Goal: Transaction & Acquisition: Purchase product/service

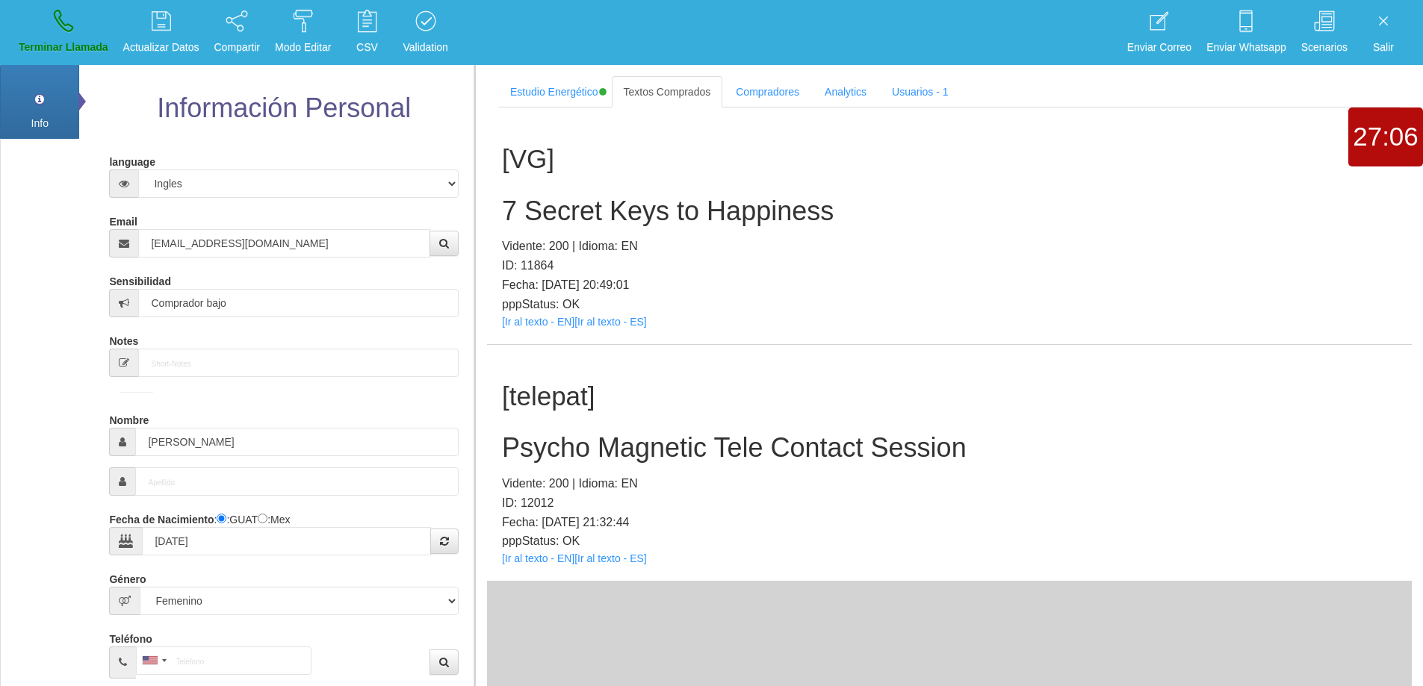
select select "4"
select select "2"
click at [73, 29] on link "Terminar Llamada" at bounding box center [63, 32] width 100 height 56
select select "0"
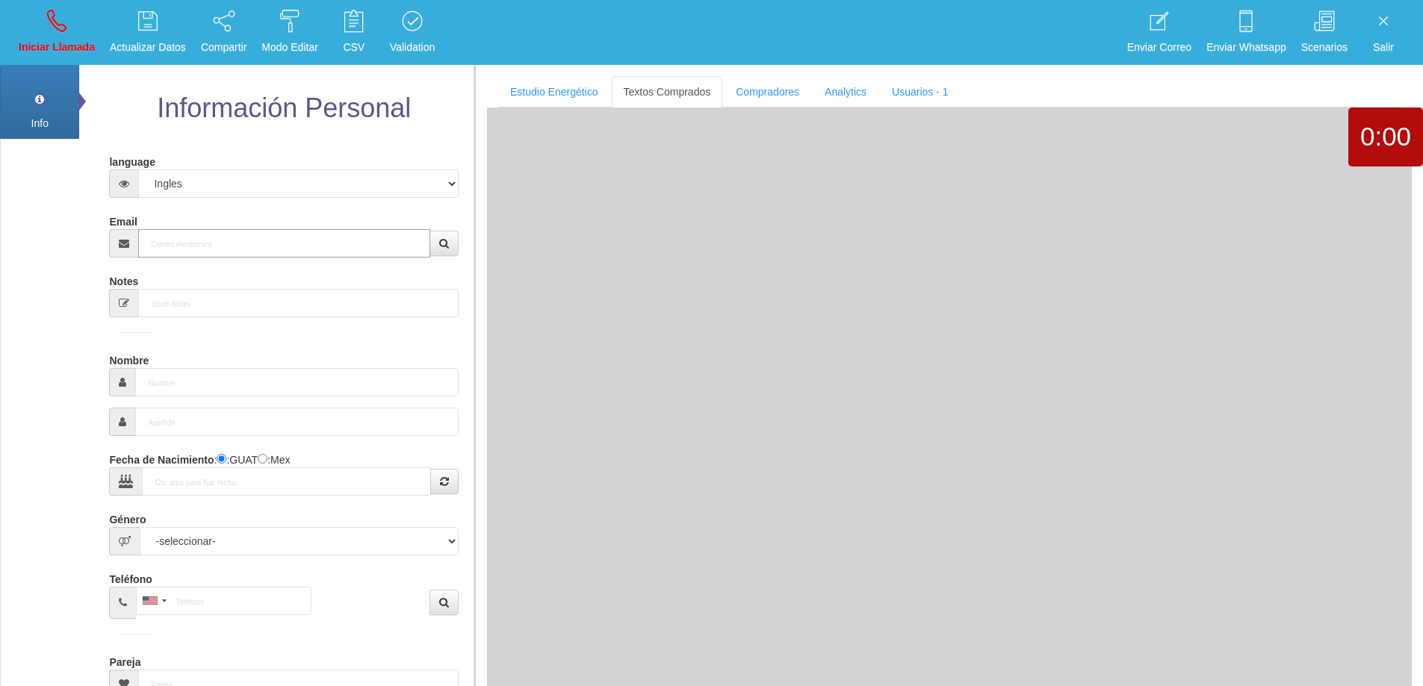
drag, startPoint x: 226, startPoint y: 252, endPoint x: 271, endPoint y: 250, distance: 44.9
click at [271, 250] on input "Email" at bounding box center [283, 243] width 291 height 28
paste input "[EMAIL_ADDRESS][DOMAIN_NAME]"
type input "[EMAIL_ADDRESS][DOMAIN_NAME]"
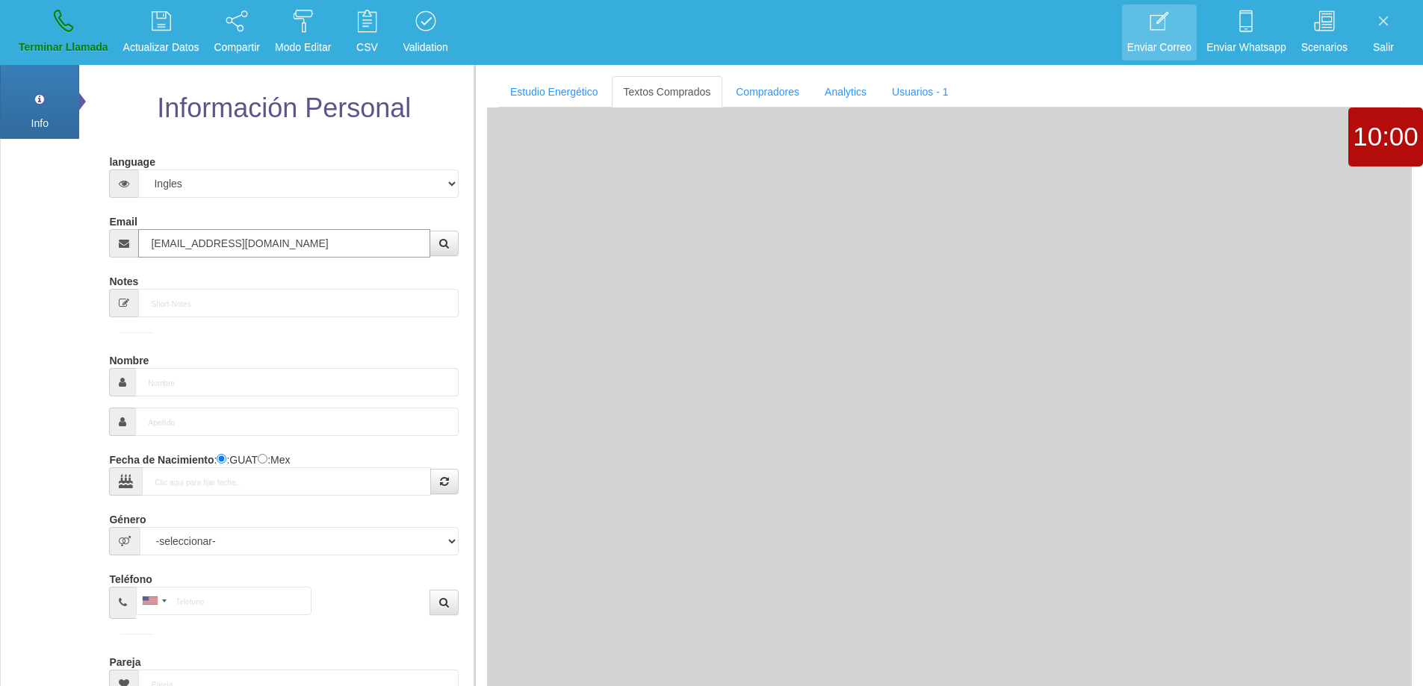
type input "[DATE]"
type input "Comprador simple"
type input "[PERSON_NAME]"
select select "2"
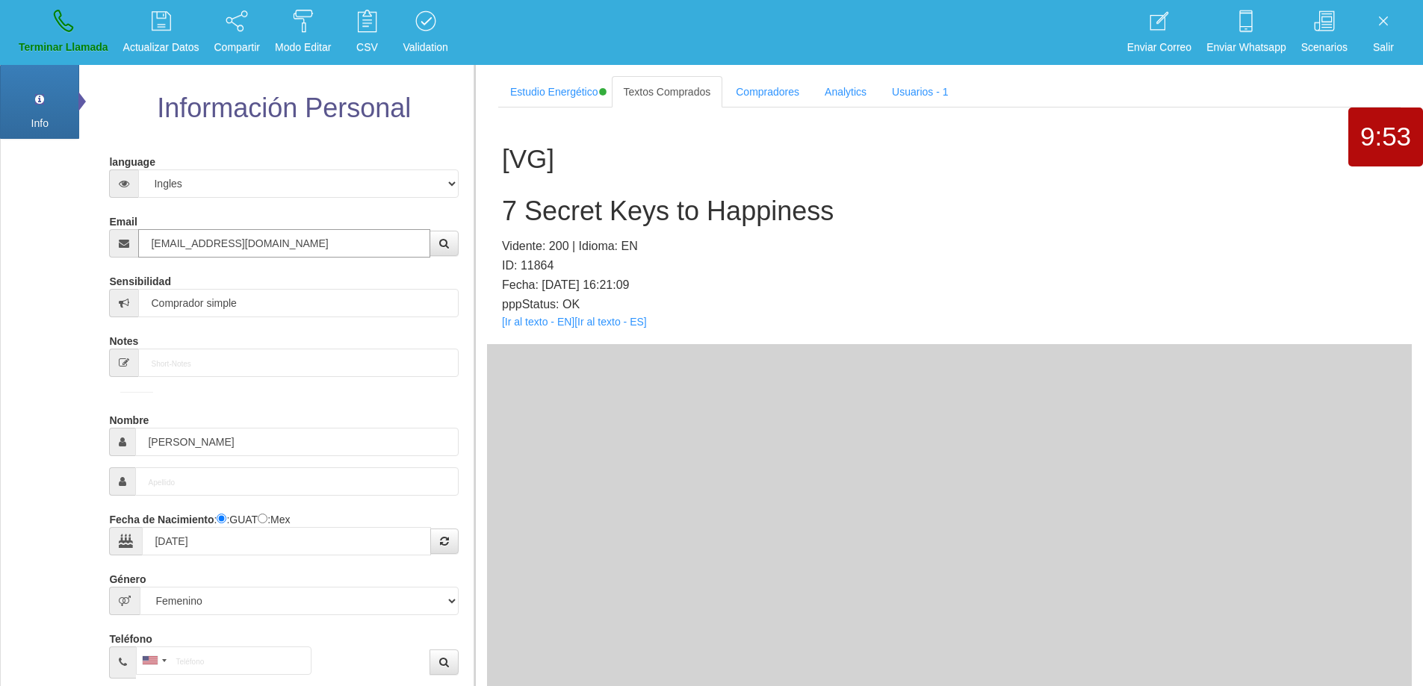
type input "[EMAIL_ADDRESS][DOMAIN_NAME]"
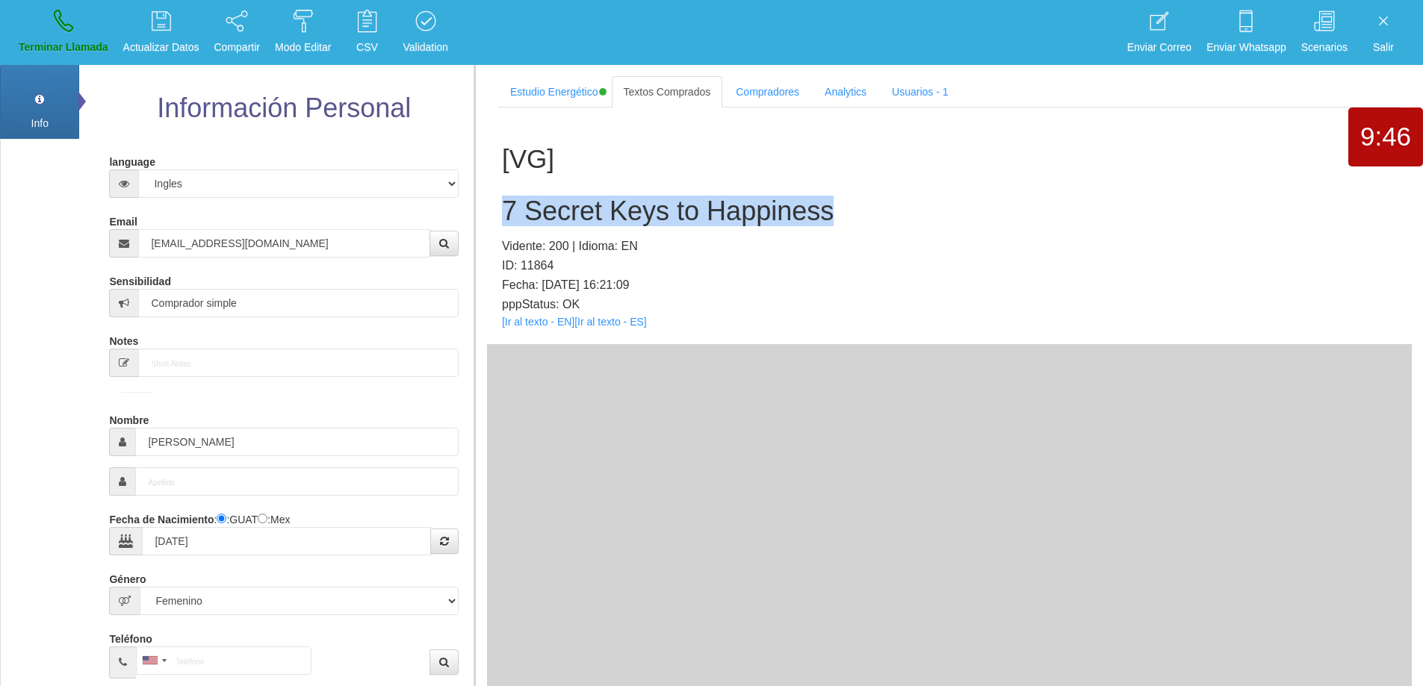
drag, startPoint x: 861, startPoint y: 214, endPoint x: 499, endPoint y: 205, distance: 362.4
click at [499, 205] on div "[VG] 7 Secret Keys to Happiness Vidente: 200 | Idioma: EN ID: 11864 Fecha: [DAT…" at bounding box center [949, 226] width 925 height 237
copy h2 "7 Secret Keys to Happiness"
click at [877, 224] on h2 "7 Secret Keys to Happiness" at bounding box center [949, 211] width 895 height 30
copy h2 "7 Secret Keys to Happiness"
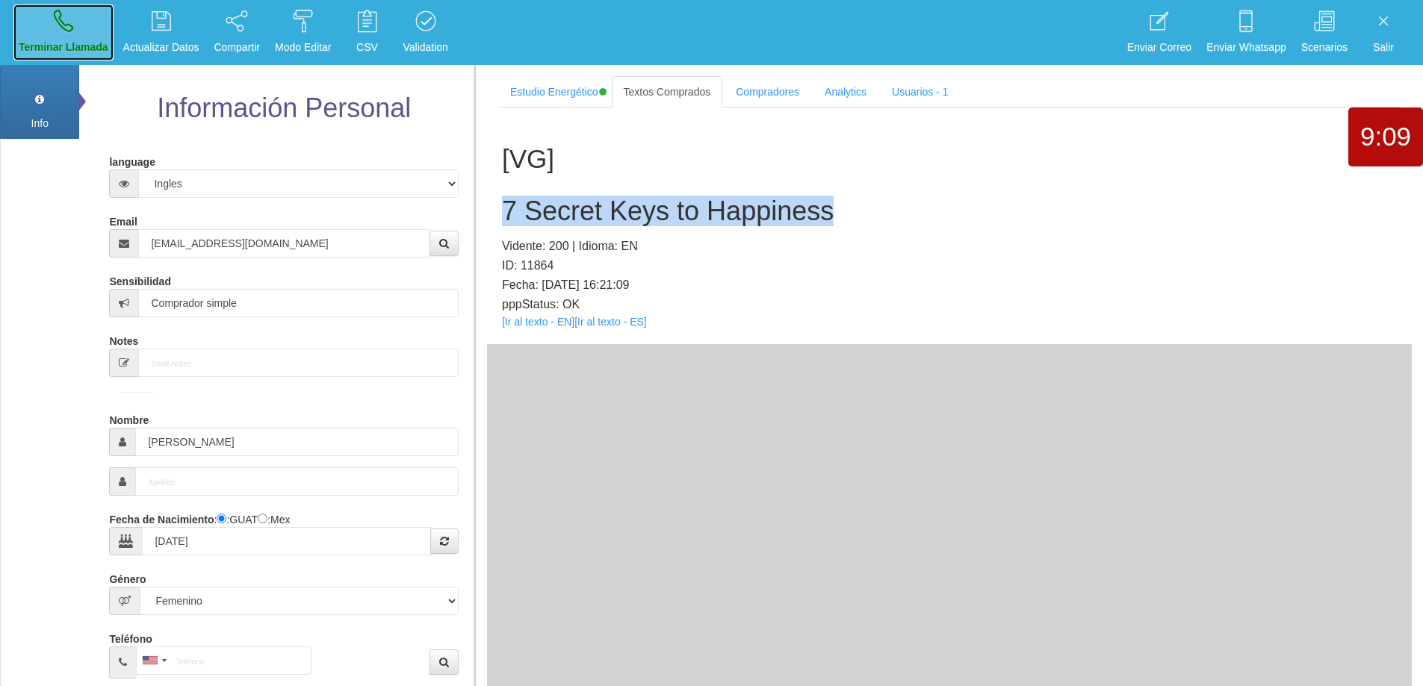
click at [84, 34] on link "Terminar Llamada" at bounding box center [63, 32] width 100 height 56
select select "0"
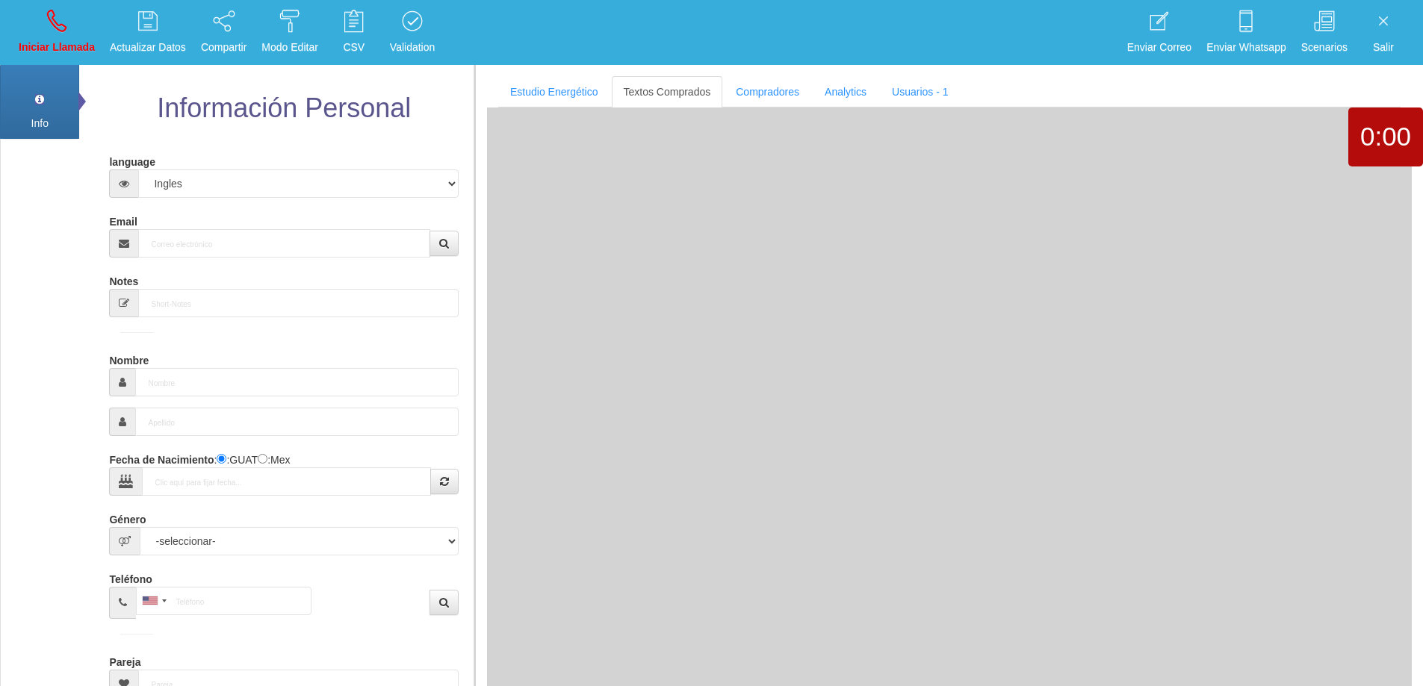
drag, startPoint x: 297, startPoint y: 261, endPoint x: 300, endPoint y: 235, distance: 27.1
click at [296, 255] on form "language Español Portugues [PERSON_NAME] Email Sensibilidad Notes Comprador de …" at bounding box center [283, 493] width 326 height 688
click at [301, 233] on input "Email" at bounding box center [283, 243] width 291 height 28
paste input "[PERSON_NAME][EMAIL_ADDRESS][PERSON_NAME][DOMAIN_NAME]"
type input "[PERSON_NAME][EMAIL_ADDRESS][PERSON_NAME][DOMAIN_NAME]"
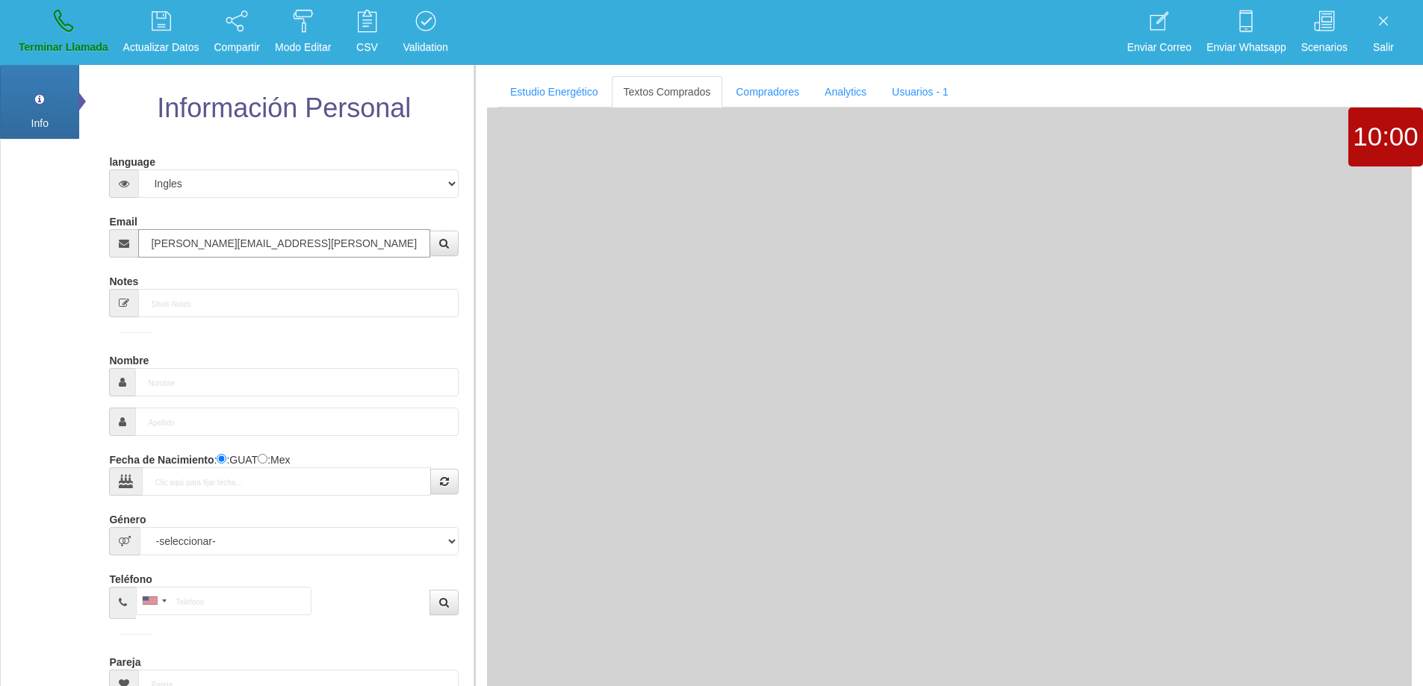
type input "[DATE]"
type input "Buen Comprador"
type input "[PERSON_NAME]"
select select "2"
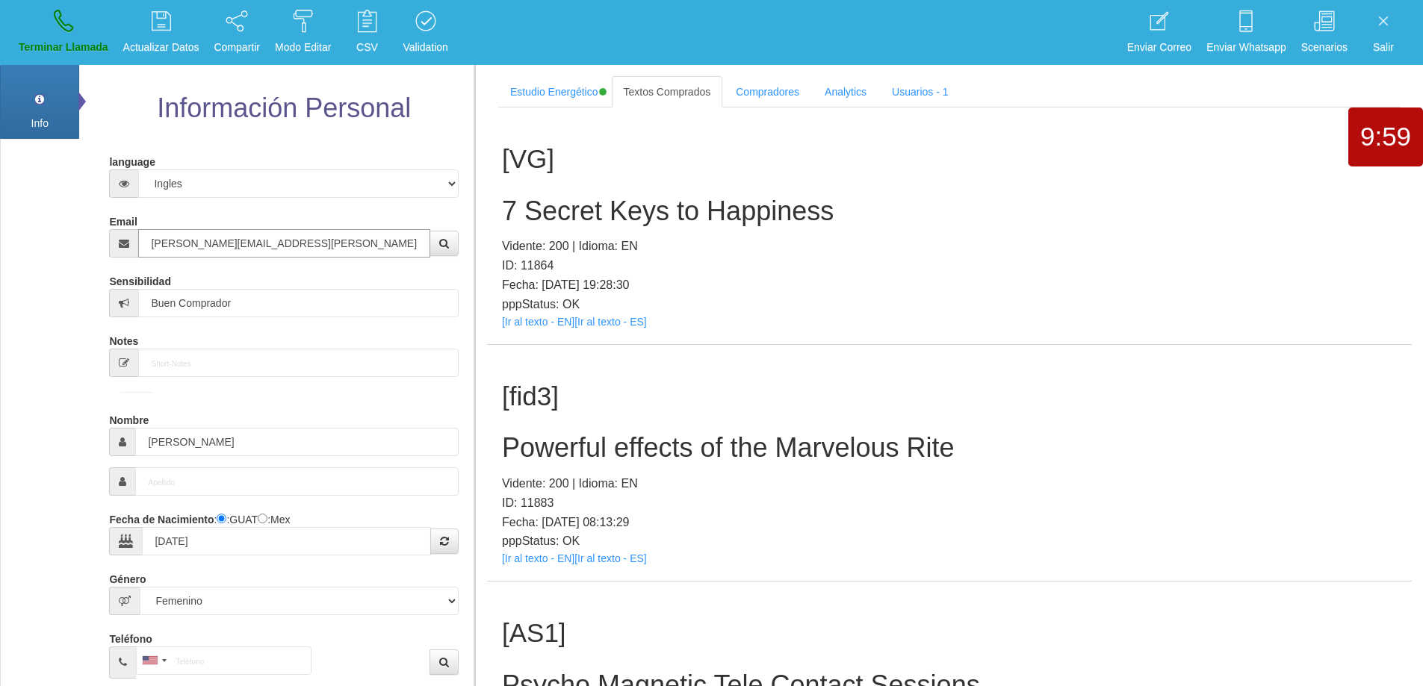
type input "[PERSON_NAME][EMAIL_ADDRESS][PERSON_NAME][DOMAIN_NAME]"
click at [1025, 193] on div "[VG] 7 Secret Keys to Happiness Vidente: 200 | Idioma: EN ID: 11864 Fecha: [DAT…" at bounding box center [949, 226] width 925 height 237
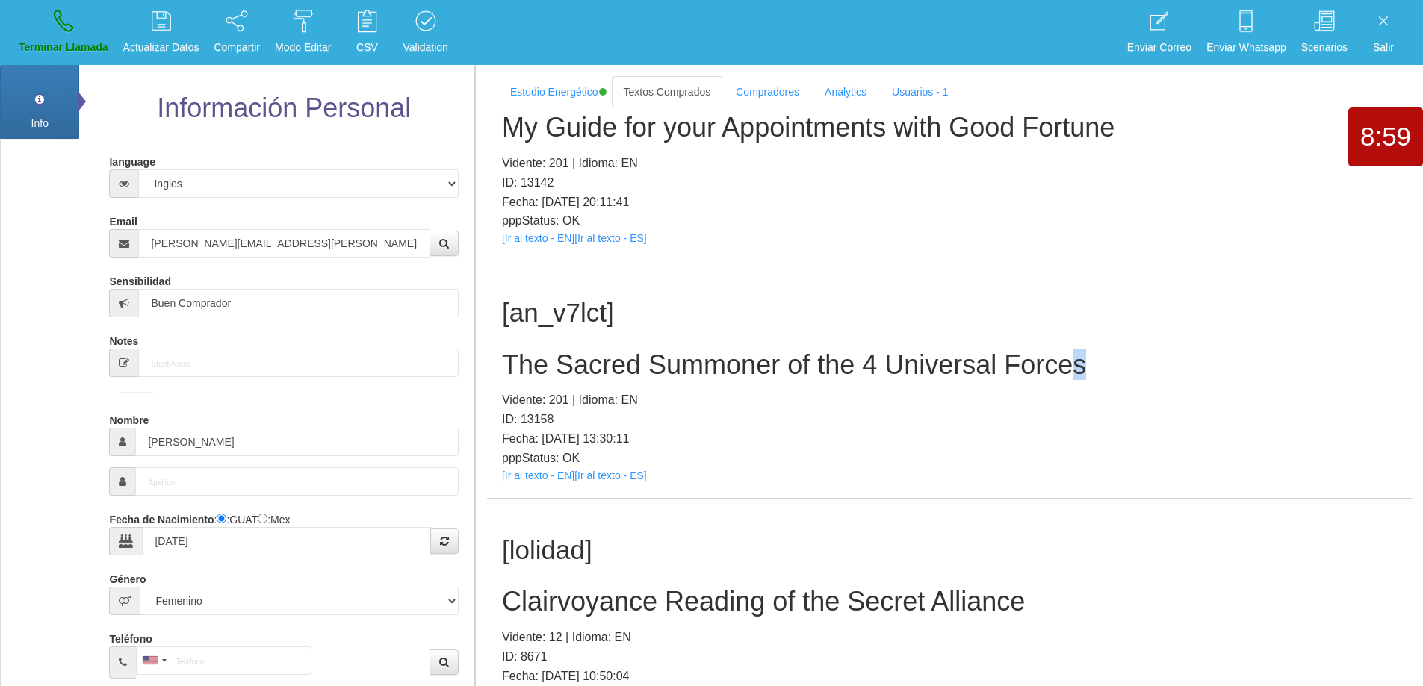
drag, startPoint x: 1079, startPoint y: 359, endPoint x: 1087, endPoint y: 364, distance: 8.7
click at [1087, 364] on h2 "The Sacred Summoner of the 4 Universal Forces" at bounding box center [949, 365] width 895 height 30
click at [1118, 379] on h2 "The Sacred Summoner of the 4 Universal Forces" at bounding box center [949, 365] width 895 height 30
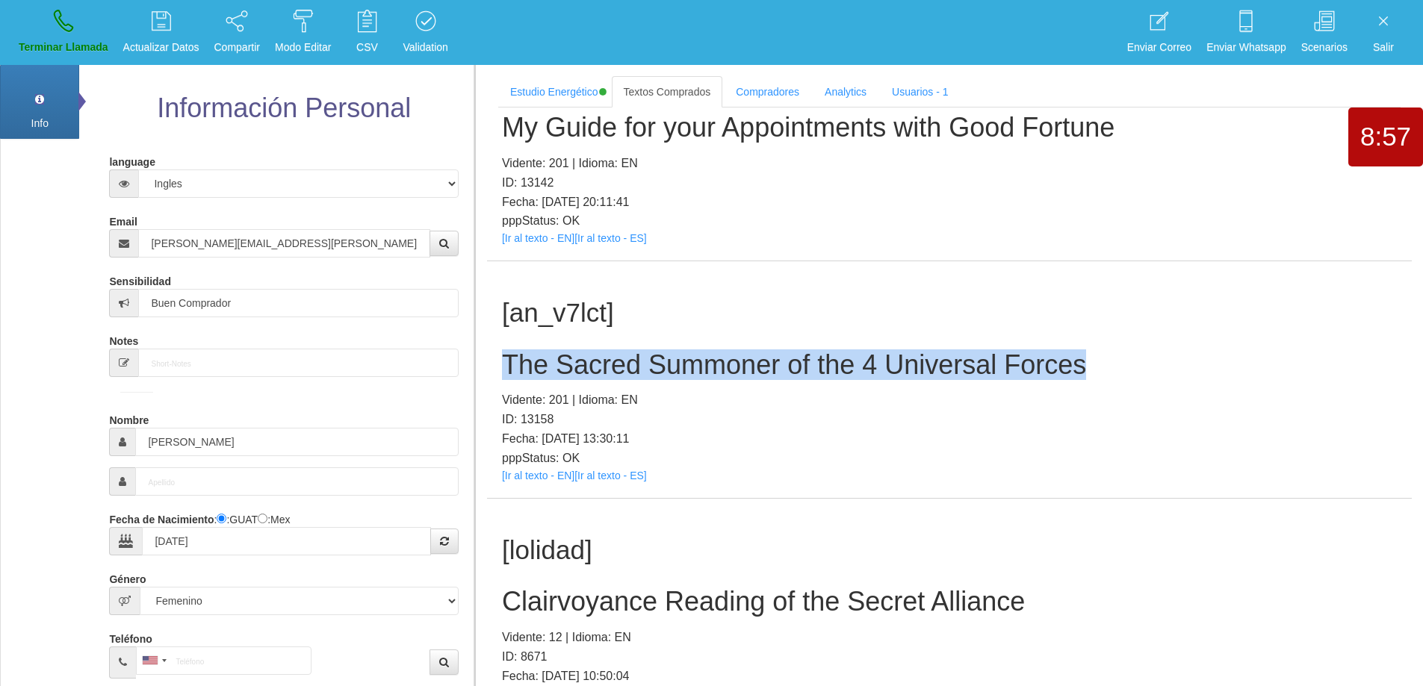
drag, startPoint x: 1092, startPoint y: 373, endPoint x: 509, endPoint y: 345, distance: 583.3
click at [509, 344] on div "[an_v7lct] The Sacred Summoner of the 4 Universal Forces Vidente: 201 | Idioma:…" at bounding box center [949, 379] width 925 height 237
copy h2 "The Sacred Summoner of the 4 Universal Forces"
click at [1116, 366] on h2 "The Sacred Summoner of the 4 Universal Forces" at bounding box center [949, 365] width 895 height 30
drag, startPoint x: 896, startPoint y: 371, endPoint x: 486, endPoint y: 361, distance: 410.2
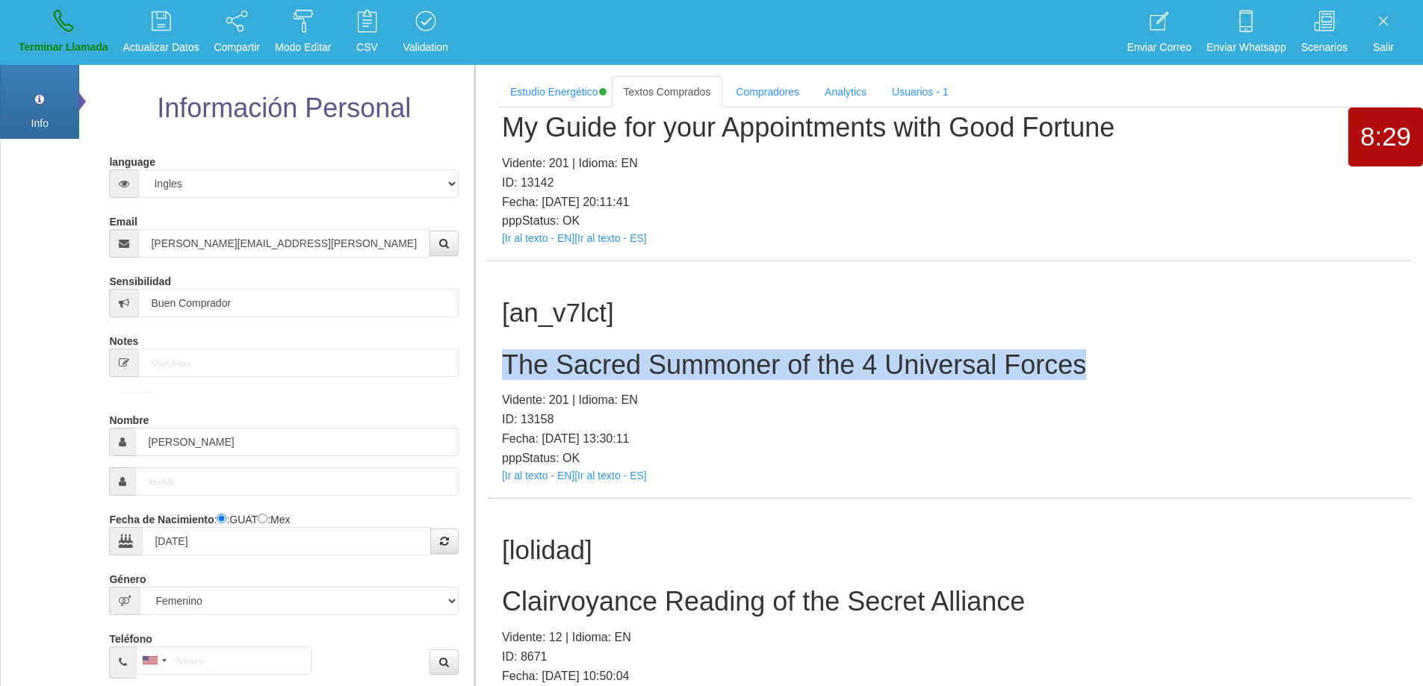
click at [486, 361] on section "Estudio Energético Realizar Pago Textos Comprados Compradores Analytics Usuario…" at bounding box center [948, 408] width 949 height 686
copy h2 "The Sacred Summoner of the 4 Universal Forces"
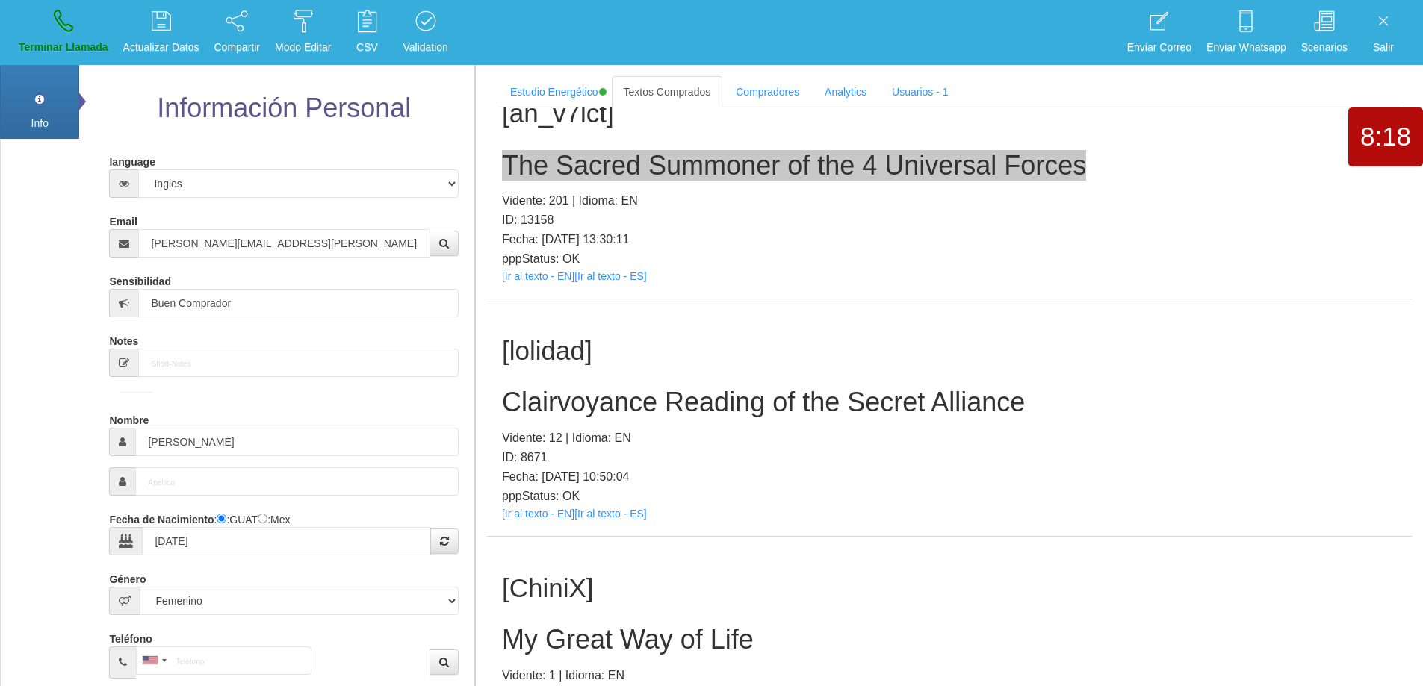
scroll to position [1234, 0]
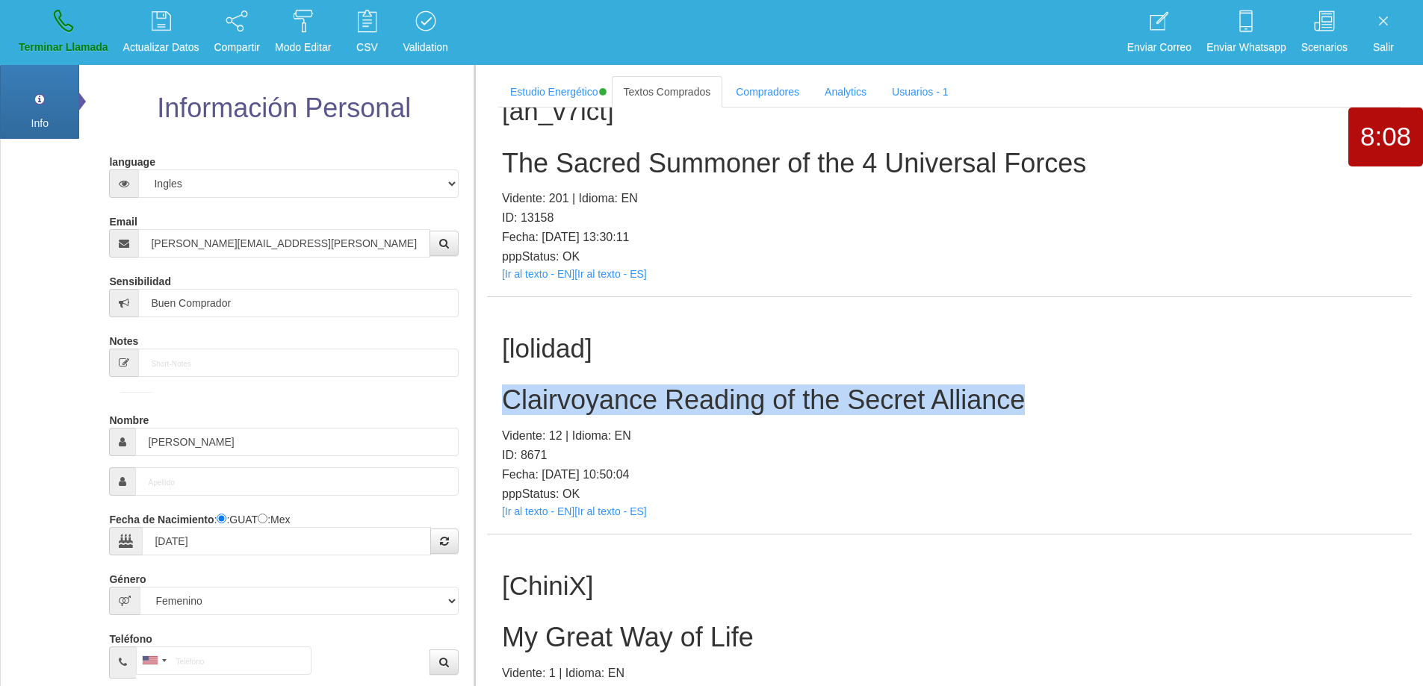
drag, startPoint x: 1039, startPoint y: 395, endPoint x: 503, endPoint y: 401, distance: 535.6
click at [503, 401] on h2 "Clairvoyance Reading of the Secret Alliance" at bounding box center [949, 400] width 895 height 30
copy h2 "Clairvoyance Reading of the Secret Alliance"
click at [1070, 381] on div "[lolidad] Clairvoyance Reading of the Secret Alliance Vidente: 12 | Idioma: EN …" at bounding box center [949, 415] width 925 height 237
copy h2 "Clairvoyance Reading of the Secret Alliance"
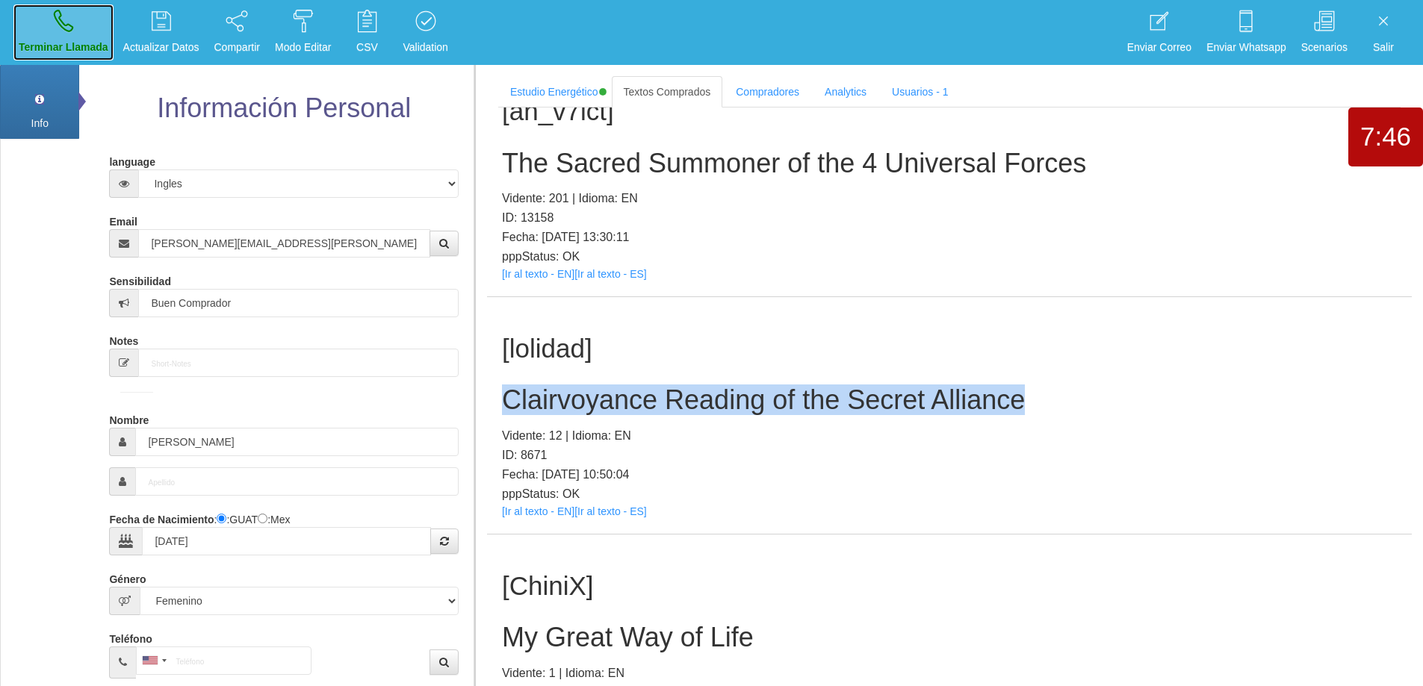
click at [66, 29] on icon at bounding box center [63, 21] width 19 height 24
select select "0"
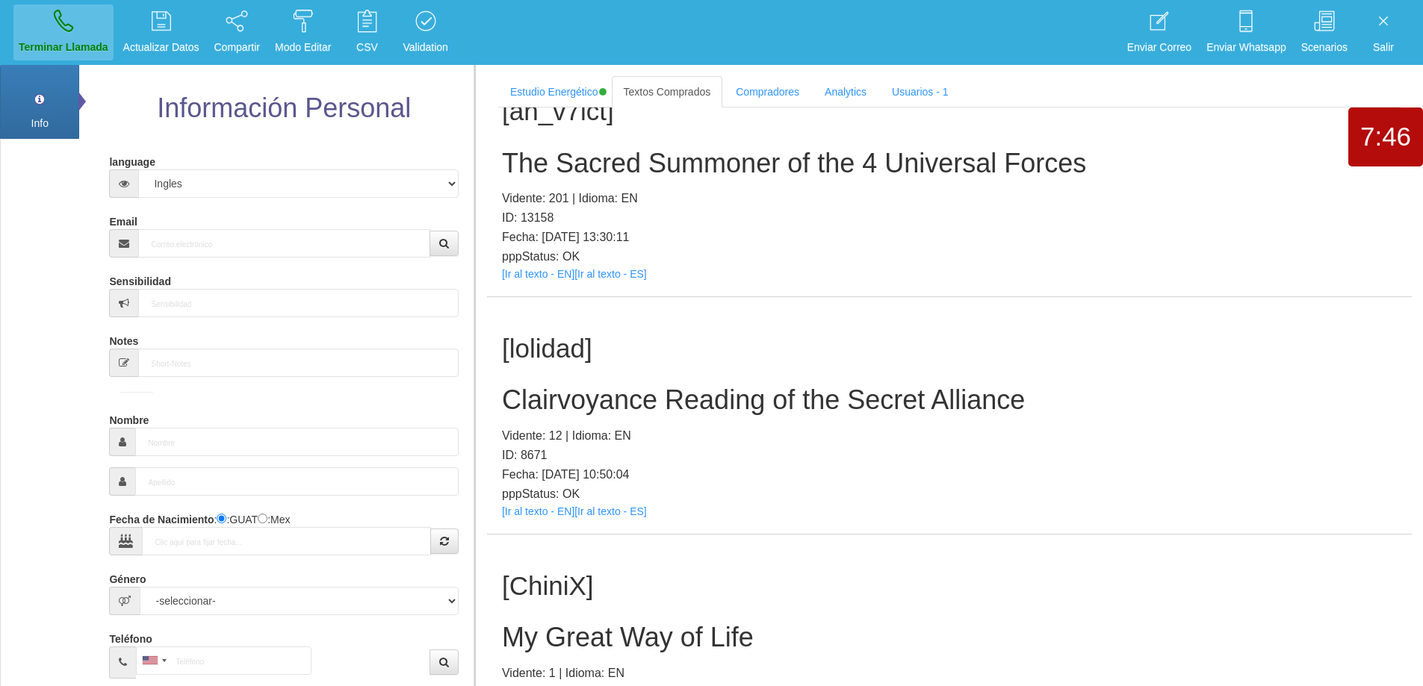
scroll to position [0, 0]
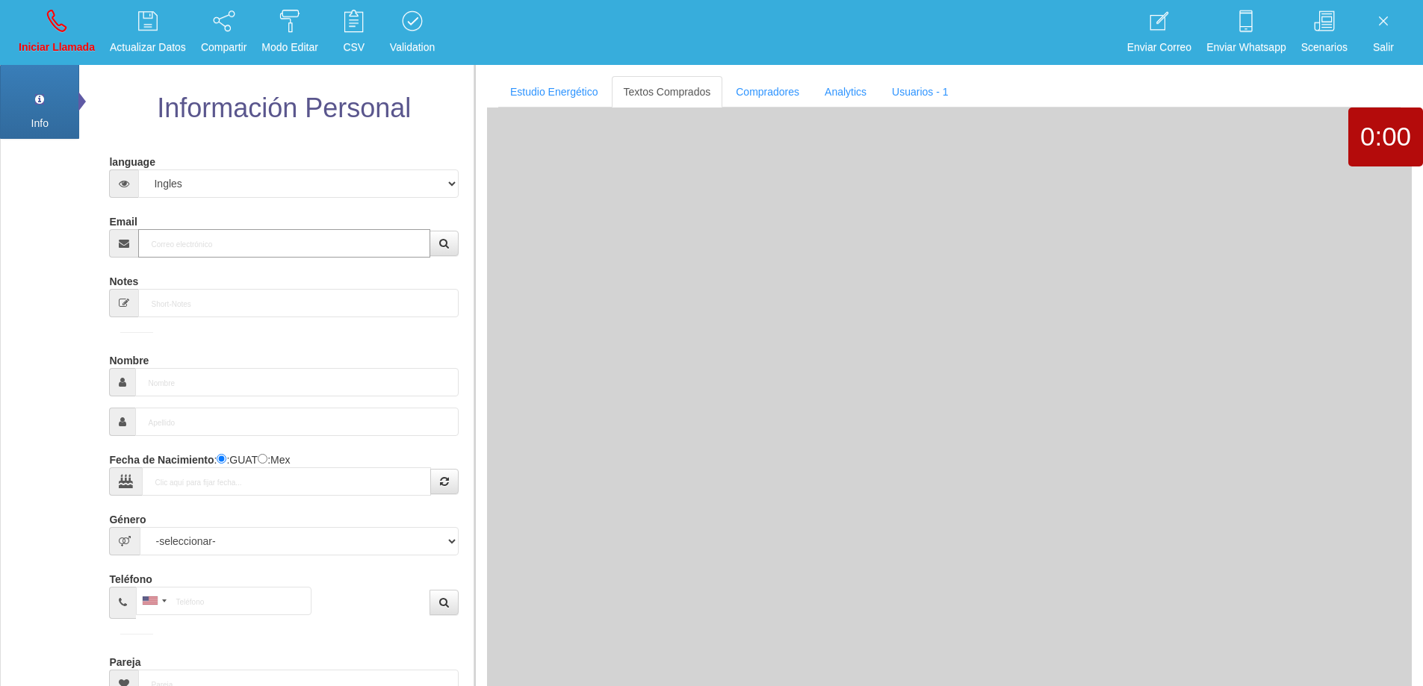
drag, startPoint x: 254, startPoint y: 241, endPoint x: 313, endPoint y: 252, distance: 60.2
click at [255, 241] on input "Email" at bounding box center [283, 243] width 291 height 28
paste input "[EMAIL_ADDRESS][DOMAIN_NAME]"
type input "[EMAIL_ADDRESS][DOMAIN_NAME]"
type input "1 Dic 1962"
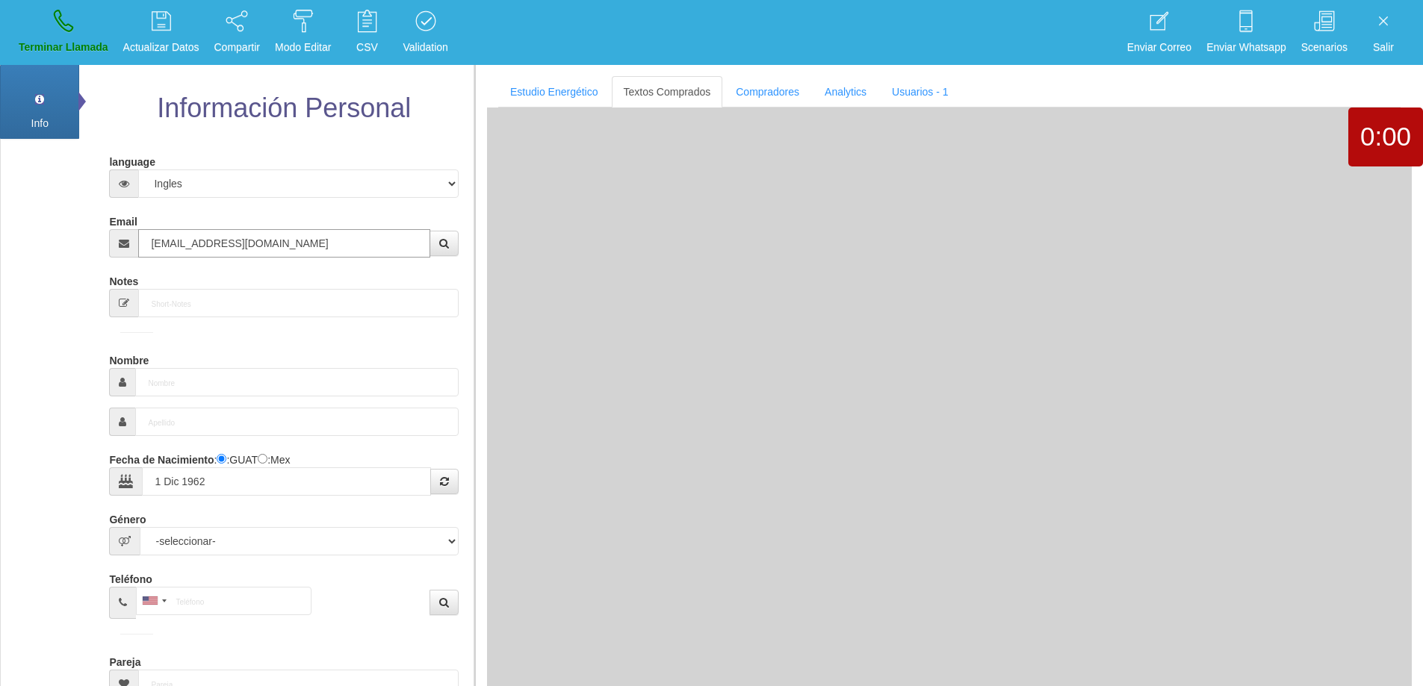
type input "Excelente Comprador"
type input "[PERSON_NAME]"
select select "1"
type input "[PHONE_NUMBER]"
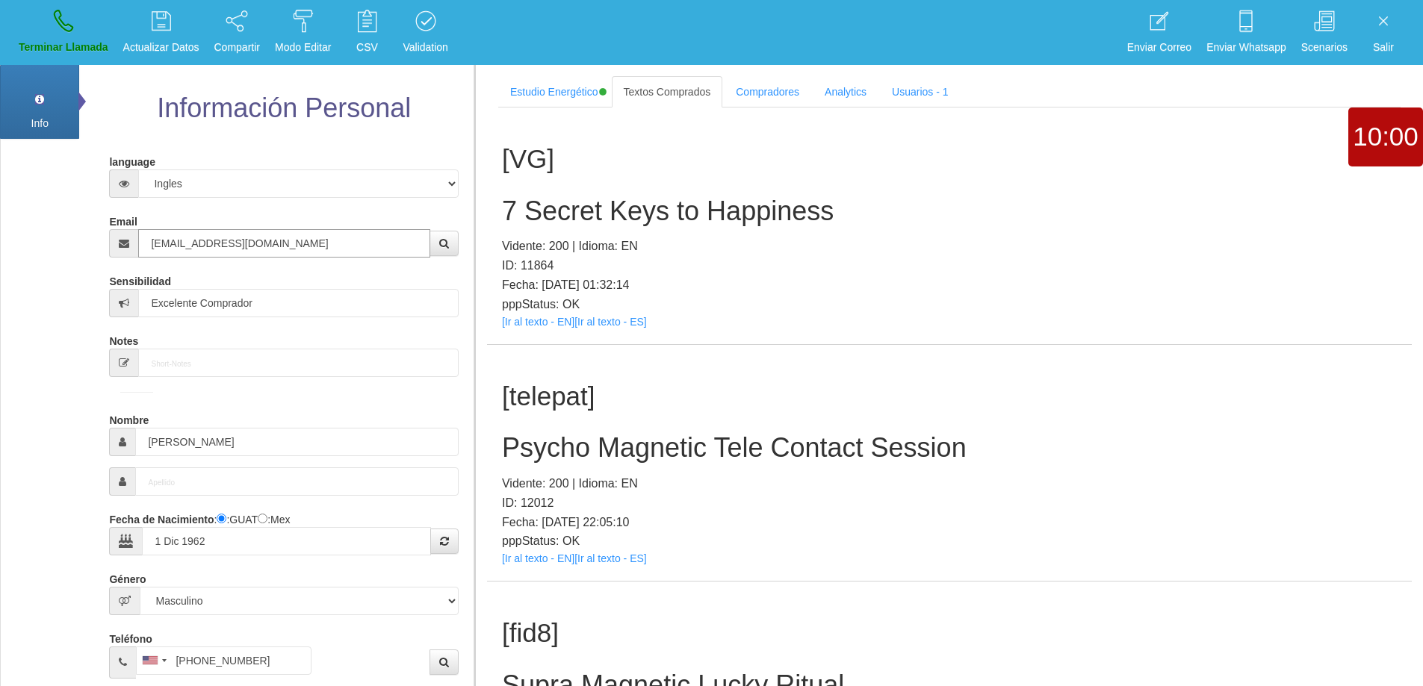
type input "[EMAIL_ADDRESS][DOMAIN_NAME]"
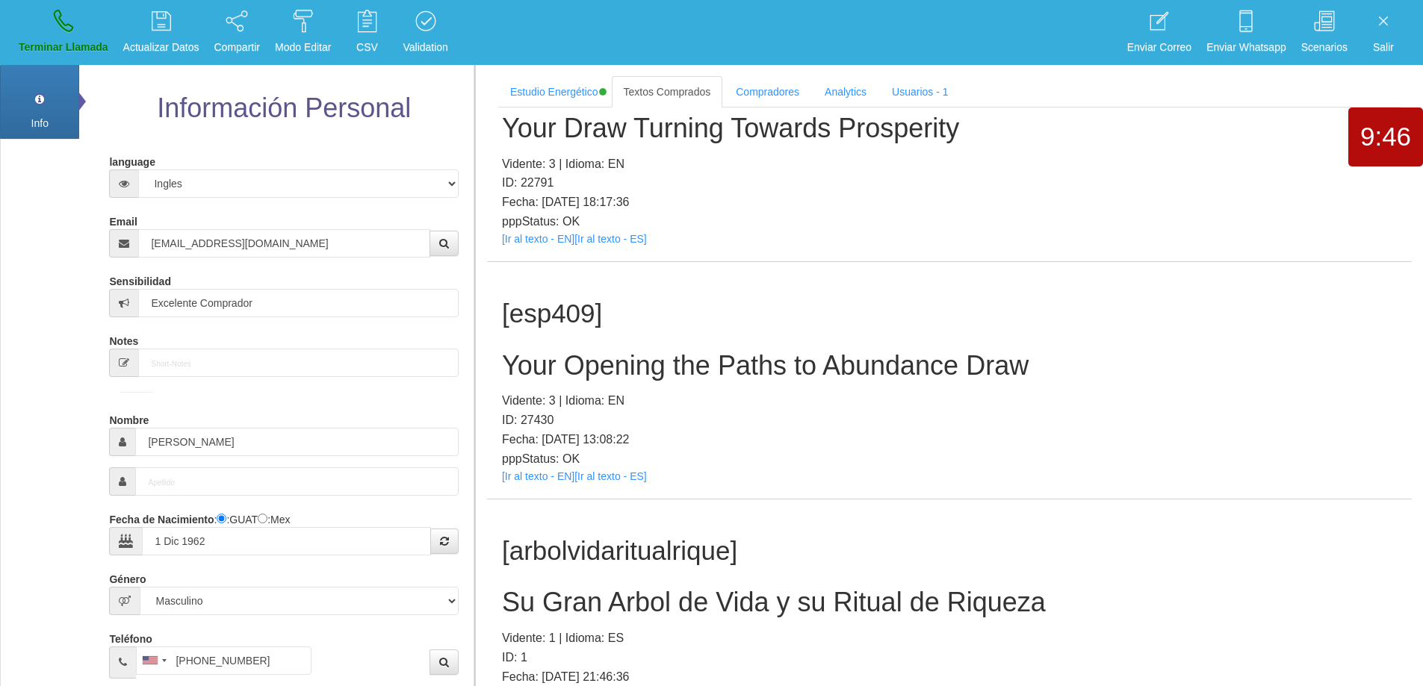
click at [822, 365] on h2 "Your Opening the Paths to Abundance Draw" at bounding box center [949, 366] width 895 height 30
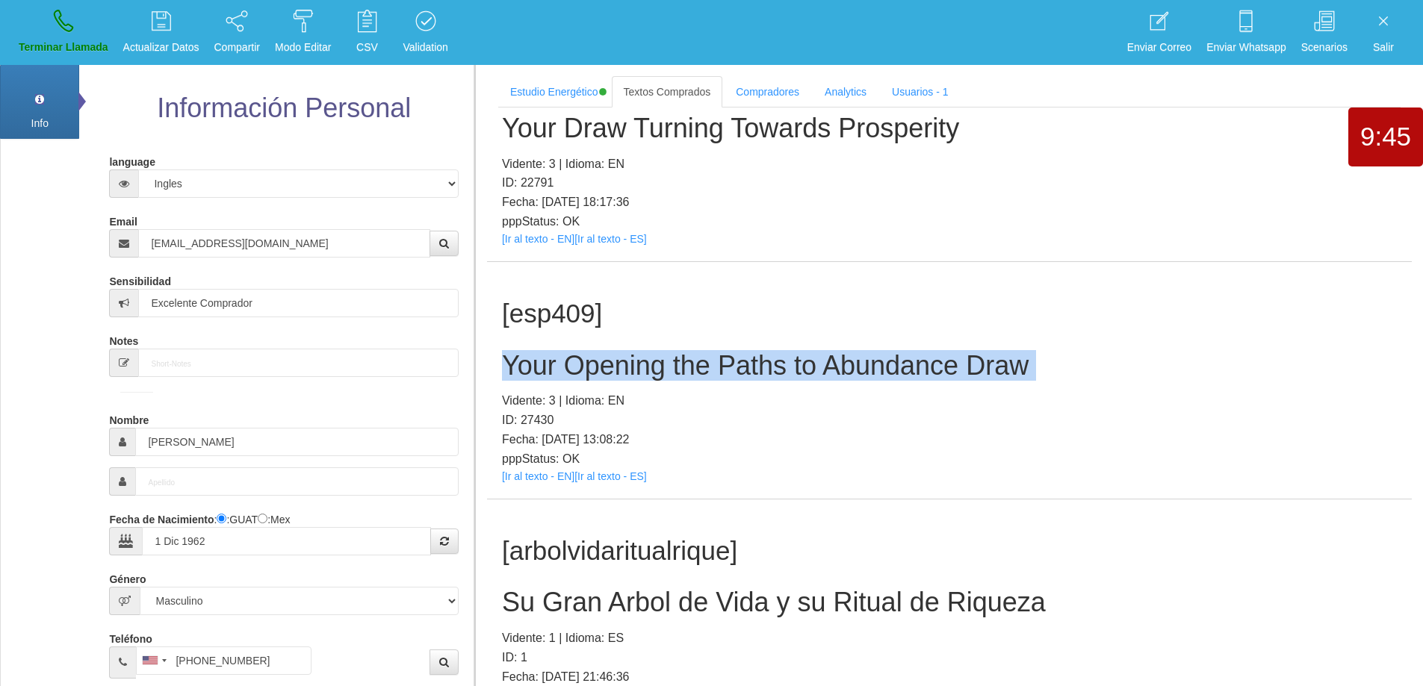
click at [822, 365] on h2 "Your Opening the Paths to Abundance Draw" at bounding box center [949, 366] width 895 height 30
copy h2 "Your Opening the Paths to Abundance Draw"
click at [942, 356] on h2 "Your Opening the Paths to Abundance Draw" at bounding box center [949, 366] width 895 height 30
drag, startPoint x: 1030, startPoint y: 364, endPoint x: 503, endPoint y: 350, distance: 527.5
click at [503, 351] on h2 "Your Opening the Paths to Abundance Draw" at bounding box center [949, 366] width 895 height 30
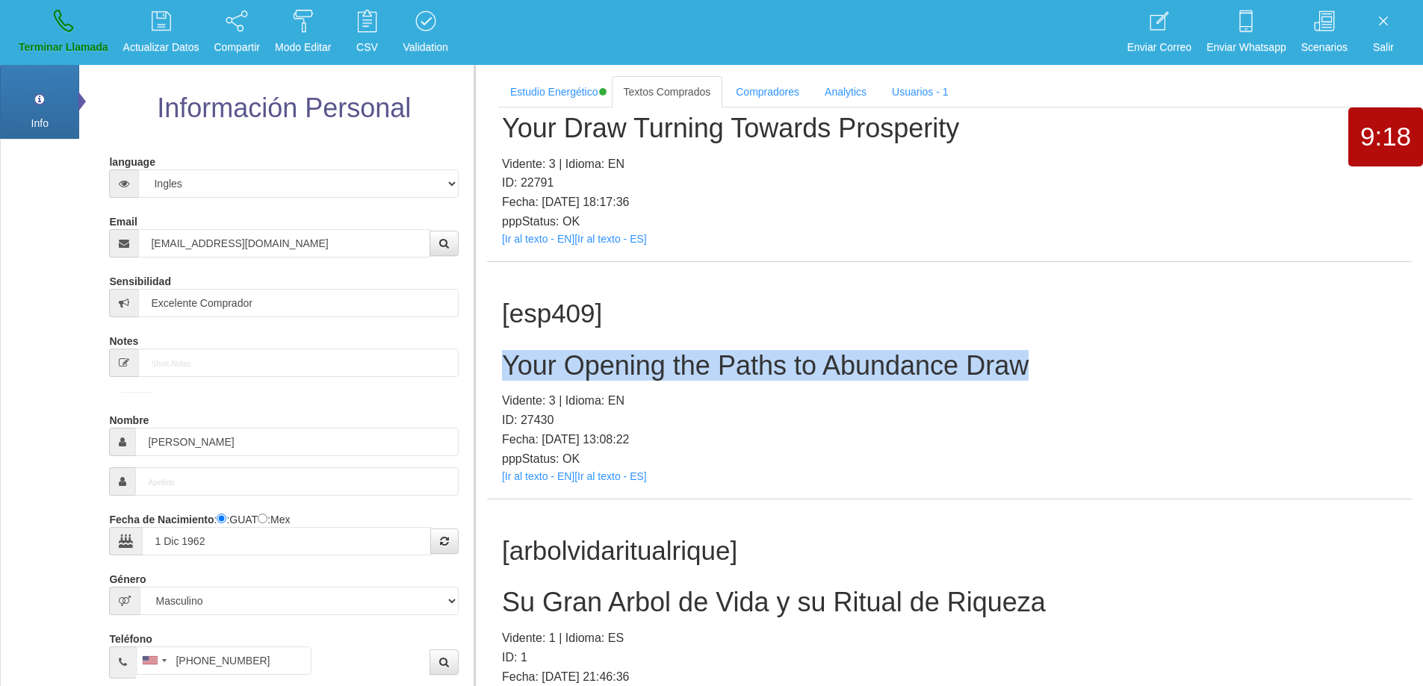
copy h2 "Your Opening the Paths to Abundance Draw"
drag, startPoint x: 46, startPoint y: 19, endPoint x: 774, endPoint y: 62, distance: 729.5
click at [46, 20] on link "Terminar Llamada" at bounding box center [63, 32] width 100 height 56
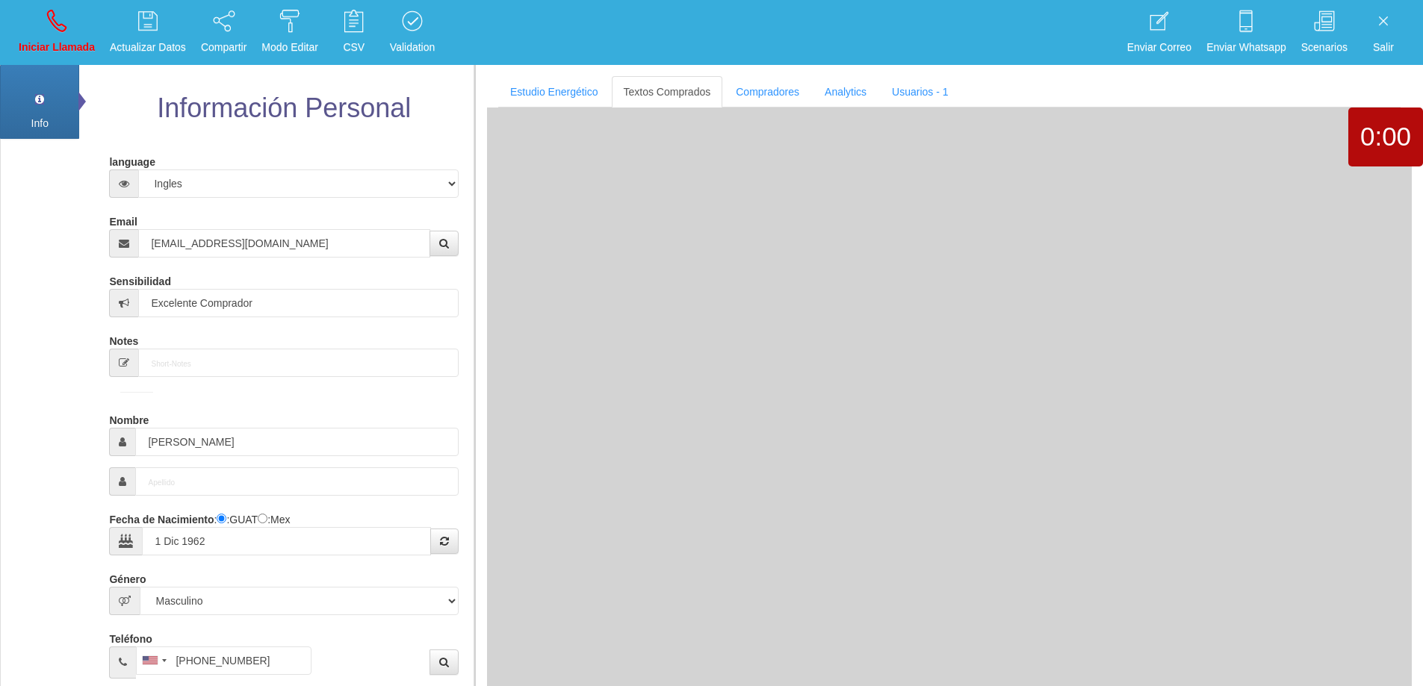
select select "0"
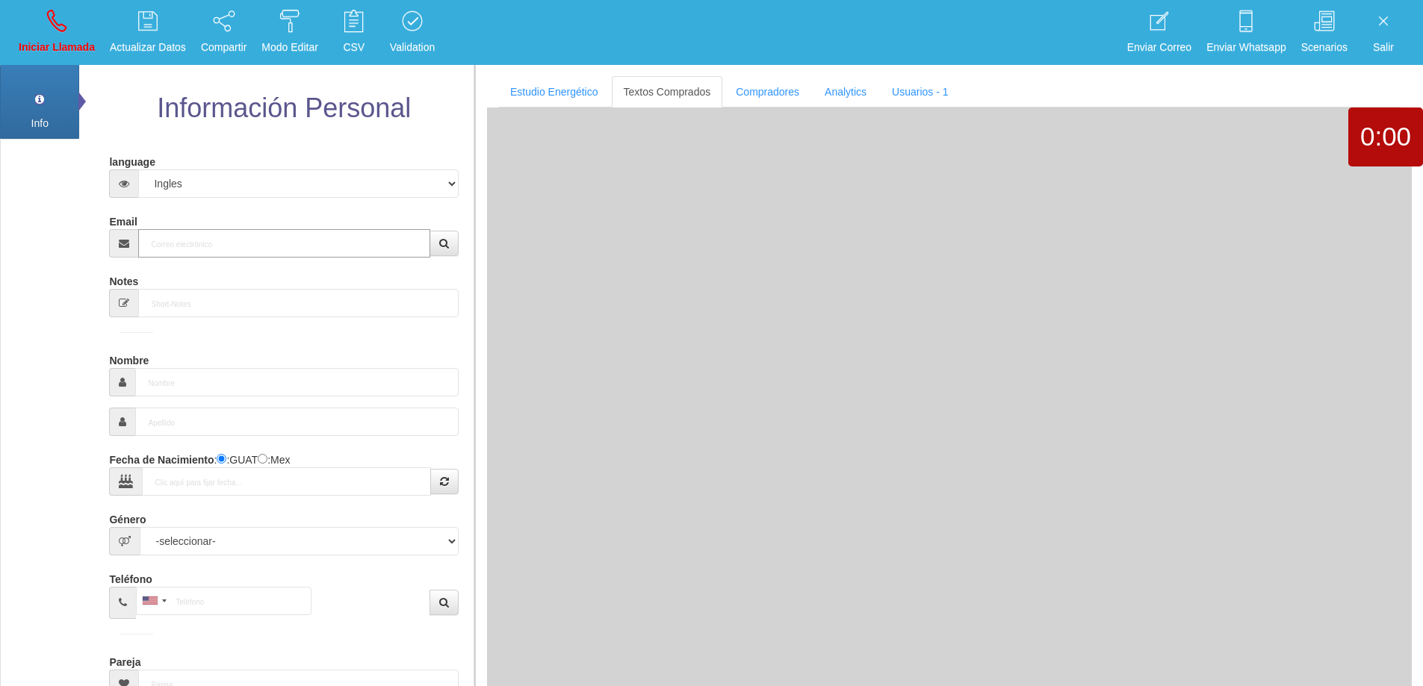
click at [229, 249] on input "Email" at bounding box center [283, 243] width 291 height 28
paste input "[EMAIL_ADDRESS][DOMAIN_NAME]"
type input "[EMAIL_ADDRESS][DOMAIN_NAME]"
type input "[DATE]"
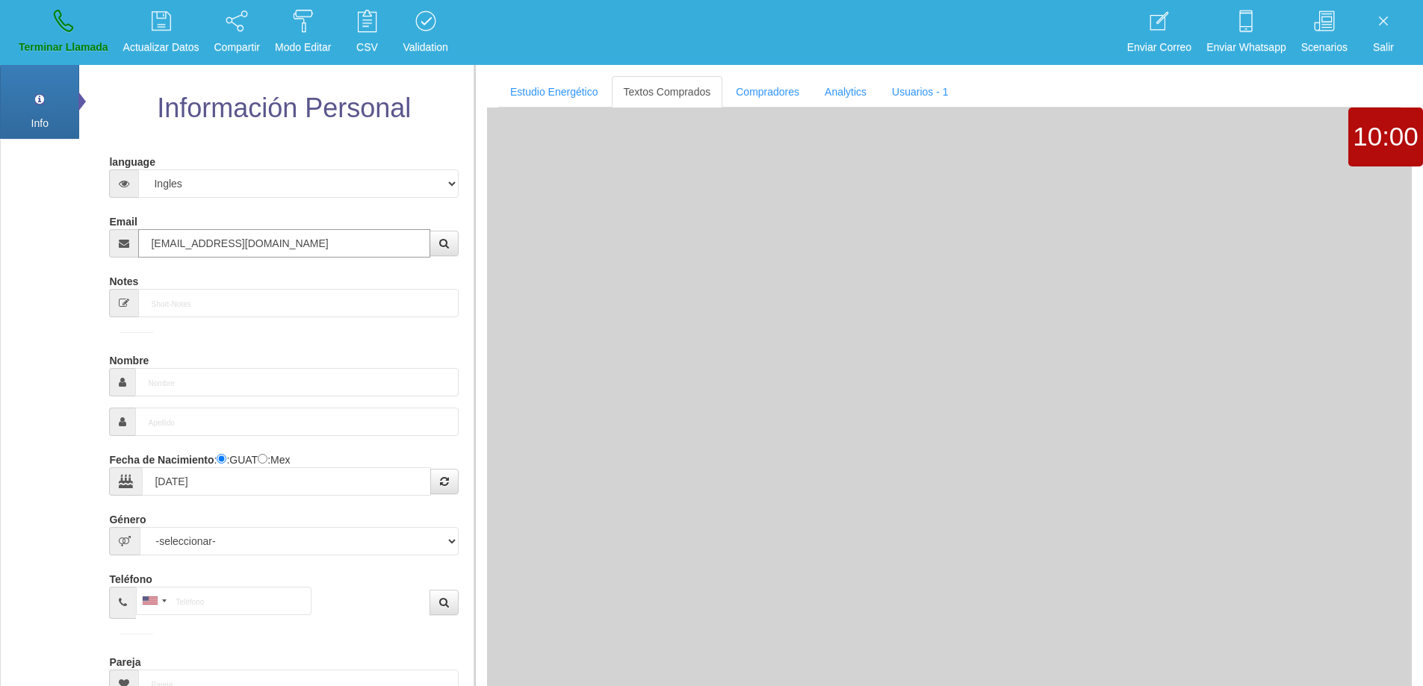
type input "Comprador simple"
type input "[PERSON_NAME]"
select select "2"
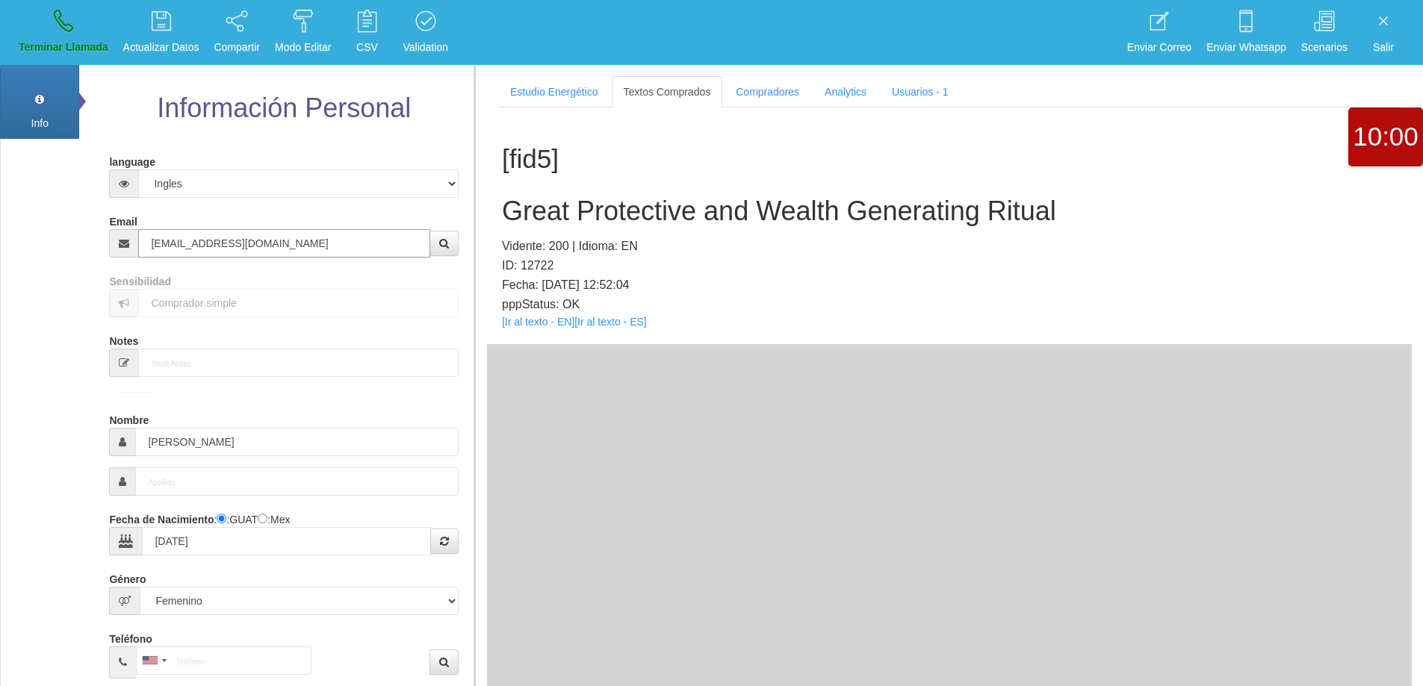
type input "[EMAIL_ADDRESS][DOMAIN_NAME]"
drag, startPoint x: 328, startPoint y: 244, endPoint x: 127, endPoint y: 217, distance: 202.6
click at [127, 217] on div "Email [EMAIL_ADDRESS][DOMAIN_NAME]" at bounding box center [283, 233] width 349 height 49
click at [164, 446] on input "[PERSON_NAME]" at bounding box center [296, 442] width 323 height 28
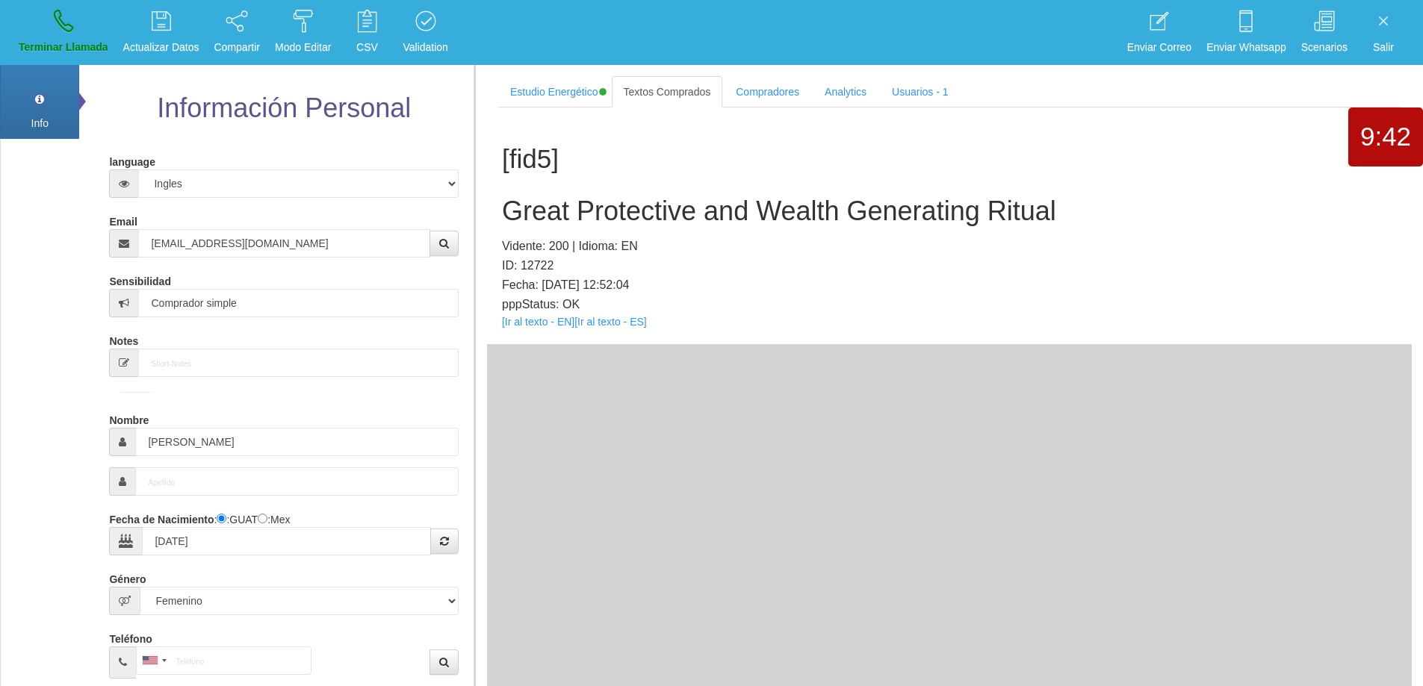
click at [847, 217] on h2 "Great Protective and Wealth Generating Ritual" at bounding box center [949, 211] width 895 height 30
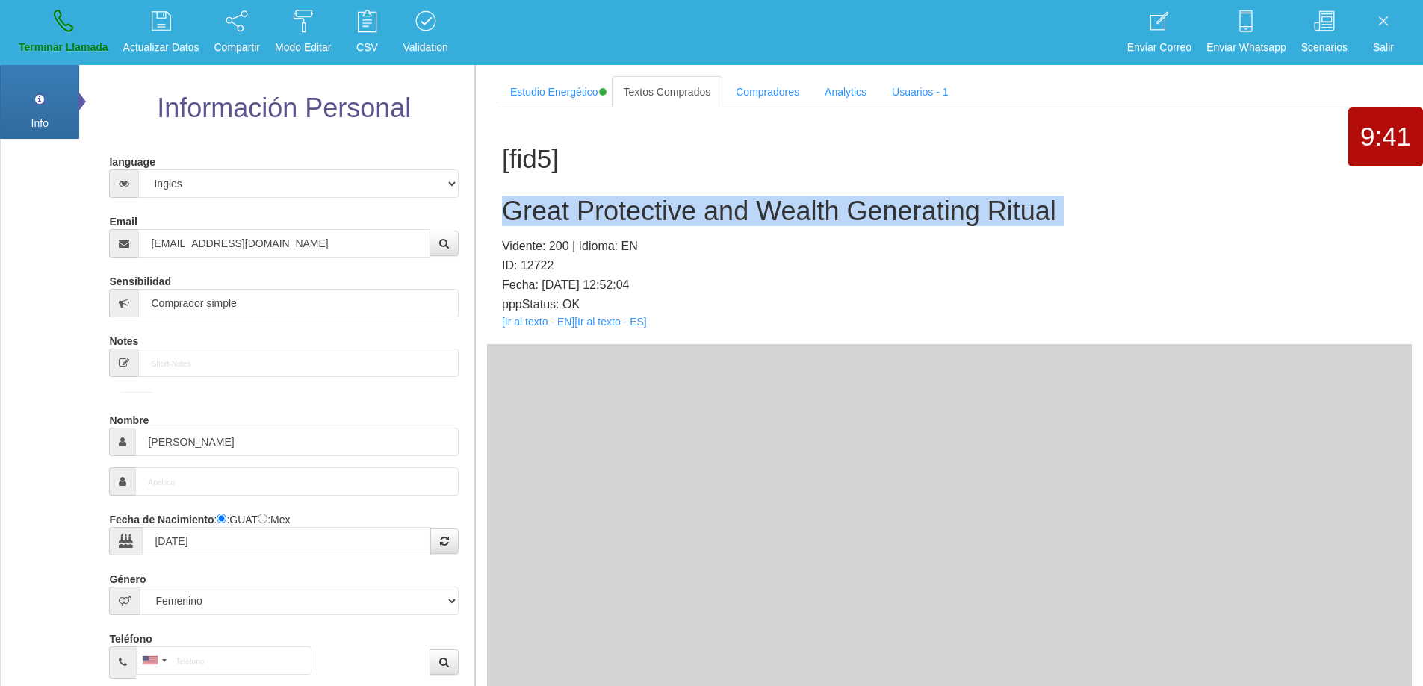
click at [847, 217] on h2 "Great Protective and Wealth Generating Ritual" at bounding box center [949, 211] width 895 height 30
copy h2 "Great Protective and Wealth Generating Ritual"
click at [1015, 199] on h2 "Great Protective and Wealth Generating Ritual" at bounding box center [949, 211] width 895 height 30
click at [1074, 205] on h2 "Great Protective and Wealth Generating Ritual" at bounding box center [949, 211] width 895 height 30
drag, startPoint x: 1080, startPoint y: 212, endPoint x: 509, endPoint y: 210, distance: 570.7
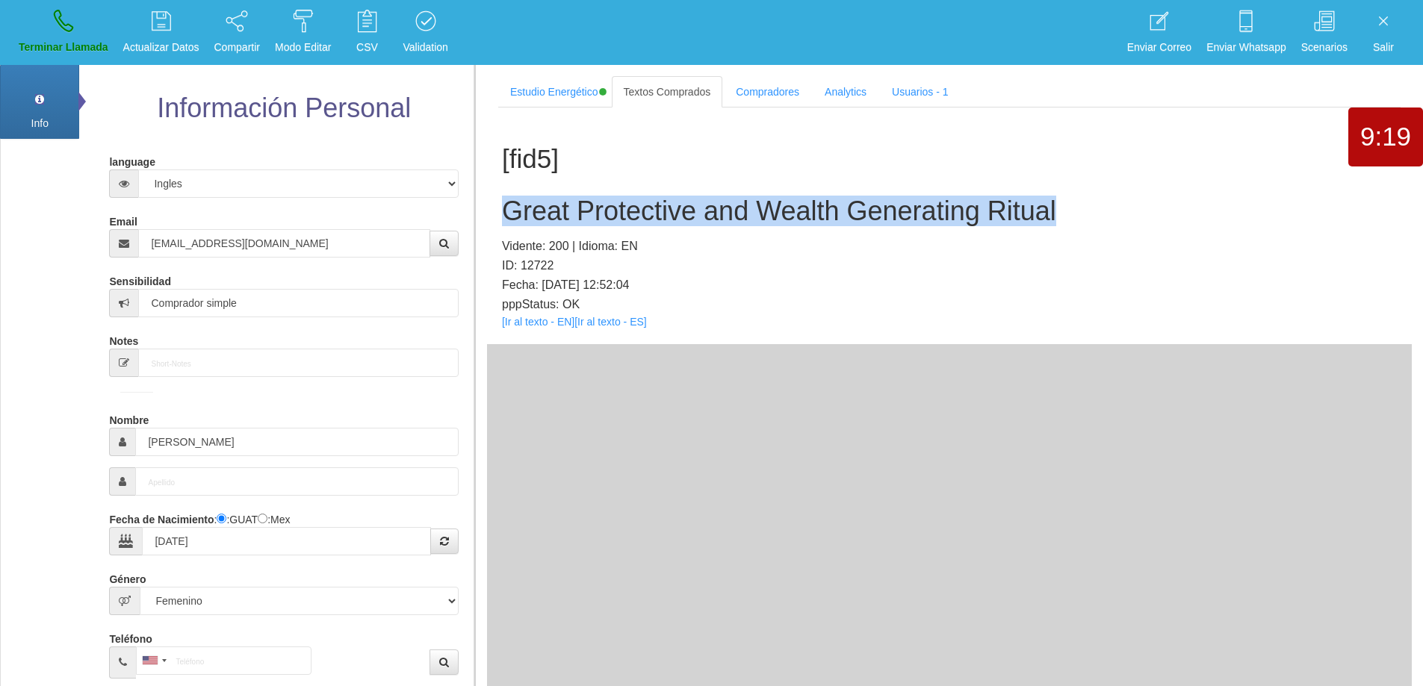
click at [509, 210] on h2 "Great Protective and Wealth Generating Ritual" at bounding box center [949, 211] width 895 height 30
copy h2 "Great Protective and Wealth Generating Ritual"
click at [65, 25] on icon at bounding box center [63, 21] width 19 height 24
select select "0"
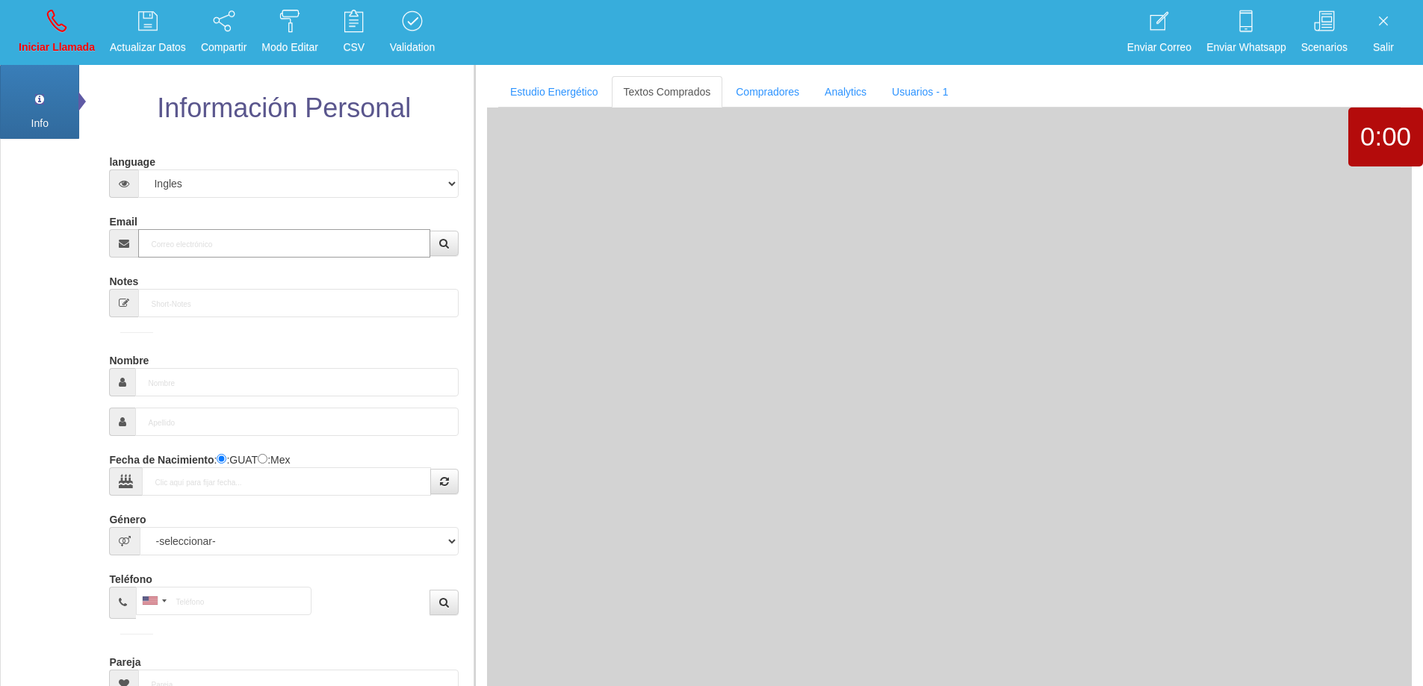
click at [297, 234] on input "Email" at bounding box center [283, 243] width 291 height 28
paste input "[EMAIL_ADDRESS][DOMAIN_NAME]"
type input "[EMAIL_ADDRESS][DOMAIN_NAME]"
type input "[DATE]"
type input "Comprador simple"
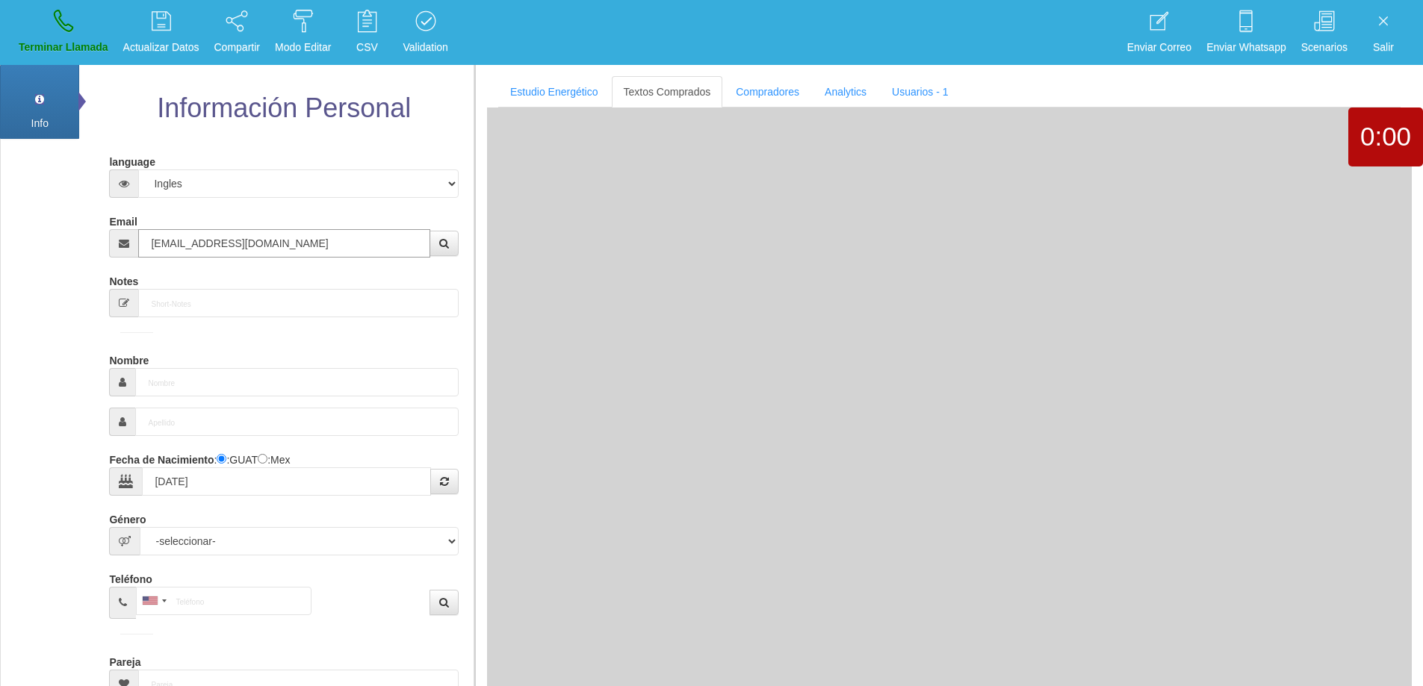
type input "[PERSON_NAME]"
select select "2"
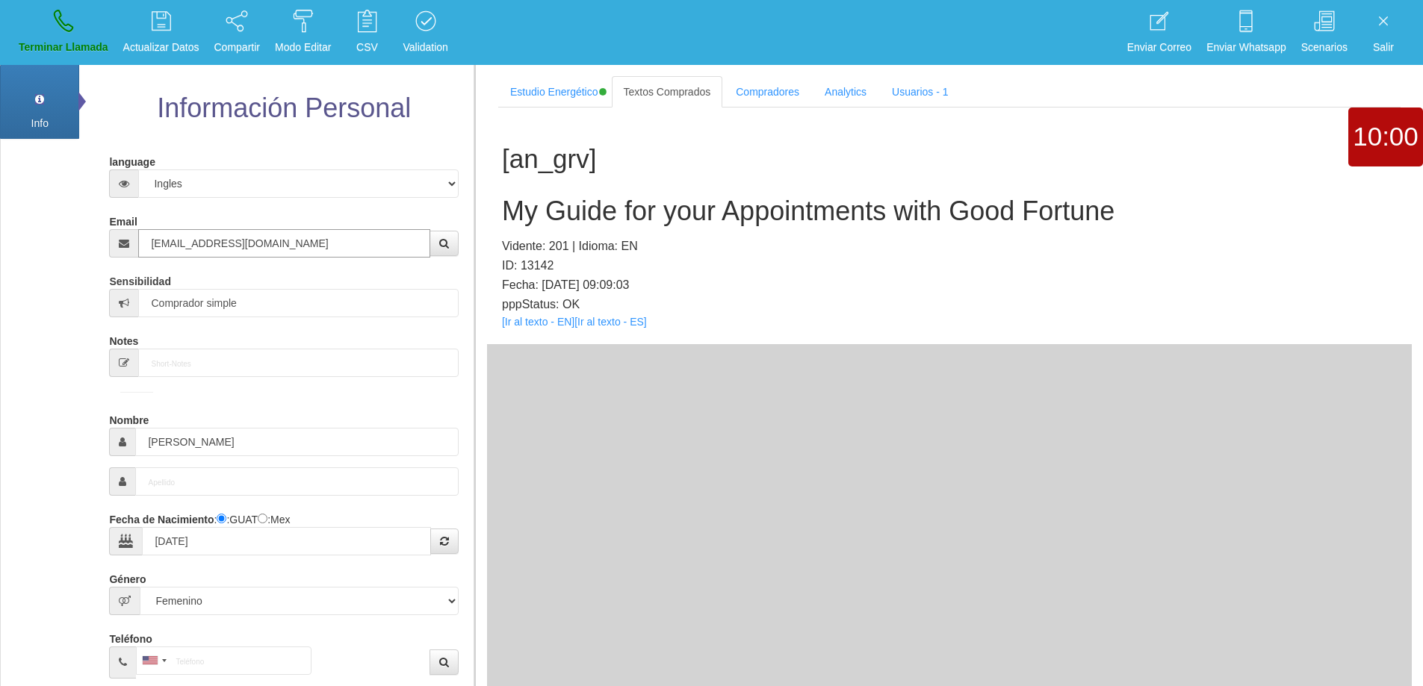
type input "[EMAIL_ADDRESS][DOMAIN_NAME]"
click at [63, 20] on icon at bounding box center [63, 21] width 19 height 24
select select "0"
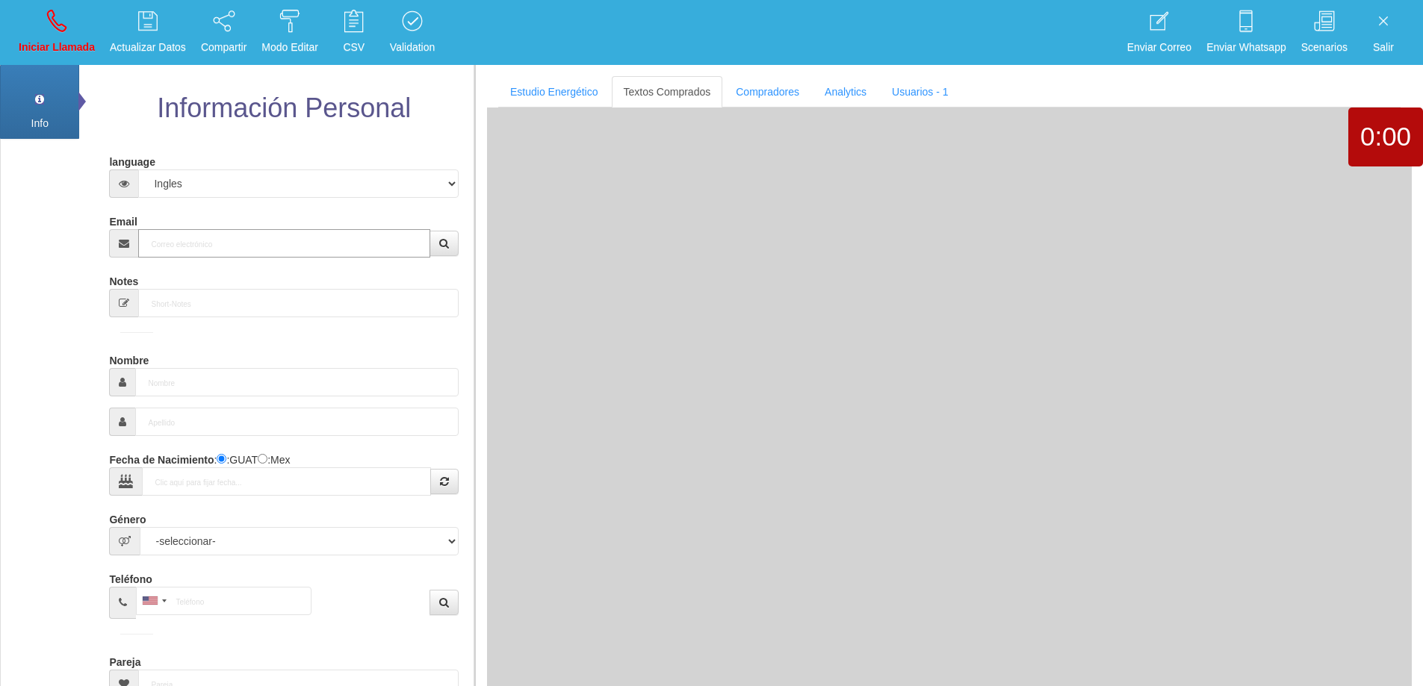
click at [372, 229] on input "Email" at bounding box center [283, 243] width 291 height 28
paste input "[EMAIL_ADDRESS][DOMAIN_NAME]"
type input "[EMAIL_ADDRESS][DOMAIN_NAME]"
type input "[DATE]"
type input "Comprador simple"
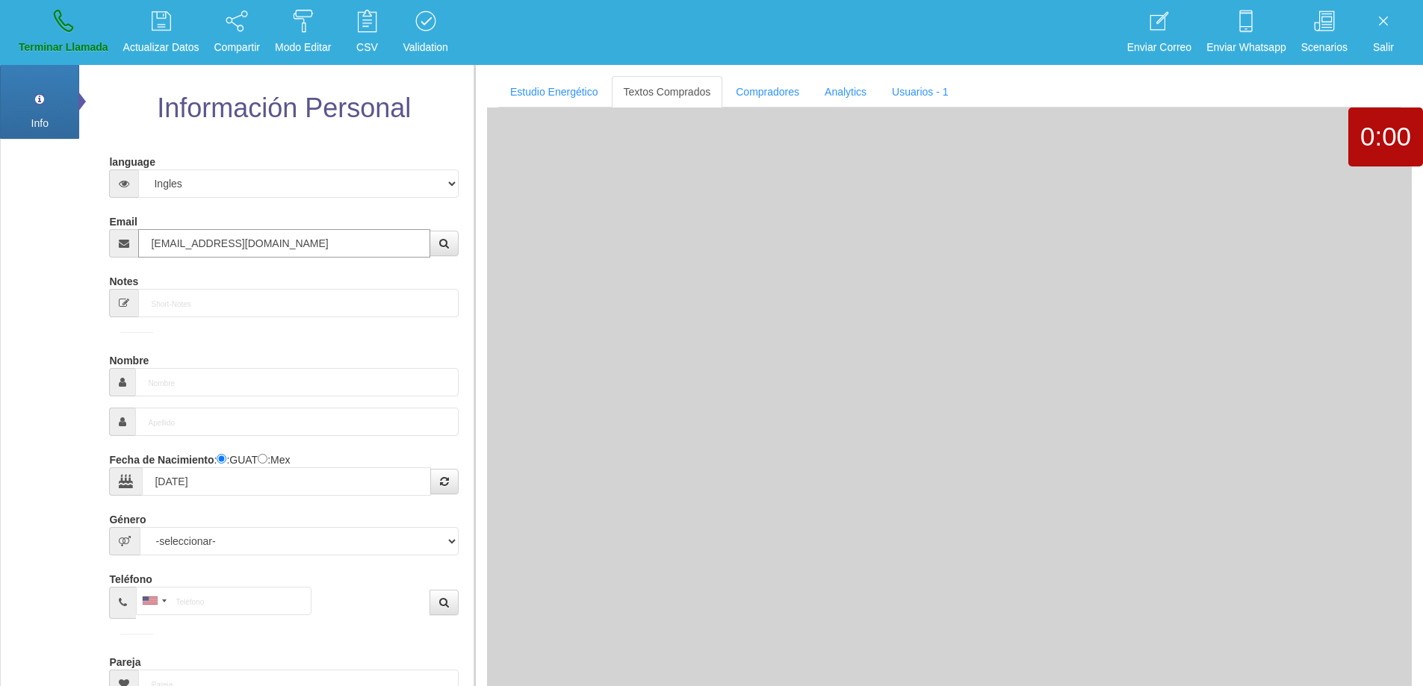
type input "[PERSON_NAME]"
select select "2"
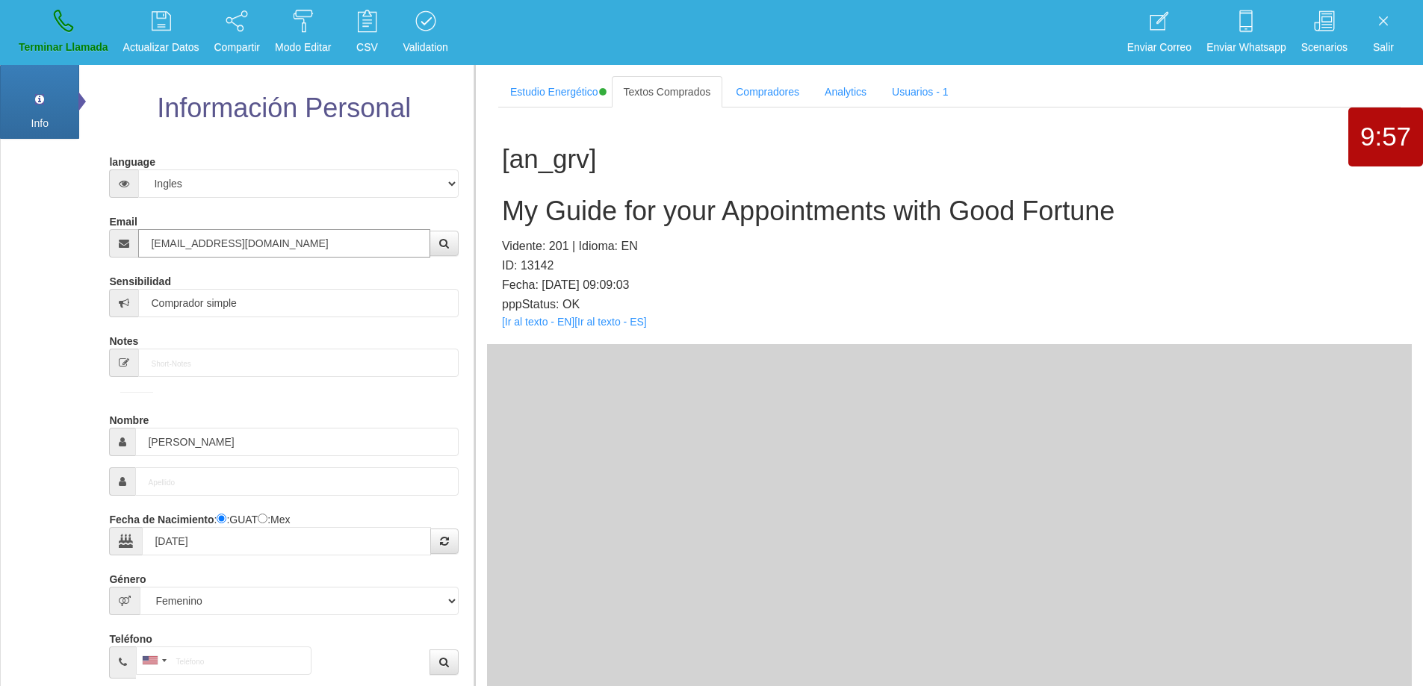
type input "[EMAIL_ADDRESS][DOMAIN_NAME]"
drag, startPoint x: 178, startPoint y: 440, endPoint x: 131, endPoint y: 421, distance: 49.9
click at [131, 421] on div "Nombre [PERSON_NAME]" at bounding box center [283, 432] width 349 height 49
click at [814, 204] on h2 "My Guide for your Appointments with Good Fortune" at bounding box center [949, 211] width 895 height 30
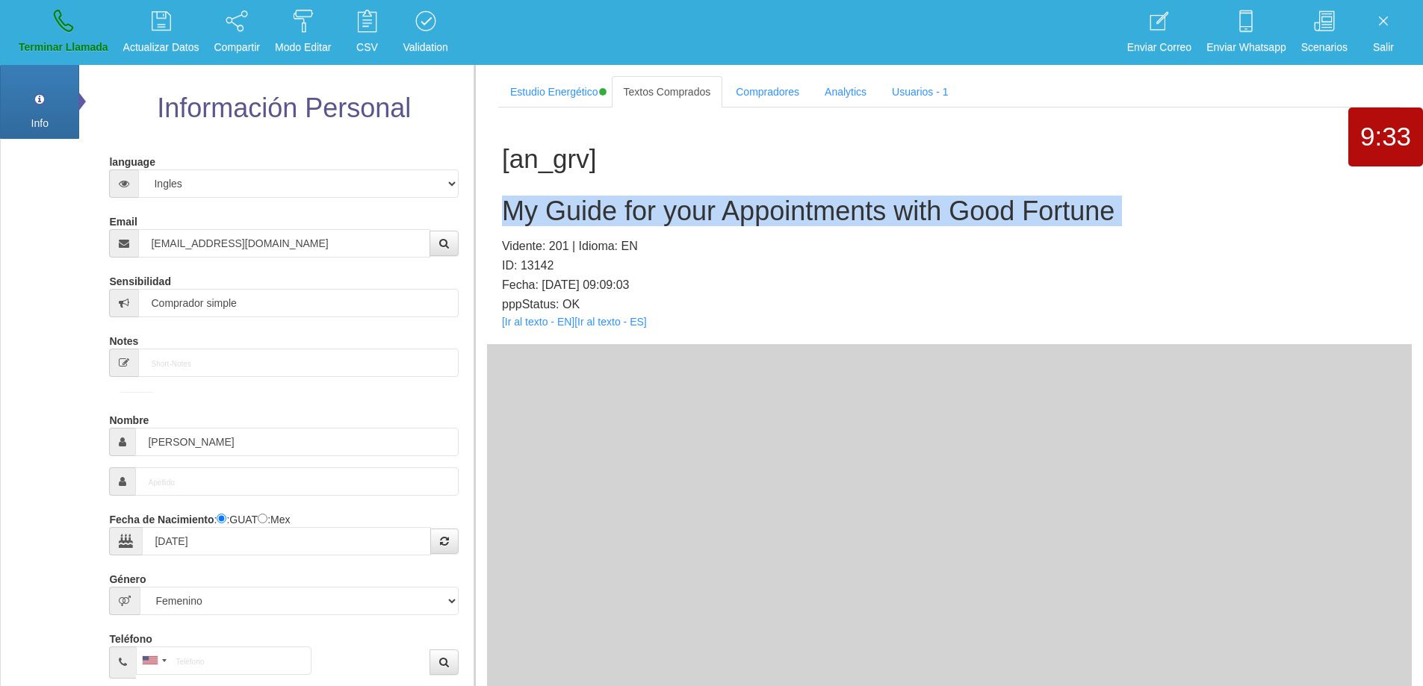
click at [814, 204] on h2 "My Guide for your Appointments with Good Fortune" at bounding box center [949, 211] width 895 height 30
click at [1002, 196] on h2 "My Guide for your Appointments with Good Fortune" at bounding box center [949, 211] width 895 height 30
drag, startPoint x: 1026, startPoint y: 193, endPoint x: 1047, endPoint y: 165, distance: 35.7
click at [508, 199] on h2 "My Guide for your Appointments with Good Fortune" at bounding box center [949, 211] width 895 height 30
click at [50, 28] on link "Terminar Llamada" at bounding box center [63, 32] width 100 height 56
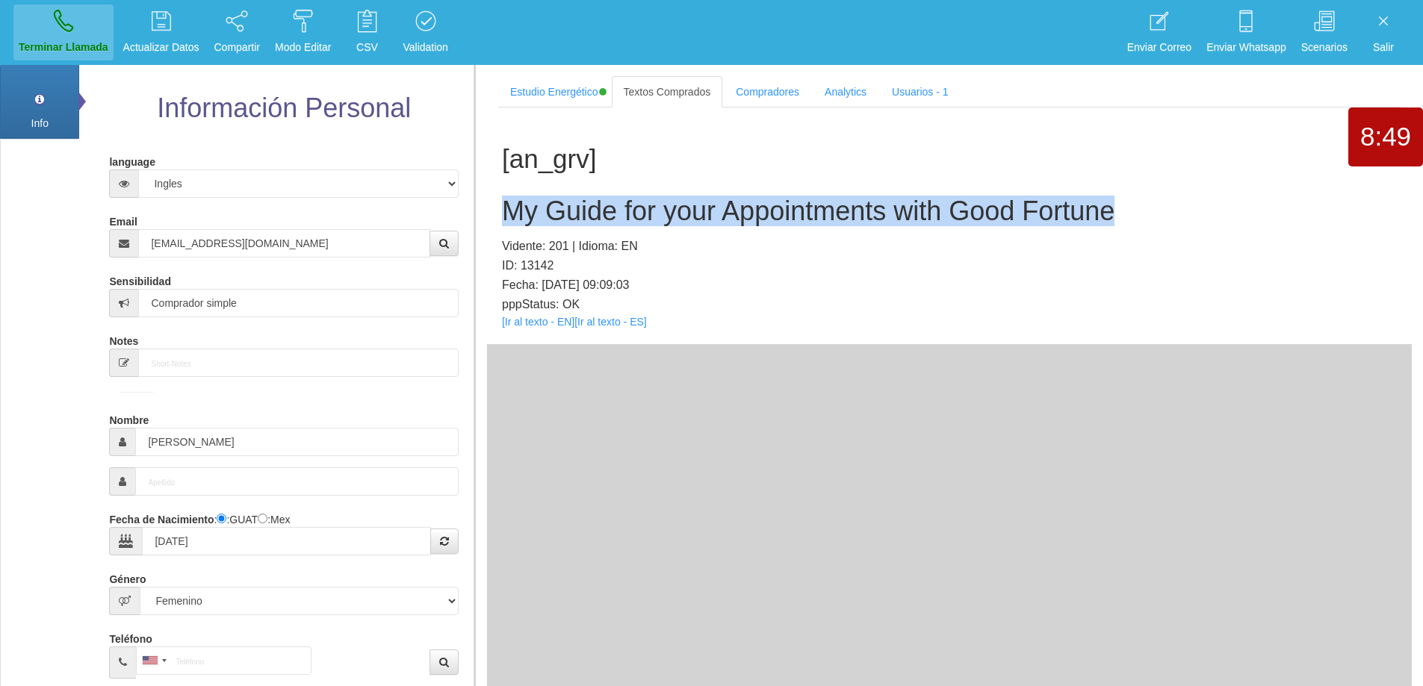
select select "0"
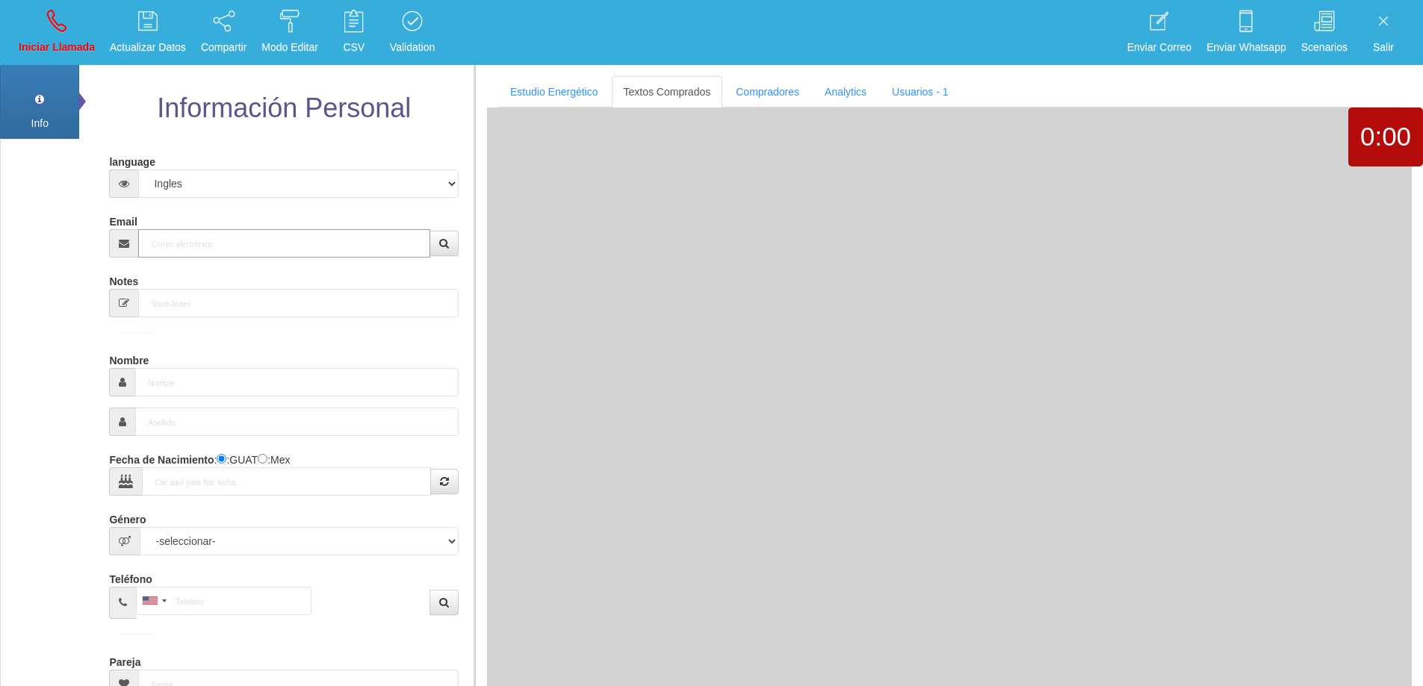
drag, startPoint x: 247, startPoint y: 253, endPoint x: 401, endPoint y: 236, distance: 154.8
click at [260, 247] on input "Email" at bounding box center [283, 243] width 291 height 28
paste input "[EMAIL_ADDRESS][DOMAIN_NAME]"
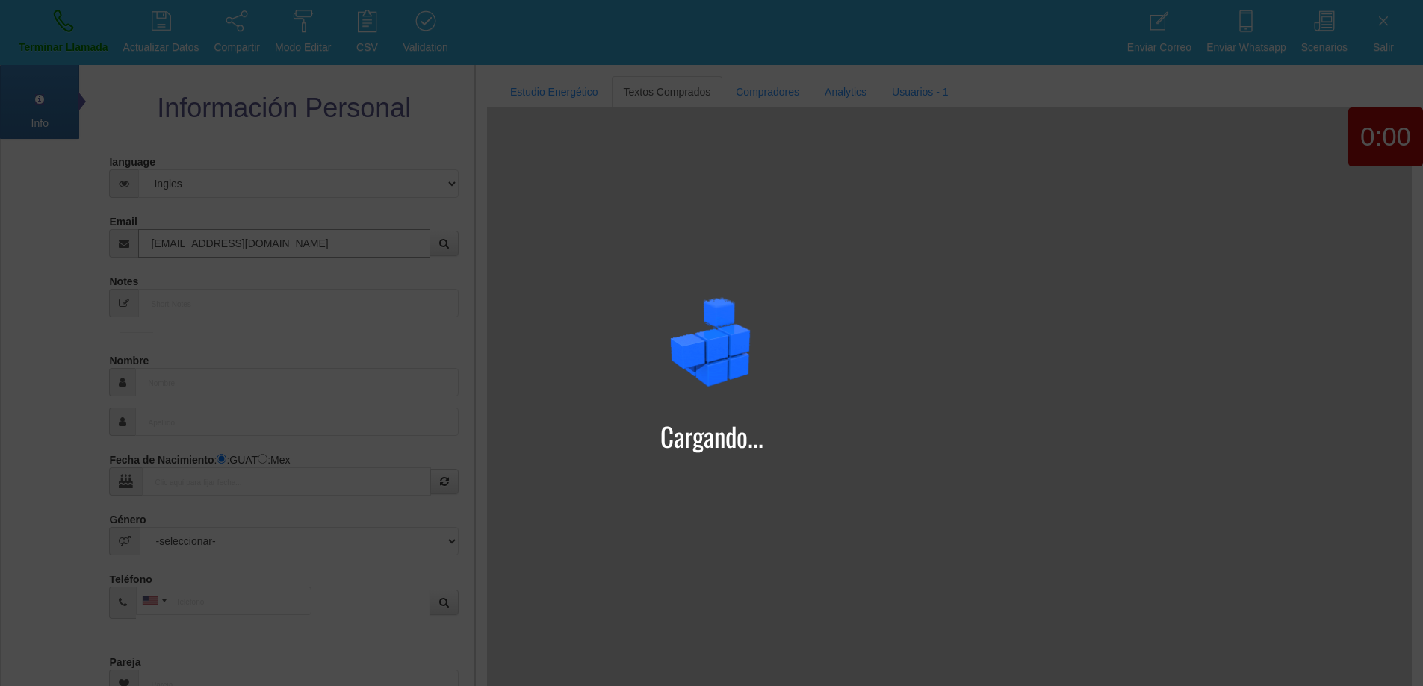
type input "[EMAIL_ADDRESS][DOMAIN_NAME]"
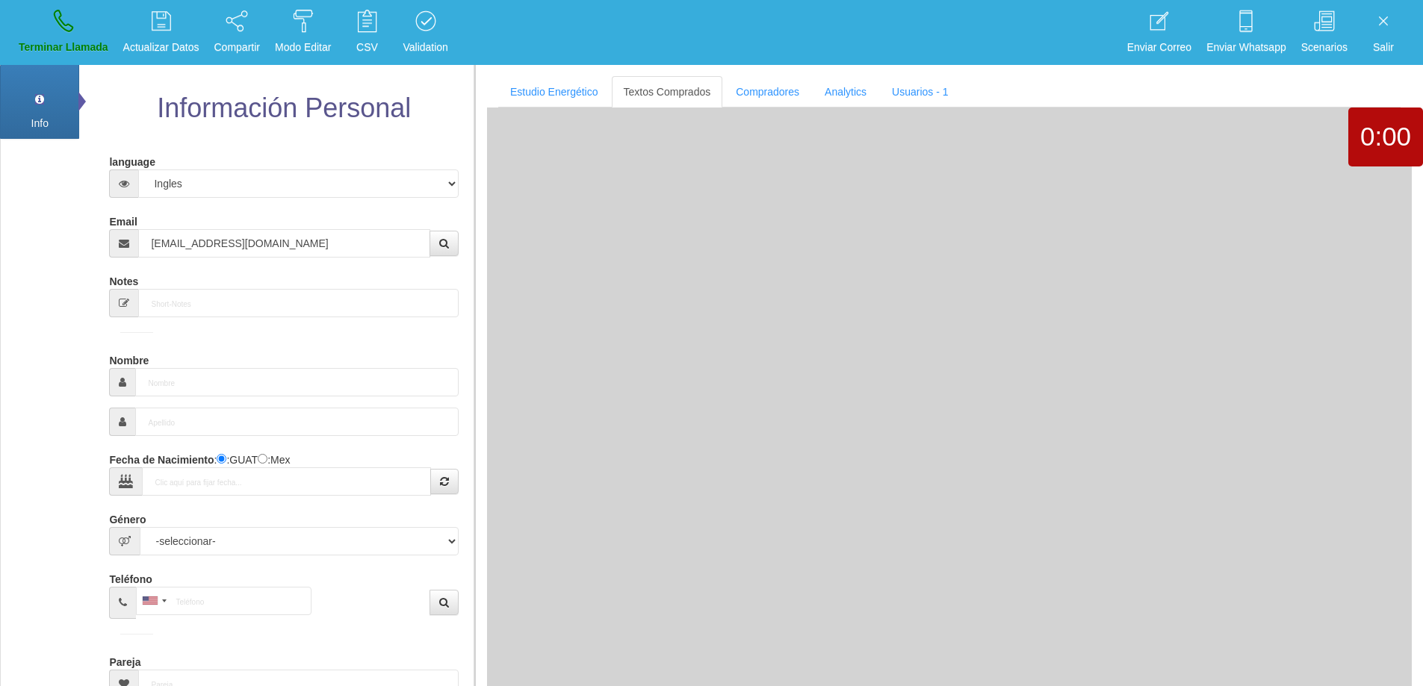
type input "11 Ago 1953"
type input "Comprador simple"
type input "[PERSON_NAME]"
select select "2"
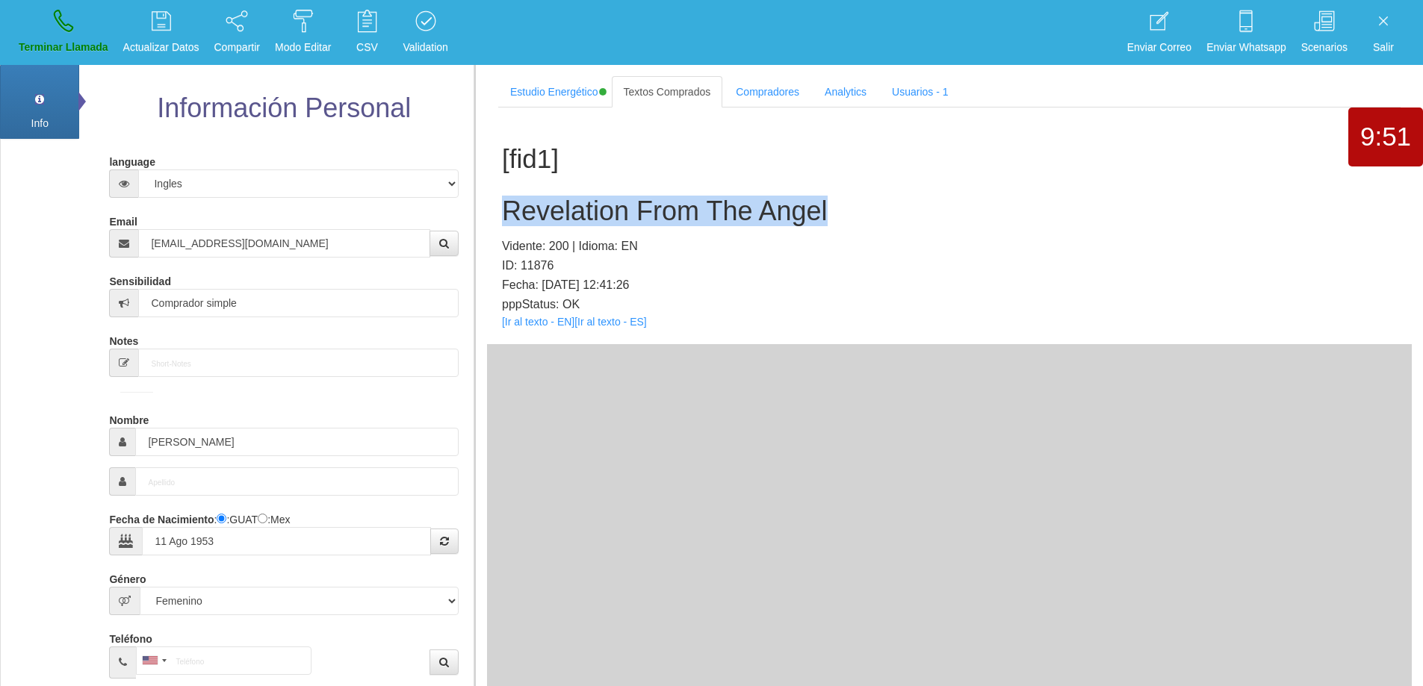
drag, startPoint x: 851, startPoint y: 212, endPoint x: 495, endPoint y: 190, distance: 356.3
click at [495, 190] on div "[fid1] Revelation From The Angel Vidente: 200 | Idioma: EN ID: 11876 Fecha: [DA…" at bounding box center [949, 226] width 925 height 237
click at [856, 183] on div "[fid1] Revelation From The Angel Vidente: 200 | Idioma: EN ID: 11876 Fecha: [DA…" at bounding box center [949, 226] width 925 height 237
drag, startPoint x: 842, startPoint y: 206, endPoint x: 487, endPoint y: 181, distance: 355.7
click at [480, 180] on section "Estudio Energético Realizar Pago Textos Comprados Compradores Analytics Usuario…" at bounding box center [948, 408] width 949 height 686
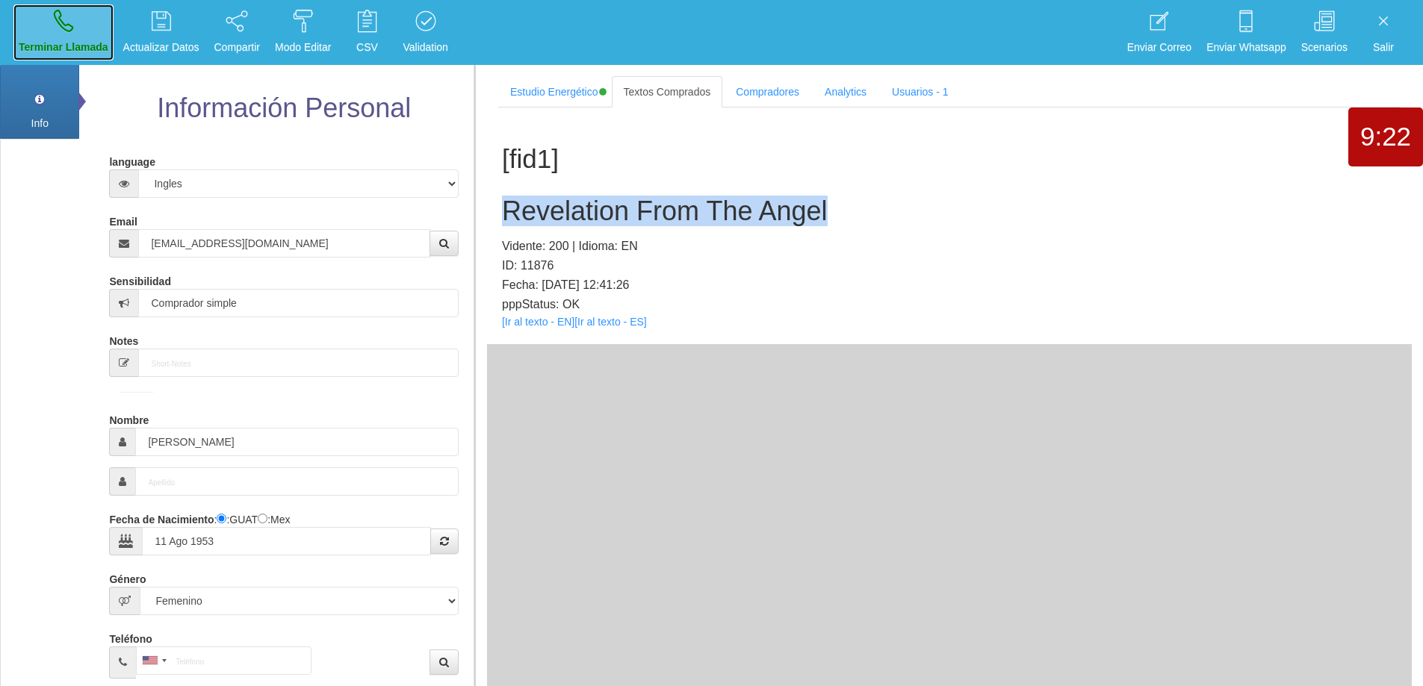
click at [97, 18] on link "Terminar Llamada" at bounding box center [63, 32] width 100 height 56
select select "0"
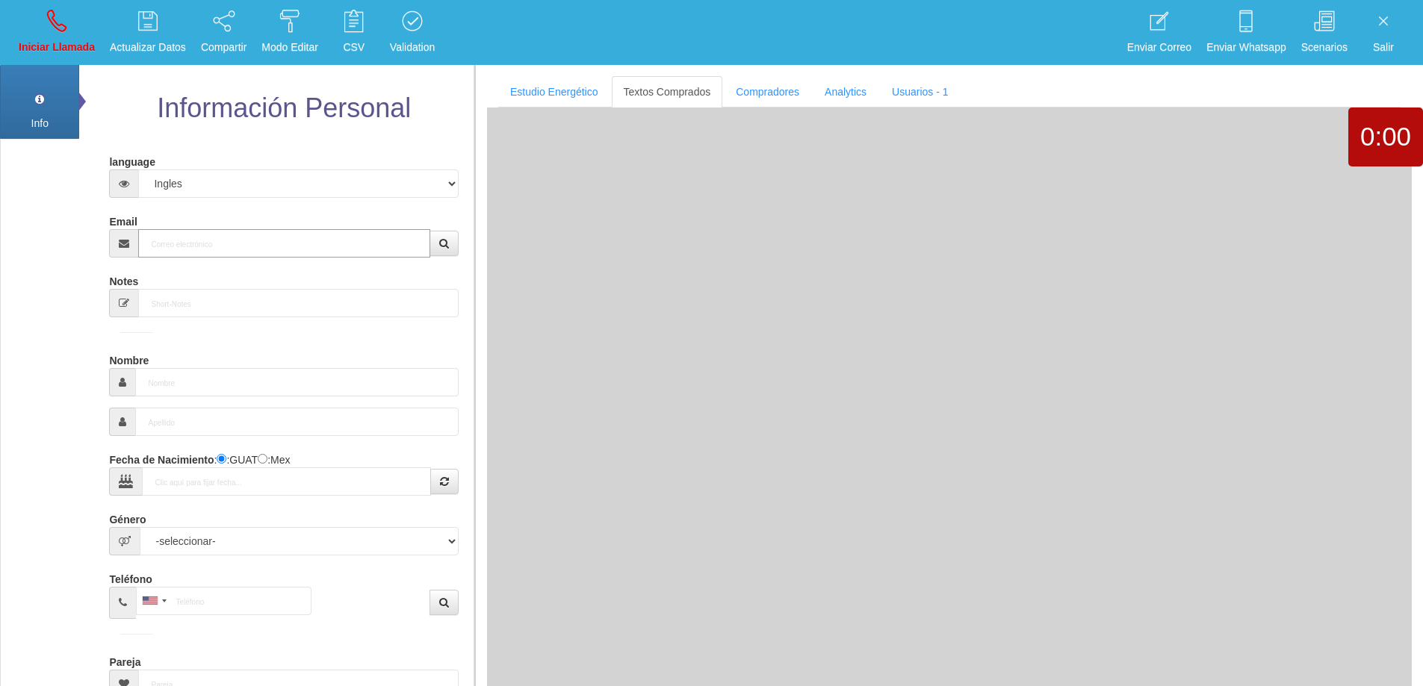
click at [282, 237] on input "Email" at bounding box center [283, 243] width 291 height 28
paste input "[PERSON_NAME][EMAIL_ADDRESS][PERSON_NAME][DOMAIN_NAME]"
type input "[PERSON_NAME][EMAIL_ADDRESS][PERSON_NAME][DOMAIN_NAME]"
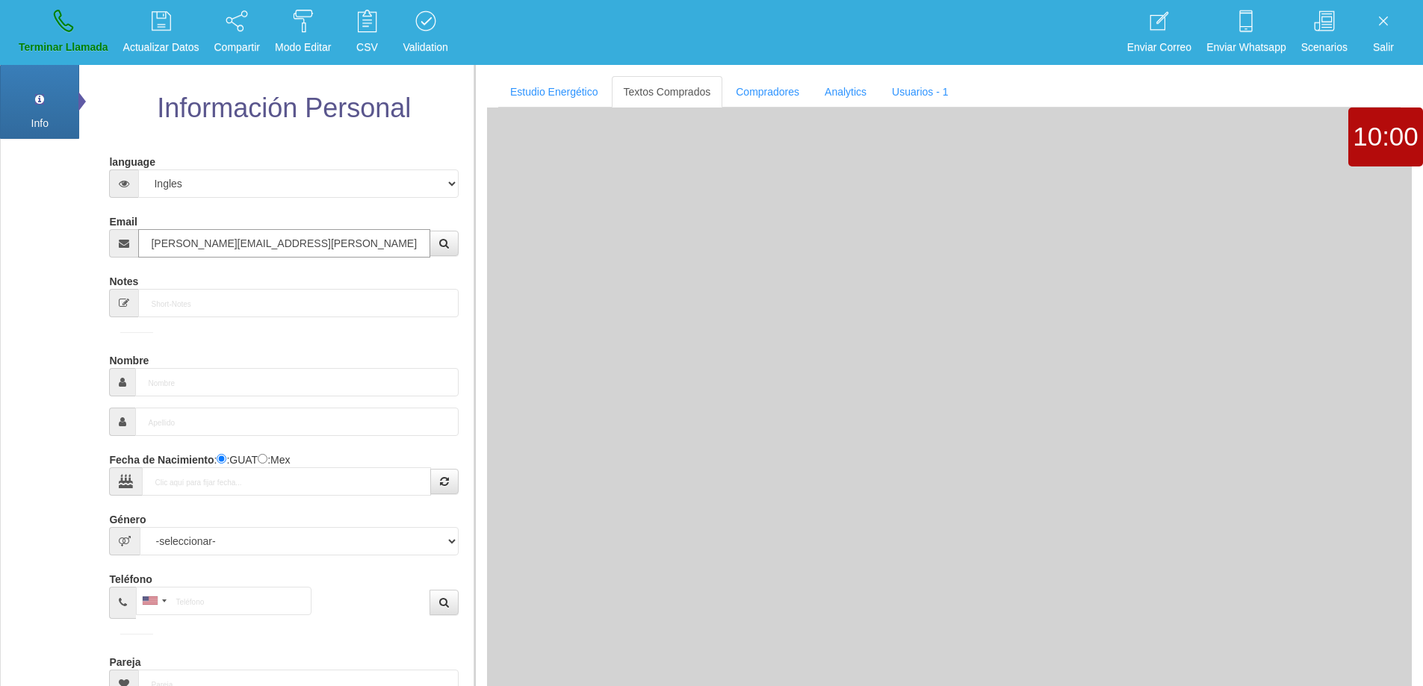
type input "[DATE]"
type input "Comprador bajo"
type input "[PERSON_NAME]"
select select "1"
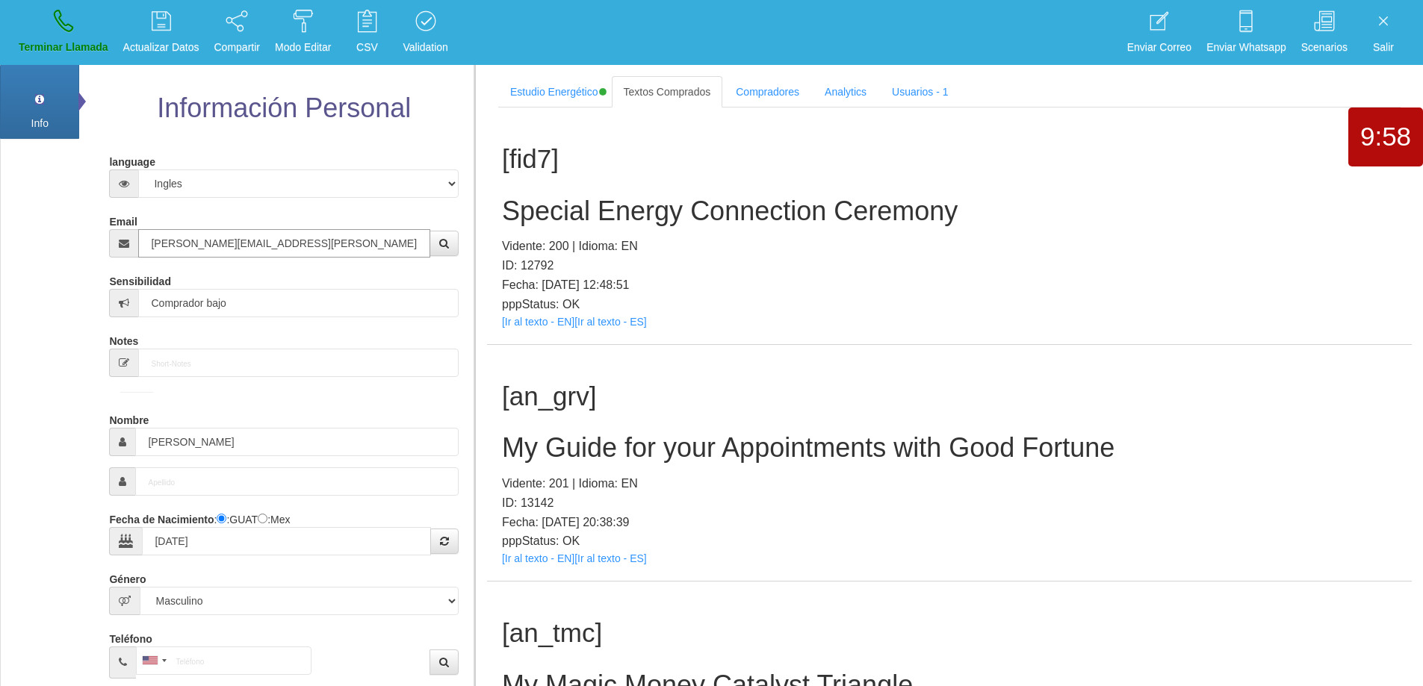
type input "[PERSON_NAME][EMAIL_ADDRESS][PERSON_NAME][DOMAIN_NAME]"
click at [794, 223] on h2 "Special Energy Connection Ceremony" at bounding box center [949, 211] width 895 height 30
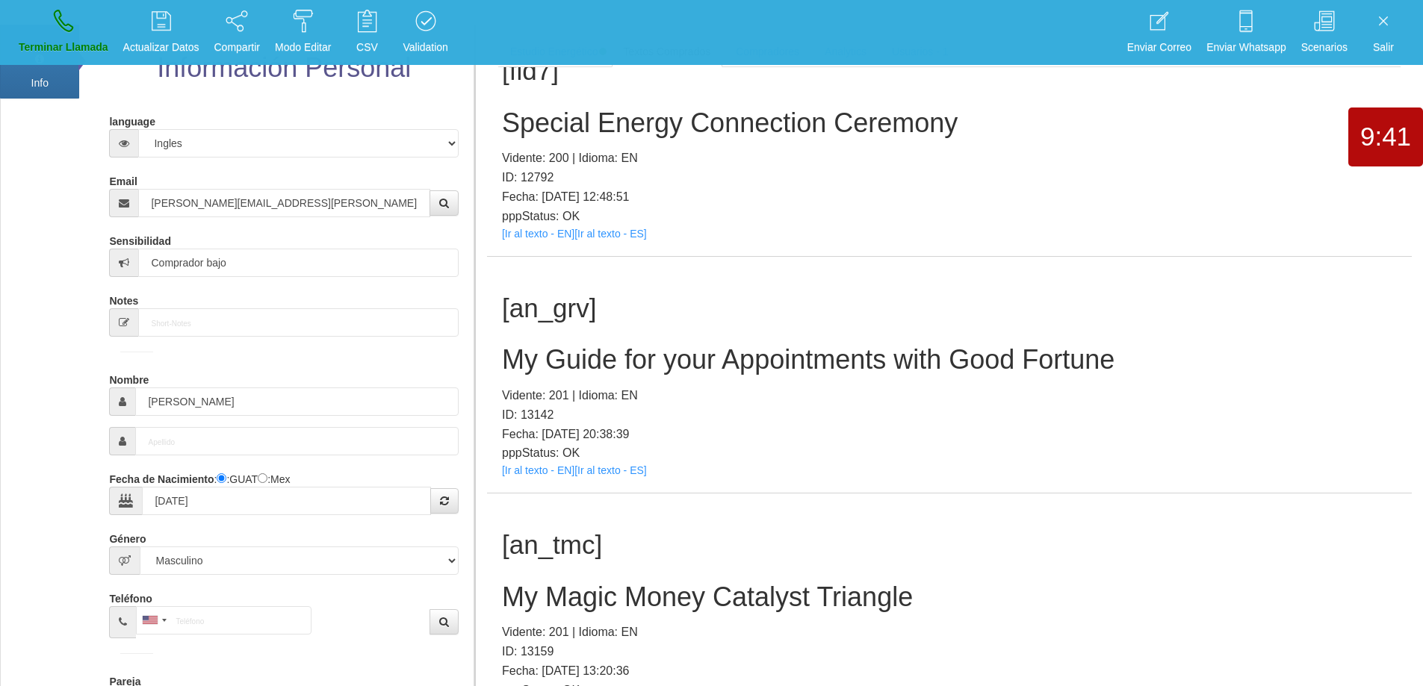
scroll to position [27, 0]
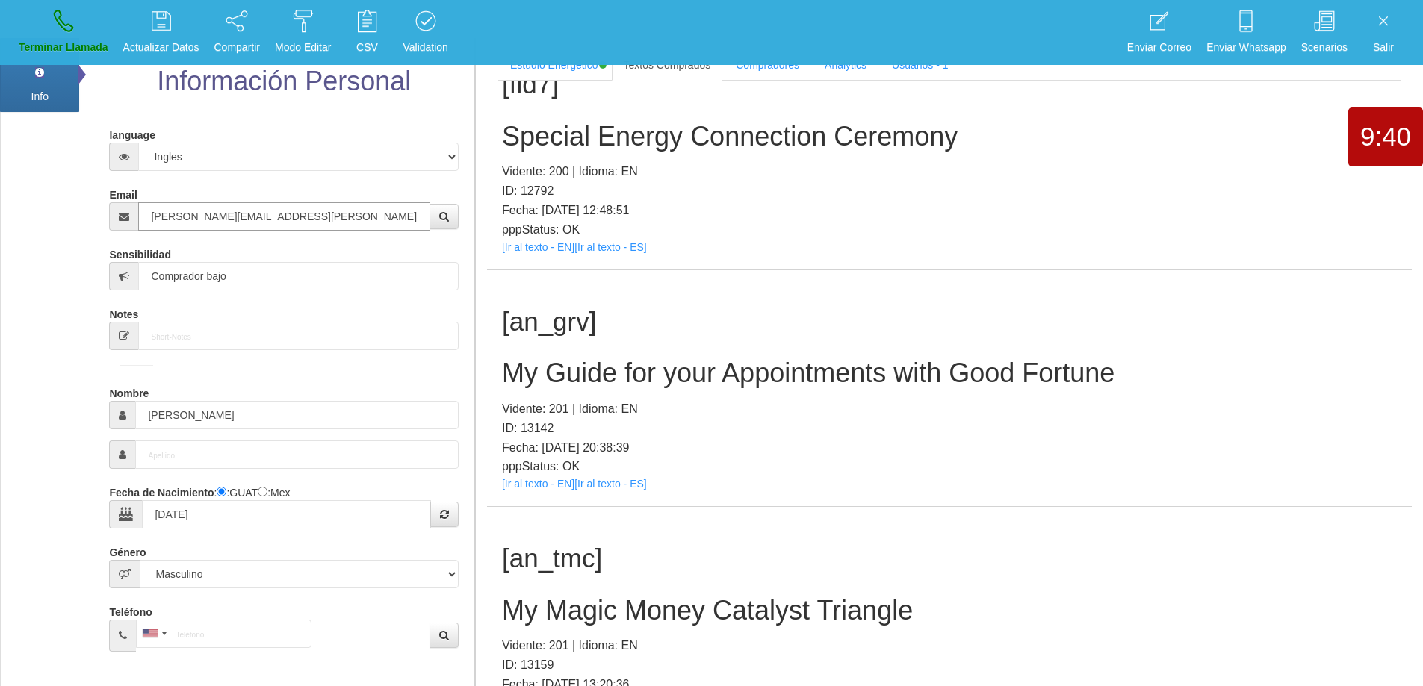
drag, startPoint x: 330, startPoint y: 217, endPoint x: 140, endPoint y: 176, distance: 194.3
click at [140, 176] on form "language Español Portugues [PERSON_NAME] Email [PERSON_NAME][EMAIL_ADDRESS][PER…" at bounding box center [283, 526] width 326 height 807
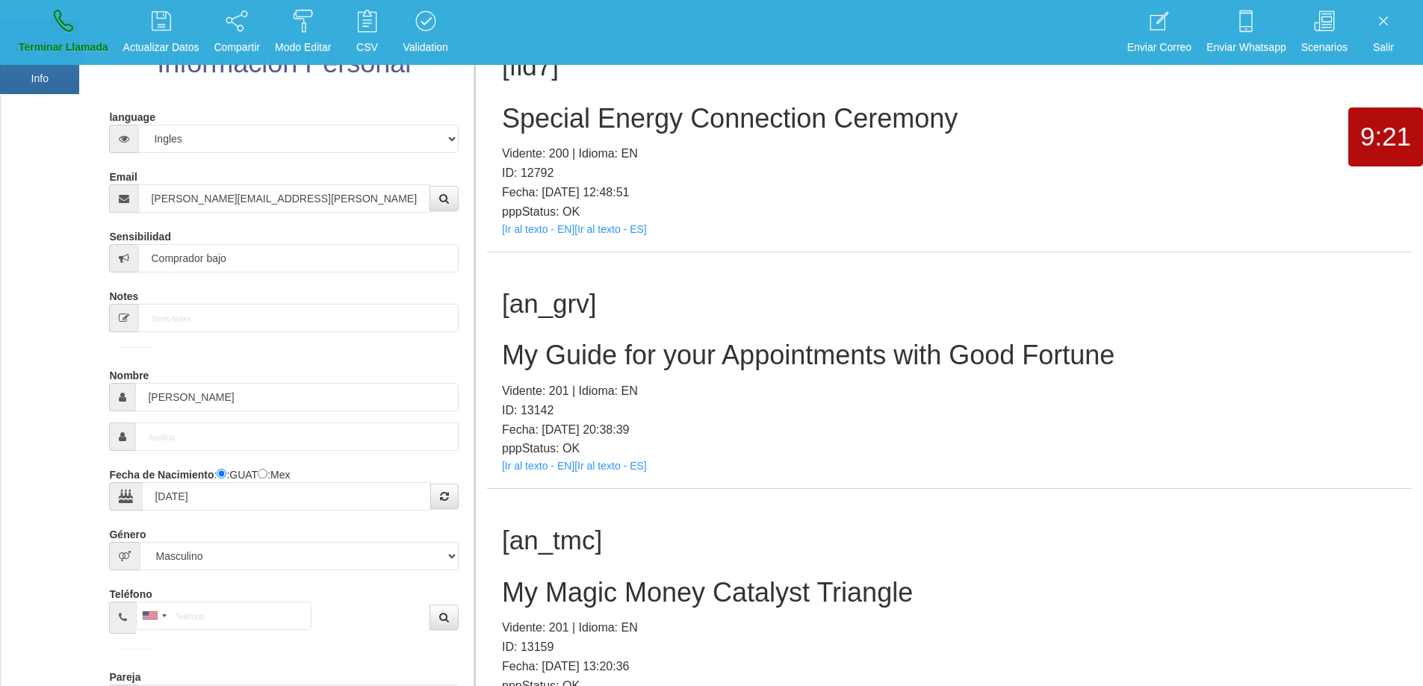
scroll to position [176, 0]
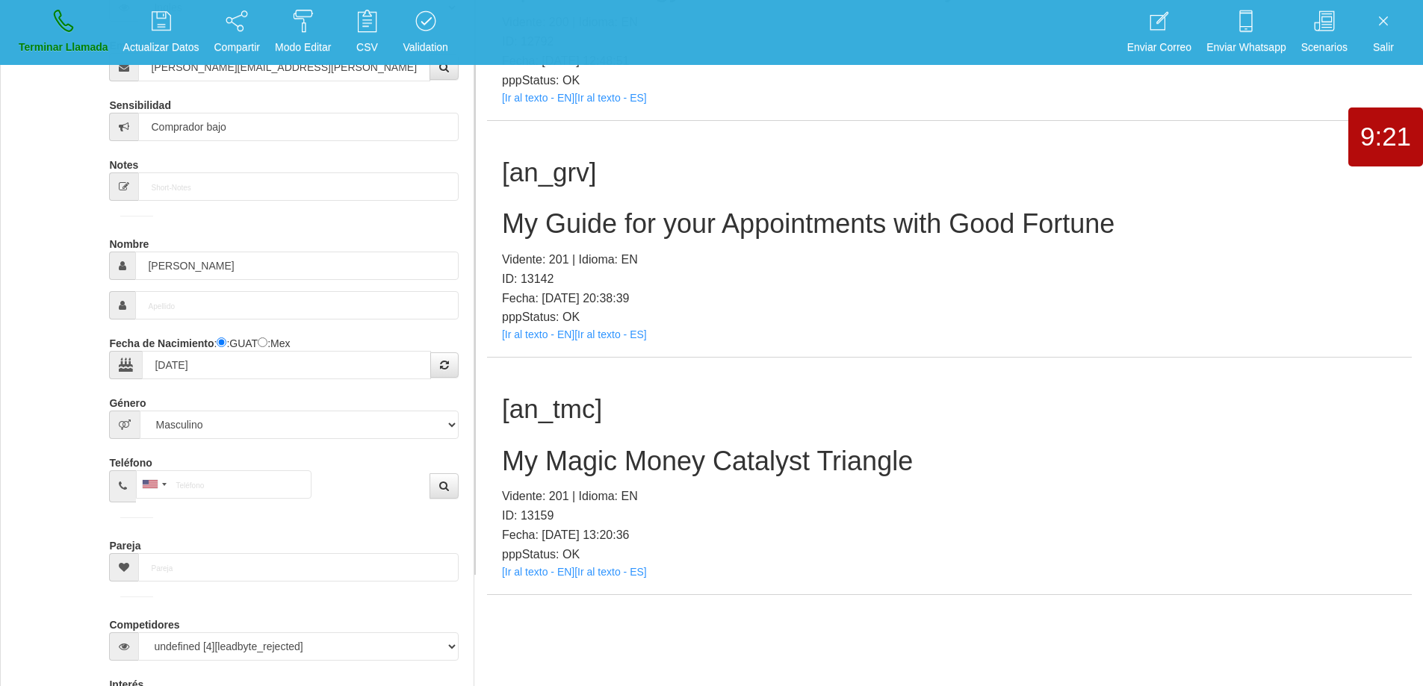
click at [830, 460] on h2 "My Magic Money Catalyst Triangle" at bounding box center [949, 462] width 895 height 30
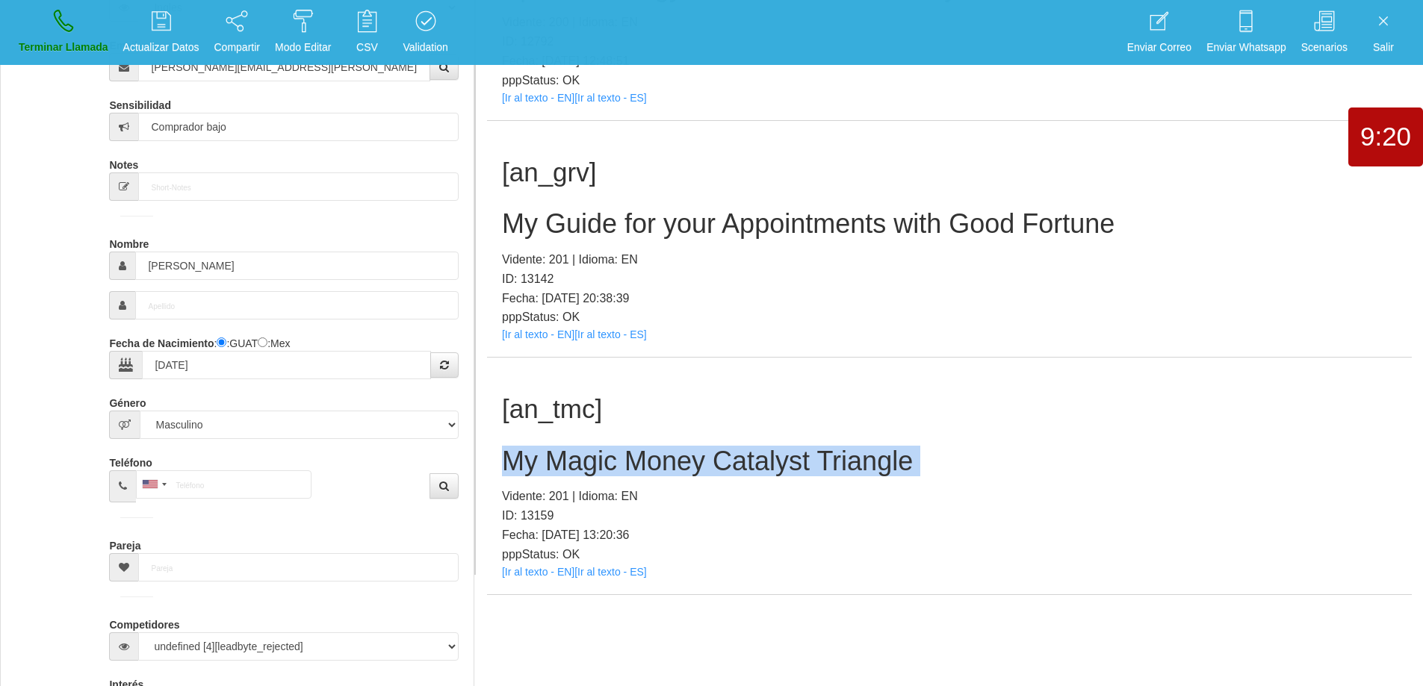
click at [830, 460] on h2 "My Magic Money Catalyst Triangle" at bounding box center [949, 462] width 895 height 30
click at [986, 427] on div "[an_tmc] My Magic Money Catalyst Triangle Vidente: 201 | Idioma: EN ID: 13159 F…" at bounding box center [949, 476] width 925 height 237
drag, startPoint x: 952, startPoint y: 462, endPoint x: 512, endPoint y: 442, distance: 441.2
click at [512, 442] on div "[an_tmc] My Magic Money Catalyst Triangle Vidente: 201 | Idioma: EN ID: 13159 F…" at bounding box center [949, 476] width 925 height 237
click at [102, 32] on link "Terminar Llamada" at bounding box center [63, 32] width 100 height 56
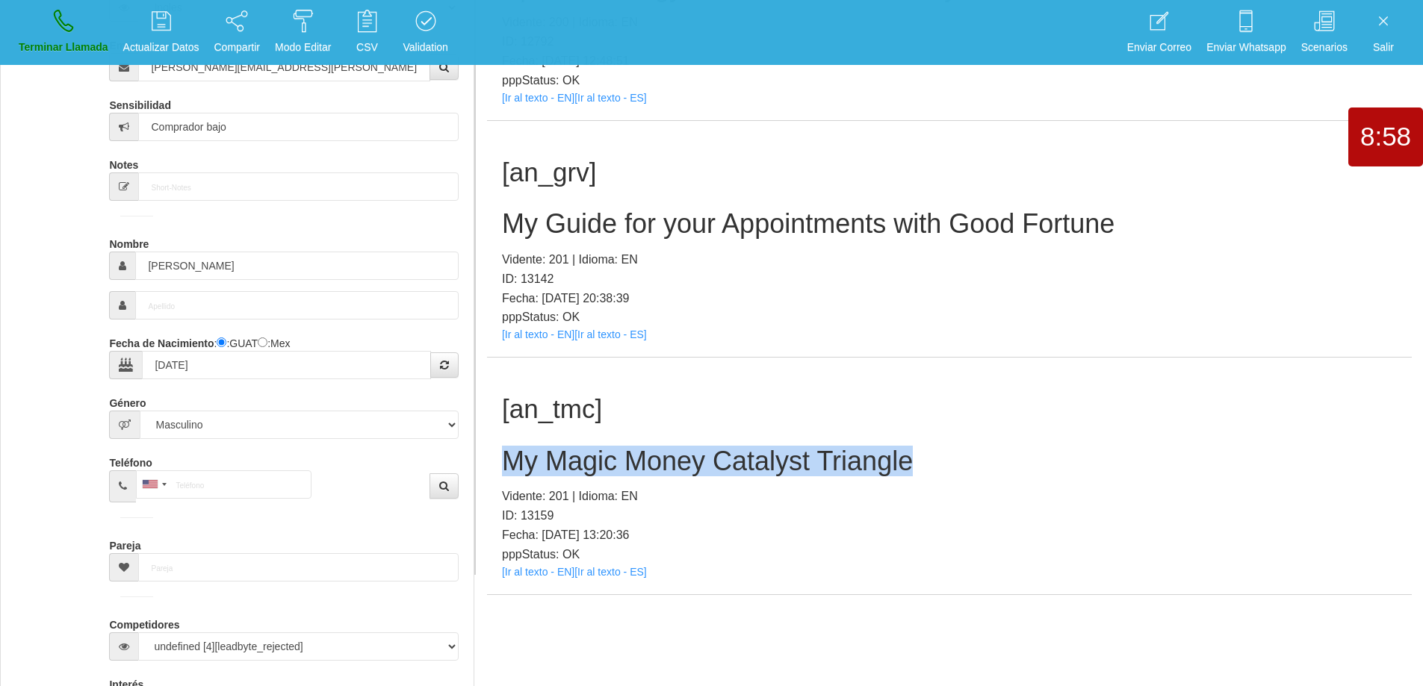
select select "0"
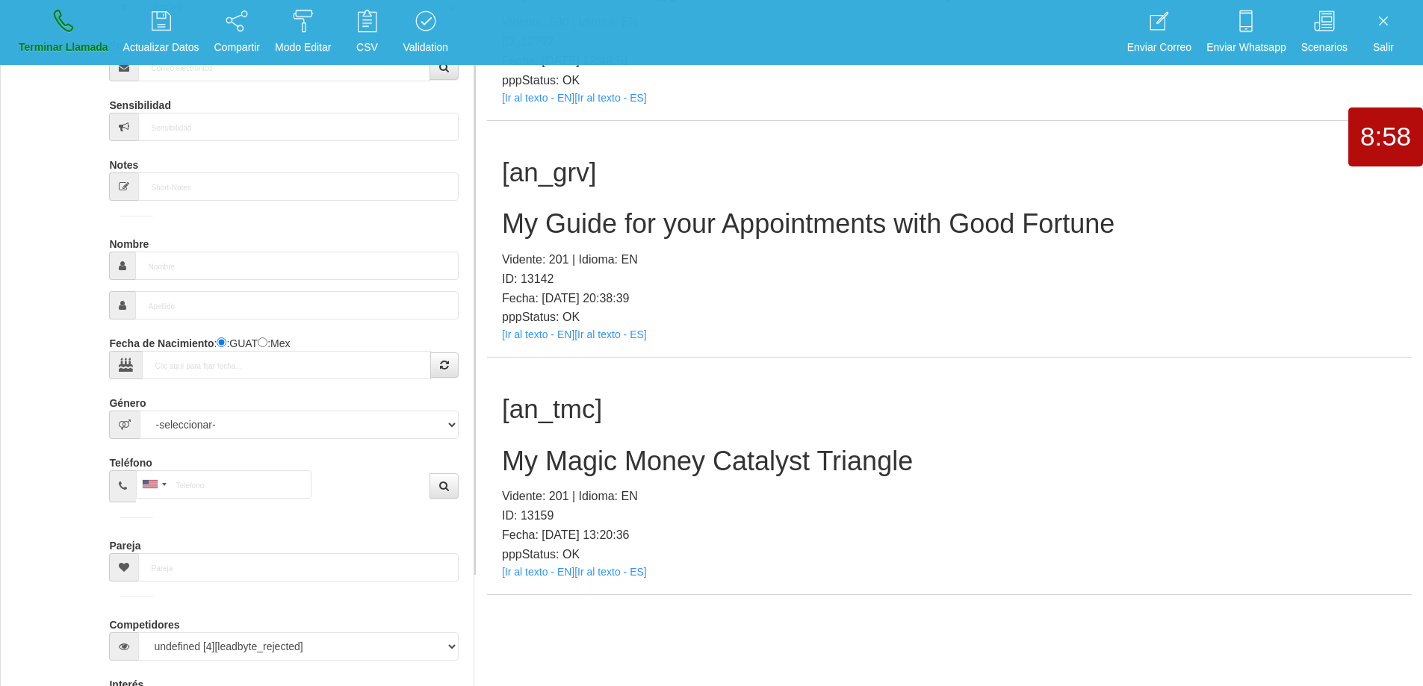
scroll to position [0, 0]
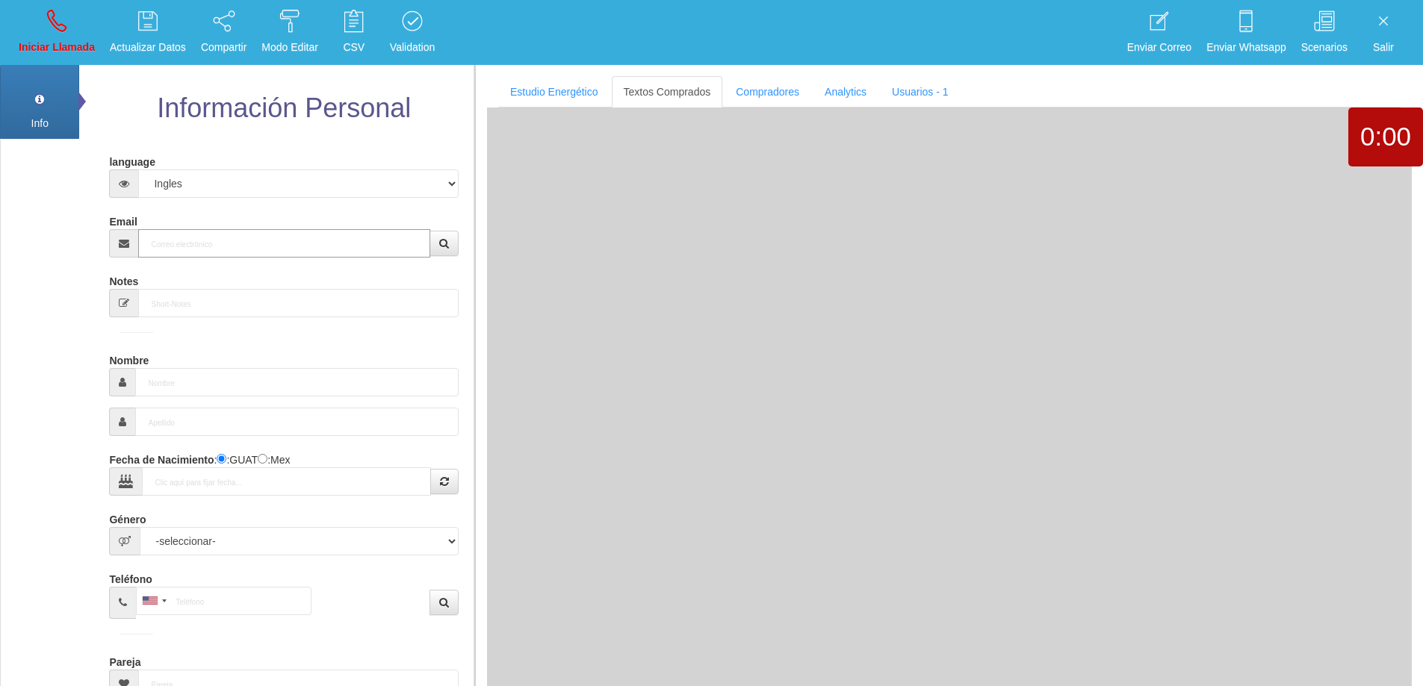
drag, startPoint x: 179, startPoint y: 241, endPoint x: 548, endPoint y: 266, distance: 369.9
click at [211, 233] on input "Email" at bounding box center [283, 243] width 291 height 28
paste input "[EMAIL_ADDRESS][DOMAIN_NAME]"
type input "[EMAIL_ADDRESS][DOMAIN_NAME]"
type input "4 Ene 1971"
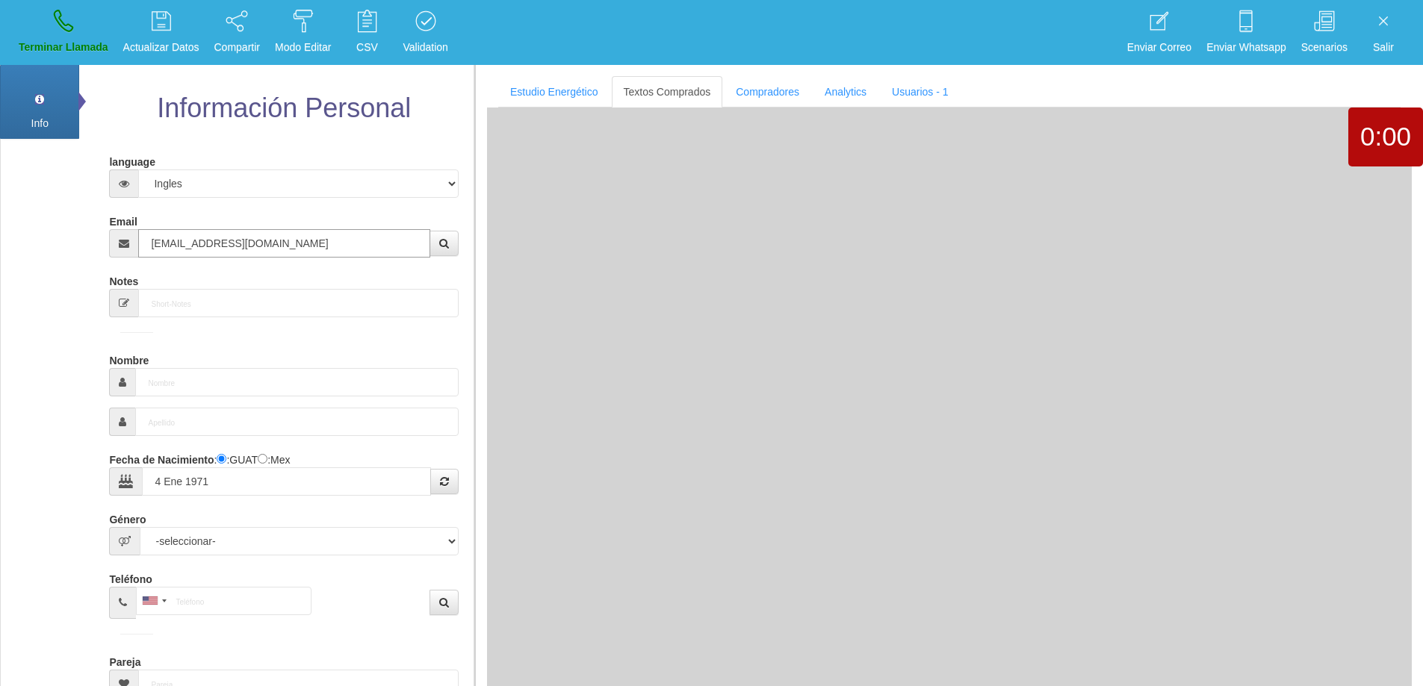
type input "Excelente Comprador"
type input "[PERSON_NAME]"
select select "2"
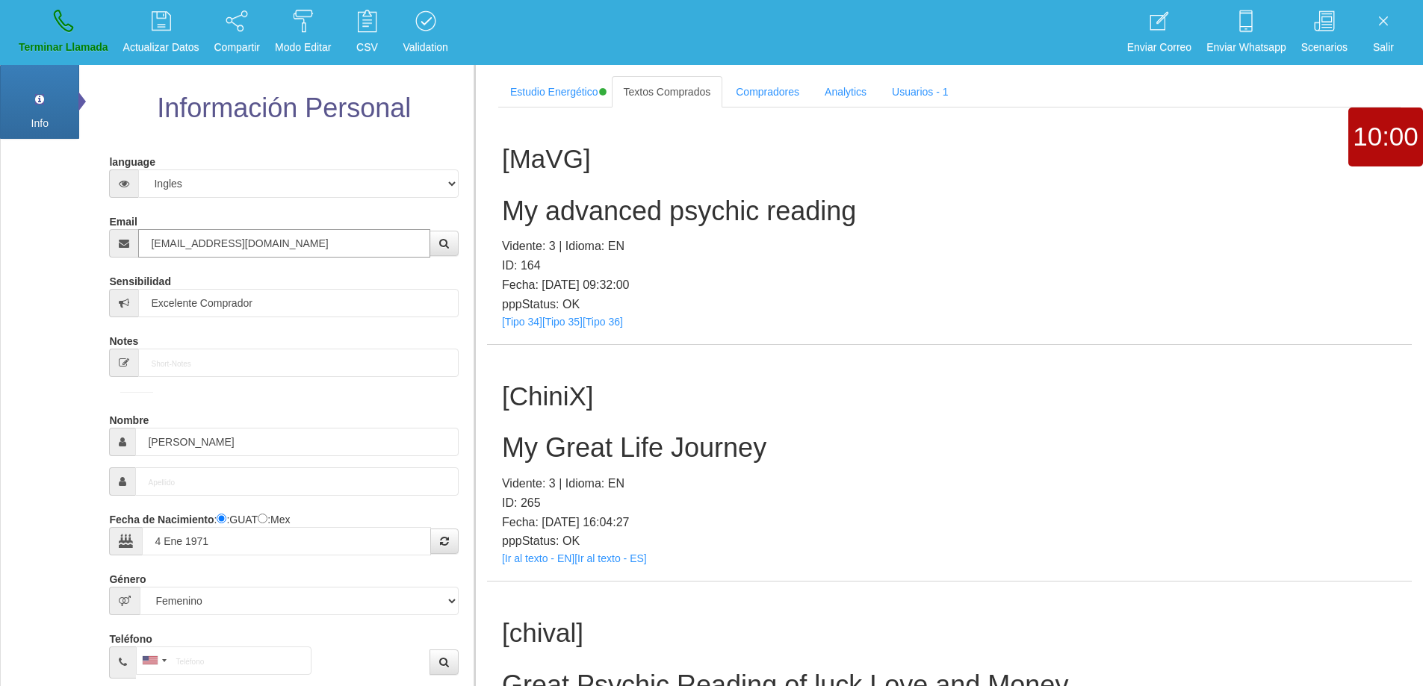
type input "[EMAIL_ADDRESS][DOMAIN_NAME]"
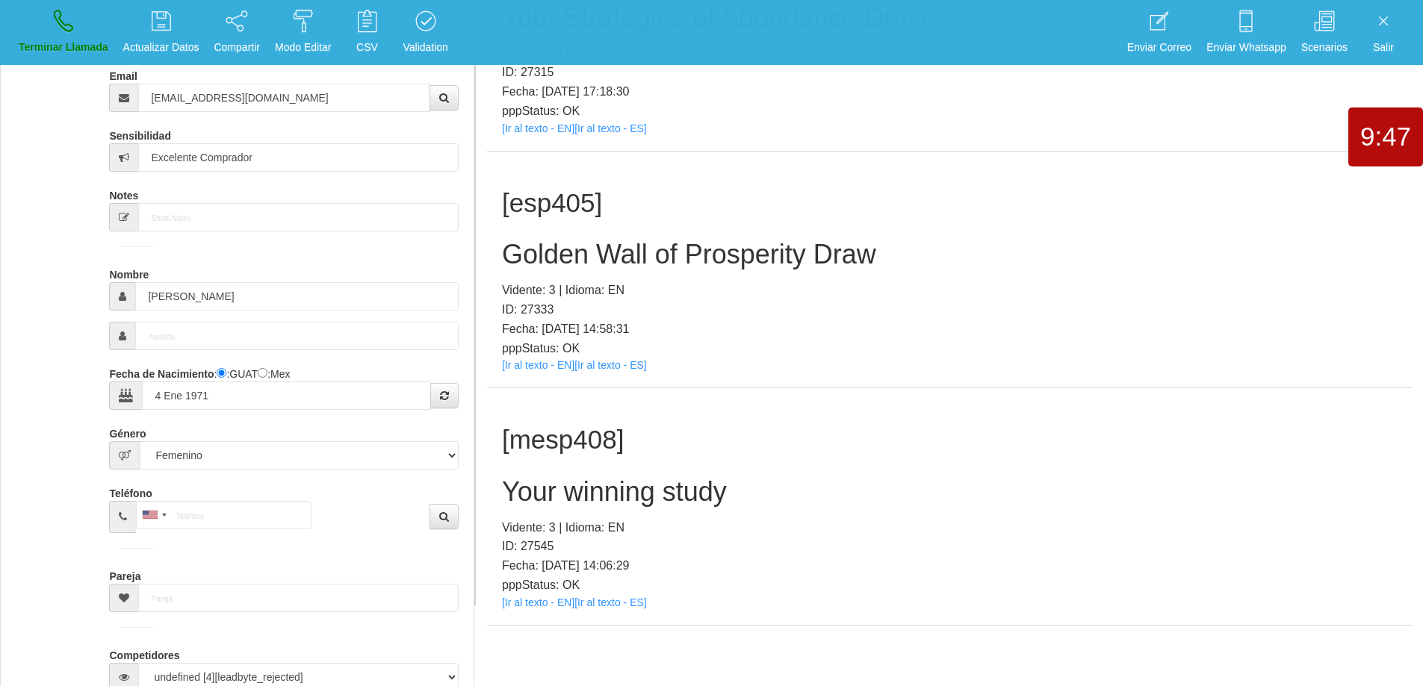
scroll to position [149, 0]
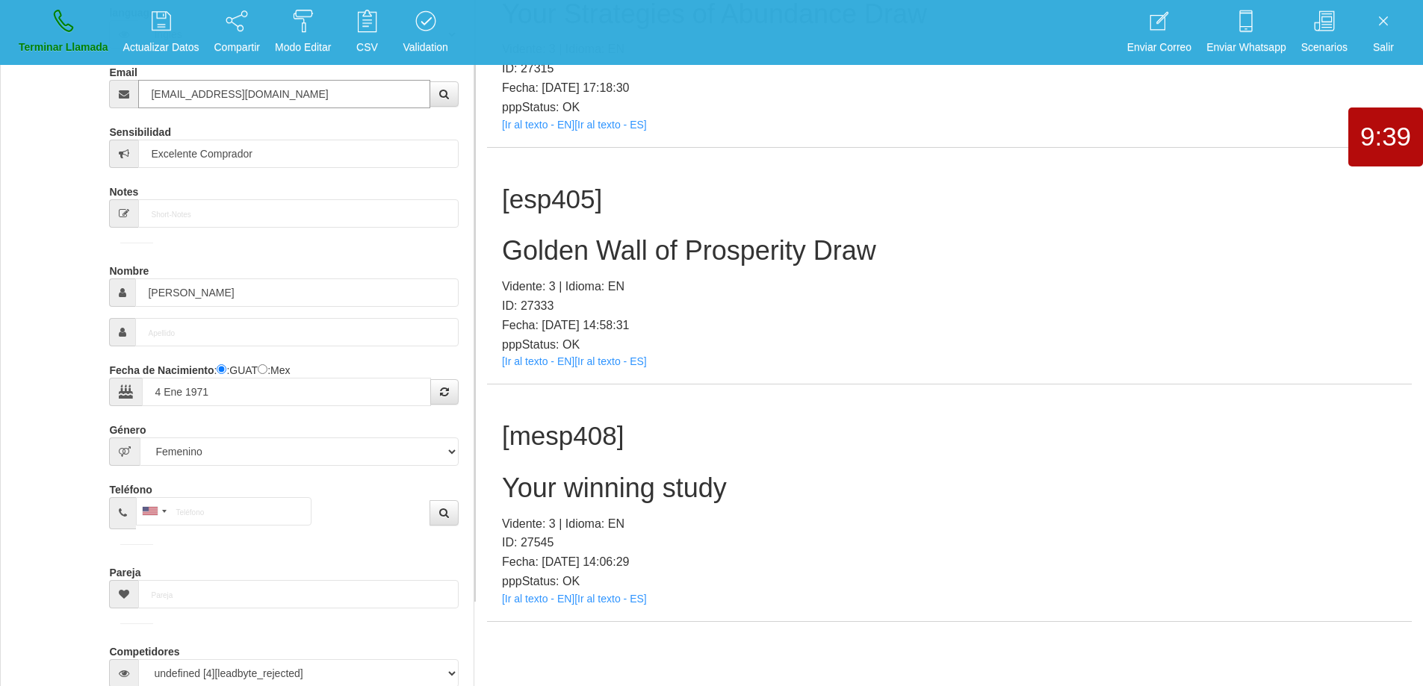
click at [318, 92] on input "[EMAIL_ADDRESS][DOMAIN_NAME]" at bounding box center [283, 94] width 291 height 28
click at [318, 91] on input "[EMAIL_ADDRESS][DOMAIN_NAME]" at bounding box center [283, 94] width 291 height 28
click at [649, 491] on h2 "Your winning study" at bounding box center [949, 489] width 895 height 30
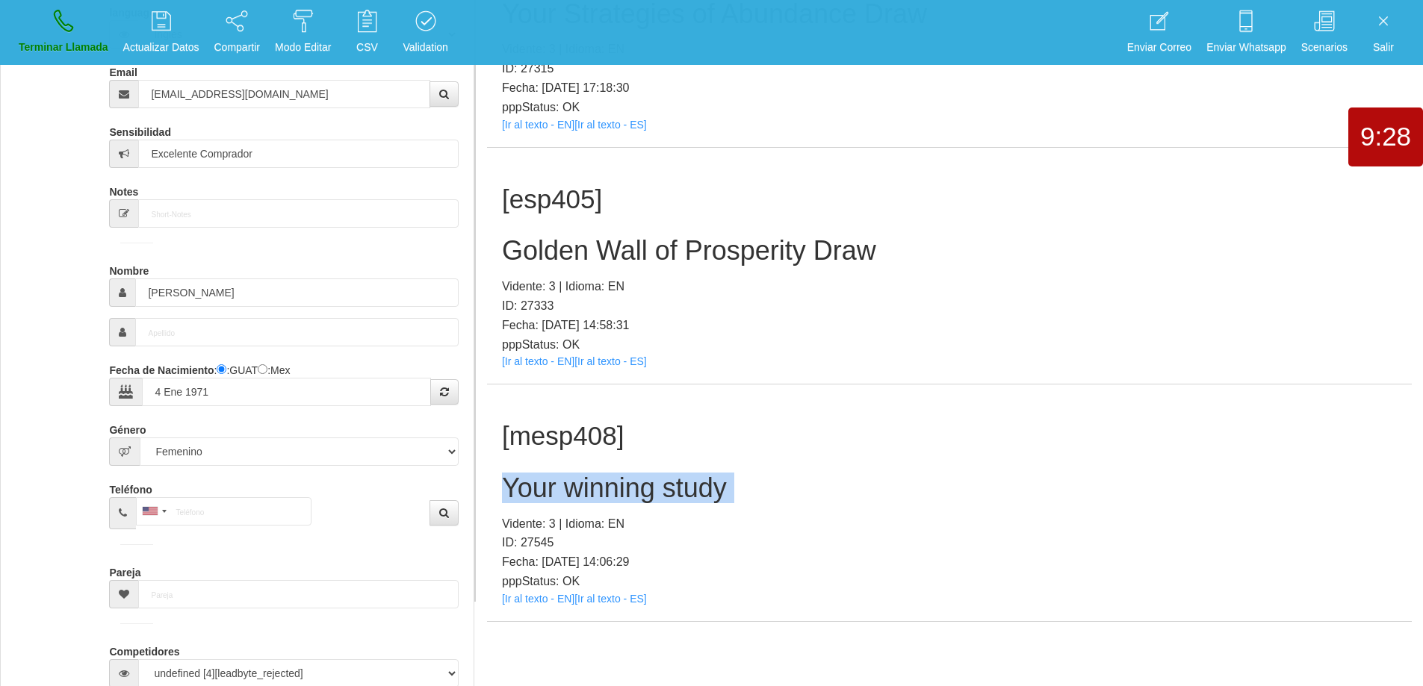
click at [649, 491] on h2 "Your winning study" at bounding box center [949, 489] width 895 height 30
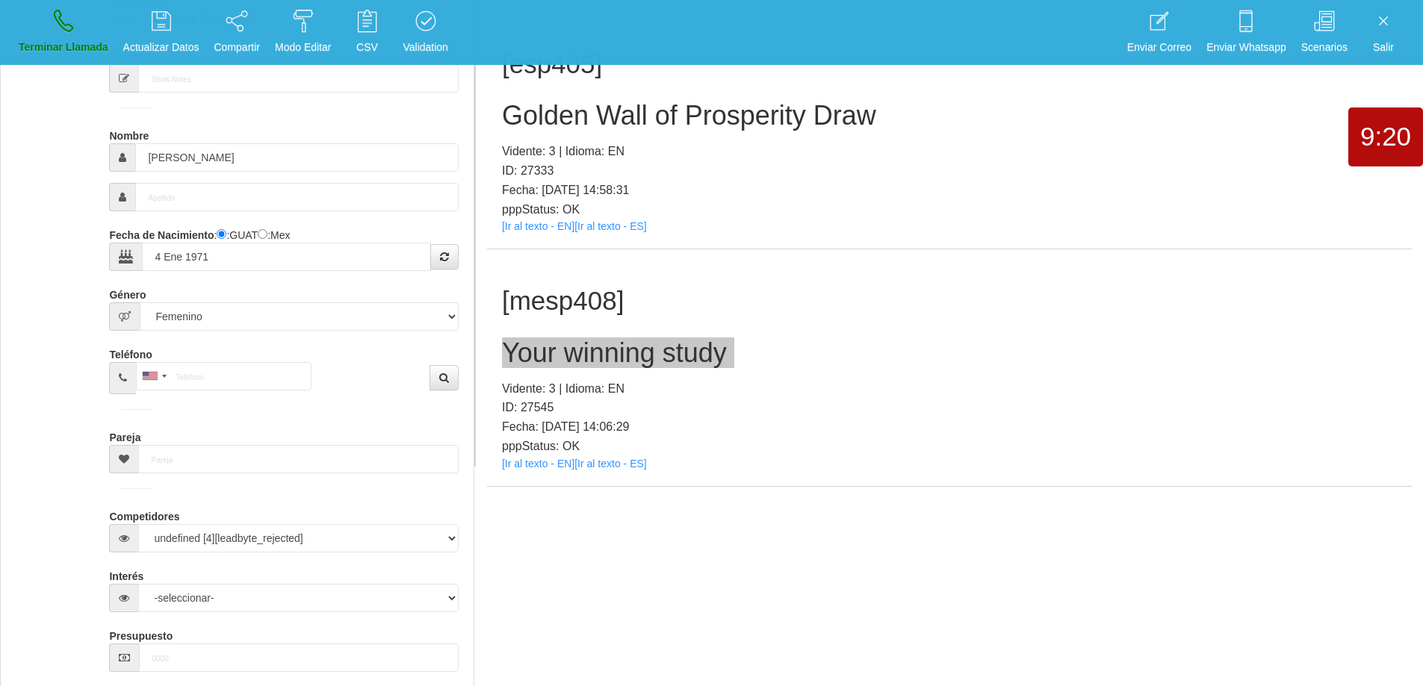
scroll to position [299, 0]
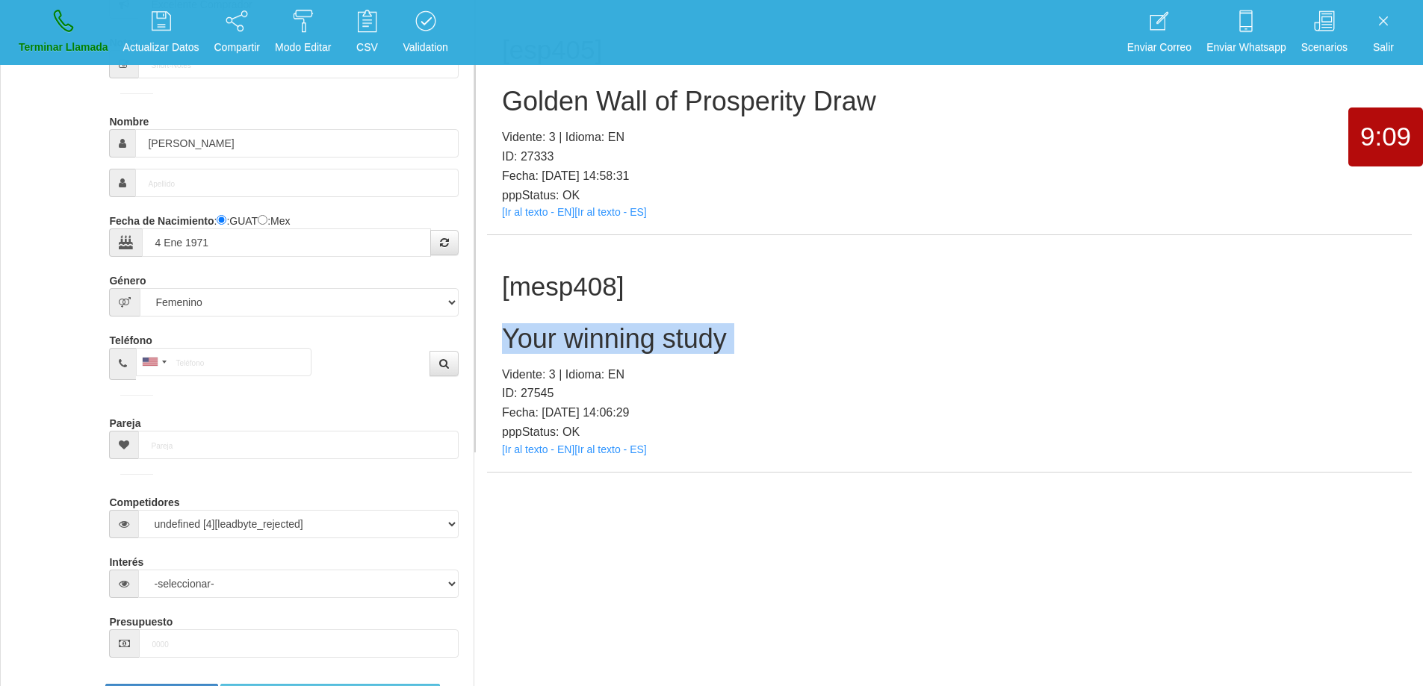
click at [955, 320] on div "[mesp408] Your winning study Vidente: 3 | Idioma: EN ID: 27545 Fecha: [DATE] 14…" at bounding box center [949, 353] width 925 height 237
drag, startPoint x: 763, startPoint y: 337, endPoint x: 490, endPoint y: 334, distance: 273.4
click at [490, 334] on div "[mesp408] Your winning study Vidente: 3 | Idioma: EN ID: 27545 Fecha: [DATE] 14…" at bounding box center [949, 353] width 925 height 237
click at [72, 37] on link "Terminar Llamada" at bounding box center [63, 32] width 100 height 56
select select "0"
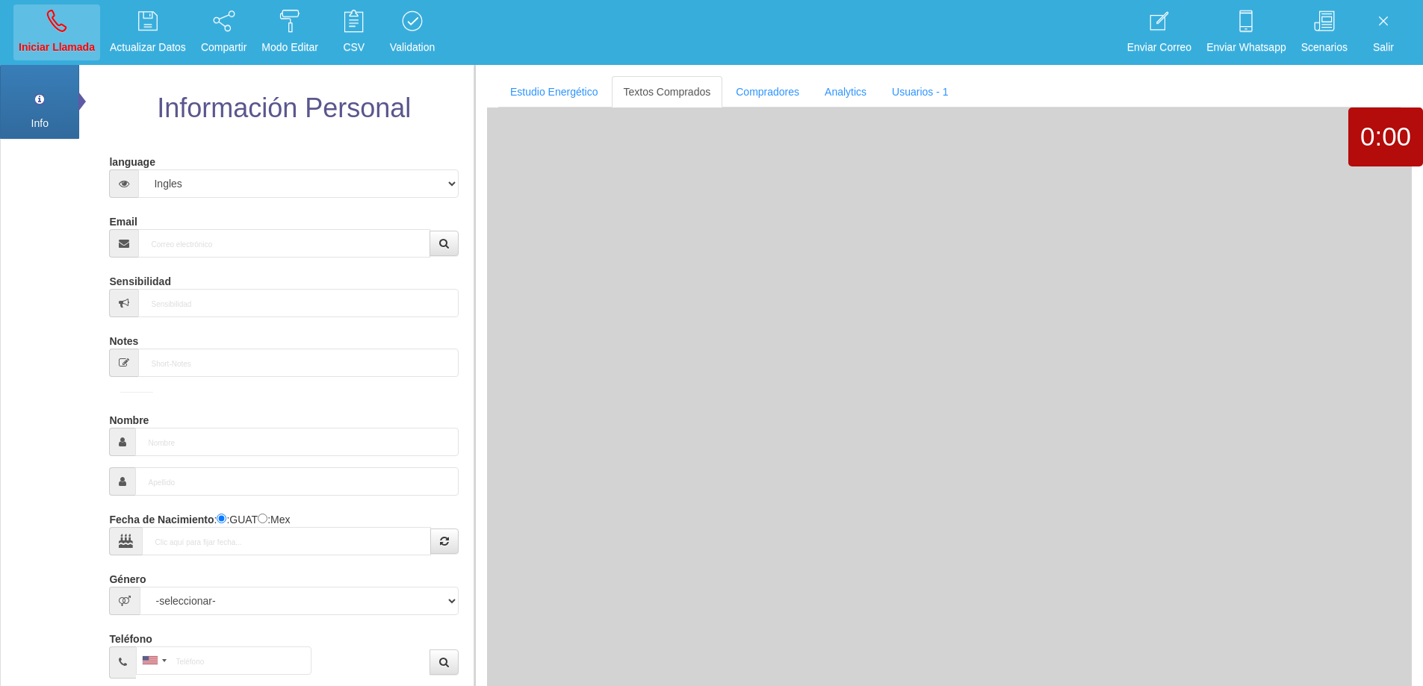
scroll to position [0, 0]
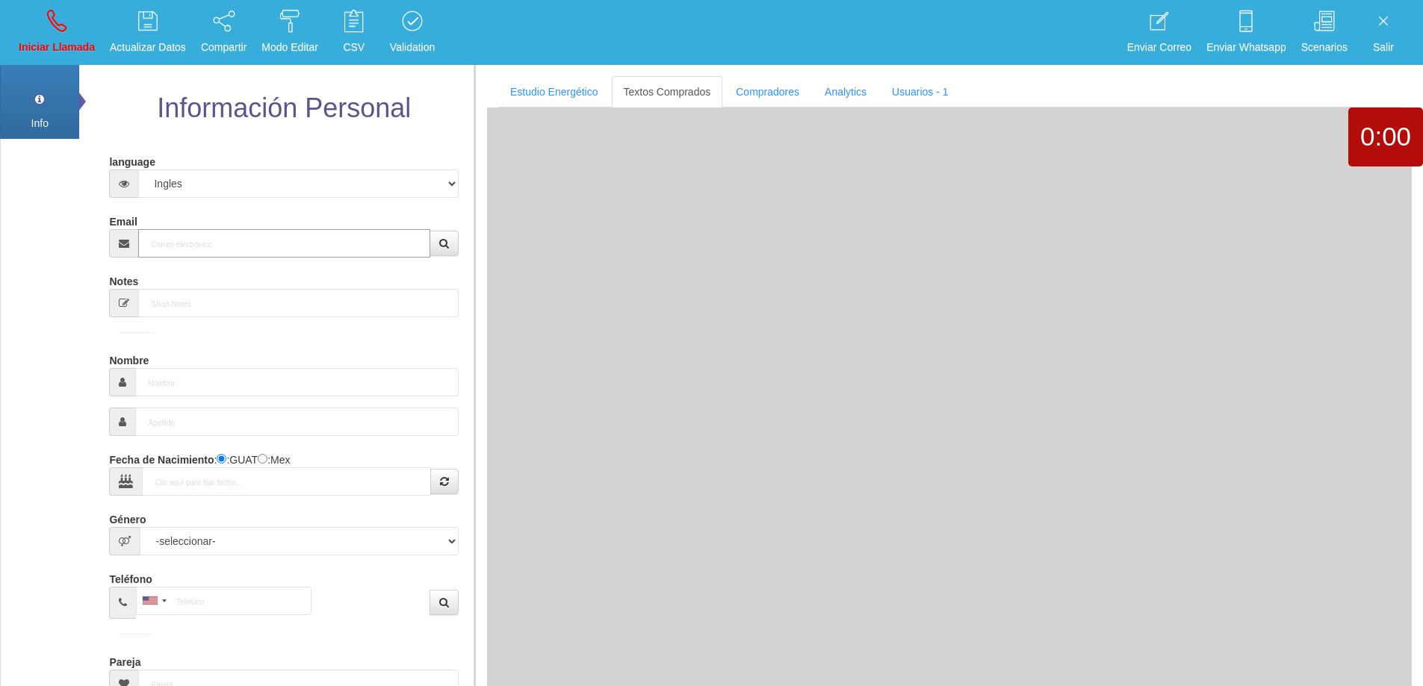
drag, startPoint x: 181, startPoint y: 234, endPoint x: 238, endPoint y: 243, distance: 58.2
click at [189, 235] on input "Email" at bounding box center [283, 243] width 291 height 28
paste input "[EMAIL_ADDRESS][DOMAIN_NAME]"
type input "[EMAIL_ADDRESS][DOMAIN_NAME]"
type input "24 Abr 1955"
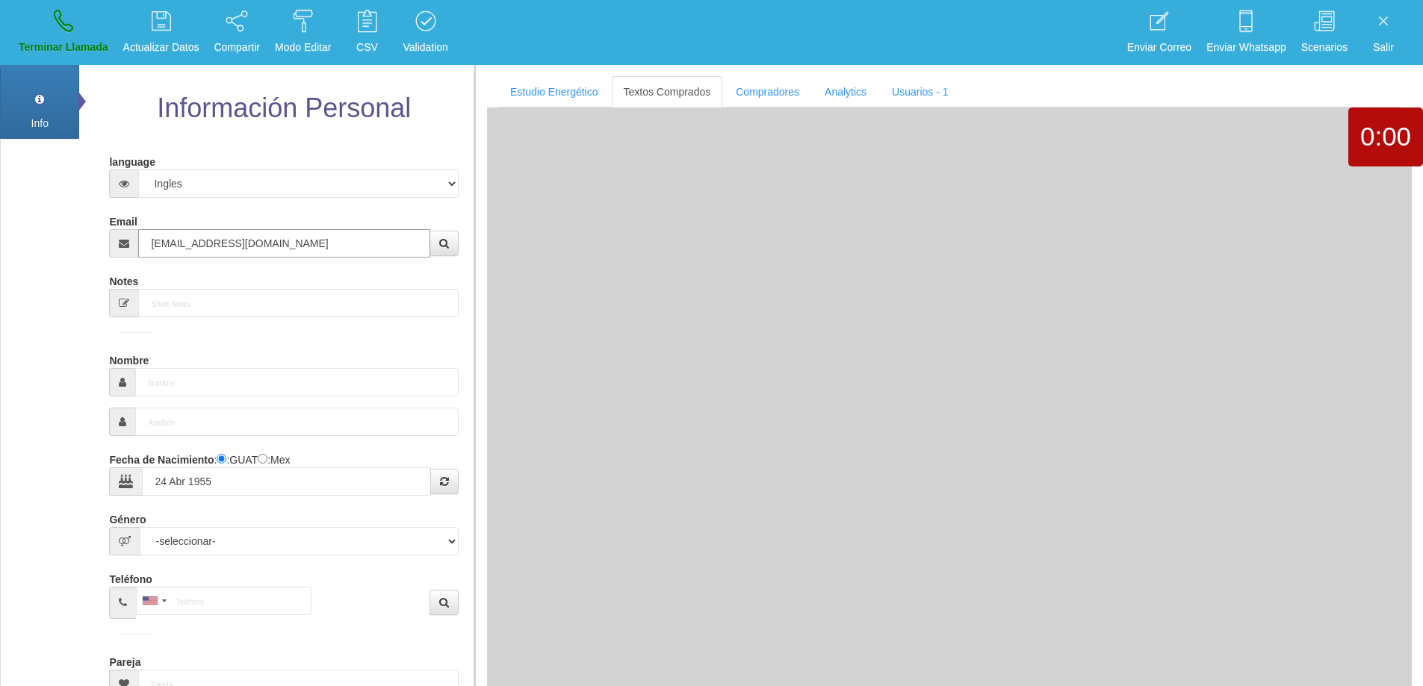
type input "Comprador bajo"
type input "[PERSON_NAME]"
select select "1"
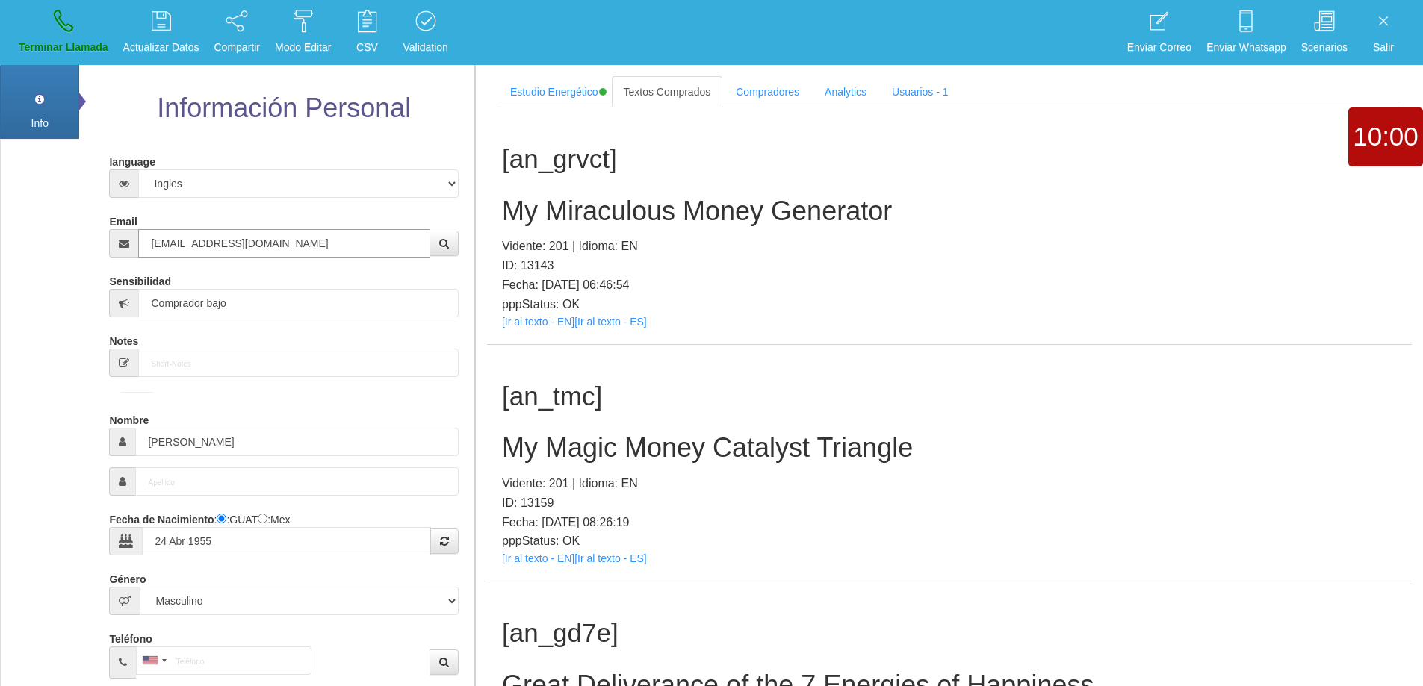
type input "[EMAIL_ADDRESS][DOMAIN_NAME]"
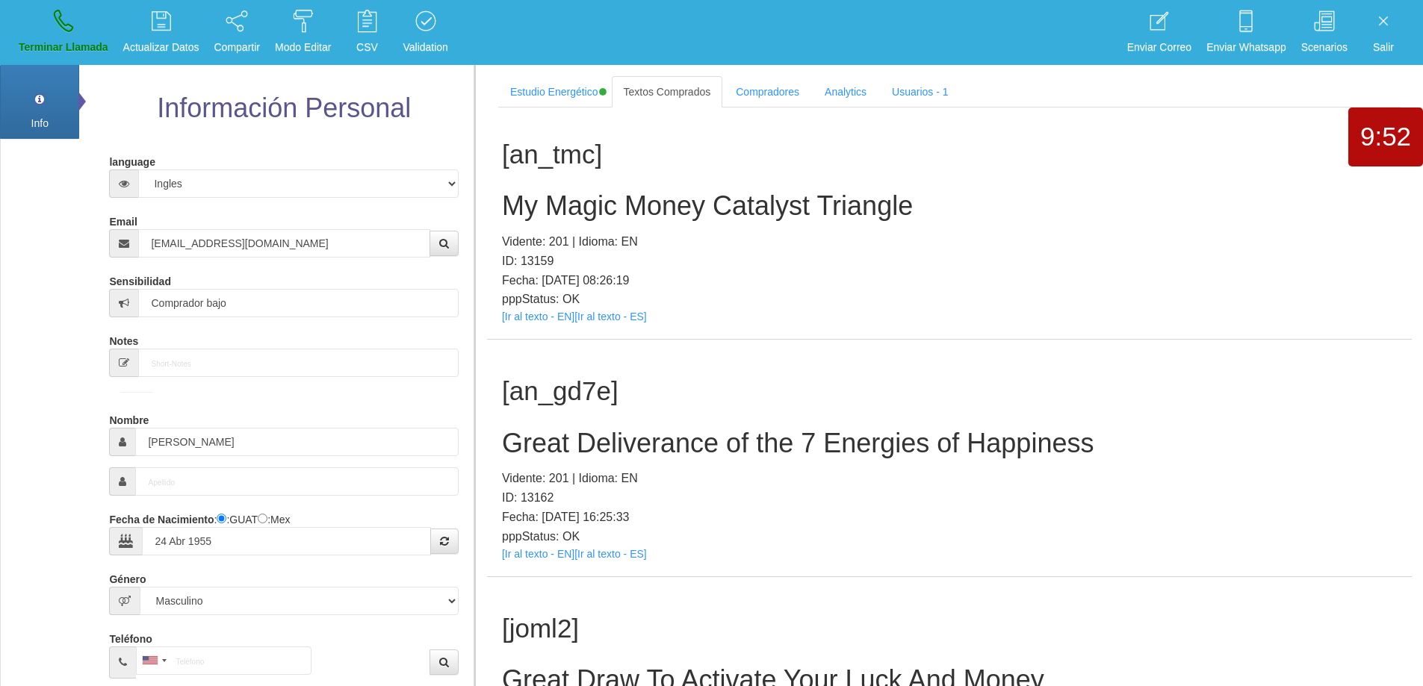
scroll to position [285, 0]
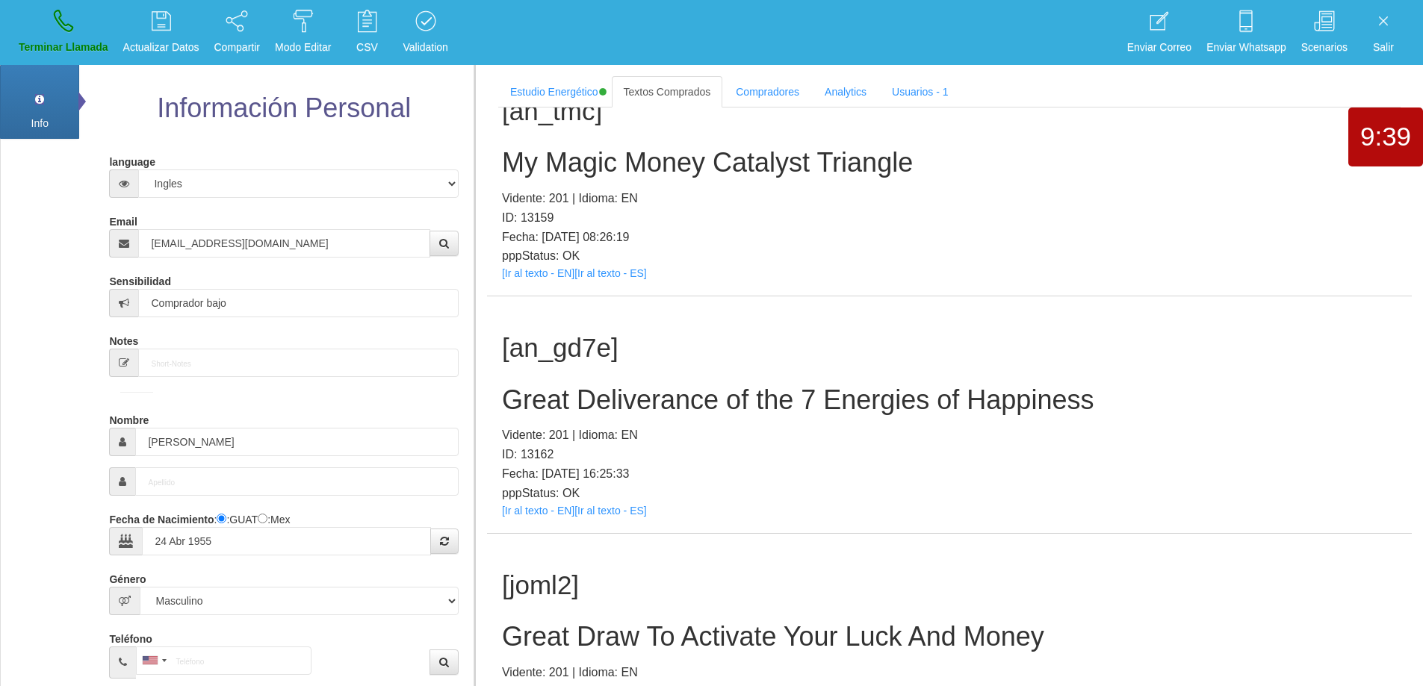
click at [934, 400] on h2 "Great Deliverance of the 7 Energies of Happiness" at bounding box center [949, 400] width 895 height 30
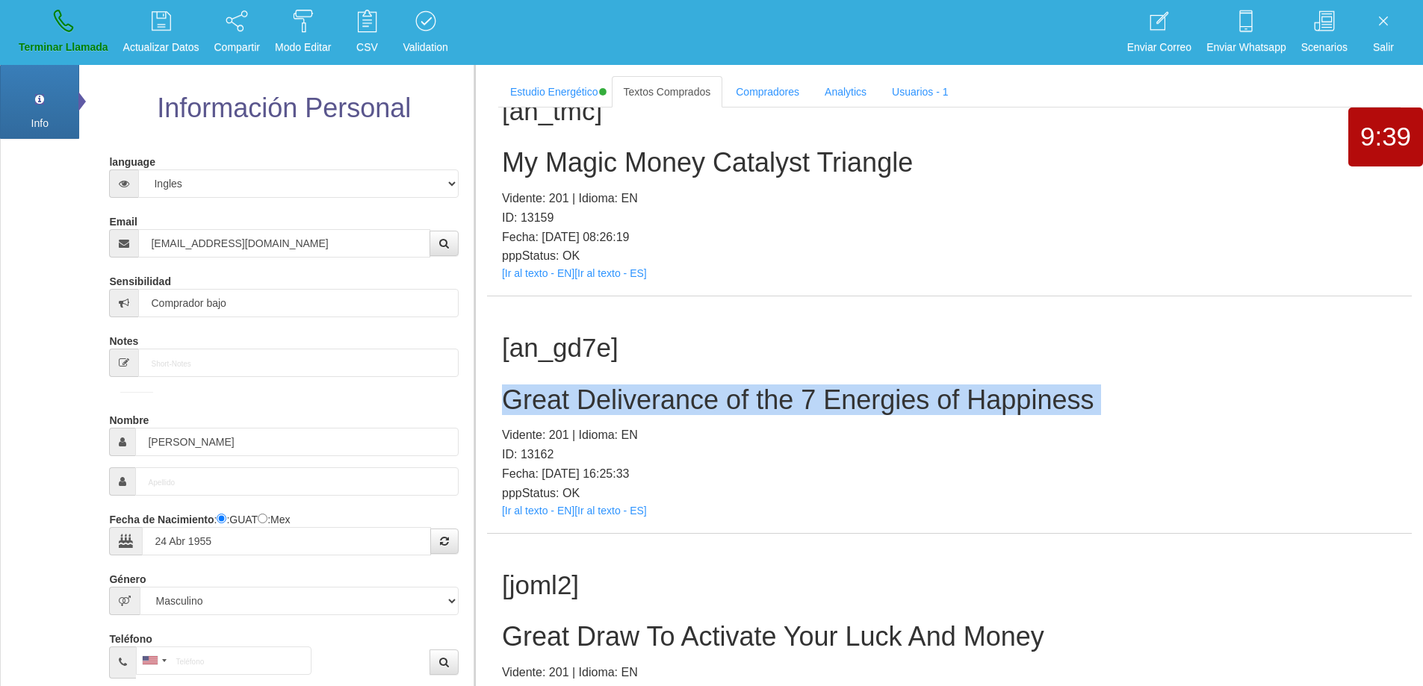
click at [934, 400] on h2 "Great Deliverance of the 7 Energies of Happiness" at bounding box center [949, 400] width 895 height 30
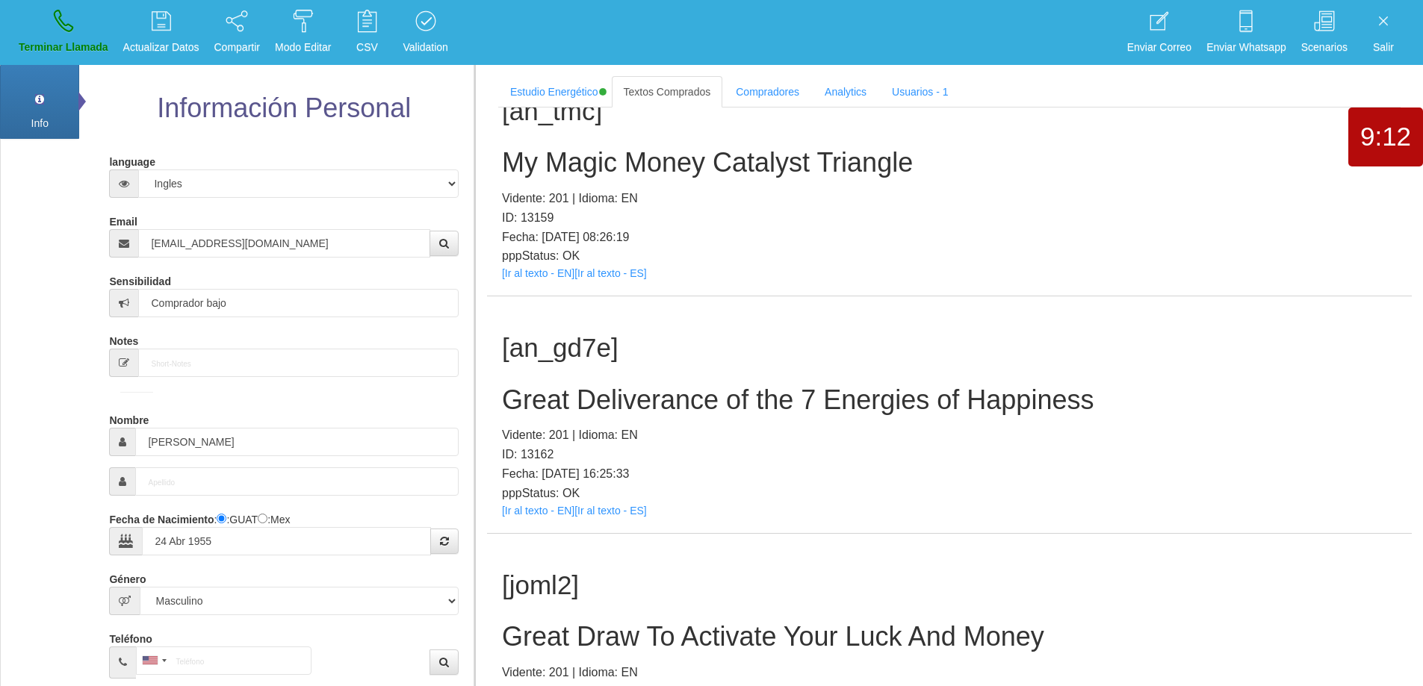
click at [1274, 433] on p "Vidente: 201 | Idioma: EN" at bounding box center [949, 435] width 895 height 19
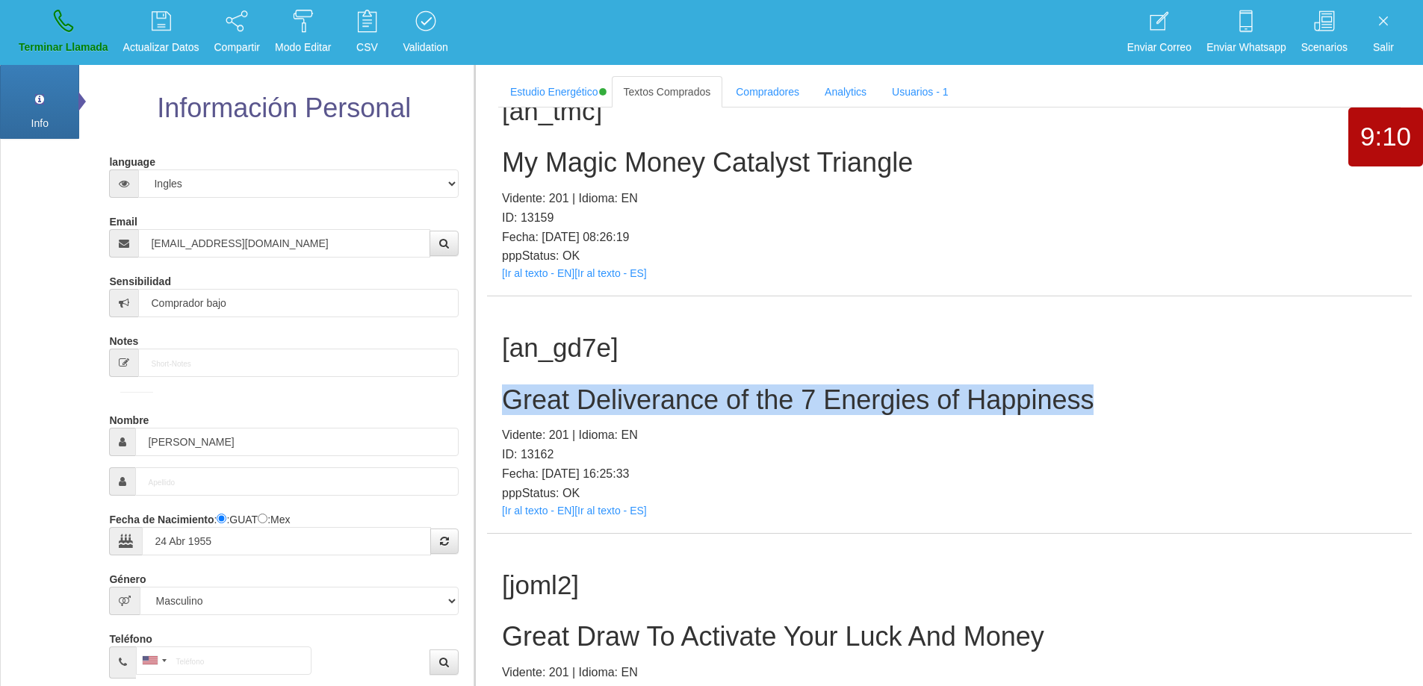
drag, startPoint x: 1111, startPoint y: 403, endPoint x: 528, endPoint y: 397, distance: 583.4
click at [505, 391] on h2 "Great Deliverance of the 7 Energies of Happiness" at bounding box center [949, 400] width 895 height 30
click at [70, 10] on icon at bounding box center [63, 21] width 19 height 24
select select "0"
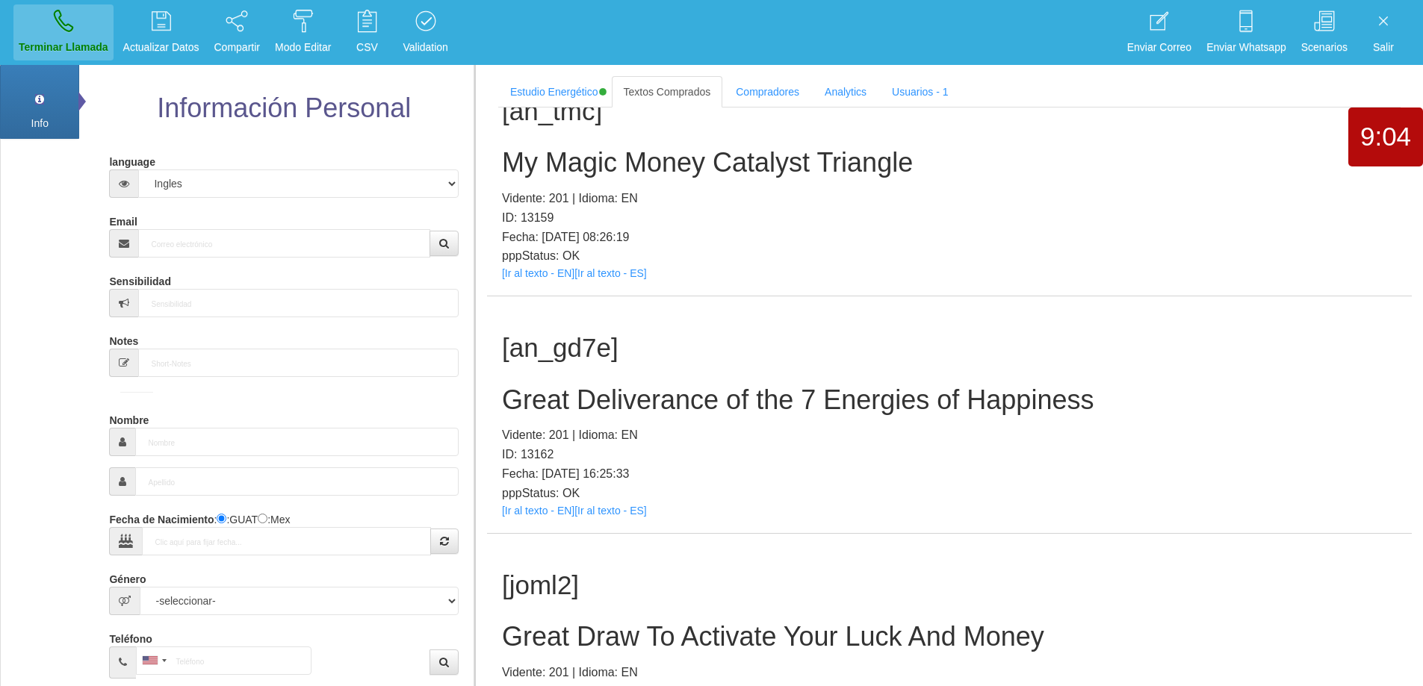
scroll to position [0, 0]
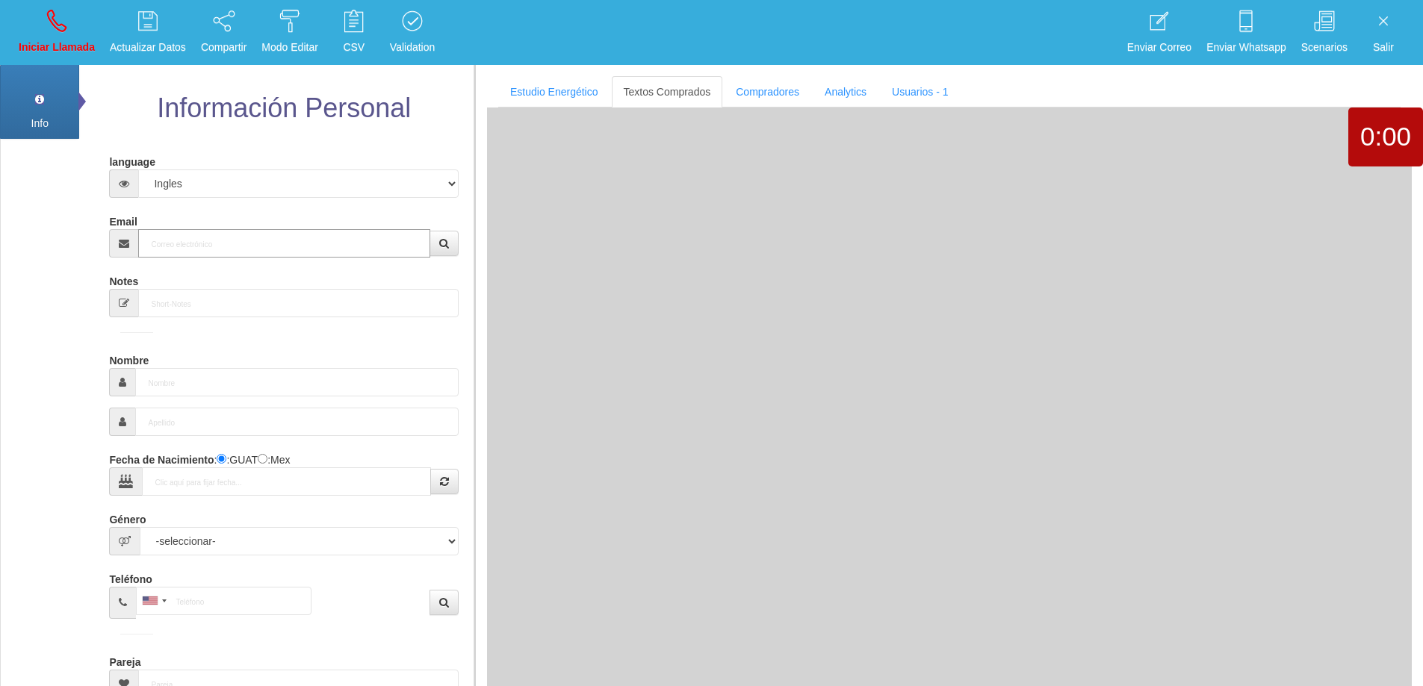
click at [296, 241] on input "Email" at bounding box center [283, 243] width 291 height 28
paste input "[EMAIL_ADDRESS][DOMAIN_NAME]"
type input "[EMAIL_ADDRESS][DOMAIN_NAME]"
type input "12 Ene 1969"
type input "Comprador simple"
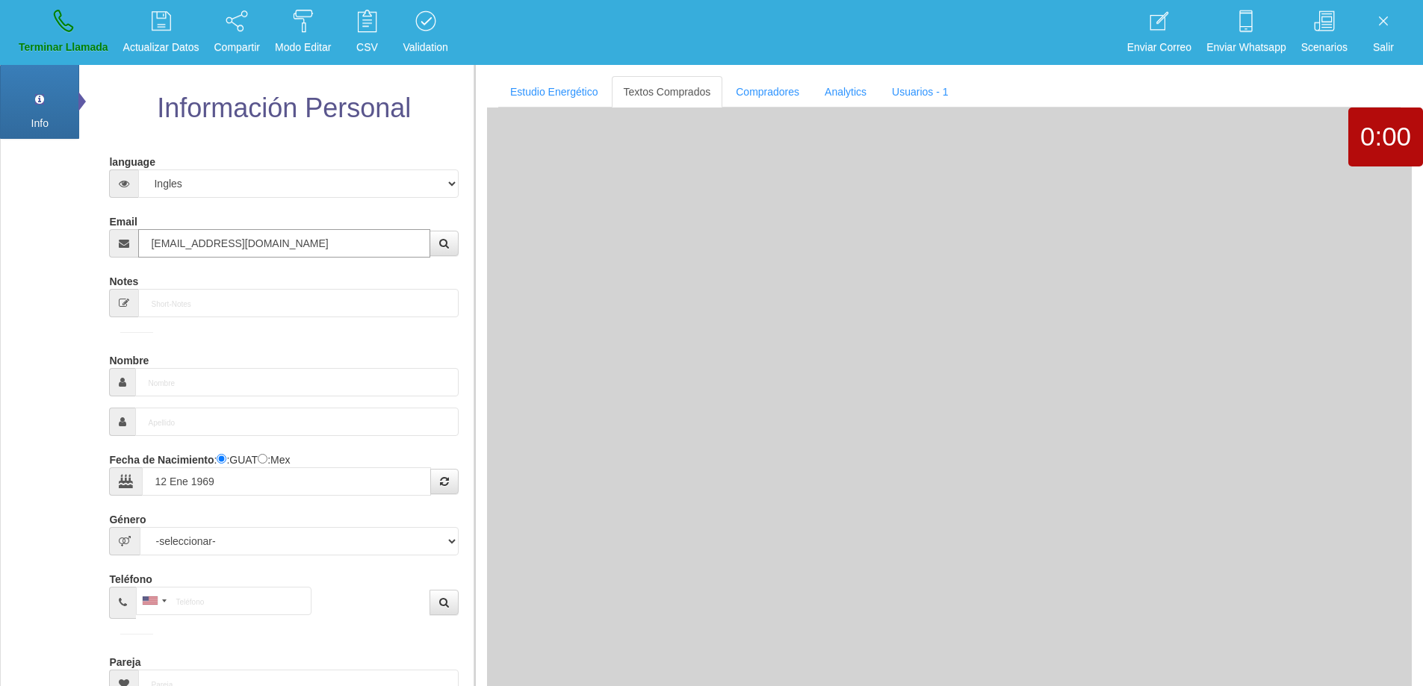
type input "[PERSON_NAME]"
select select "2"
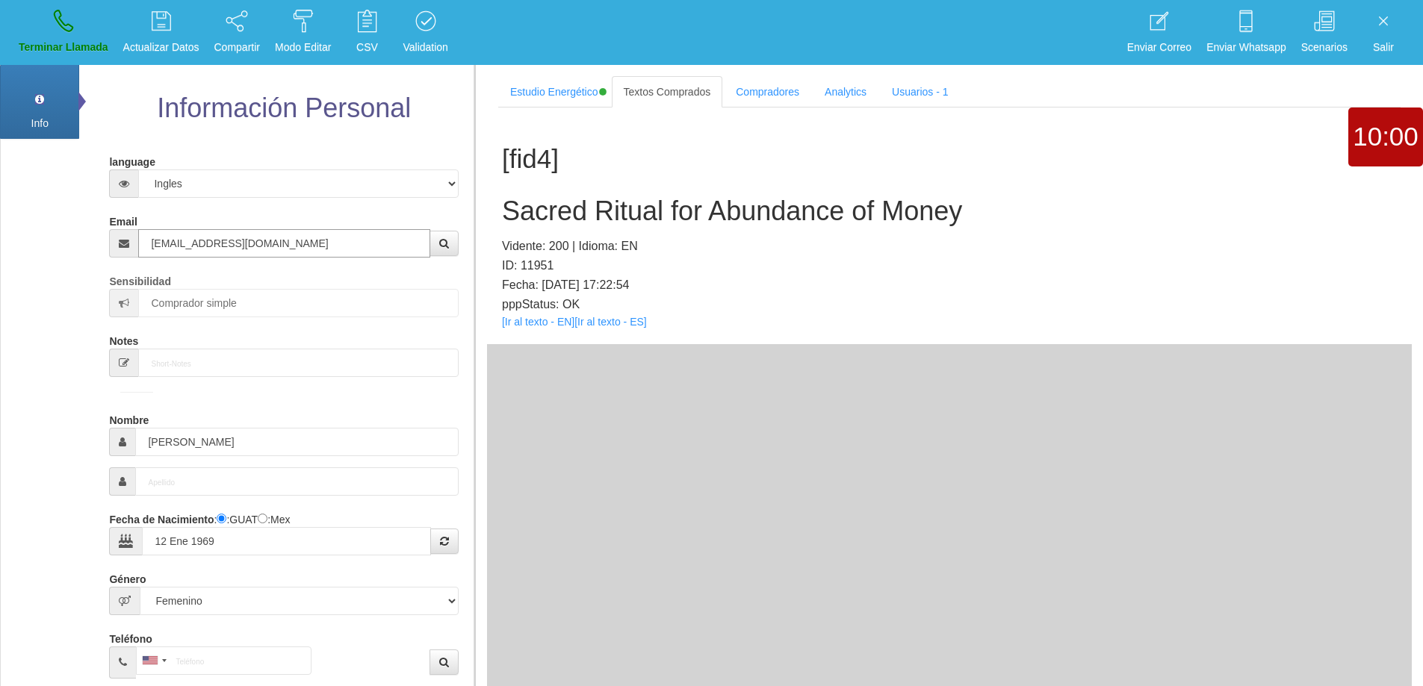
type input "[EMAIL_ADDRESS][DOMAIN_NAME]"
click at [64, 15] on icon at bounding box center [63, 21] width 19 height 24
select select "0"
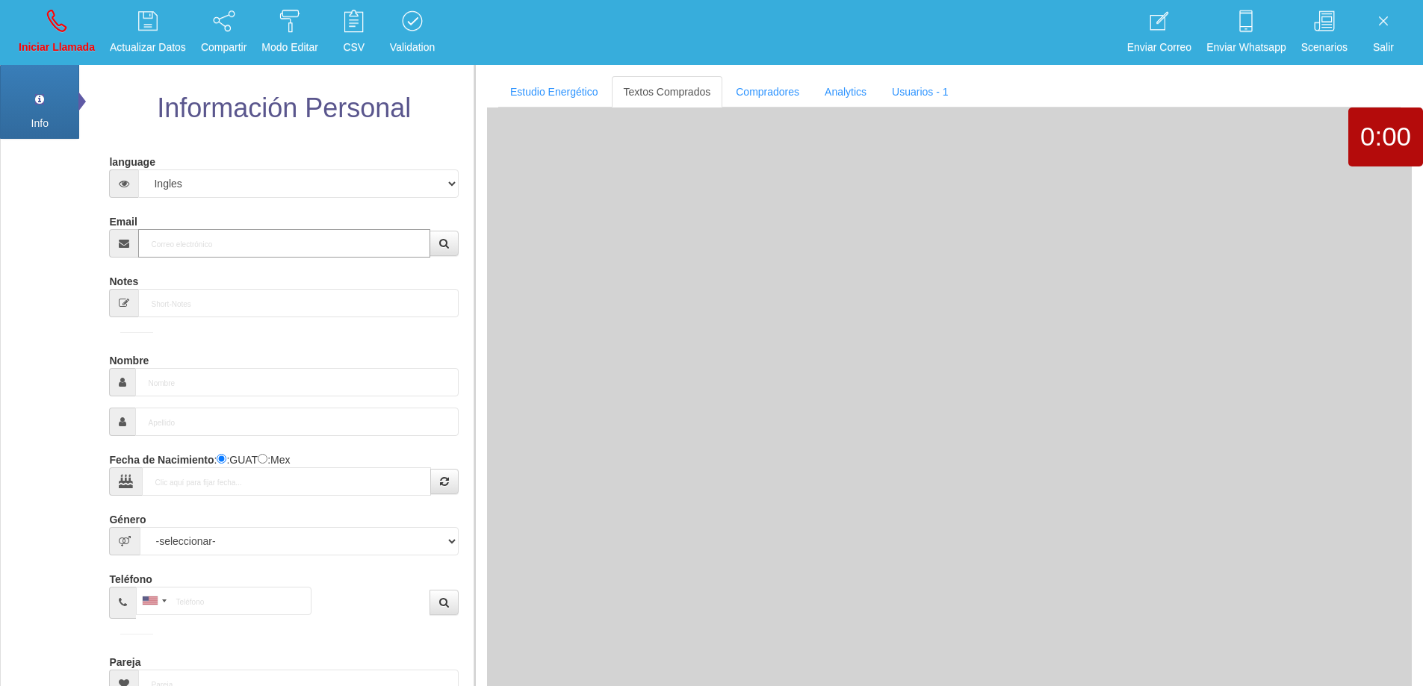
drag, startPoint x: 245, startPoint y: 248, endPoint x: 278, endPoint y: 244, distance: 33.1
click at [245, 248] on input "Email" at bounding box center [283, 243] width 291 height 28
paste input "[EMAIL_ADDRESS][DOMAIN_NAME]"
type input "[EMAIL_ADDRESS][DOMAIN_NAME]"
type input "12 Ene 1969"
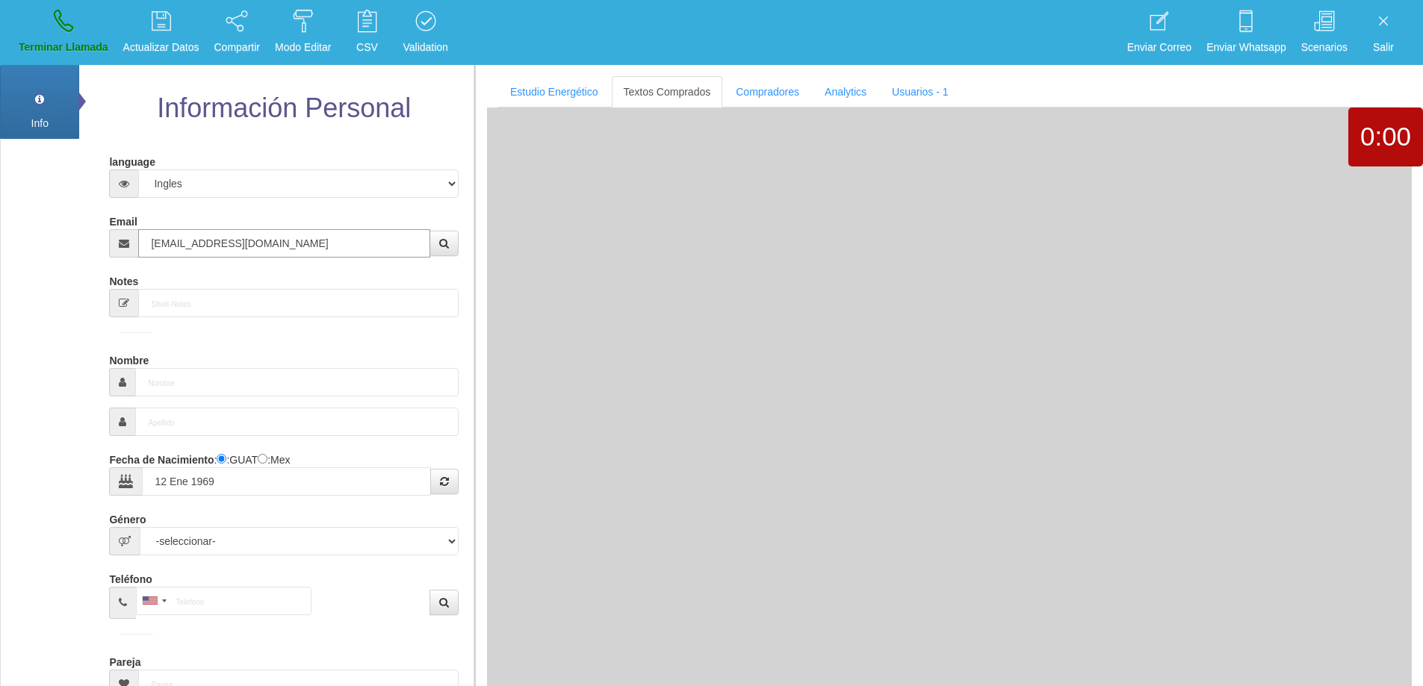
type input "Comprador simple"
type input "[PERSON_NAME]"
select select "2"
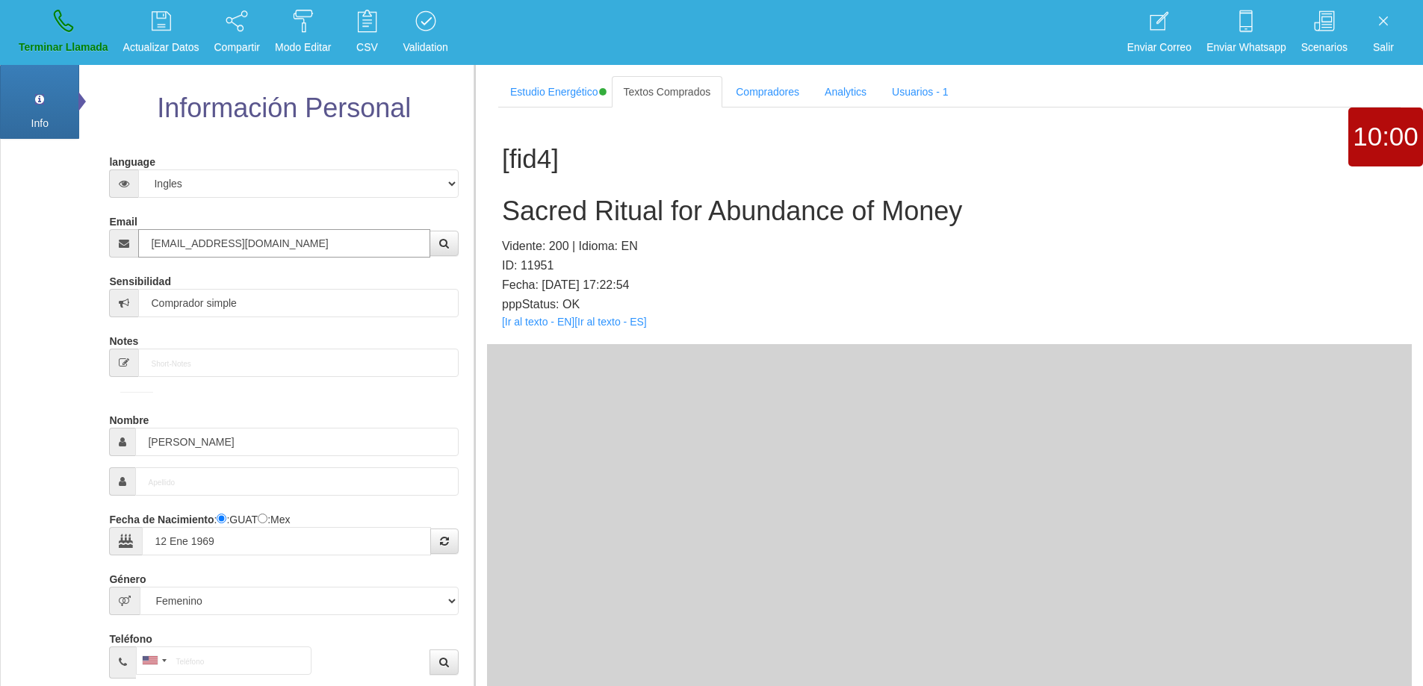
type input "[EMAIL_ADDRESS][DOMAIN_NAME]"
click at [114, 436] on div "[PERSON_NAME]" at bounding box center [283, 442] width 349 height 28
click at [819, 205] on h2 "Sacred Ritual for Abundance of Money" at bounding box center [949, 211] width 895 height 30
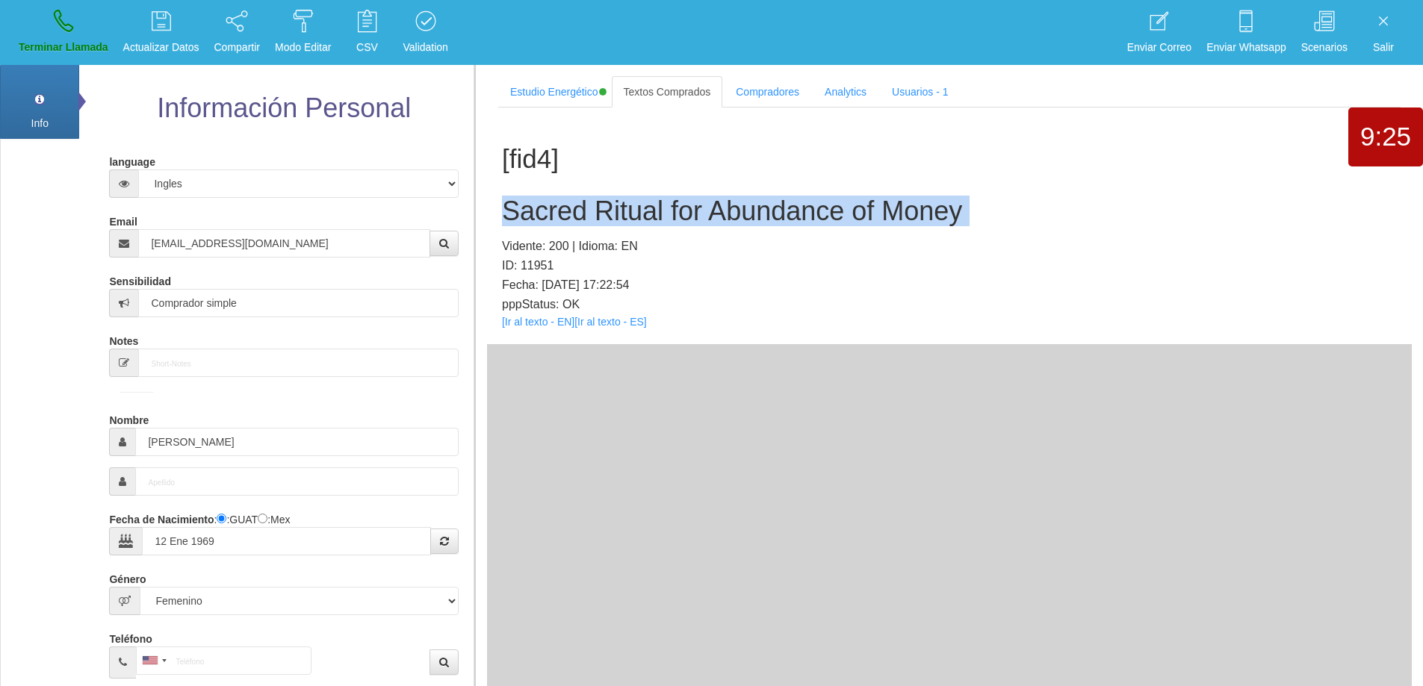
click at [819, 206] on h2 "Sacred Ritual for Abundance of Money" at bounding box center [949, 211] width 895 height 30
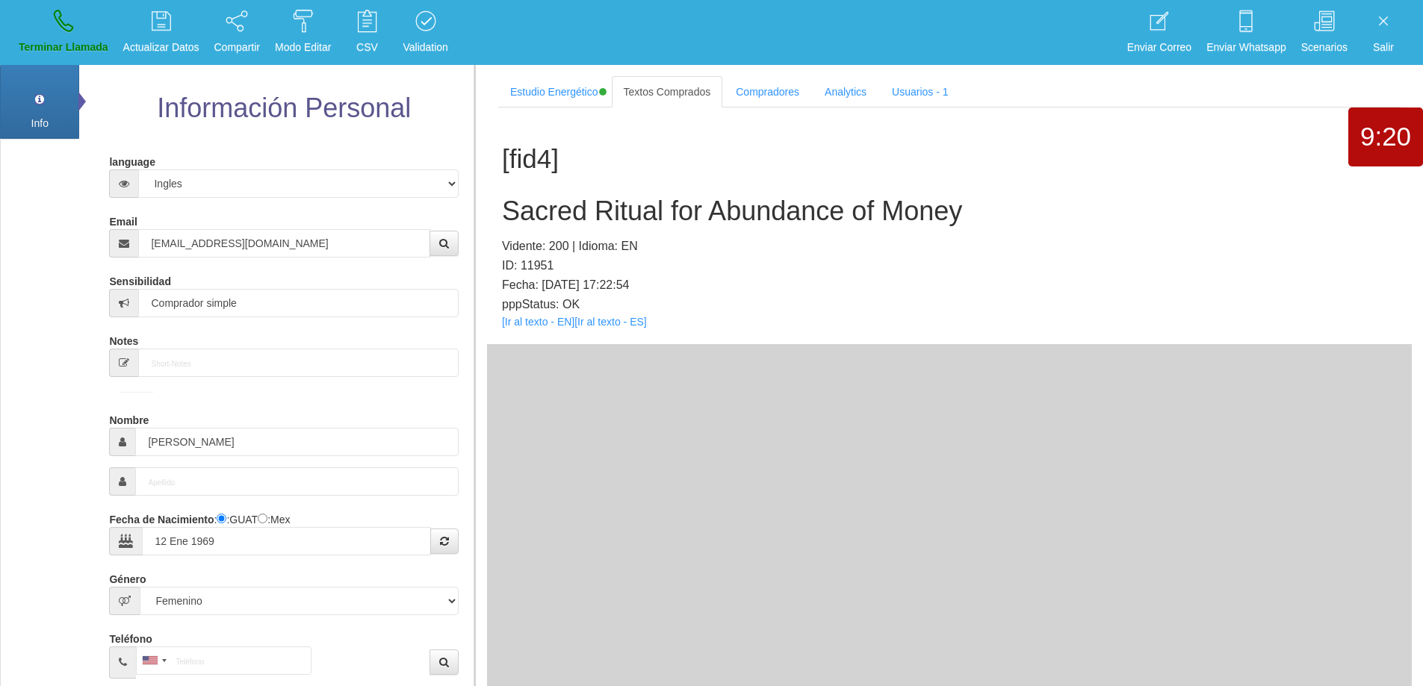
click at [1052, 267] on p "ID: 11951" at bounding box center [949, 265] width 895 height 19
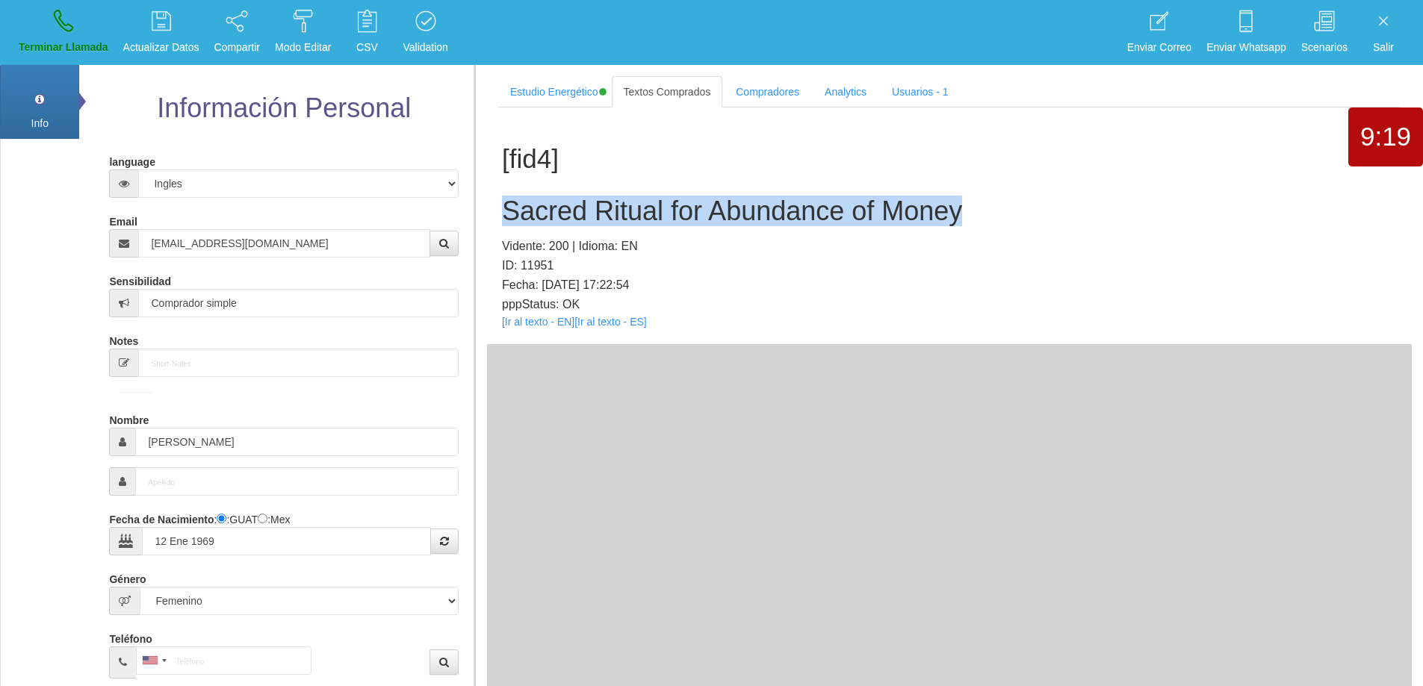
drag, startPoint x: 865, startPoint y: 208, endPoint x: 491, endPoint y: 207, distance: 374.2
click at [491, 207] on div "[fid4] Sacred Ritual for Abundance of Money Vidente: 200 | Idioma: EN ID: 11951…" at bounding box center [949, 226] width 925 height 237
click at [44, 30] on link "Terminar Llamada" at bounding box center [63, 32] width 100 height 56
select select "0"
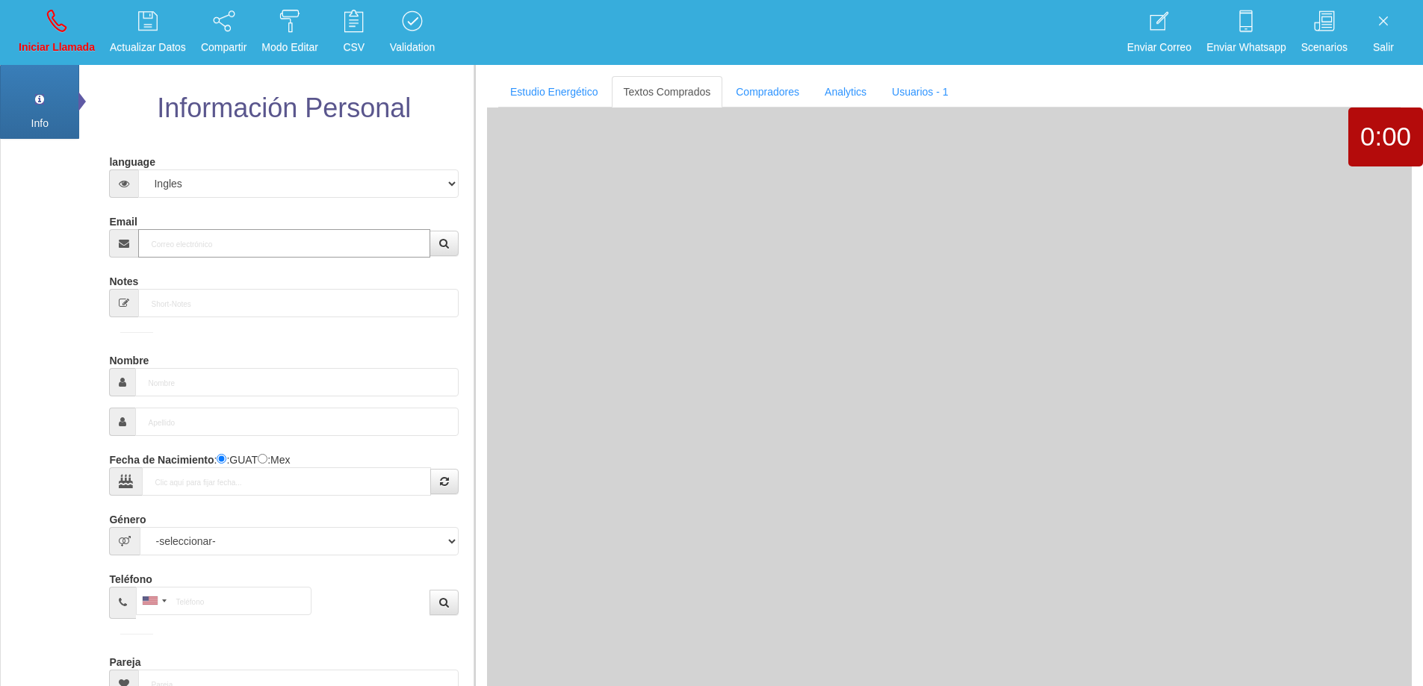
click at [235, 241] on input "Email" at bounding box center [283, 243] width 291 height 28
paste input "[PERSON_NAME][EMAIL_ADDRESS][DOMAIN_NAME]"
type input "[PERSON_NAME][EMAIL_ADDRESS][DOMAIN_NAME]"
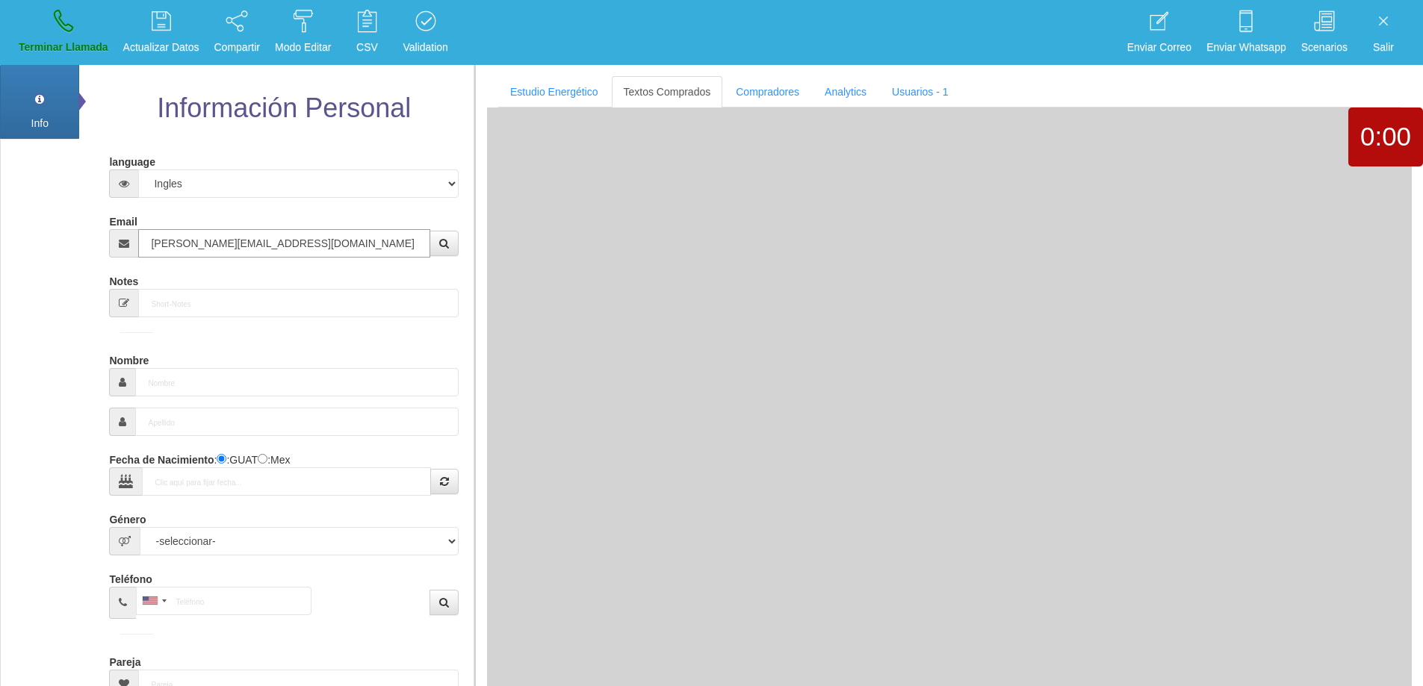
type input "14 Dic 1953"
select select
type input "Buen Comprador"
type input "[PERSON_NAME]"
select select "2"
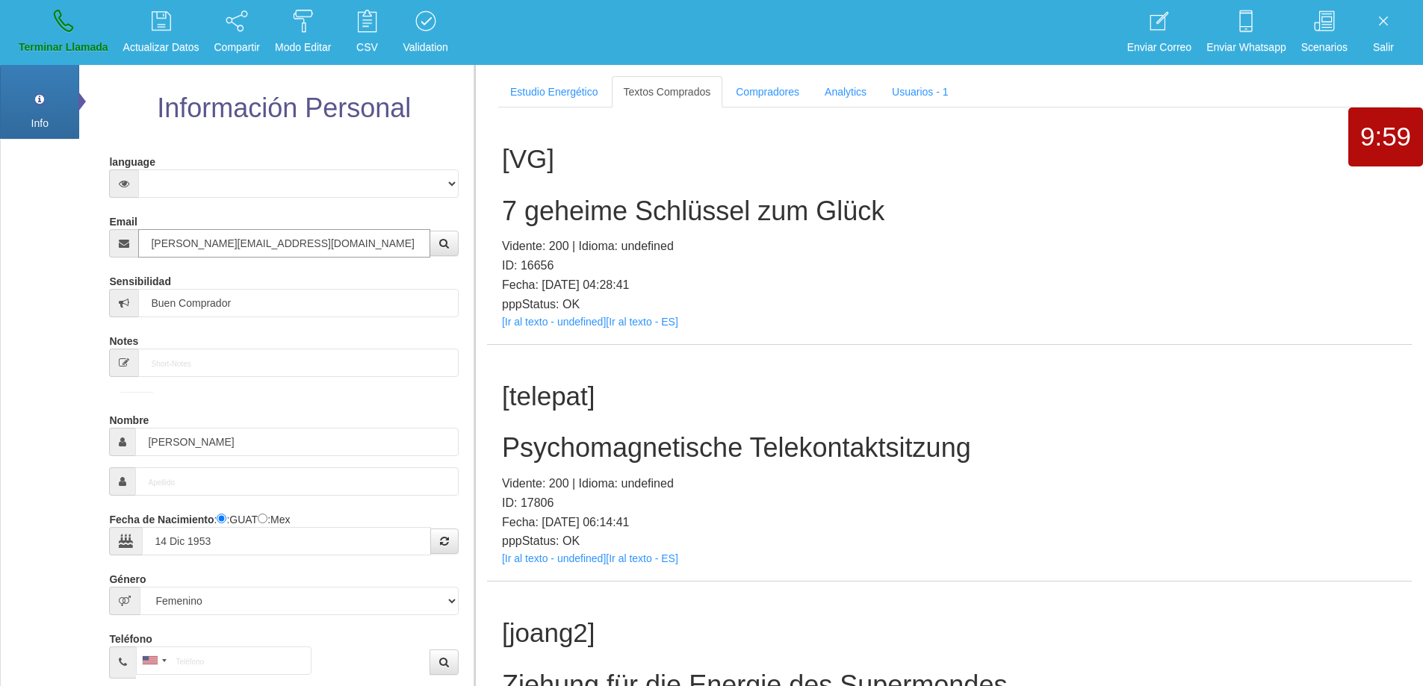
type input "[PERSON_NAME][EMAIL_ADDRESS][DOMAIN_NAME]"
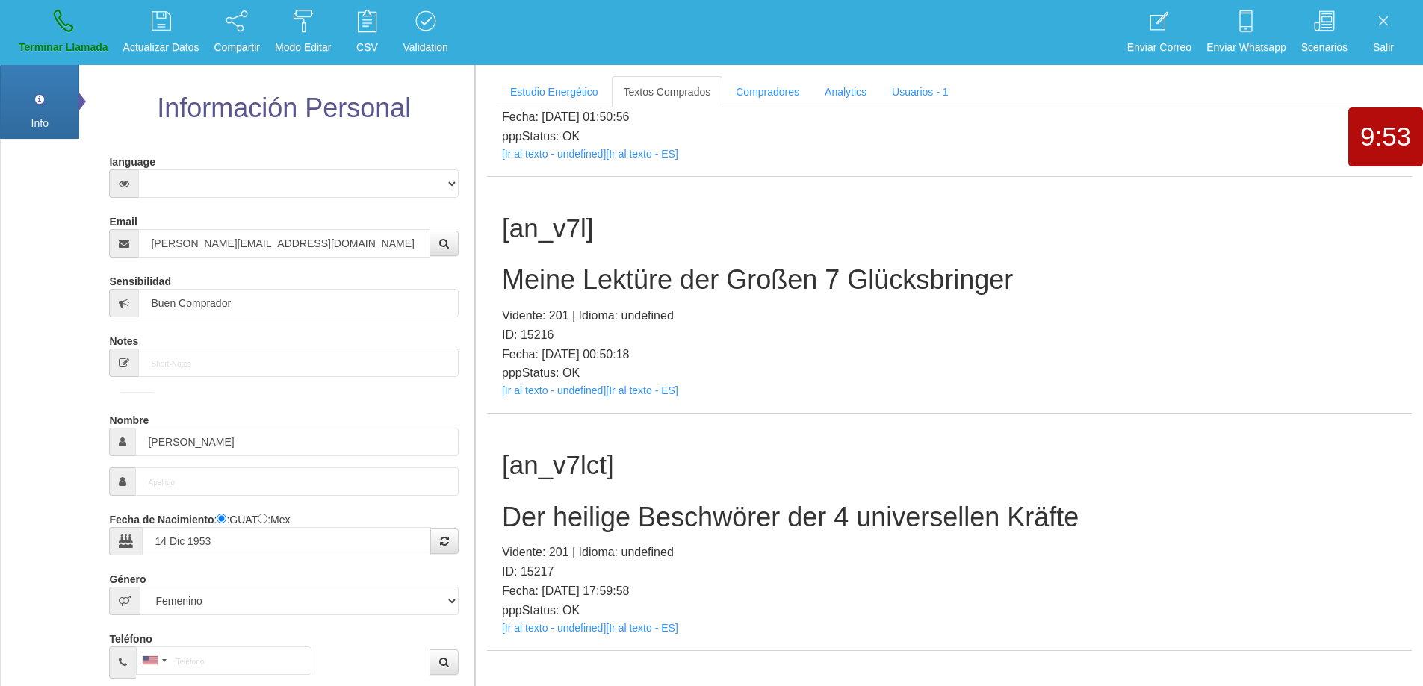
scroll to position [893, 0]
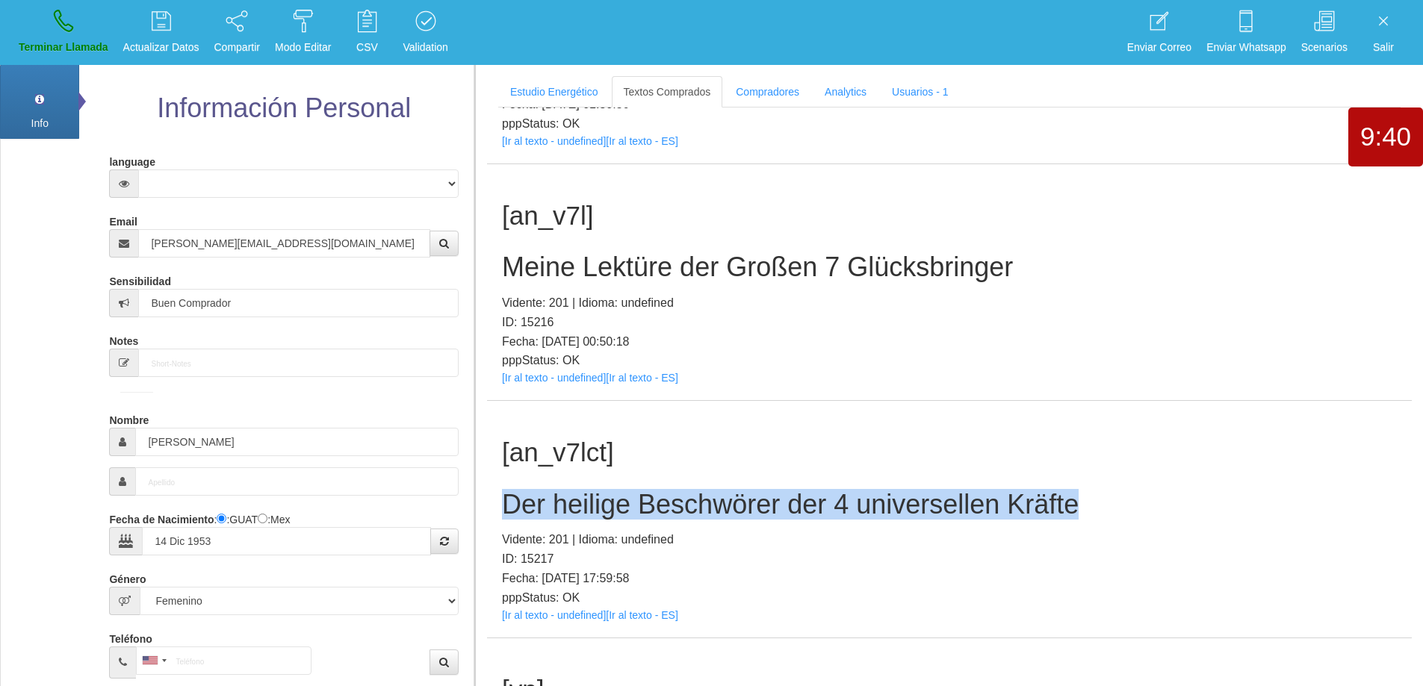
drag, startPoint x: 1072, startPoint y: 500, endPoint x: 744, endPoint y: 482, distance: 328.4
click at [483, 492] on section "Estudio Energético Realizar Pago Textos Comprados Compradores Analytics Usuario…" at bounding box center [948, 408] width 949 height 686
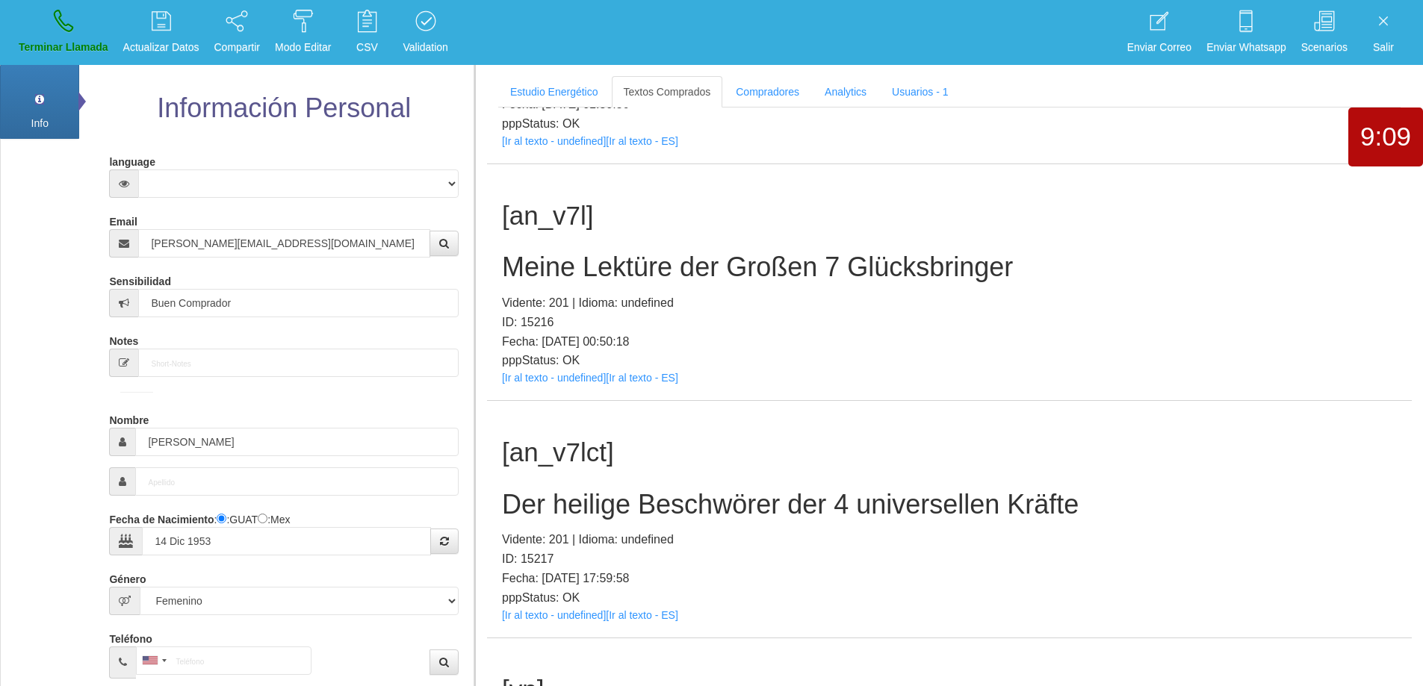
click at [991, 466] on h1 "[an_v7lct]" at bounding box center [949, 452] width 895 height 29
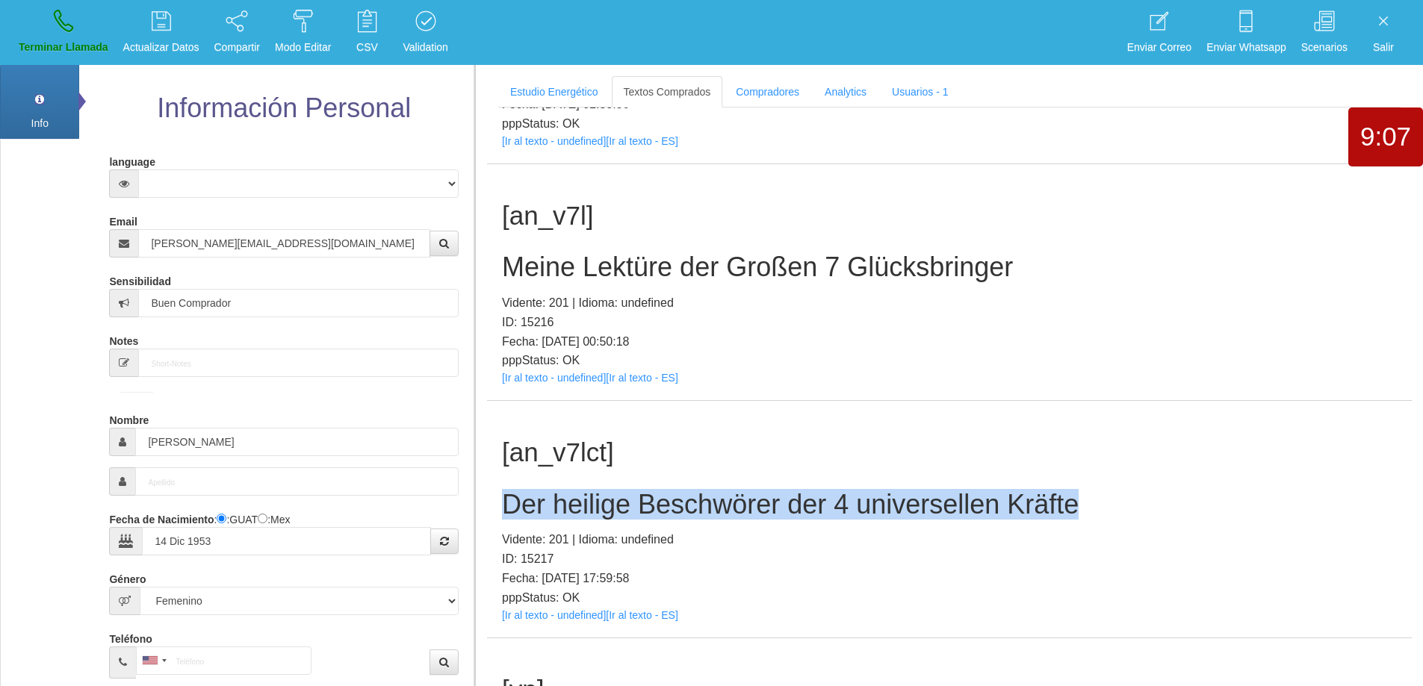
drag, startPoint x: 1104, startPoint y: 508, endPoint x: 505, endPoint y: 499, distance: 599.1
click at [496, 495] on div "[an_v7lct] Der heilige Beschwörer der 4 universellen Kräfte Vidente: 201 | [GEO…" at bounding box center [949, 519] width 925 height 237
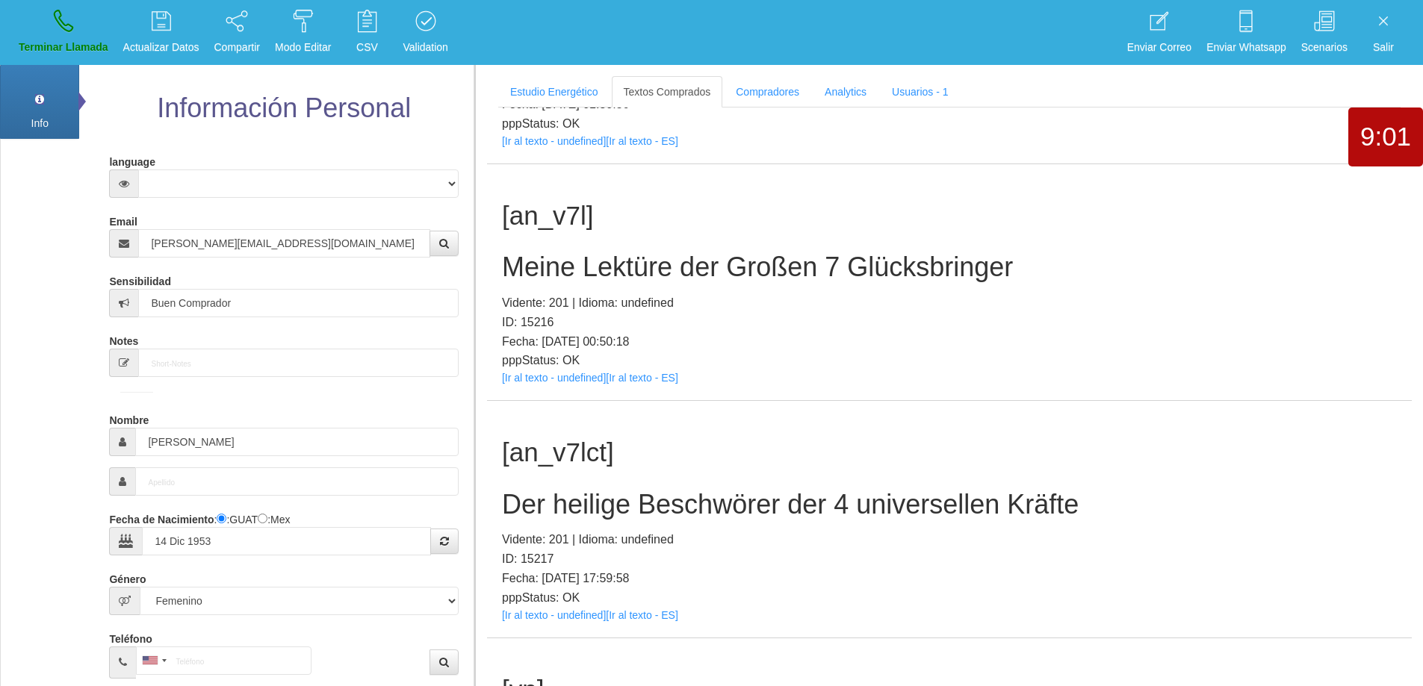
click at [58, 0] on li "Terminar Llamada" at bounding box center [63, 32] width 105 height 65
click at [60, 15] on icon at bounding box center [63, 21] width 19 height 24
select select "0"
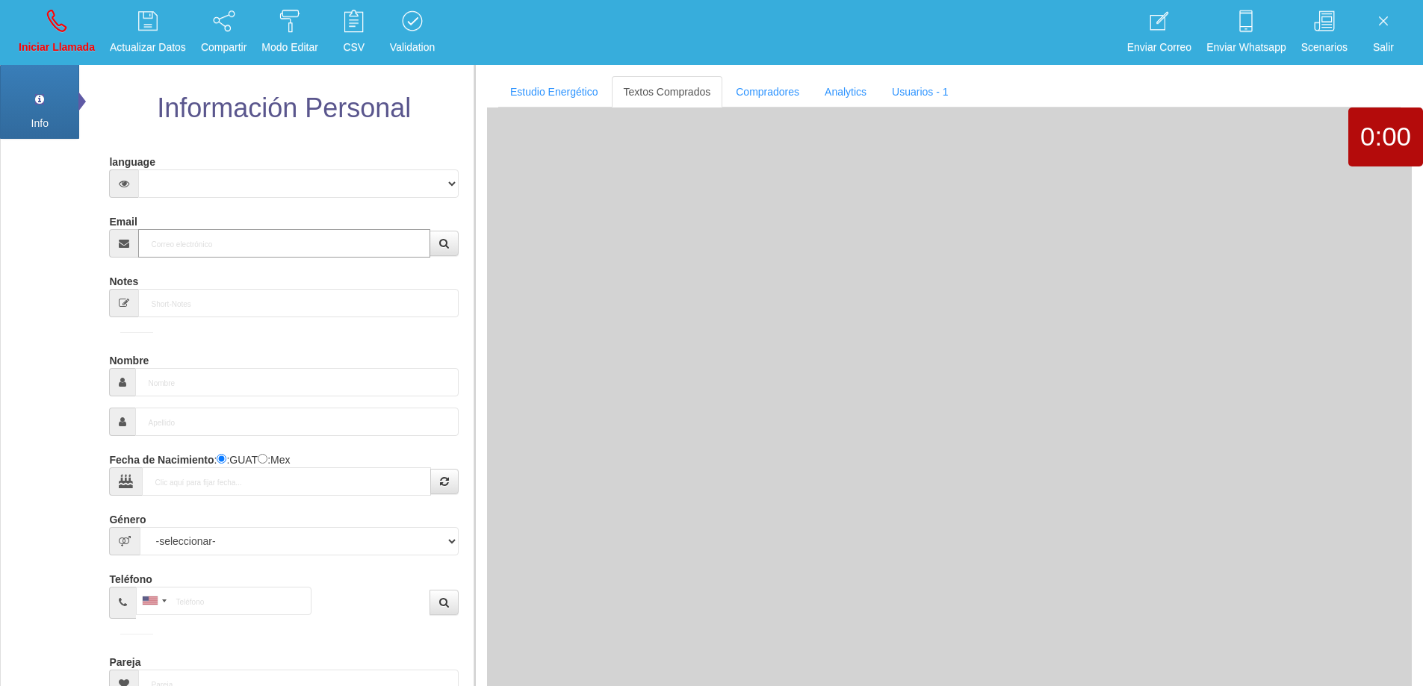
click at [198, 248] on input "Email" at bounding box center [283, 243] width 291 height 28
paste input "[EMAIL_ADDRESS][DOMAIN_NAME]"
type input "[EMAIL_ADDRESS][DOMAIN_NAME]"
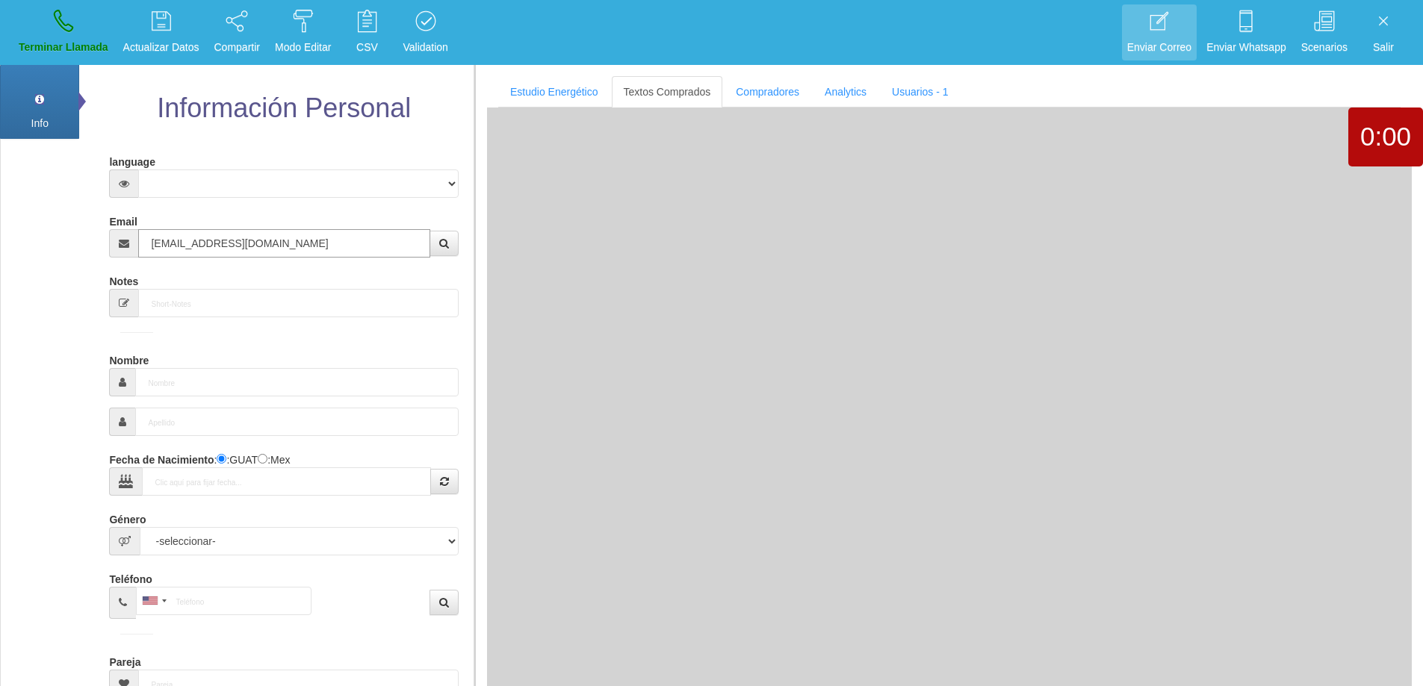
type input "21 Abr 1956"
select select "4"
type input "Excelente Comprador"
type input "[PERSON_NAME]"
select select "1"
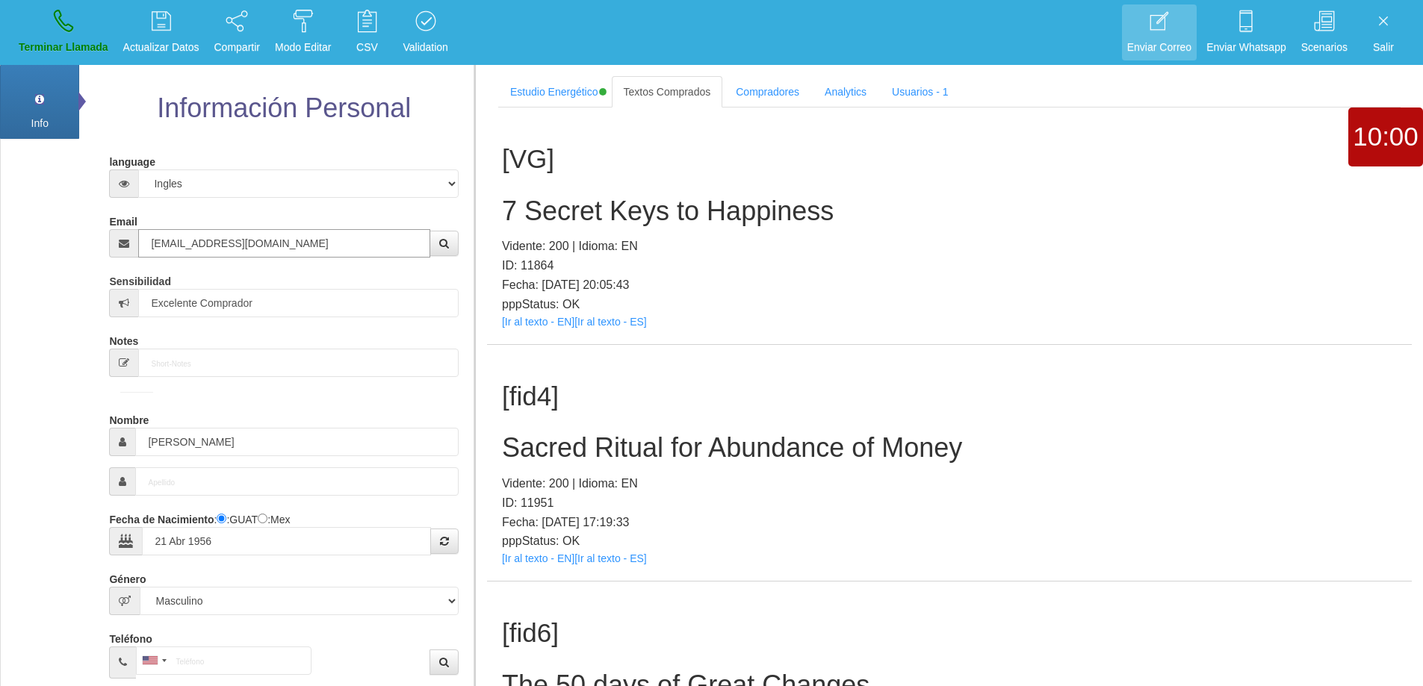
type input "[EMAIL_ADDRESS][DOMAIN_NAME]"
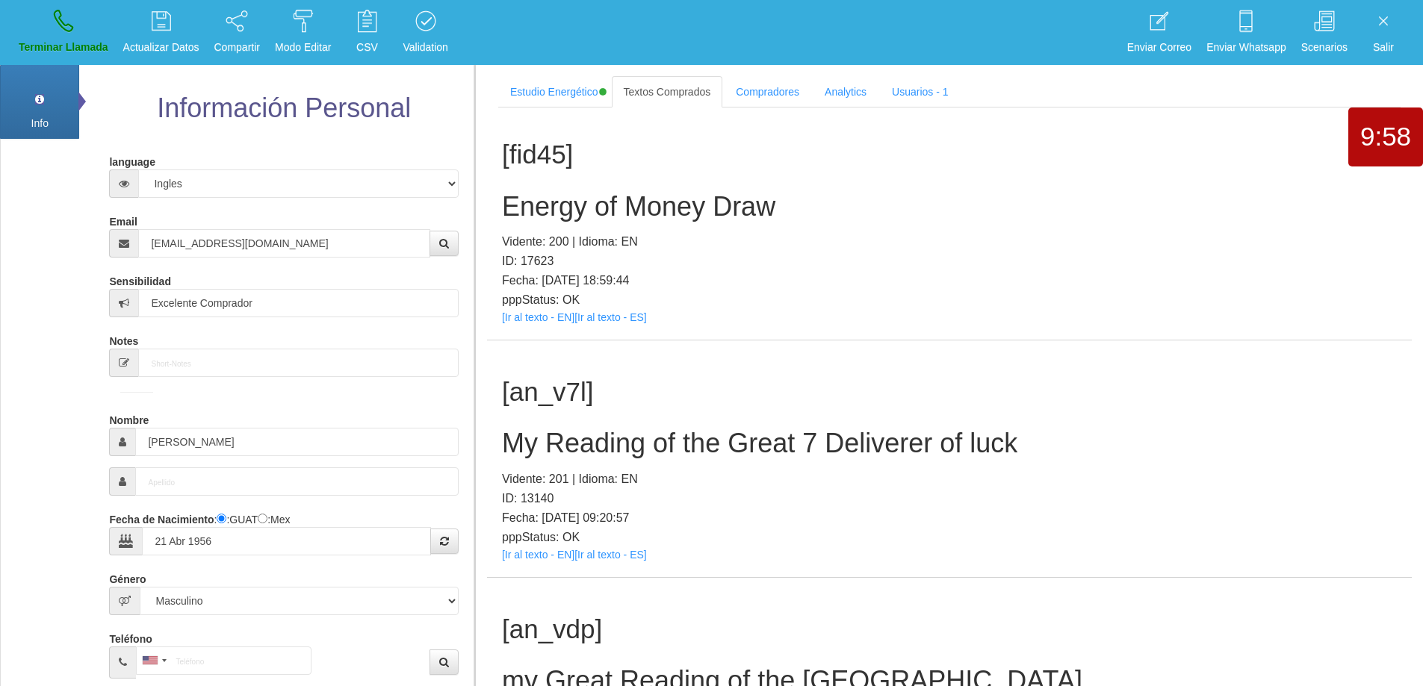
scroll to position [2641, 0]
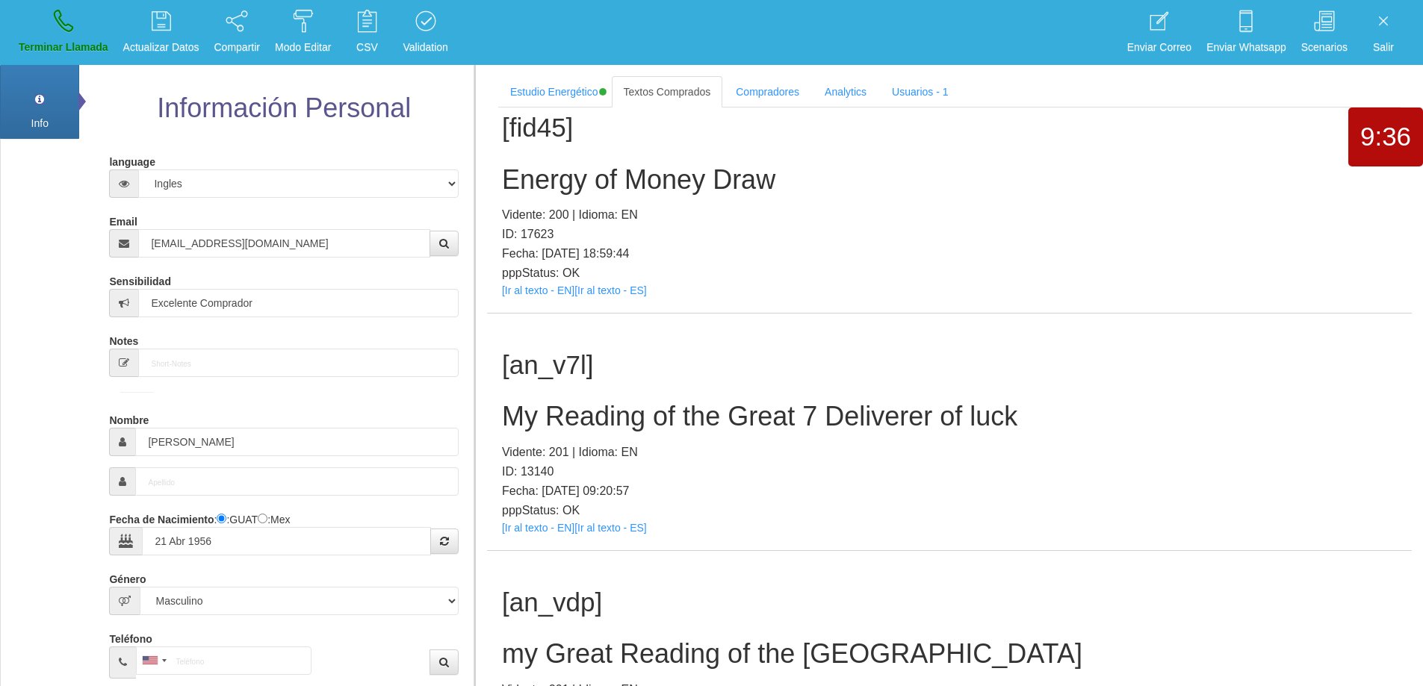
click at [666, 187] on h2 "Energy of Money Draw" at bounding box center [949, 180] width 895 height 30
drag, startPoint x: 1109, startPoint y: 181, endPoint x: 1035, endPoint y: 186, distance: 74.1
click at [1109, 182] on h2 "Energy of Money Draw" at bounding box center [949, 180] width 895 height 30
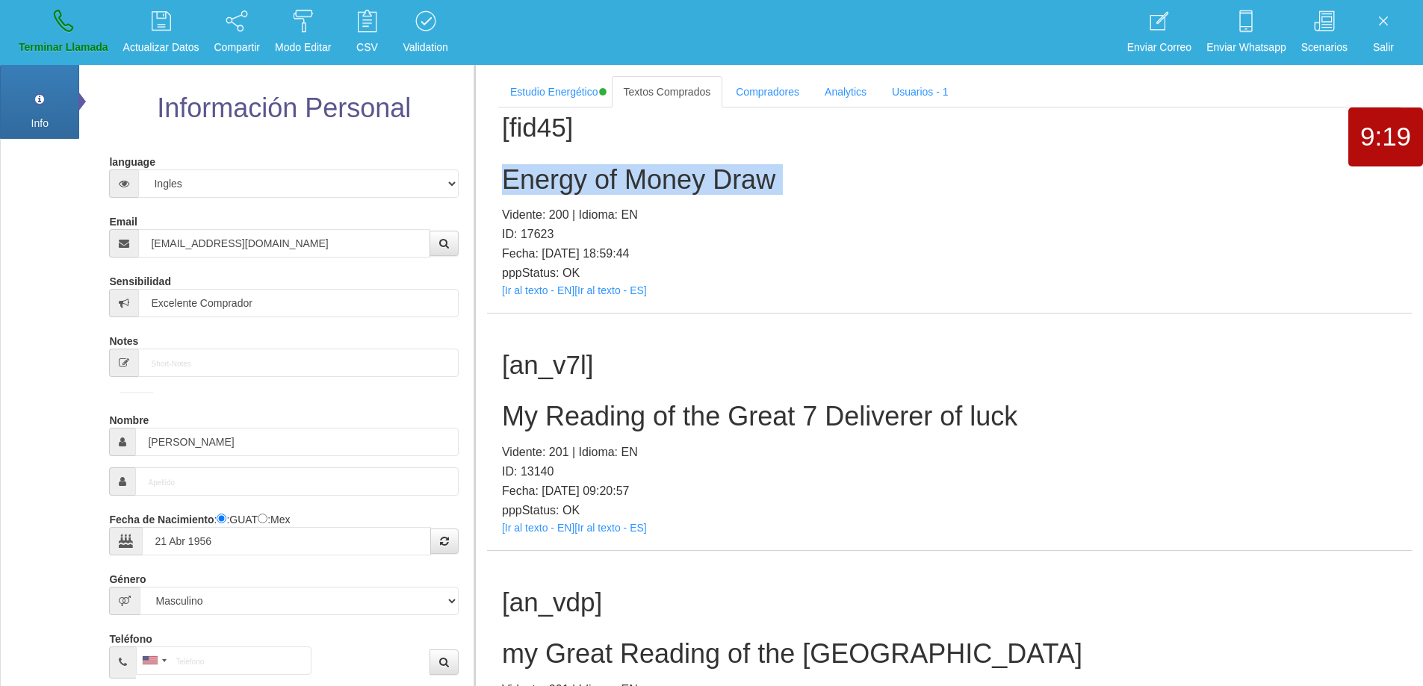
click at [834, 190] on h2 "Energy of Money Draw" at bounding box center [949, 180] width 895 height 30
drag, startPoint x: 801, startPoint y: 175, endPoint x: 503, endPoint y: 170, distance: 297.3
click at [503, 170] on h2 "Energy of Money Draw" at bounding box center [949, 180] width 895 height 30
click at [54, 37] on link "Terminar Llamada" at bounding box center [63, 32] width 100 height 56
select select "0"
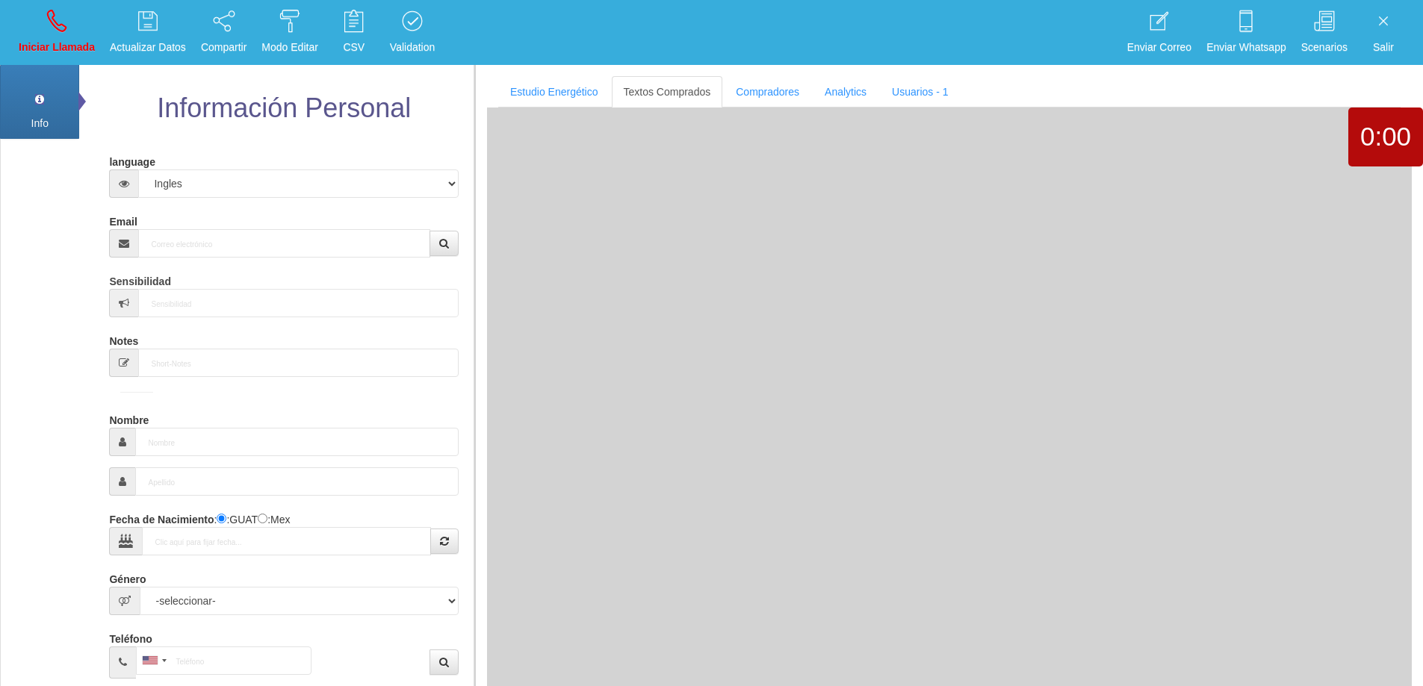
scroll to position [0, 0]
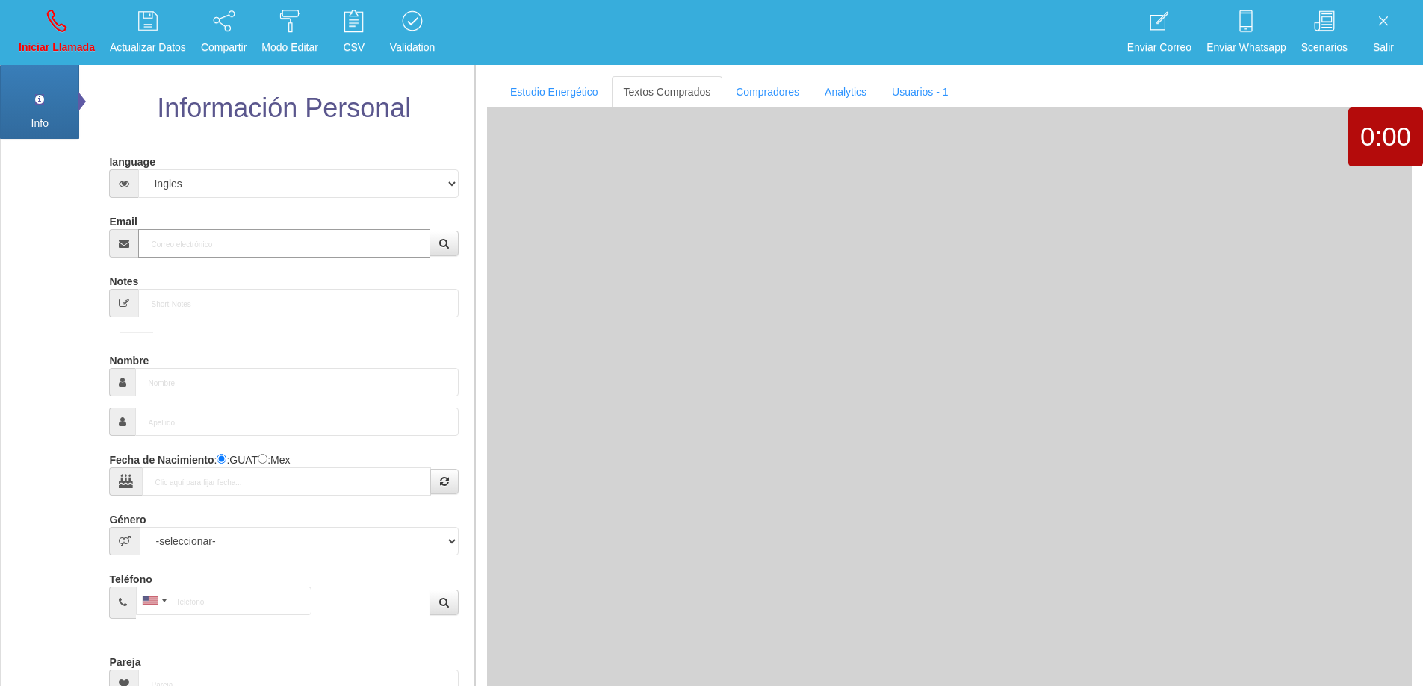
click at [202, 234] on input "Email" at bounding box center [283, 243] width 291 height 28
paste input "[EMAIL_ADDRESS][DOMAIN_NAME]"
type input "[EMAIL_ADDRESS][DOMAIN_NAME]"
type input "18 Mayo 1974"
select select "1"
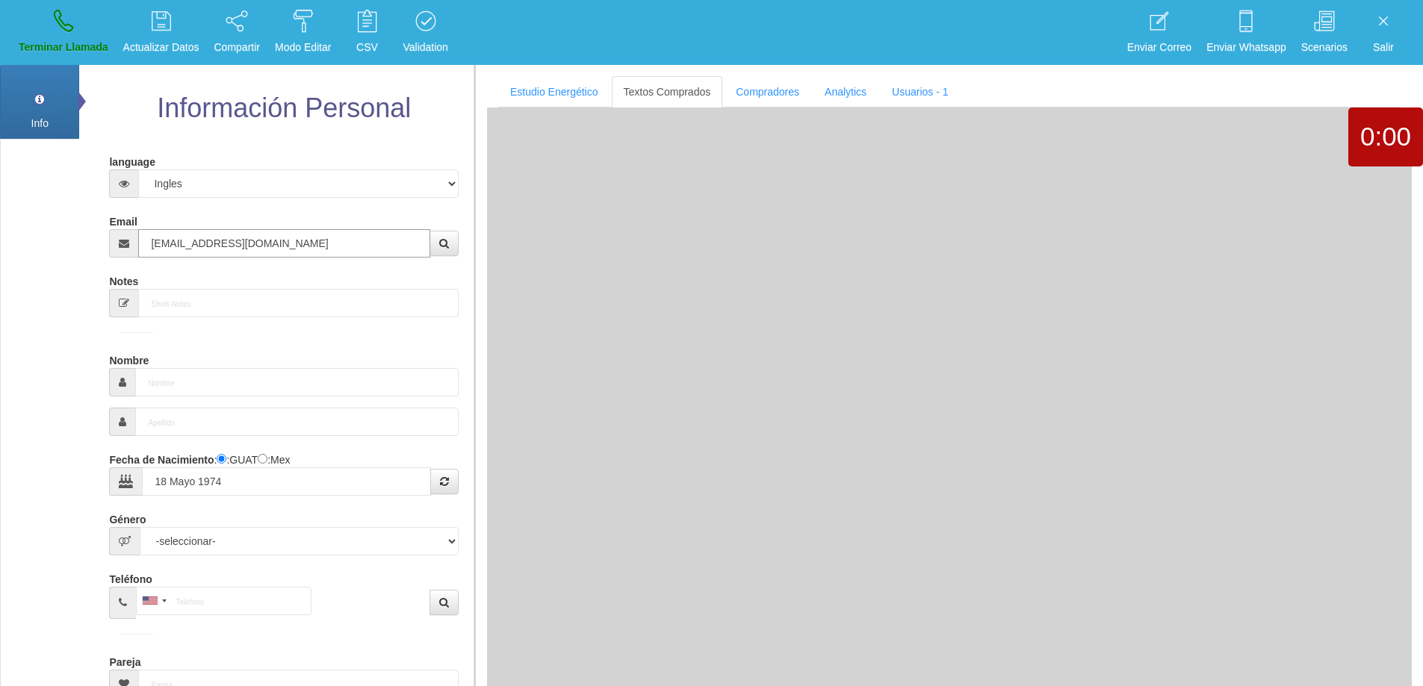
type input "Comprador bajo"
type input "loreto"
select select "2"
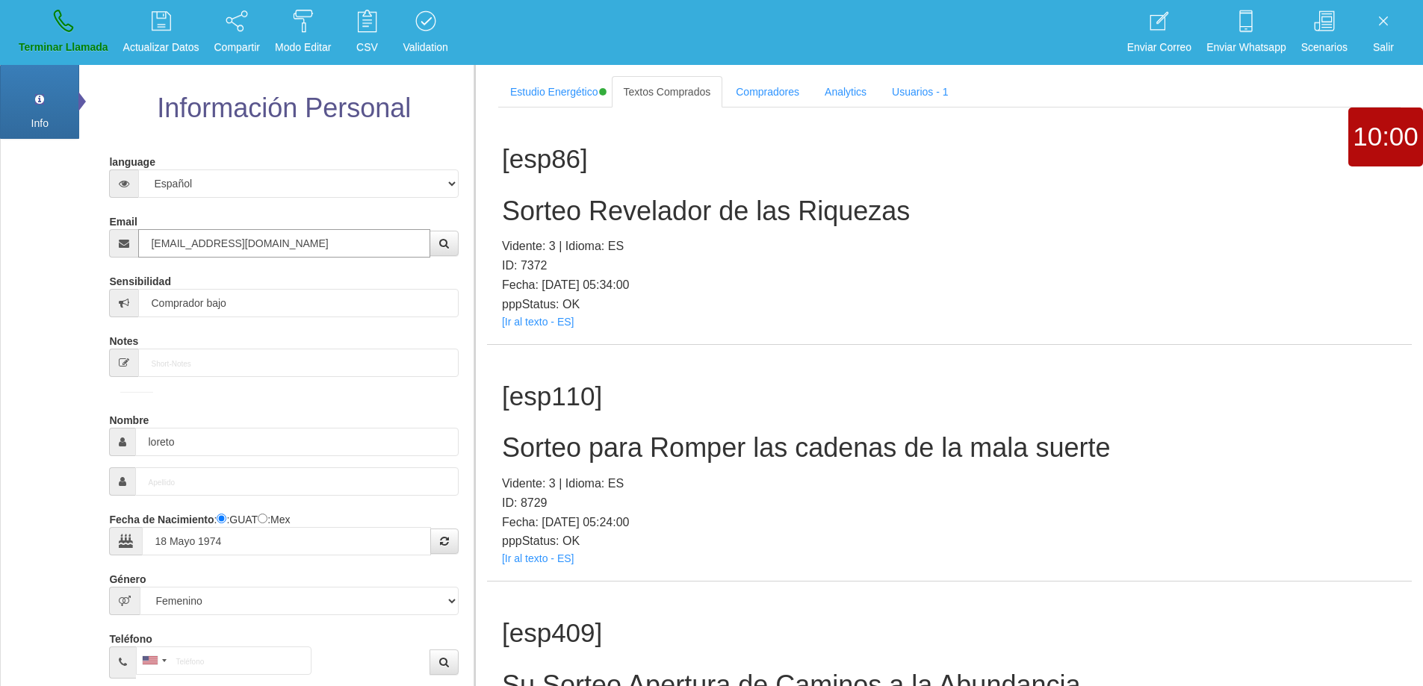
type input "[EMAIL_ADDRESS][DOMAIN_NAME]"
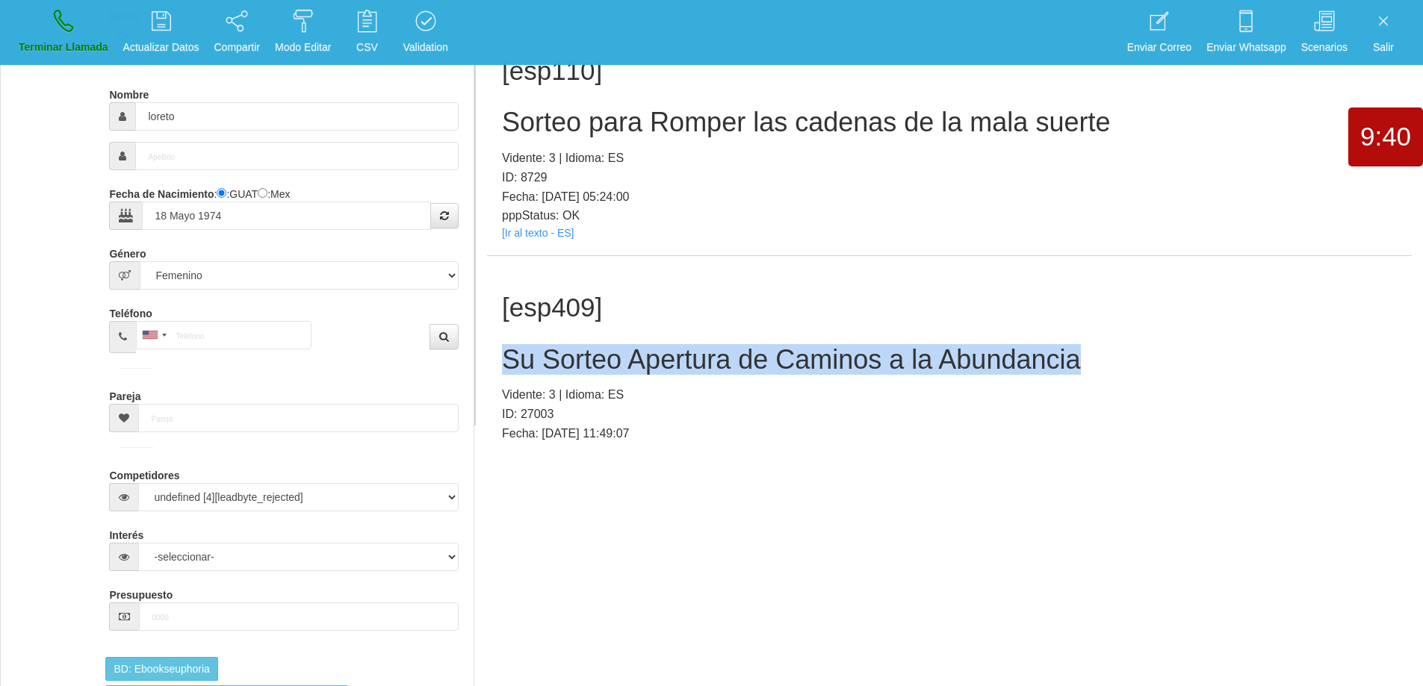
drag, startPoint x: 1082, startPoint y: 368, endPoint x: 512, endPoint y: 347, distance: 570.3
click at [510, 347] on h2 "Su Sorteo Apertura de Caminos a la Abundancia" at bounding box center [949, 360] width 895 height 30
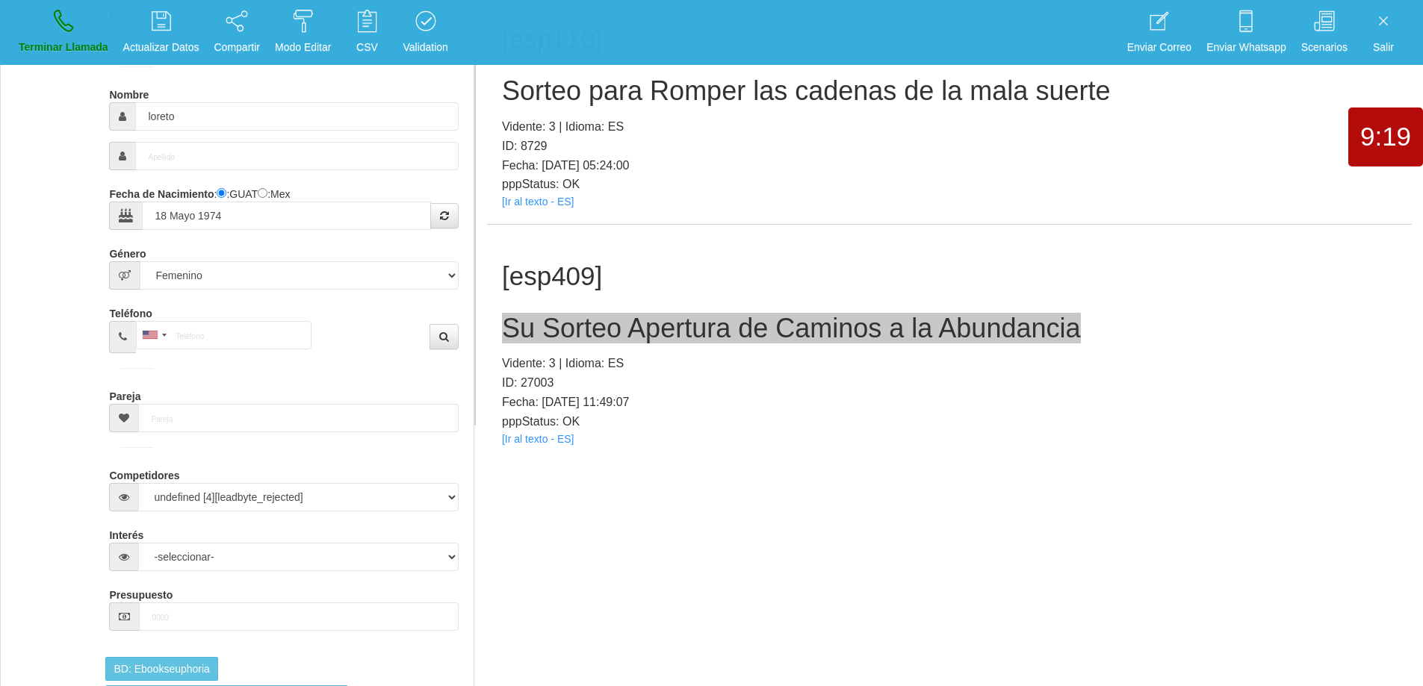
scroll to position [48, 0]
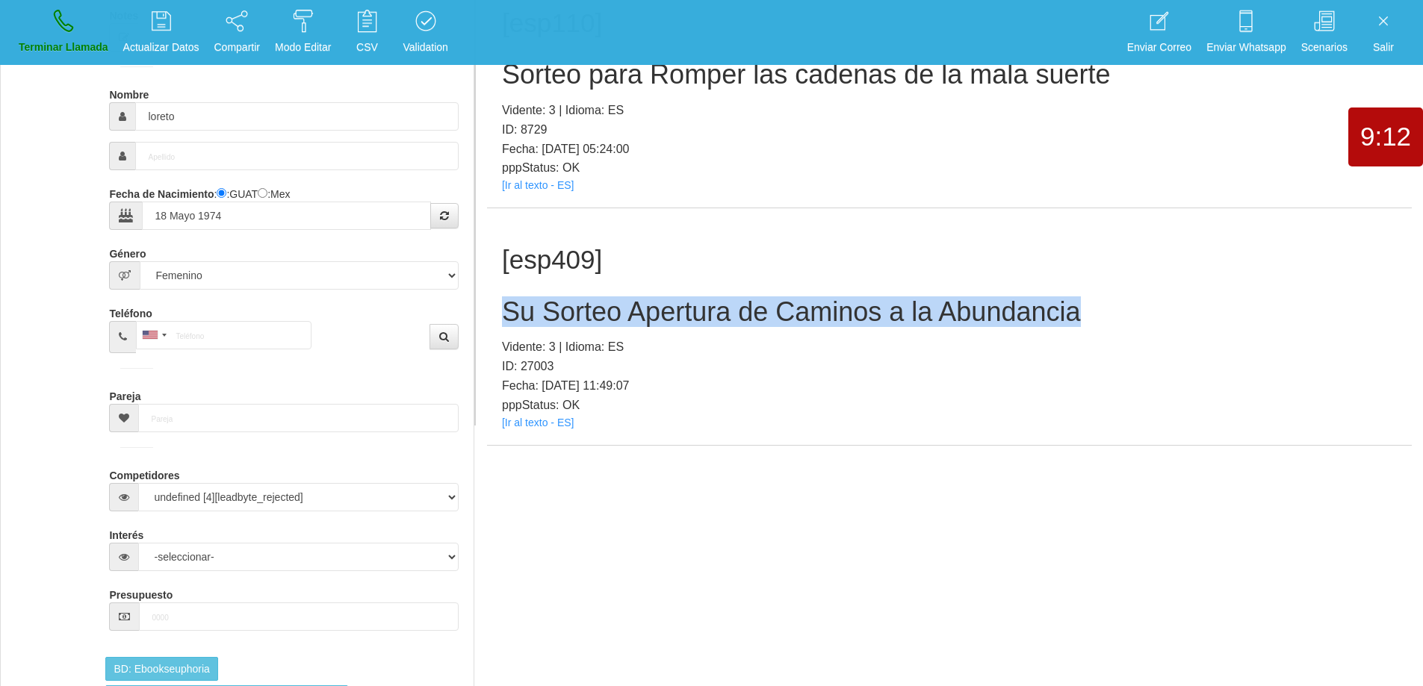
click at [1091, 282] on div "[esp409] Su Sorteo Apertura de Caminos a la Abundancia Vidente: 3 | Idioma: ES …" at bounding box center [949, 326] width 925 height 237
drag, startPoint x: 1096, startPoint y: 311, endPoint x: 494, endPoint y: 296, distance: 602.2
click at [494, 296] on div "[esp409] Su Sorteo Apertura de Caminos a la Abundancia Vidente: 3 | Idioma: ES …" at bounding box center [949, 326] width 925 height 237
click at [99, 25] on link "Terminar Llamada" at bounding box center [63, 32] width 100 height 56
select select "0"
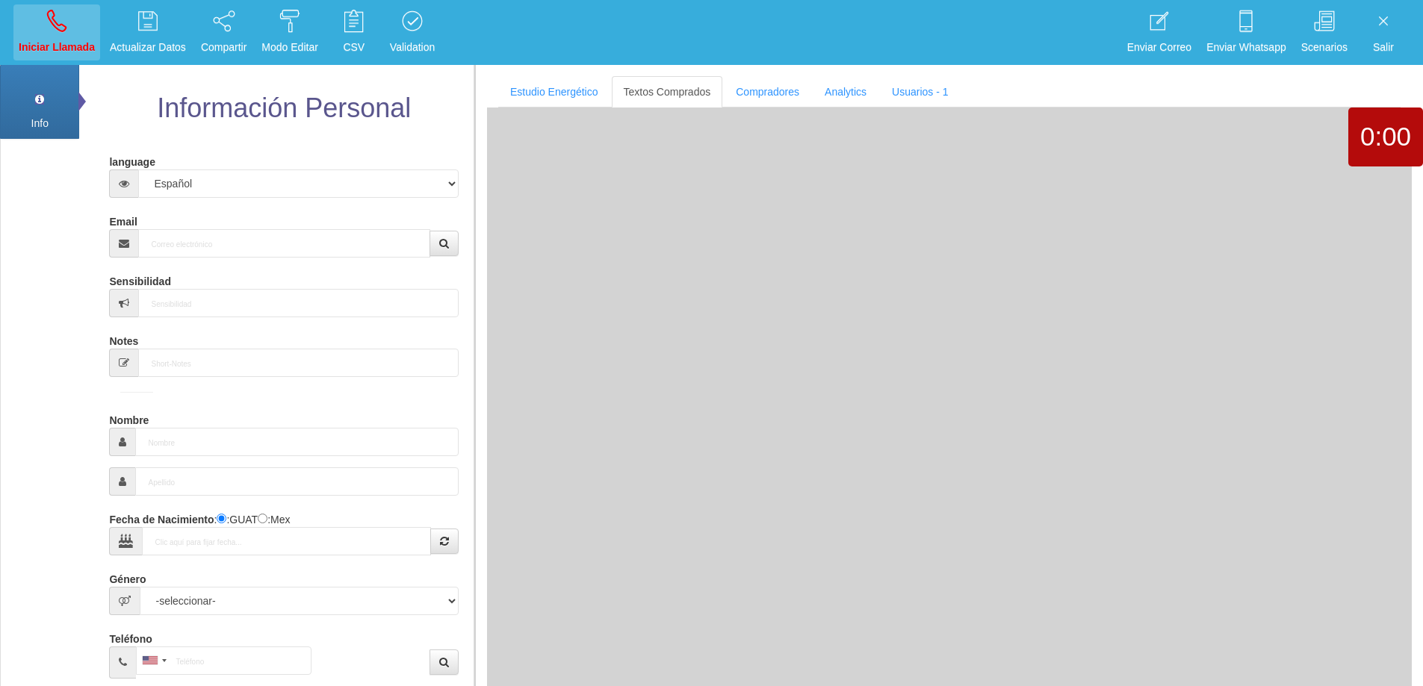
scroll to position [0, 0]
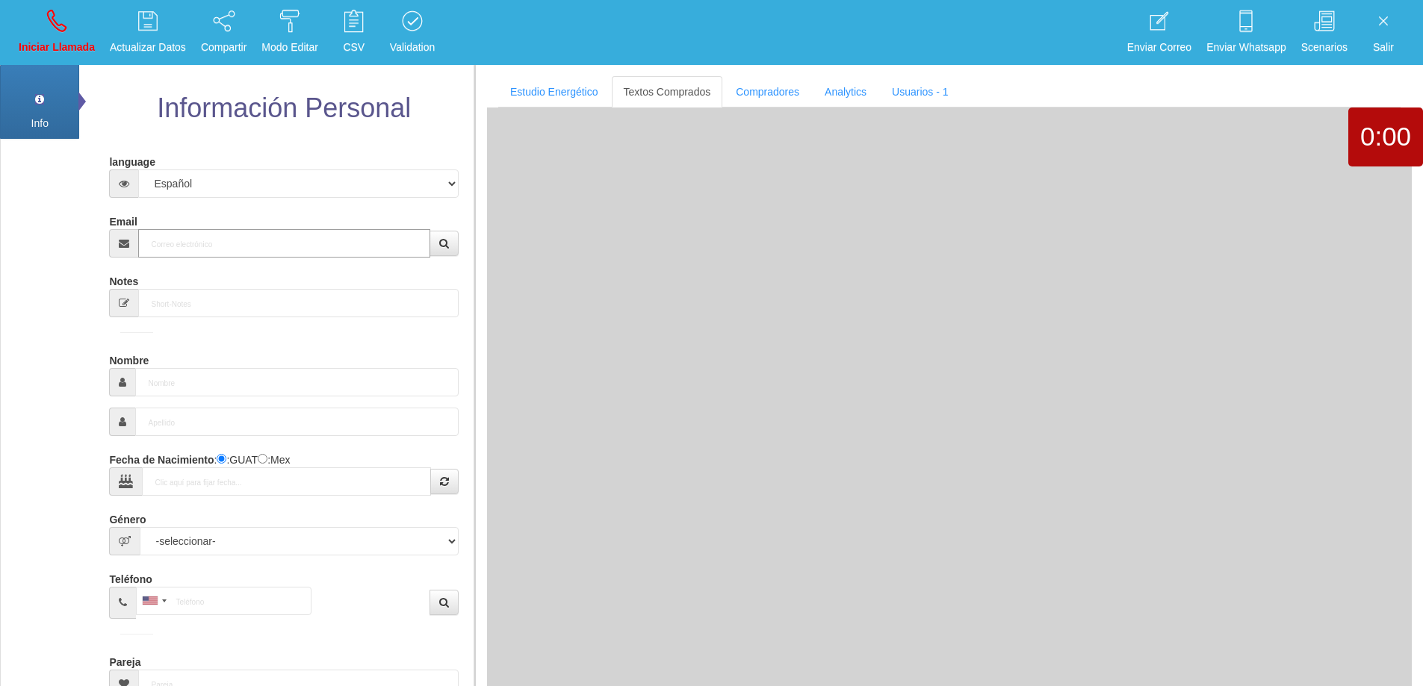
click at [241, 247] on input "Email" at bounding box center [283, 243] width 291 height 28
paste input "[EMAIL_ADDRESS][DOMAIN_NAME]"
type input "[EMAIL_ADDRESS][DOMAIN_NAME]"
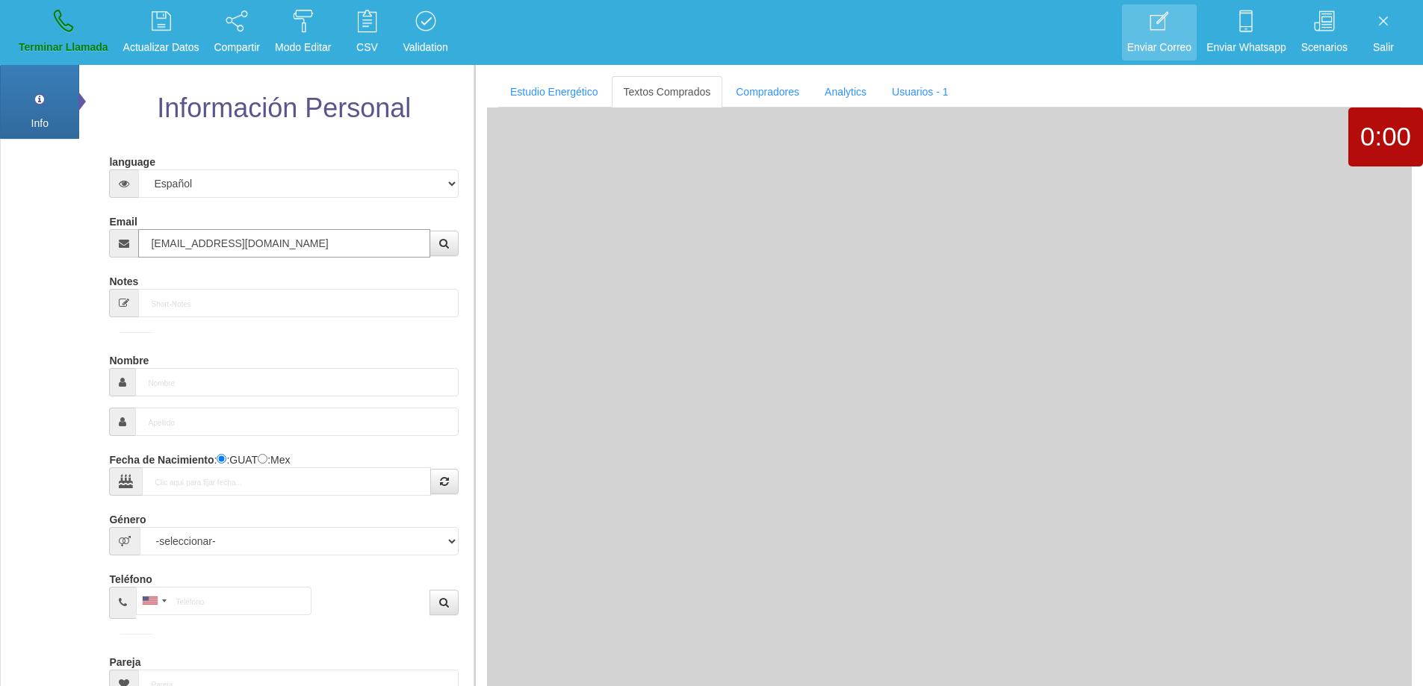
type input "[DATE]"
select select "4"
type input "Comprador bajo"
type input "[PERSON_NAME]"
select select "1"
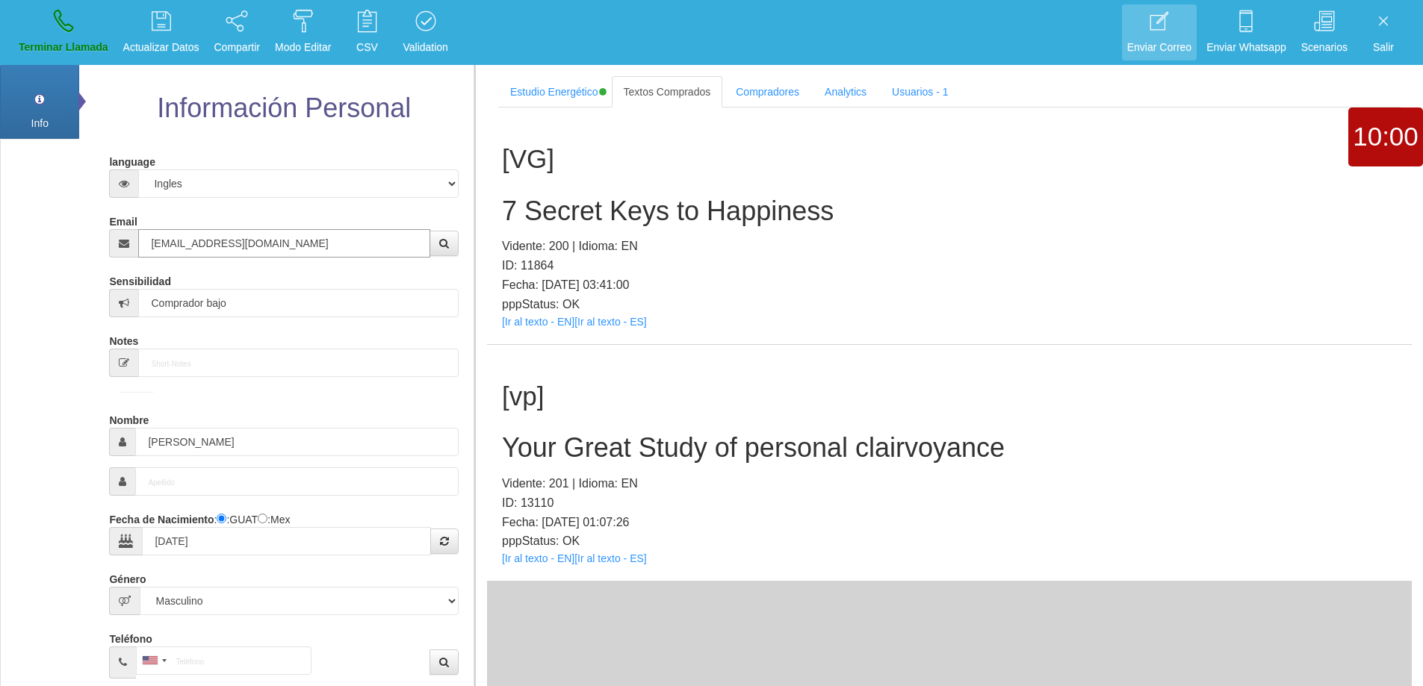
type input "[EMAIL_ADDRESS][DOMAIN_NAME]"
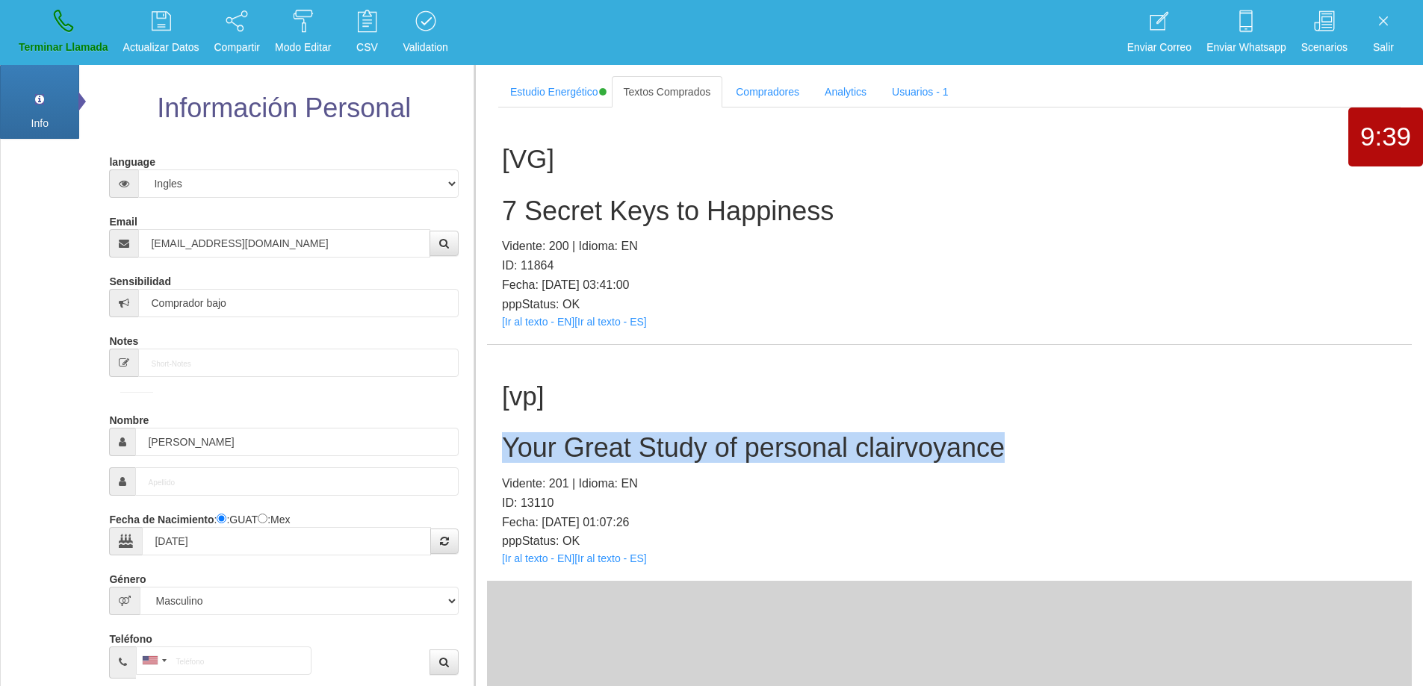
drag, startPoint x: 774, startPoint y: 450, endPoint x: 505, endPoint y: 440, distance: 269.1
click at [505, 440] on h2 "Your Great Study of personal clairvoyance" at bounding box center [949, 448] width 895 height 30
click at [1132, 448] on h2 "Your Great Study of personal clairvoyance" at bounding box center [949, 448] width 895 height 30
drag, startPoint x: 1041, startPoint y: 450, endPoint x: 494, endPoint y: 427, distance: 547.3
click at [494, 427] on div "[vp] Your Great Study of personal clairvoyance Vidente: 201 | Idioma: EN ID: 13…" at bounding box center [949, 463] width 925 height 237
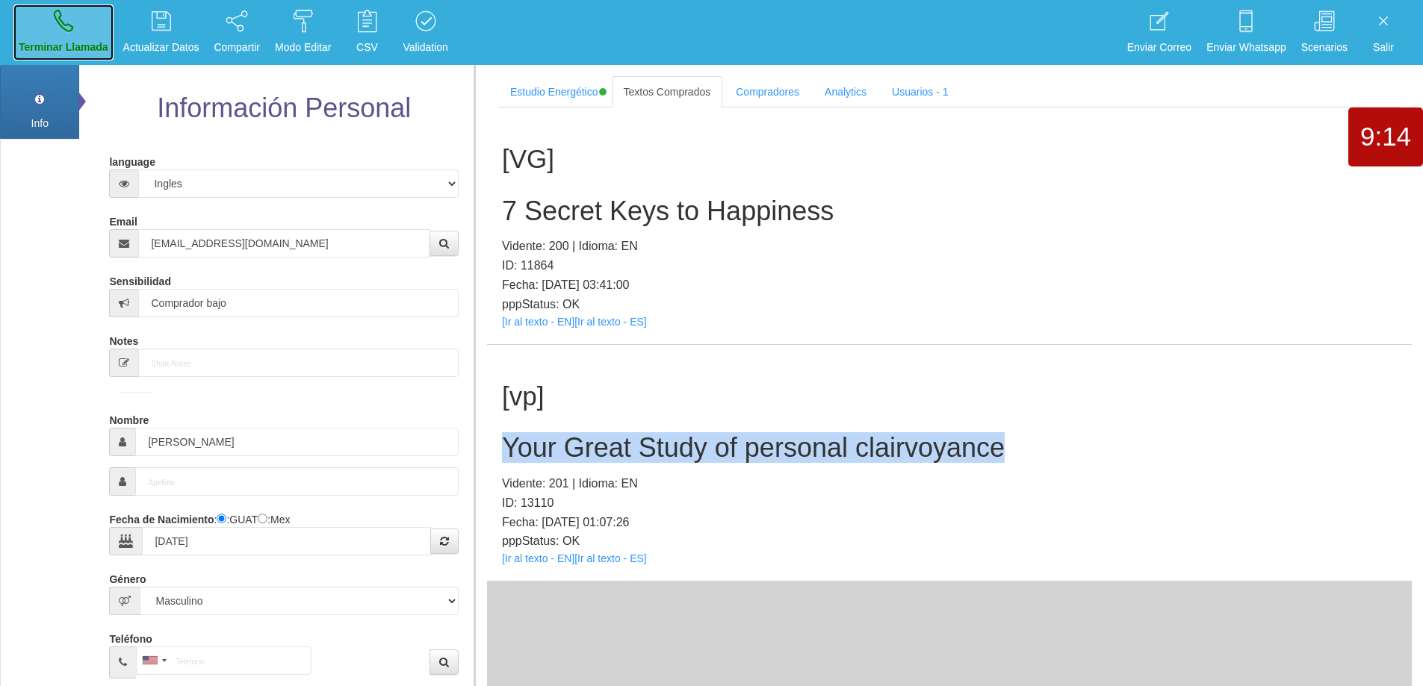
click at [62, 16] on icon at bounding box center [63, 21] width 19 height 24
select select "0"
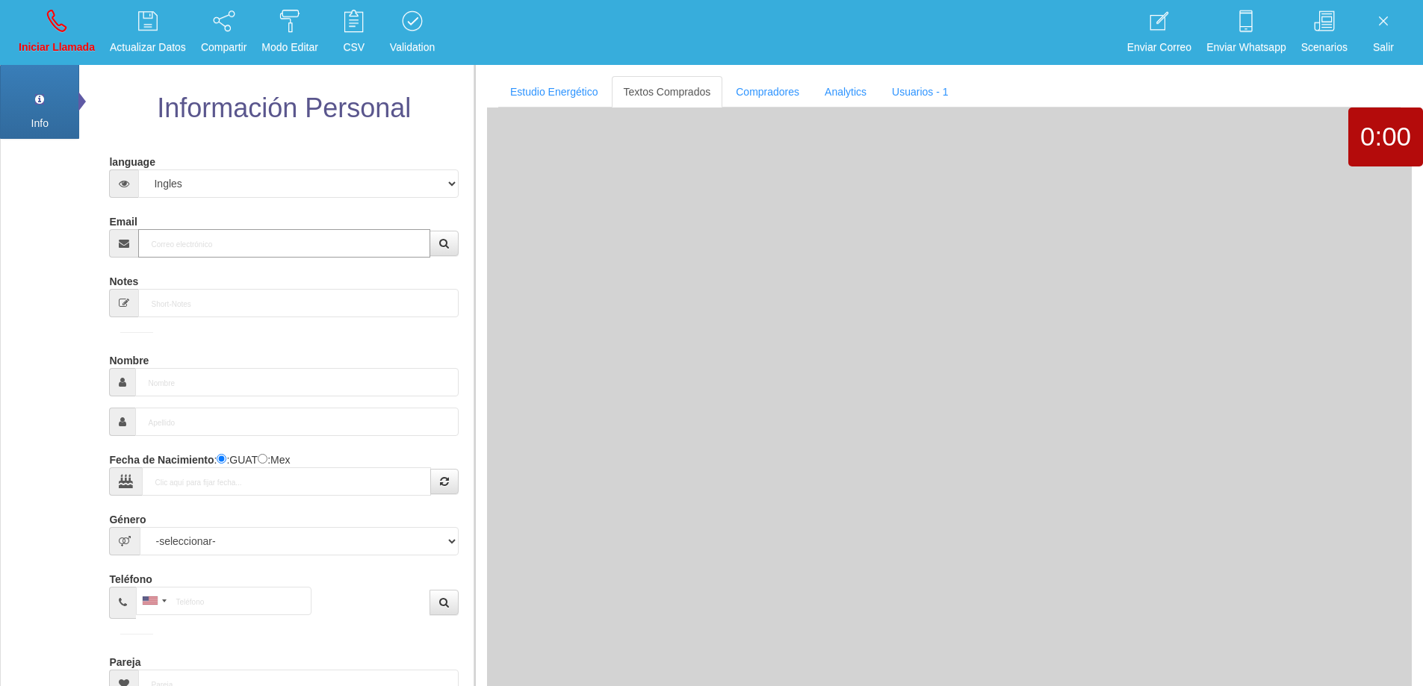
click at [291, 233] on input "Email" at bounding box center [283, 243] width 291 height 28
paste input "[EMAIL_ADDRESS][DOMAIN_NAME]"
type input "[EMAIL_ADDRESS][DOMAIN_NAME]"
type input "[DATE]"
select select "3"
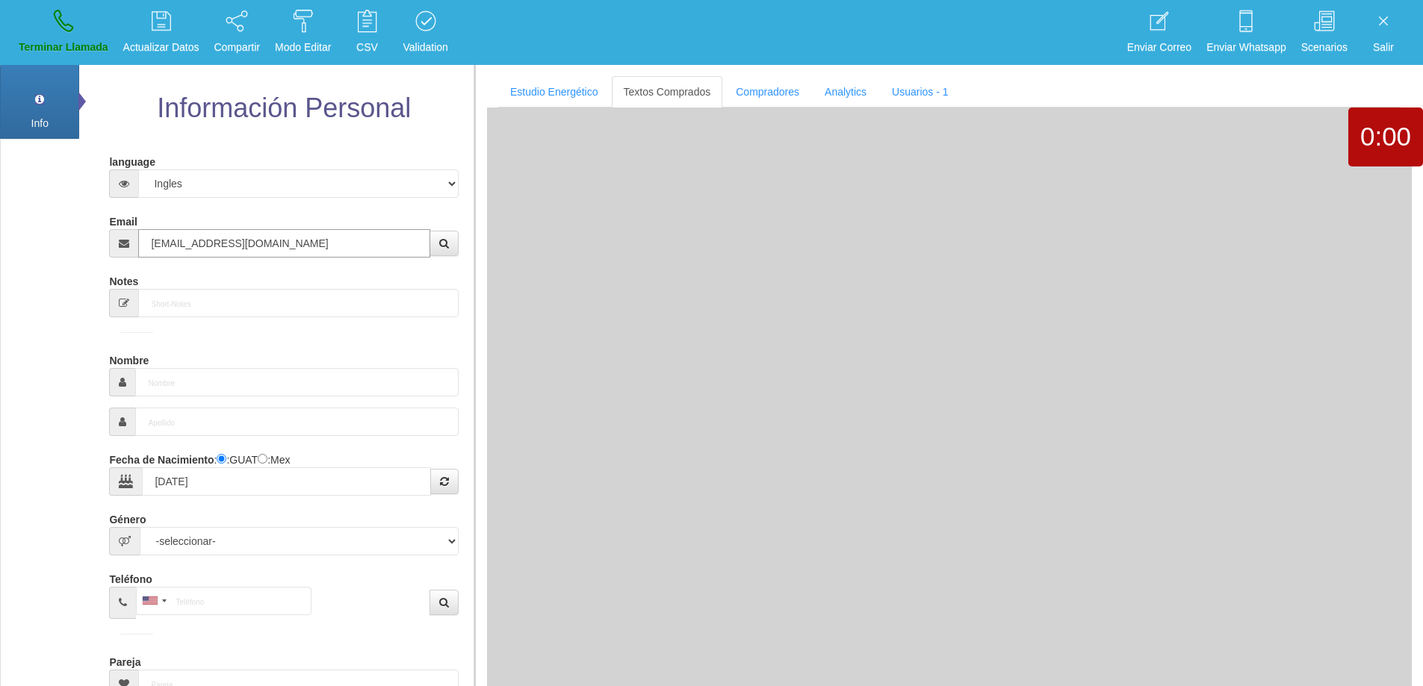
type input "Comprador bajo"
type input "[PERSON_NAME]"
select select "2"
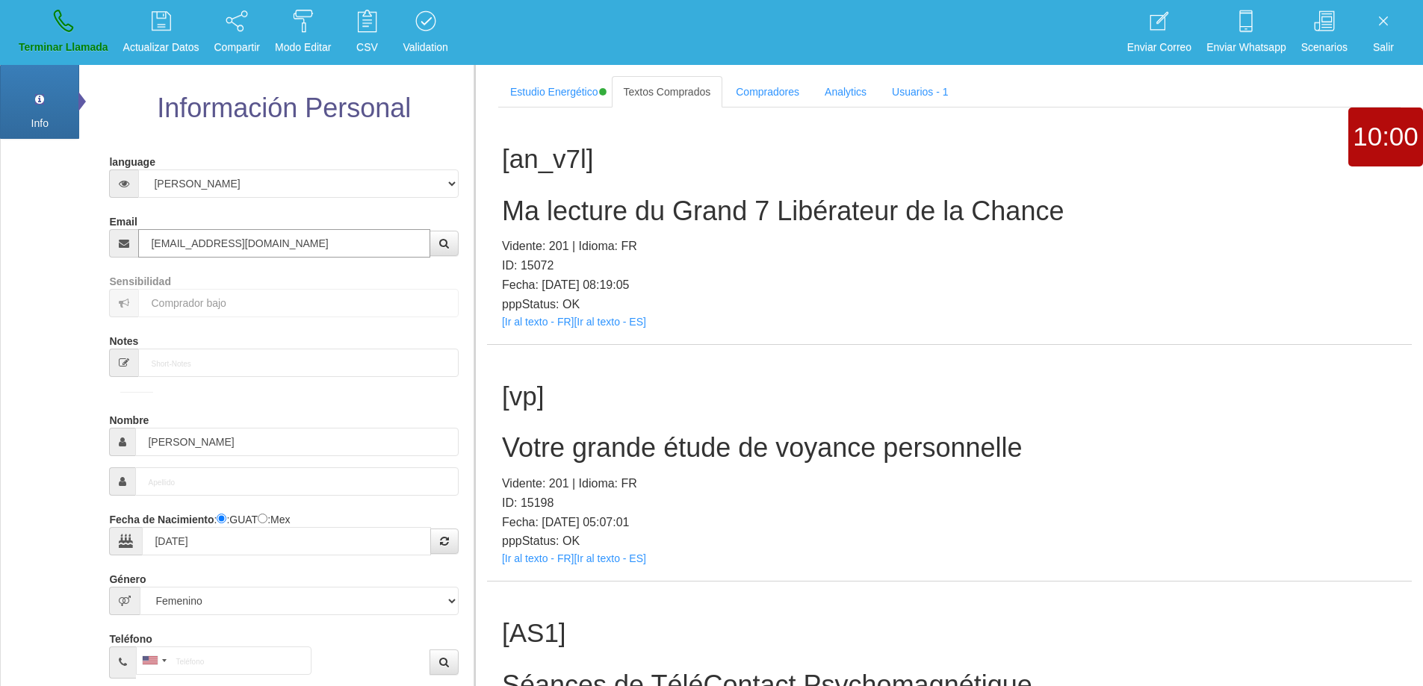
type input "[EMAIL_ADDRESS][DOMAIN_NAME]"
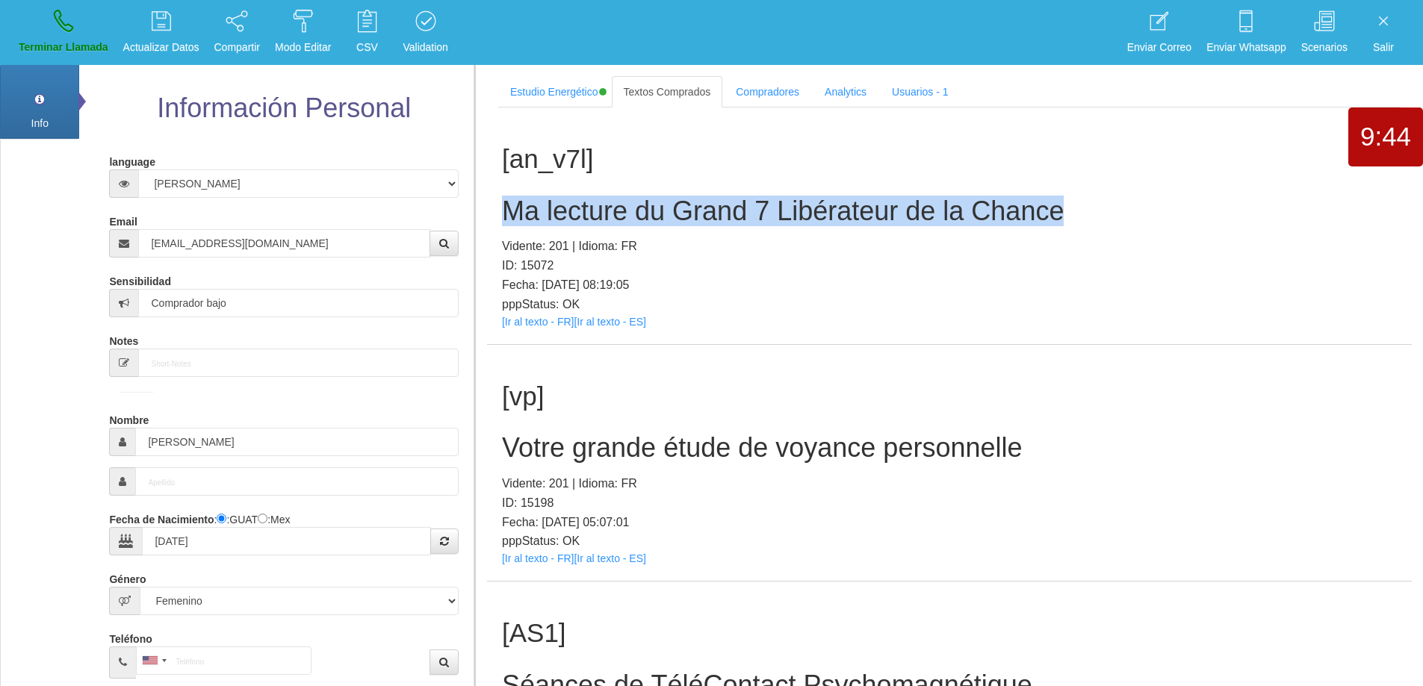
drag, startPoint x: 931, startPoint y: 212, endPoint x: 498, endPoint y: 210, distance: 432.5
click at [498, 210] on div "[an_v7l] Ma lecture du Grand 7 Libérateur de la Chance Vidente: 201 | Idioma: F…" at bounding box center [949, 226] width 925 height 237
drag, startPoint x: 1153, startPoint y: 226, endPoint x: 1064, endPoint y: 213, distance: 90.5
click at [1153, 226] on h2 "Ma lecture du Grand 7 Libérateur de la Chance" at bounding box center [949, 211] width 895 height 30
click at [81, 34] on link "Terminar Llamada" at bounding box center [63, 32] width 100 height 56
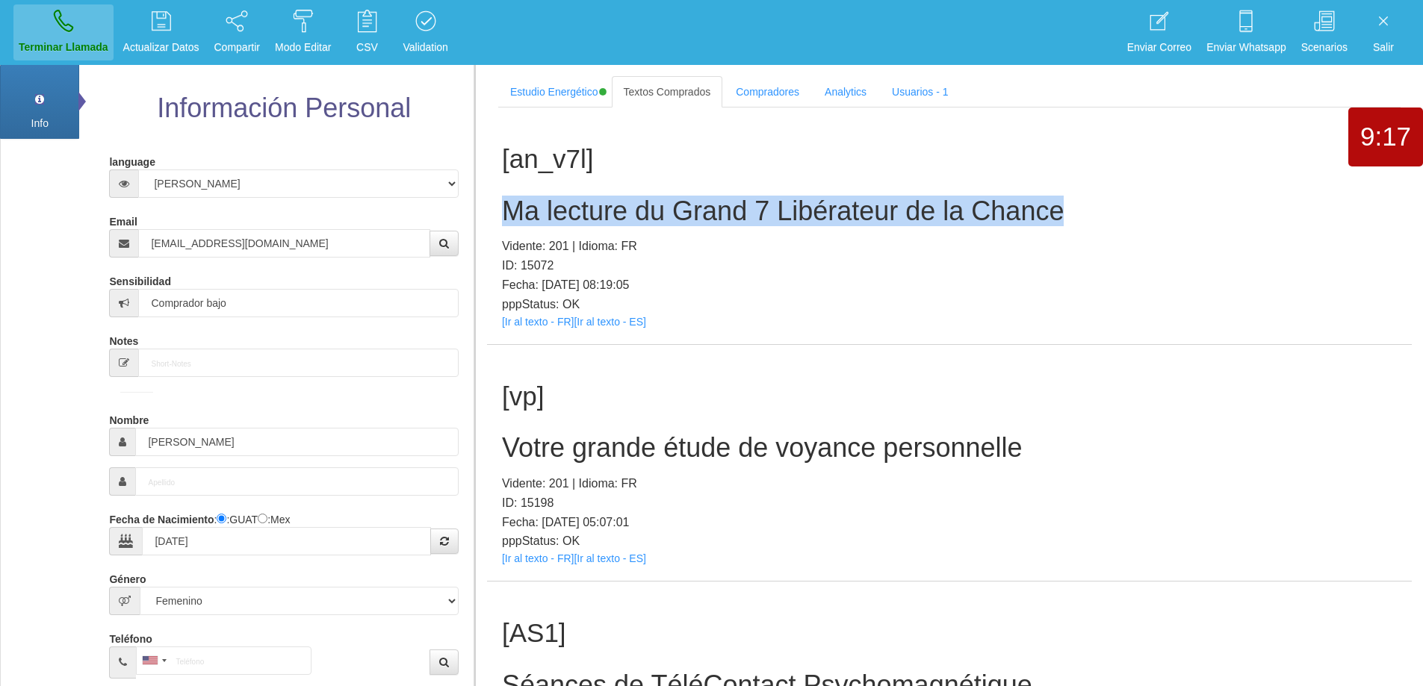
select select "0"
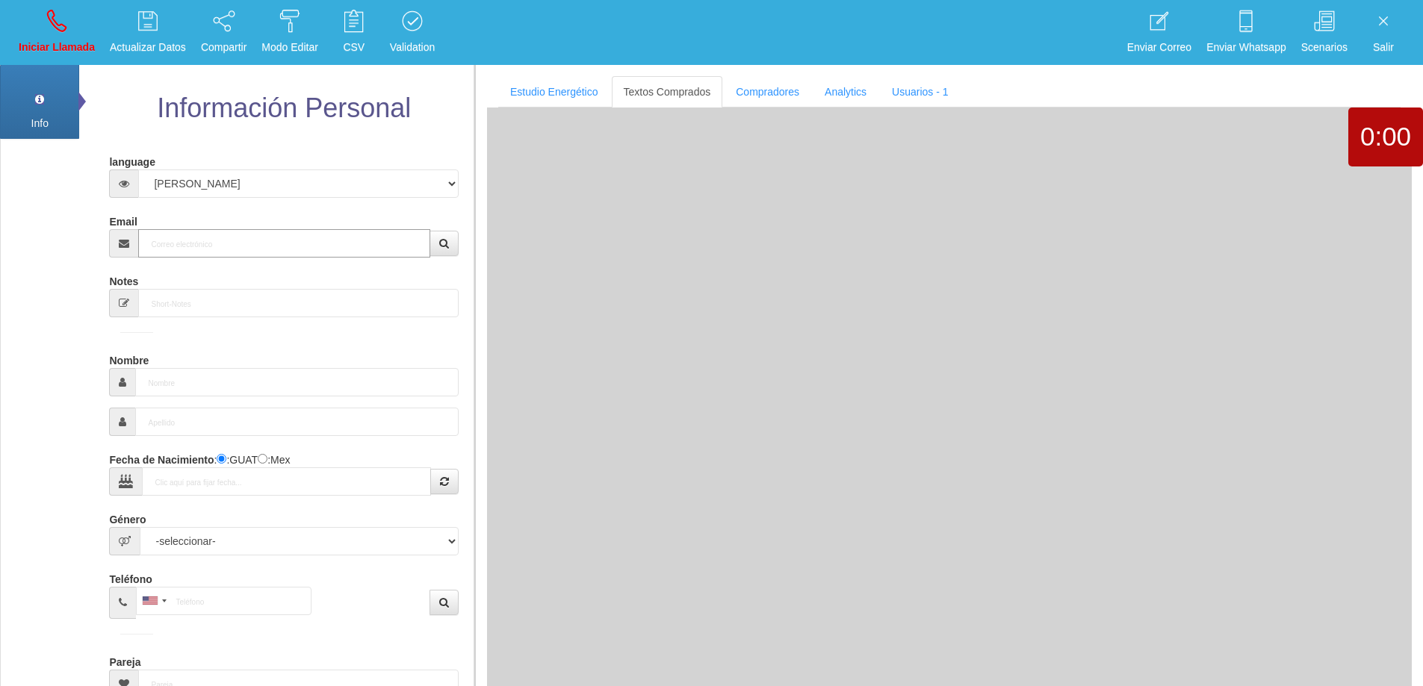
drag, startPoint x: 311, startPoint y: 240, endPoint x: 365, endPoint y: 224, distance: 56.0
click at [313, 240] on input "Email" at bounding box center [283, 243] width 291 height 28
paste input "[EMAIL_ADDRESS][DOMAIN_NAME]"
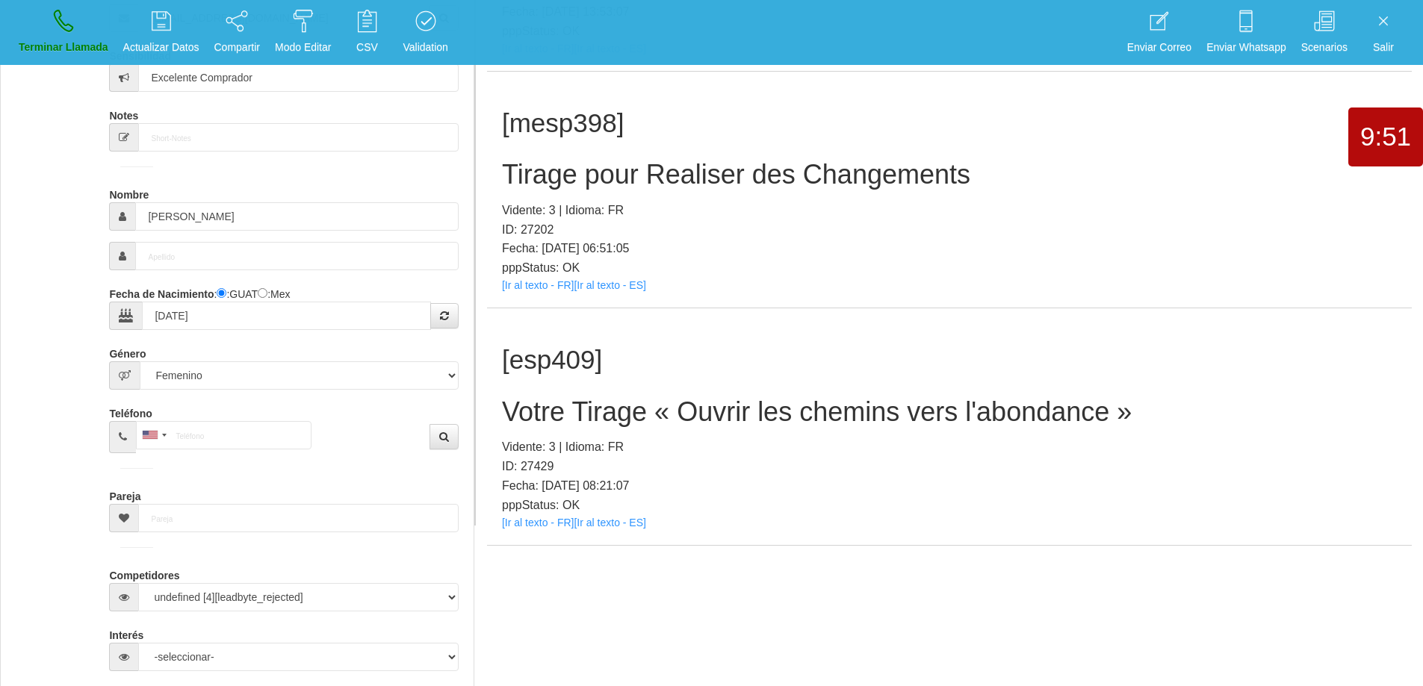
scroll to position [299, 0]
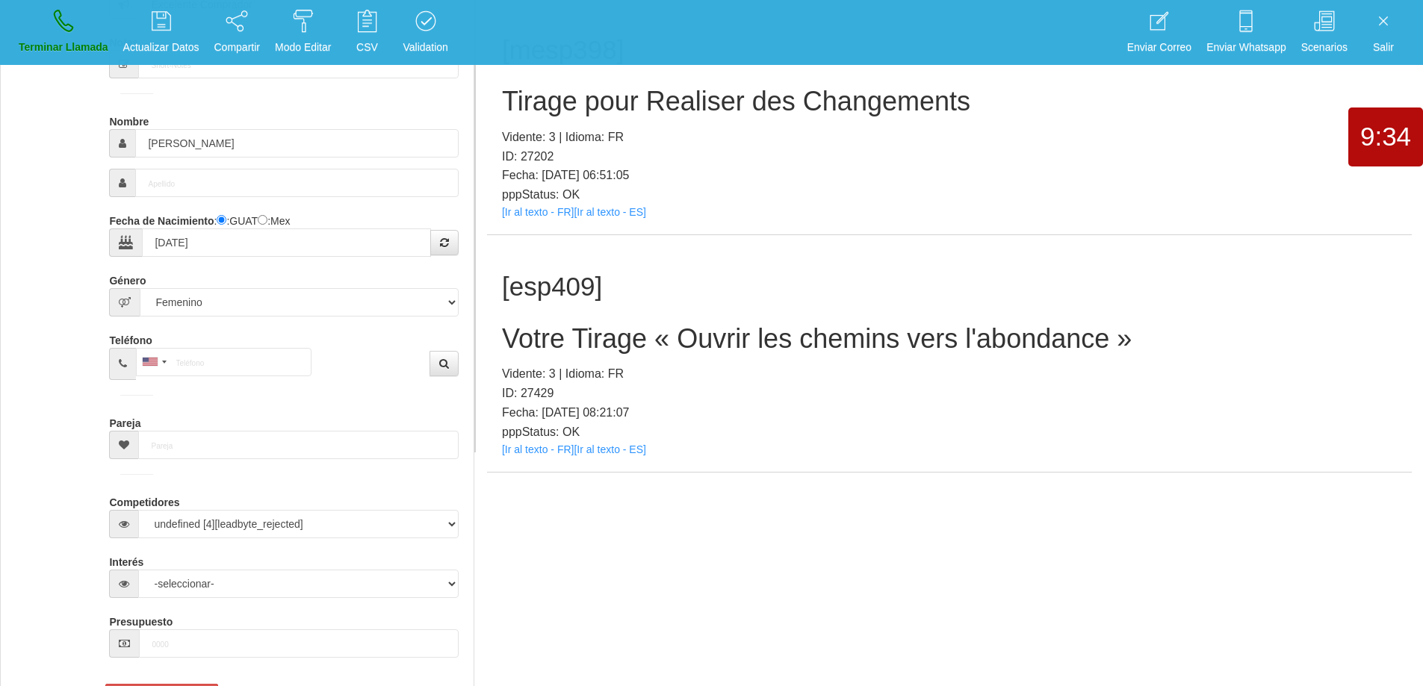
click at [916, 341] on h2 "Votre Tirage « Ouvrir les chemins vers l'abondance »" at bounding box center [949, 339] width 895 height 30
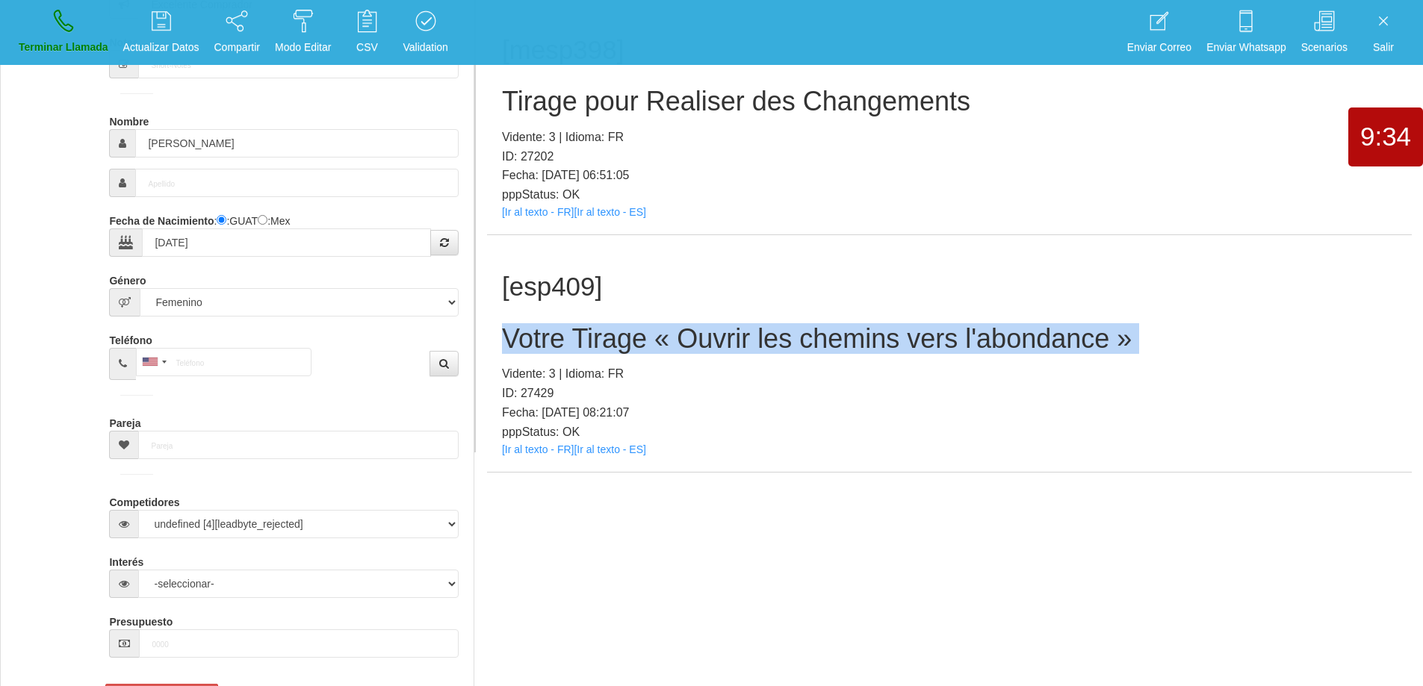
click at [916, 341] on h2 "Votre Tirage « Ouvrir les chemins vers l'abondance »" at bounding box center [949, 339] width 895 height 30
click at [1269, 307] on div "[esp409] Votre Tirage « Ouvrir les chemins vers l'abondance » Vidente: 3 | Idio…" at bounding box center [949, 353] width 925 height 237
drag, startPoint x: 1150, startPoint y: 338, endPoint x: 493, endPoint y: 323, distance: 657.5
click at [493, 323] on div "[esp409] Votre Tirage « Ouvrir les chemins vers l'abondance » Vidente: 3 | Idio…" at bounding box center [949, 353] width 925 height 237
click at [56, 40] on p "Terminar Llamada" at bounding box center [64, 47] width 90 height 17
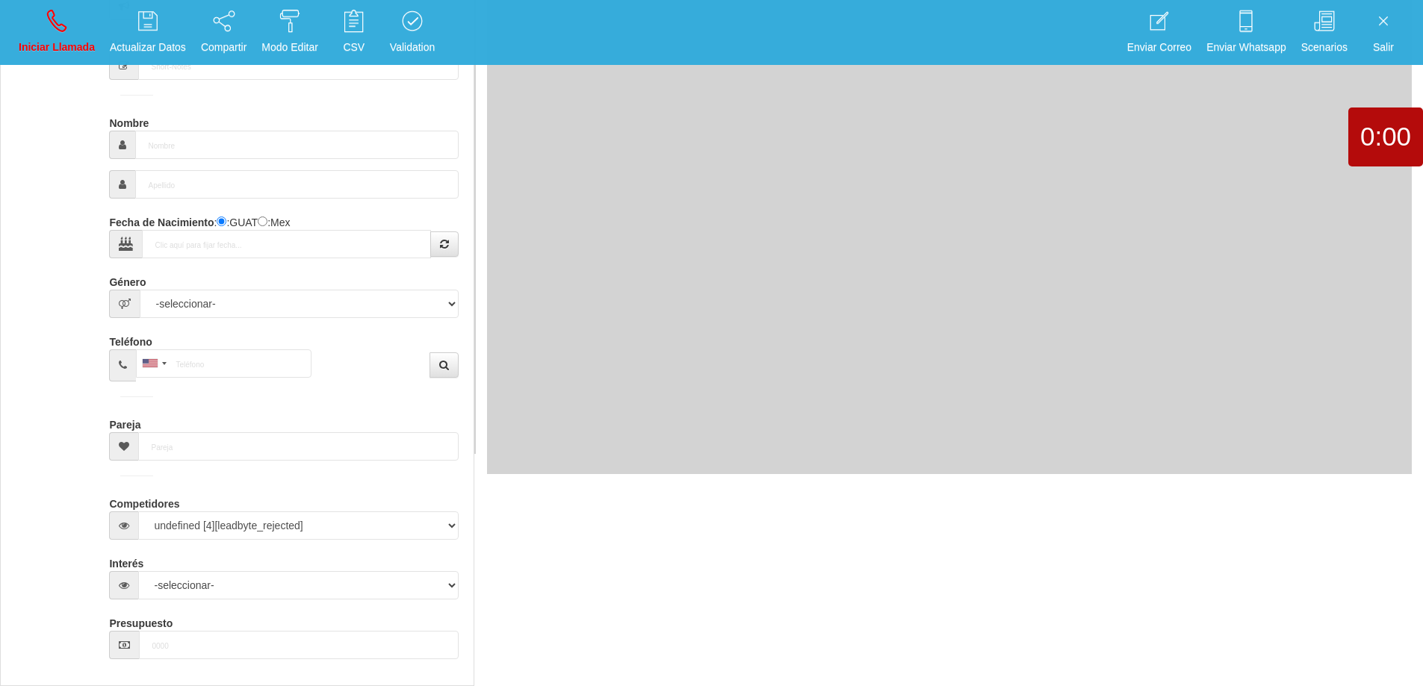
scroll to position [0, 0]
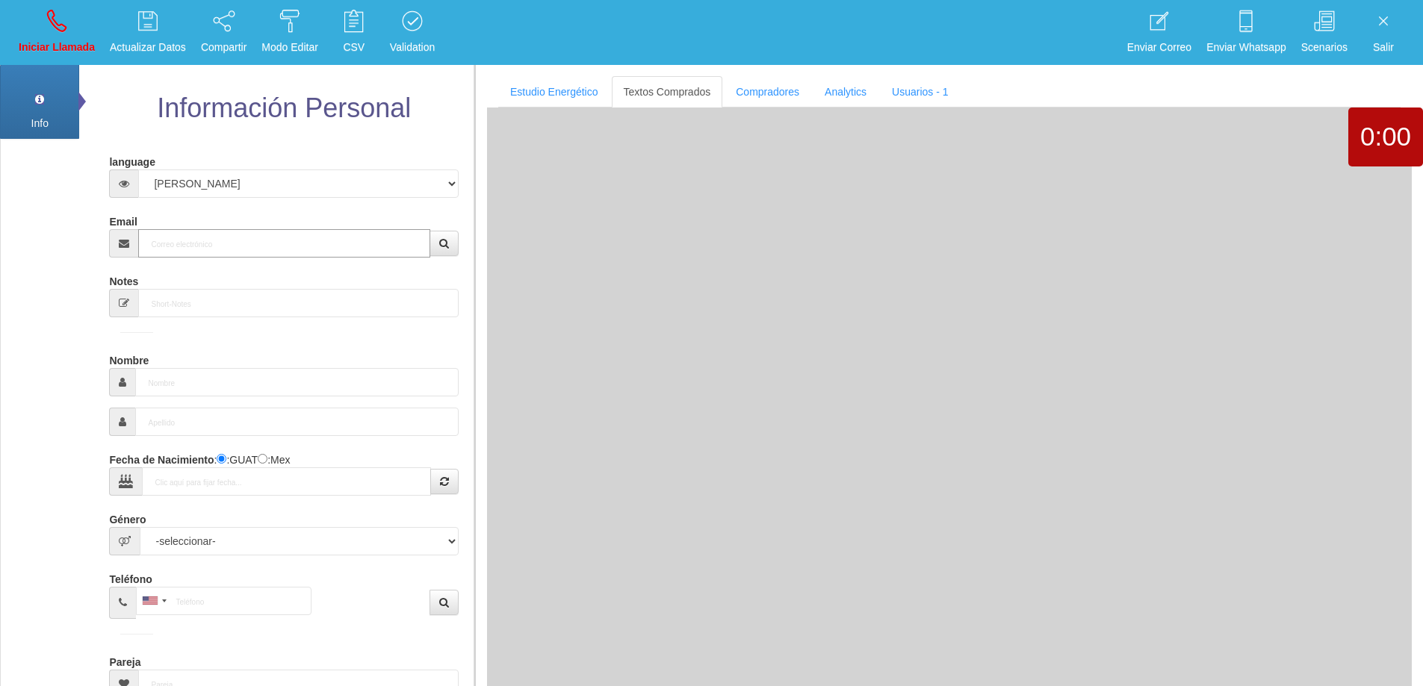
click at [221, 240] on input "Email" at bounding box center [283, 243] width 291 height 28
paste input "[EMAIL_ADDRESS][DOMAIN_NAME]"
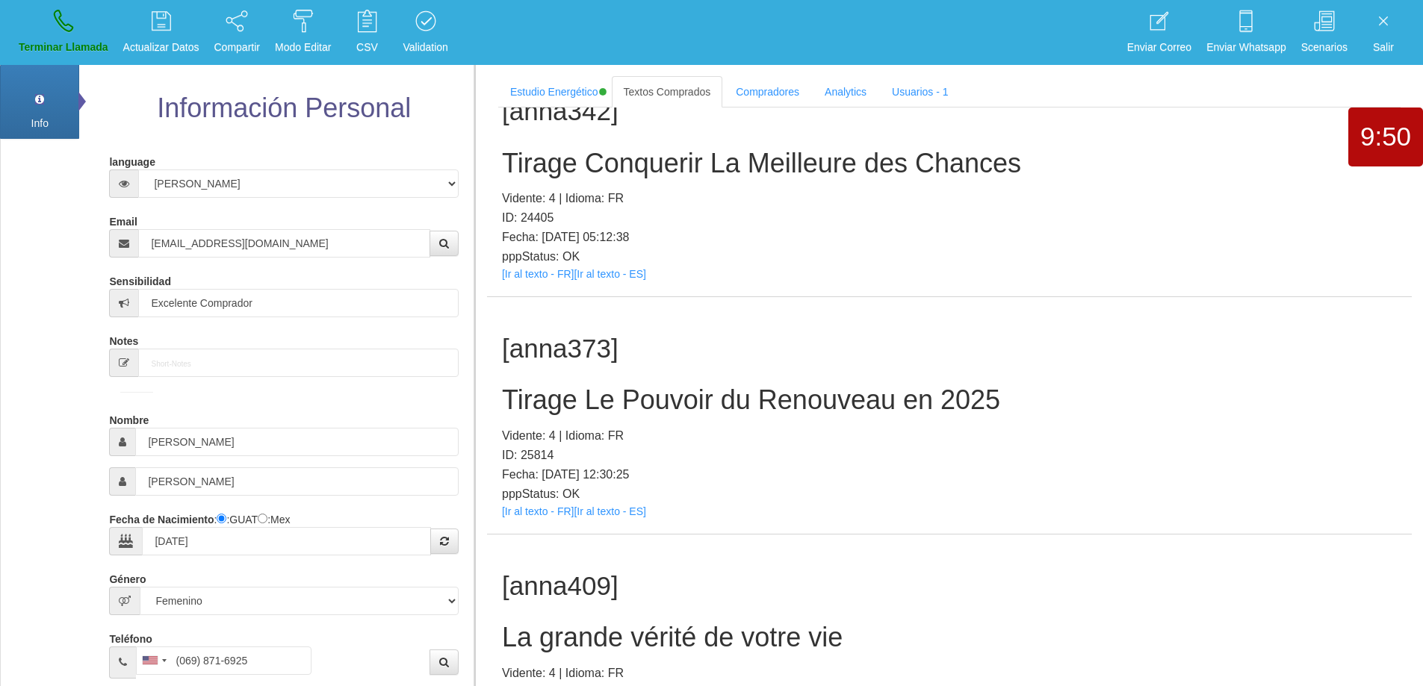
scroll to position [326, 0]
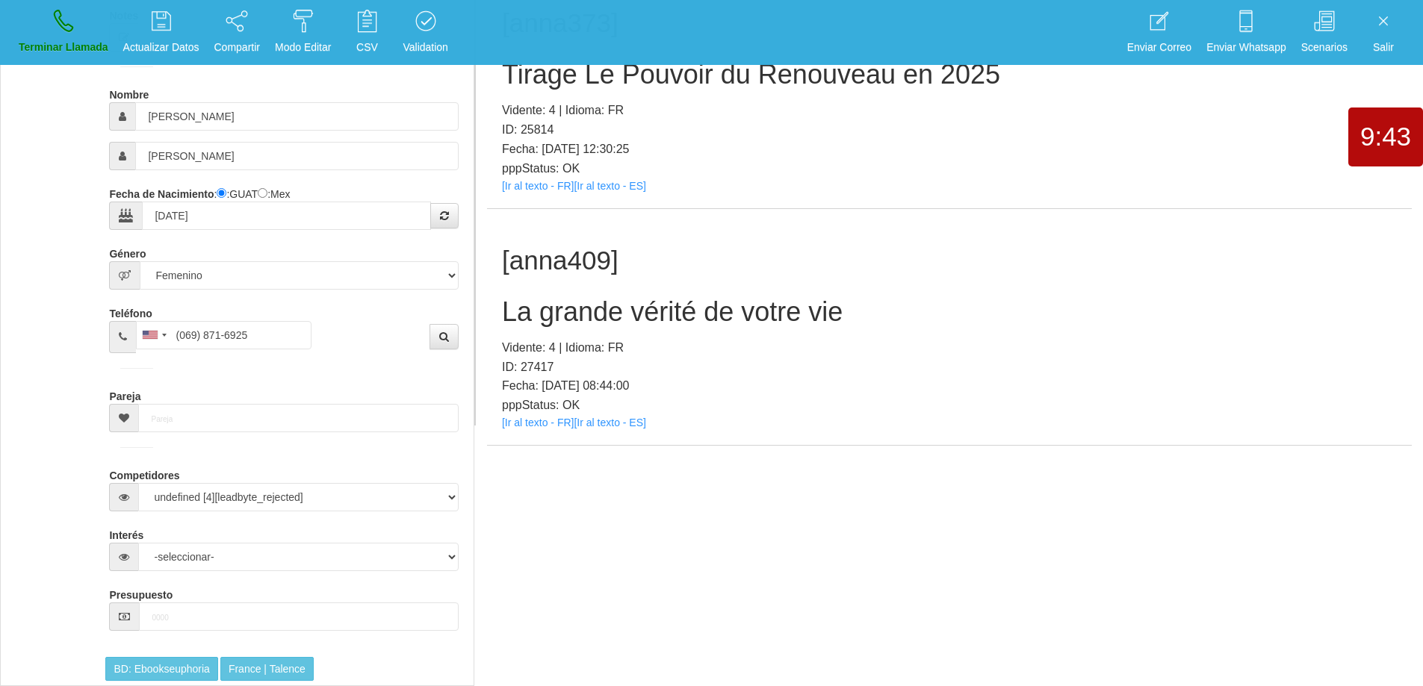
click at [760, 317] on h2 "La grande vérité de votre vie" at bounding box center [949, 312] width 895 height 30
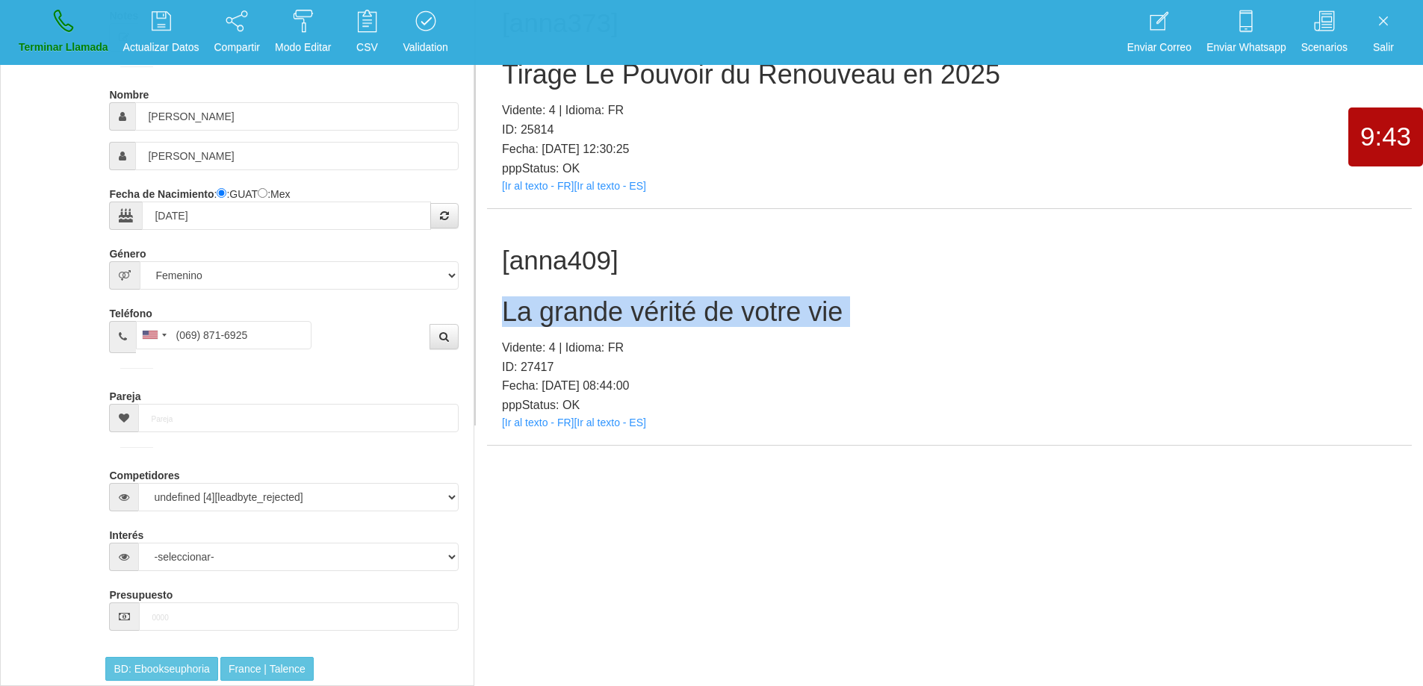
click at [760, 317] on h2 "La grande vérité de votre vie" at bounding box center [949, 312] width 895 height 30
click at [822, 313] on h2 "La grande vérité de votre vie" at bounding box center [949, 312] width 895 height 30
drag, startPoint x: 862, startPoint y: 311, endPoint x: 489, endPoint y: 301, distance: 373.6
click at [489, 301] on div "[anna409] La grande vérité de votre vie Vidente: 4 | Idioma: FR ID: 27417 Fecha…" at bounding box center [949, 327] width 925 height 237
drag, startPoint x: 30, startPoint y: 16, endPoint x: 778, endPoint y: 69, distance: 750.3
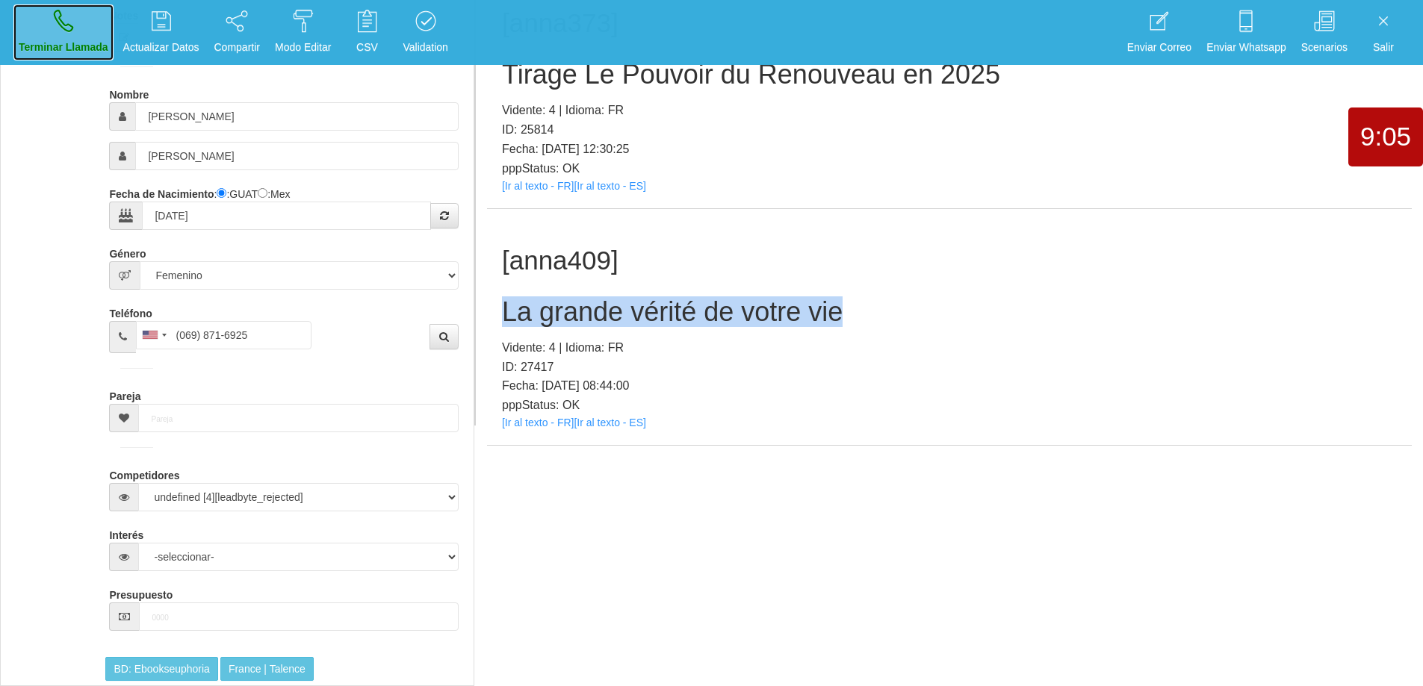
click at [31, 16] on link "Terminar Llamada" at bounding box center [63, 32] width 100 height 56
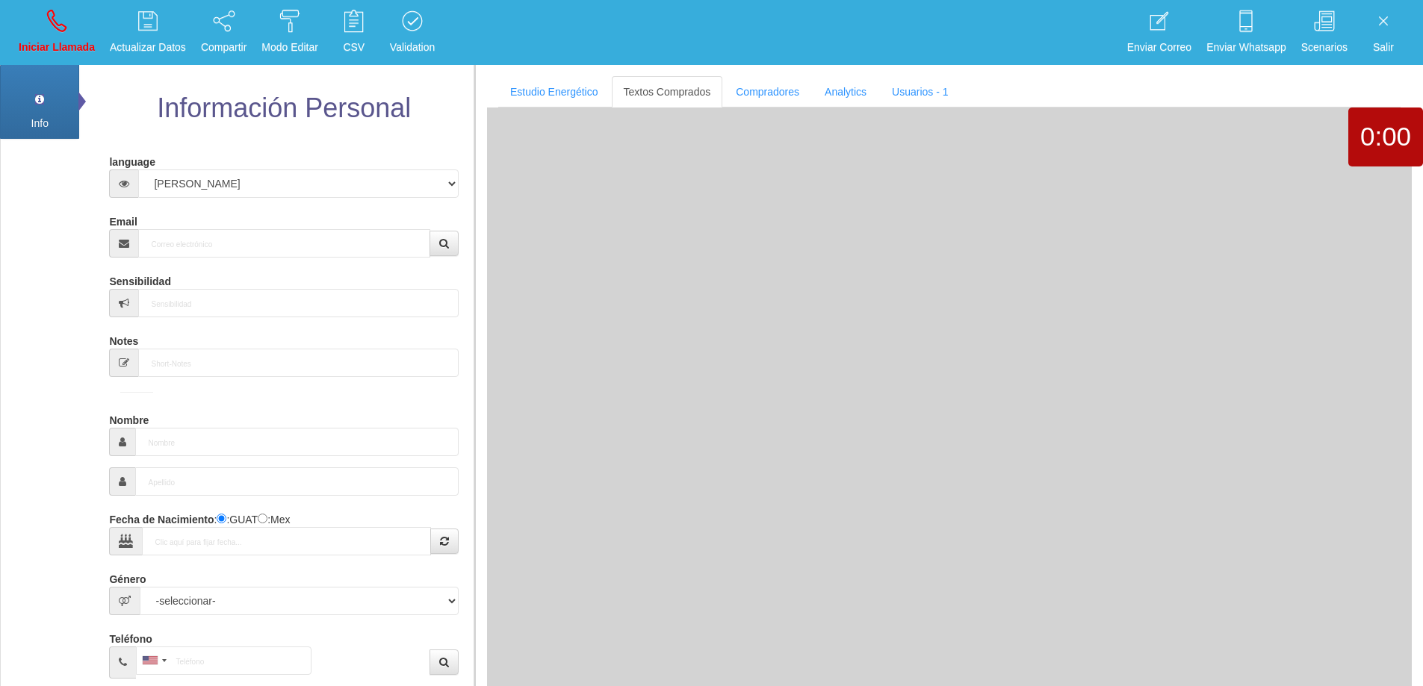
scroll to position [0, 0]
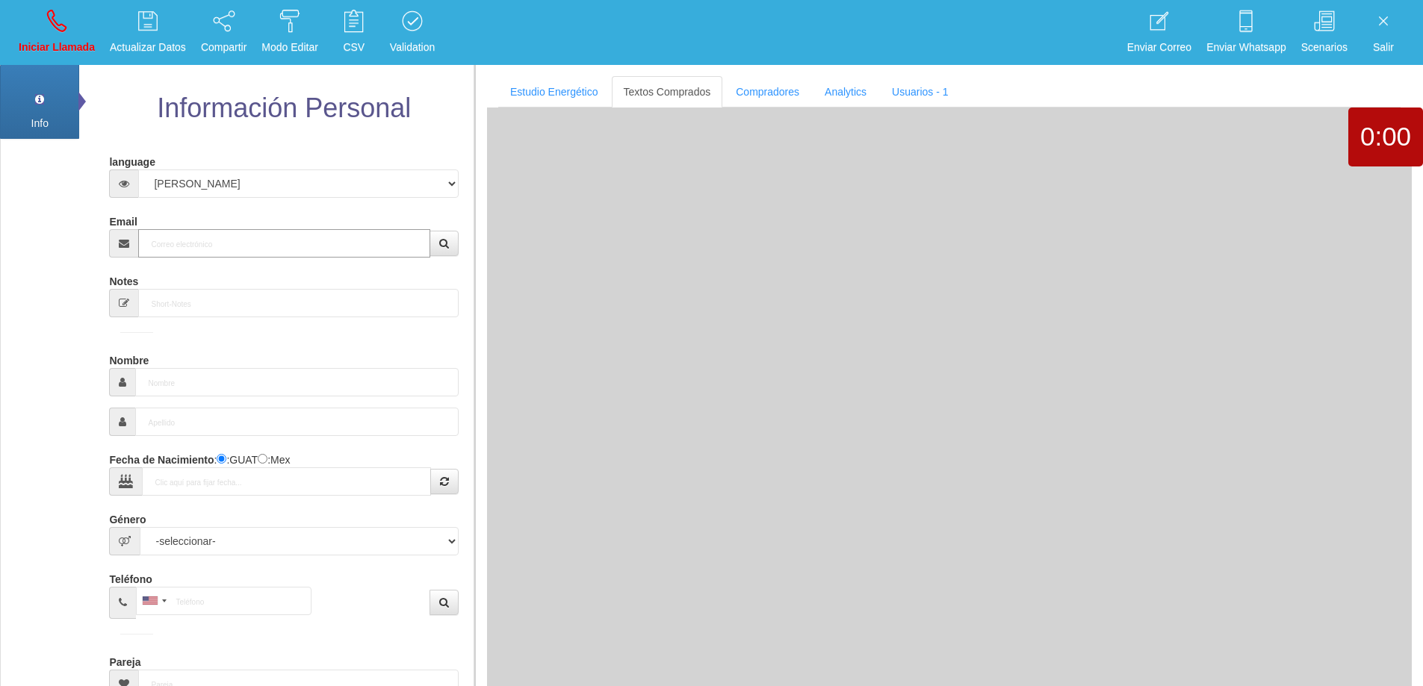
drag, startPoint x: 236, startPoint y: 245, endPoint x: 415, endPoint y: 208, distance: 182.4
click at [238, 245] on input "Email" at bounding box center [283, 243] width 291 height 28
paste input "[EMAIL_ADDRESS][DOMAIN_NAME]"
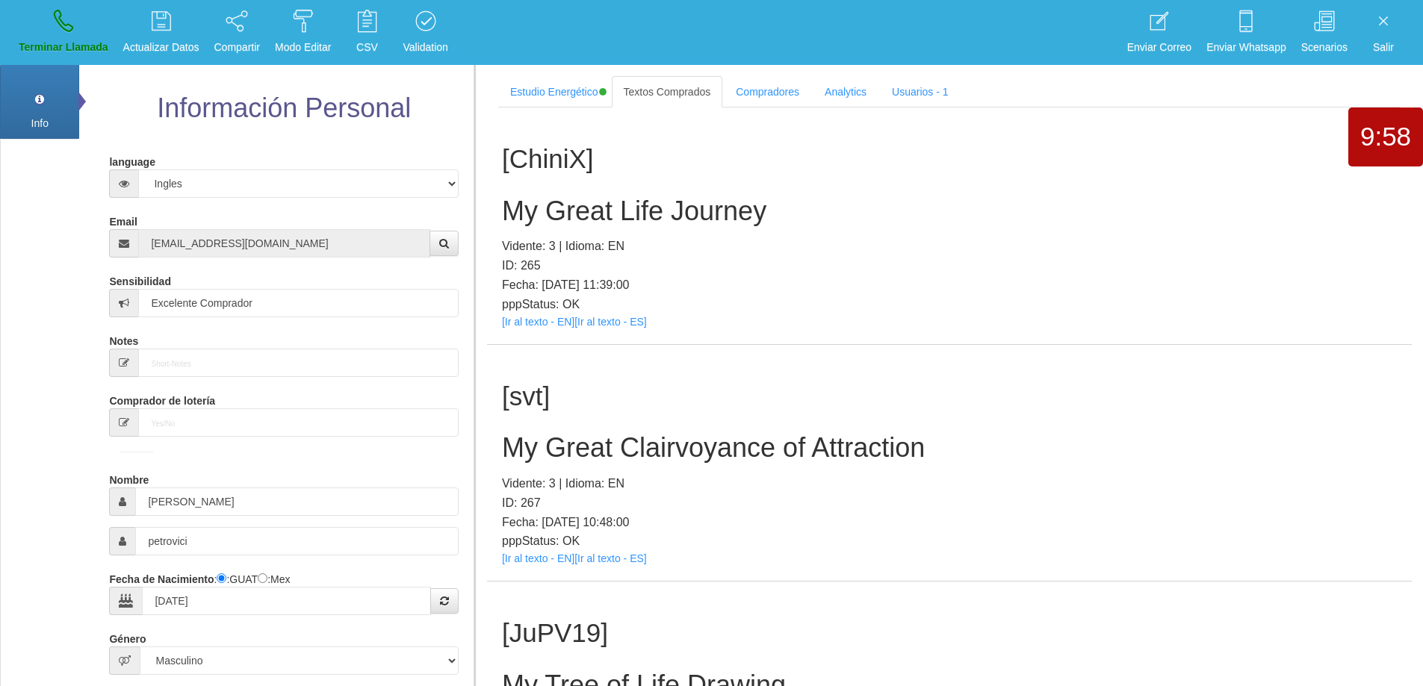
scroll to position [164277, 0]
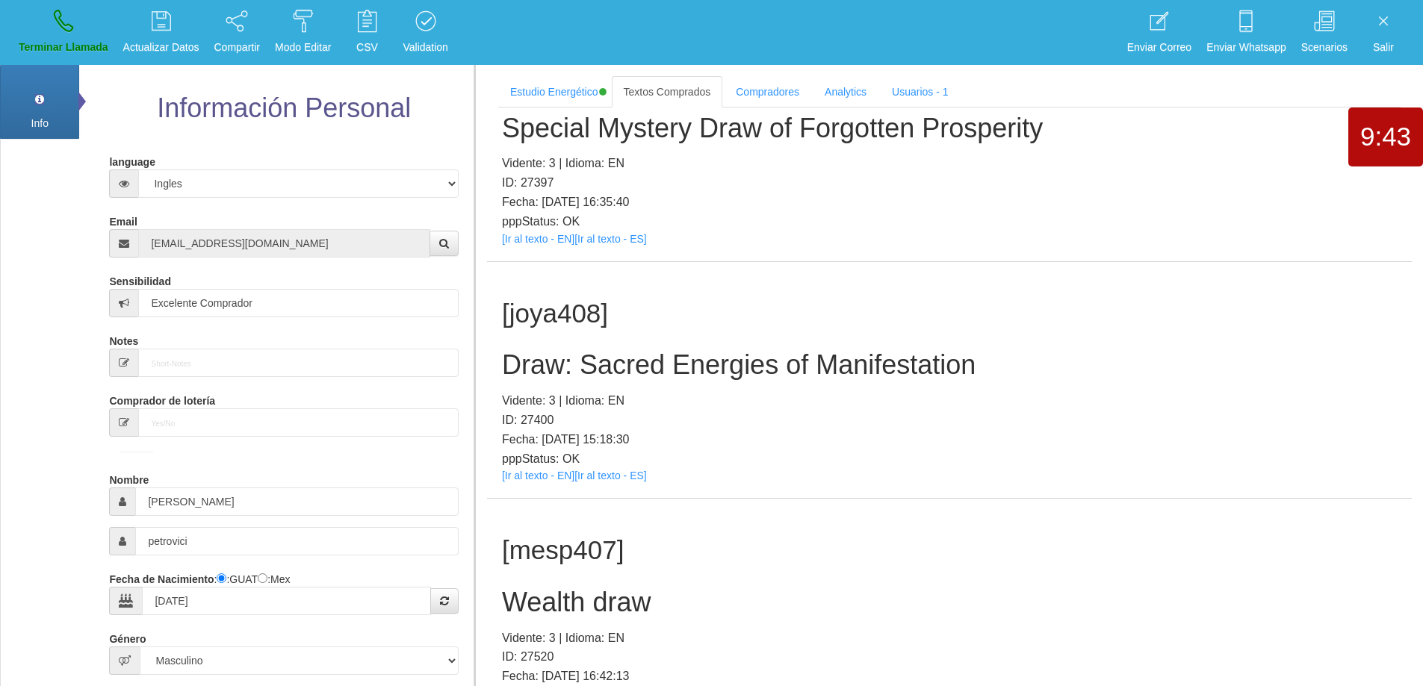
click at [856, 371] on h2 "Draw: Sacred Energies of Manifestation" at bounding box center [949, 365] width 895 height 30
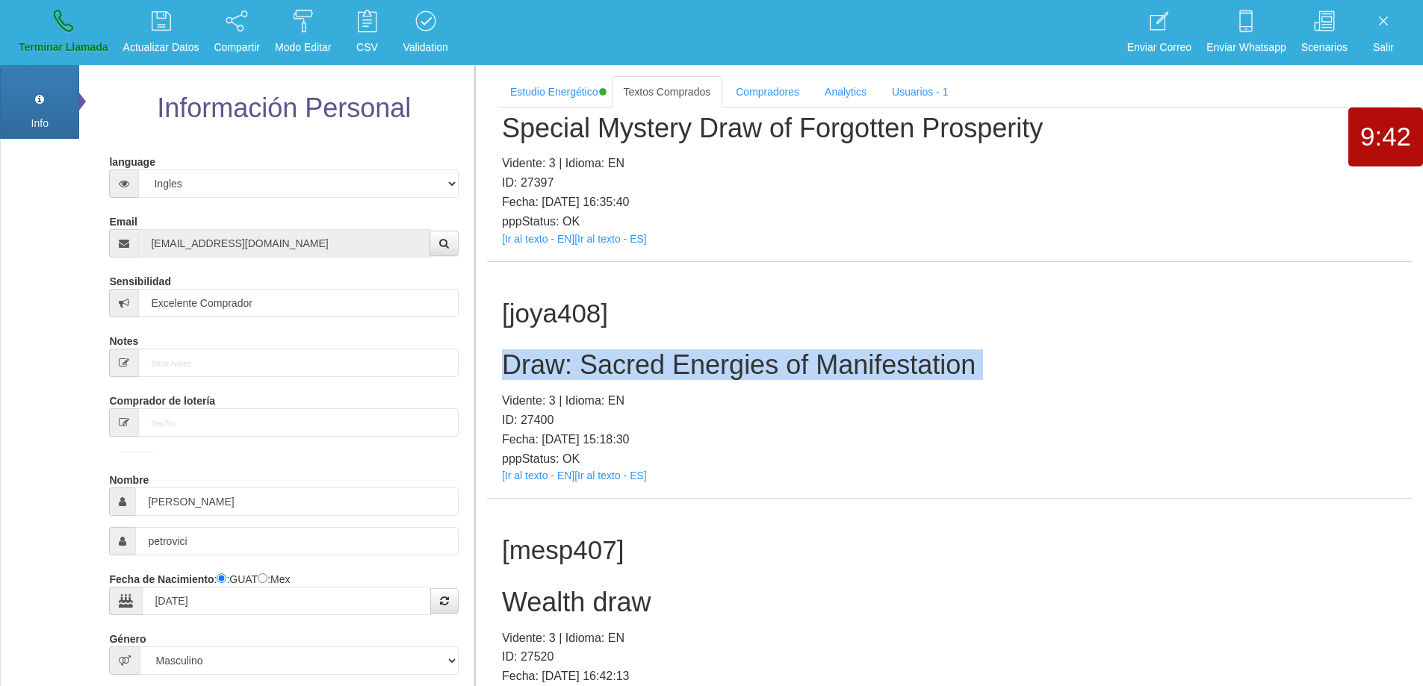
click at [856, 371] on h2 "Draw: Sacred Energies of Manifestation" at bounding box center [949, 365] width 895 height 30
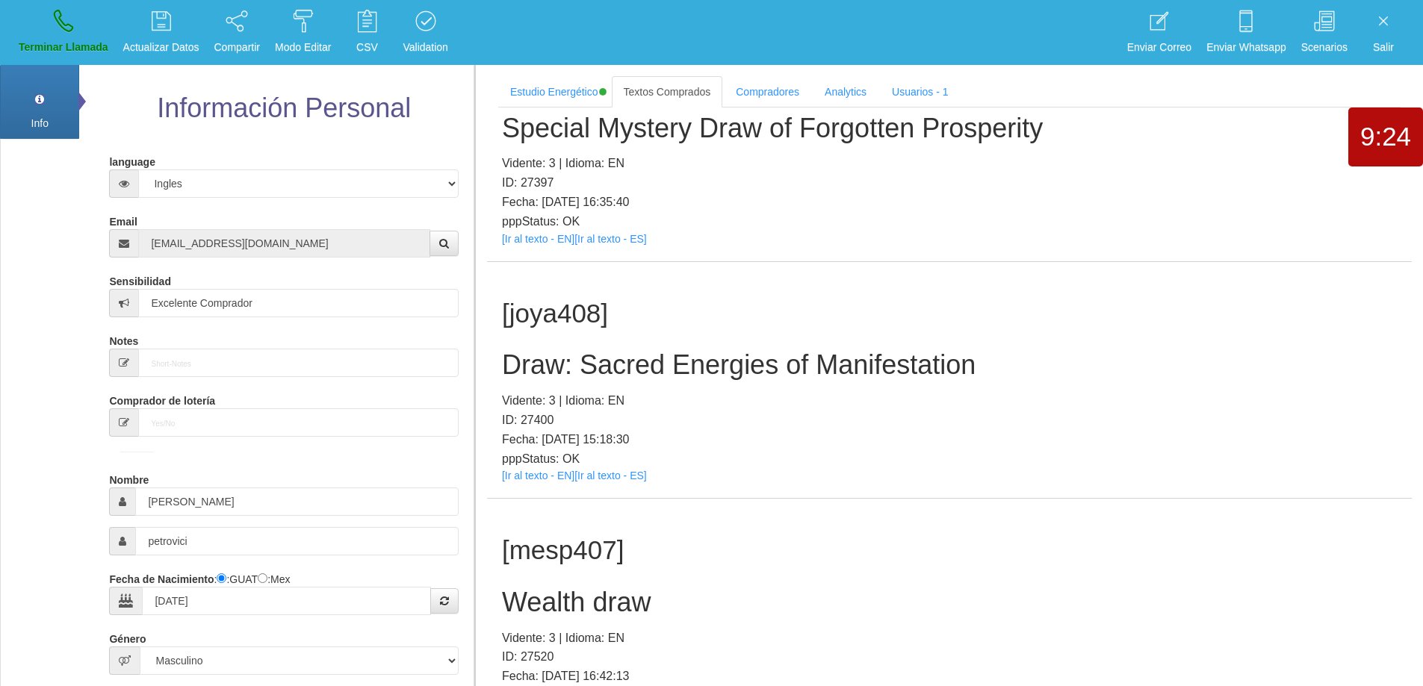
click at [897, 284] on div "[joya408] Draw: Sacred Energies of Manifestation Vidente: 3 | Idioma: EN ID: 27…" at bounding box center [949, 380] width 925 height 237
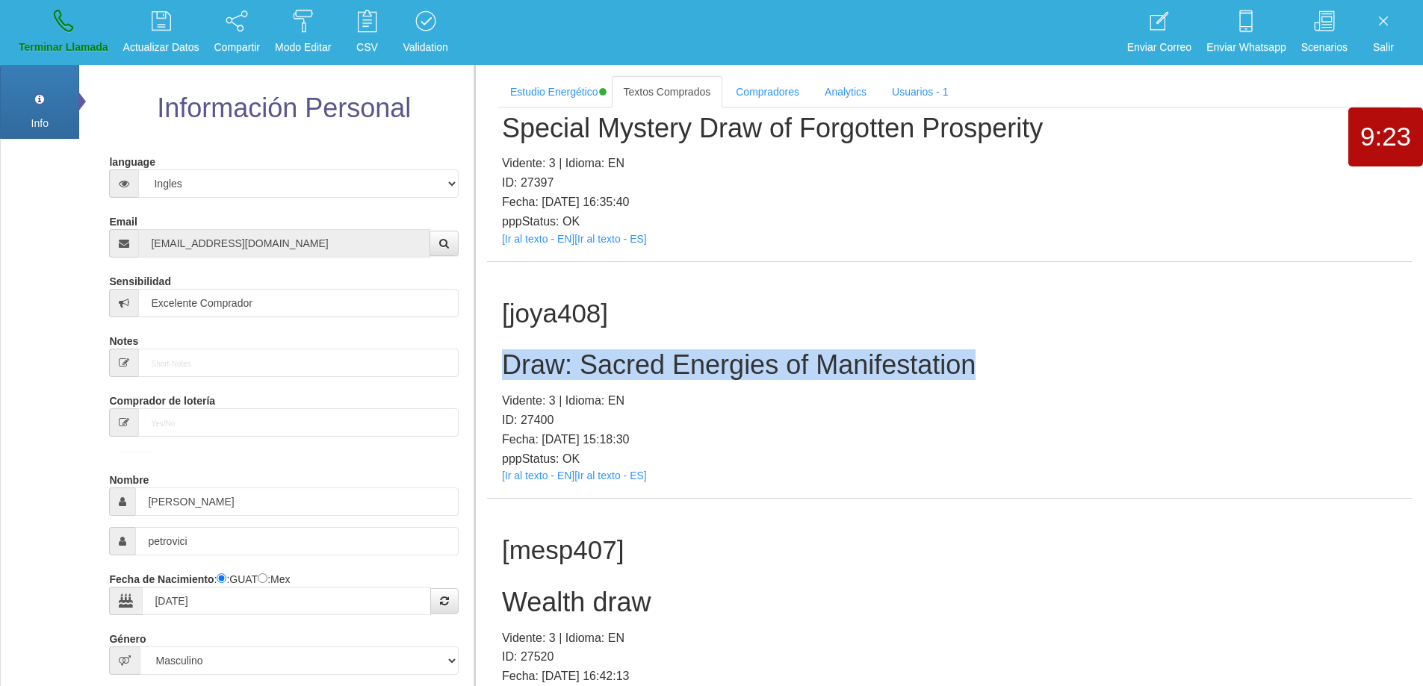
drag, startPoint x: 917, startPoint y: 362, endPoint x: 483, endPoint y: 356, distance: 434.0
click at [483, 356] on section "Estudio Energético Realizar Pago Textos Comprados Compradores Analytics Usuario…" at bounding box center [948, 408] width 949 height 686
click at [63, 34] on link "Terminar Llamada" at bounding box center [63, 32] width 100 height 56
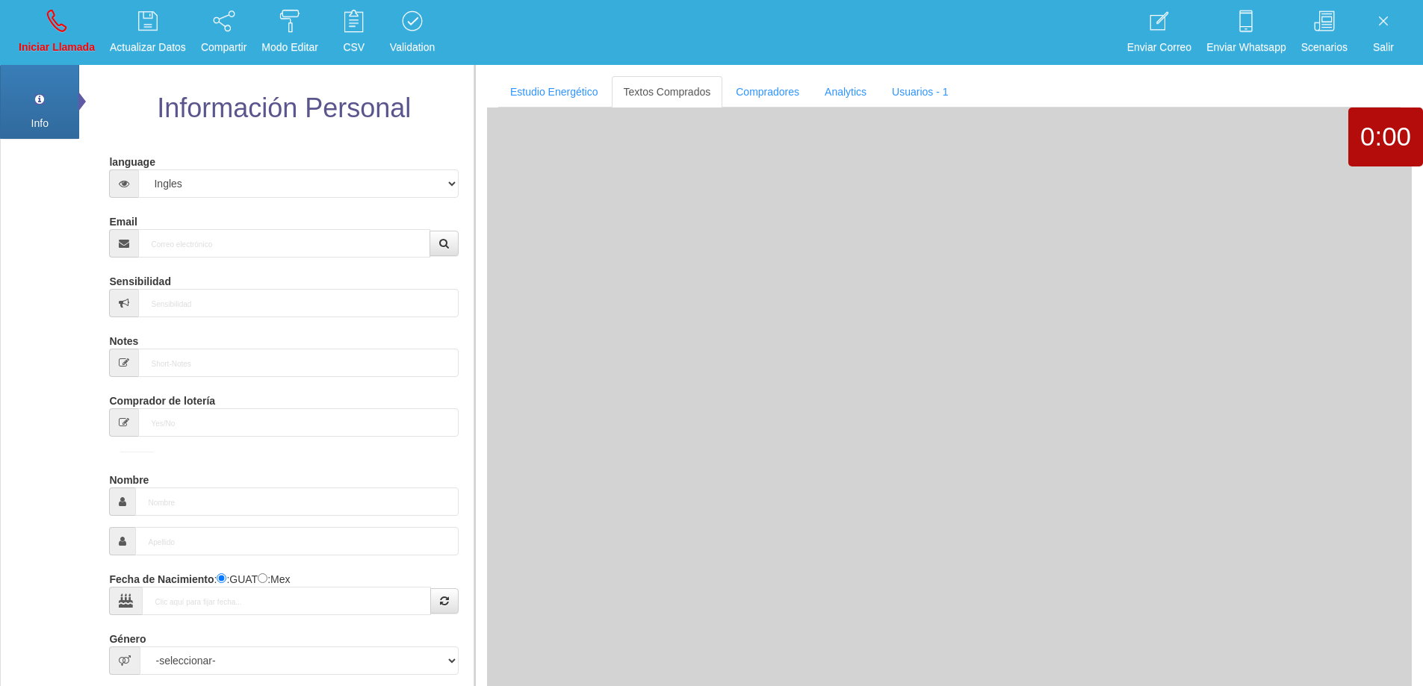
scroll to position [0, 0]
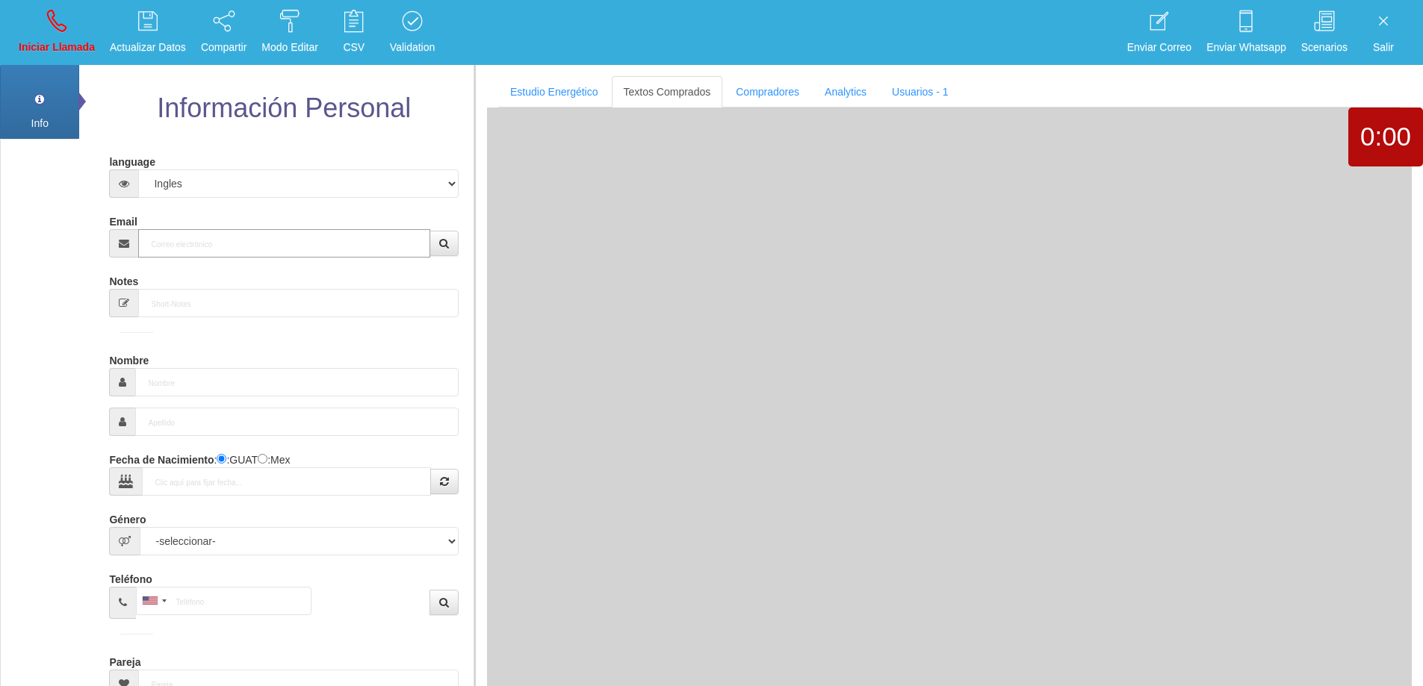
click at [299, 247] on input "Email" at bounding box center [283, 243] width 291 height 28
paste input "[PERSON_NAME][EMAIL_ADDRESS][DOMAIN_NAME]"
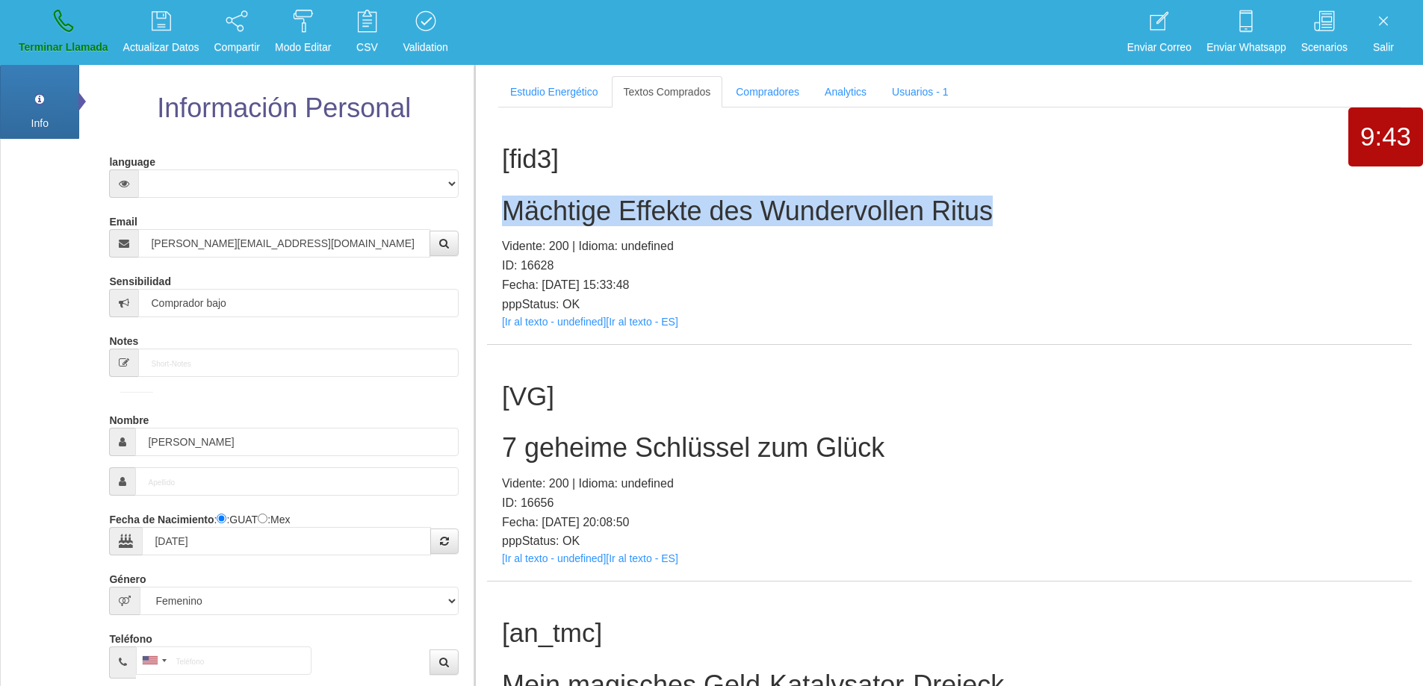
drag, startPoint x: 881, startPoint y: 203, endPoint x: 481, endPoint y: 207, distance: 400.4
click at [481, 207] on section "Estudio Energético Realizar Pago Textos Comprados Compradores Analytics Usuario…" at bounding box center [948, 408] width 949 height 686
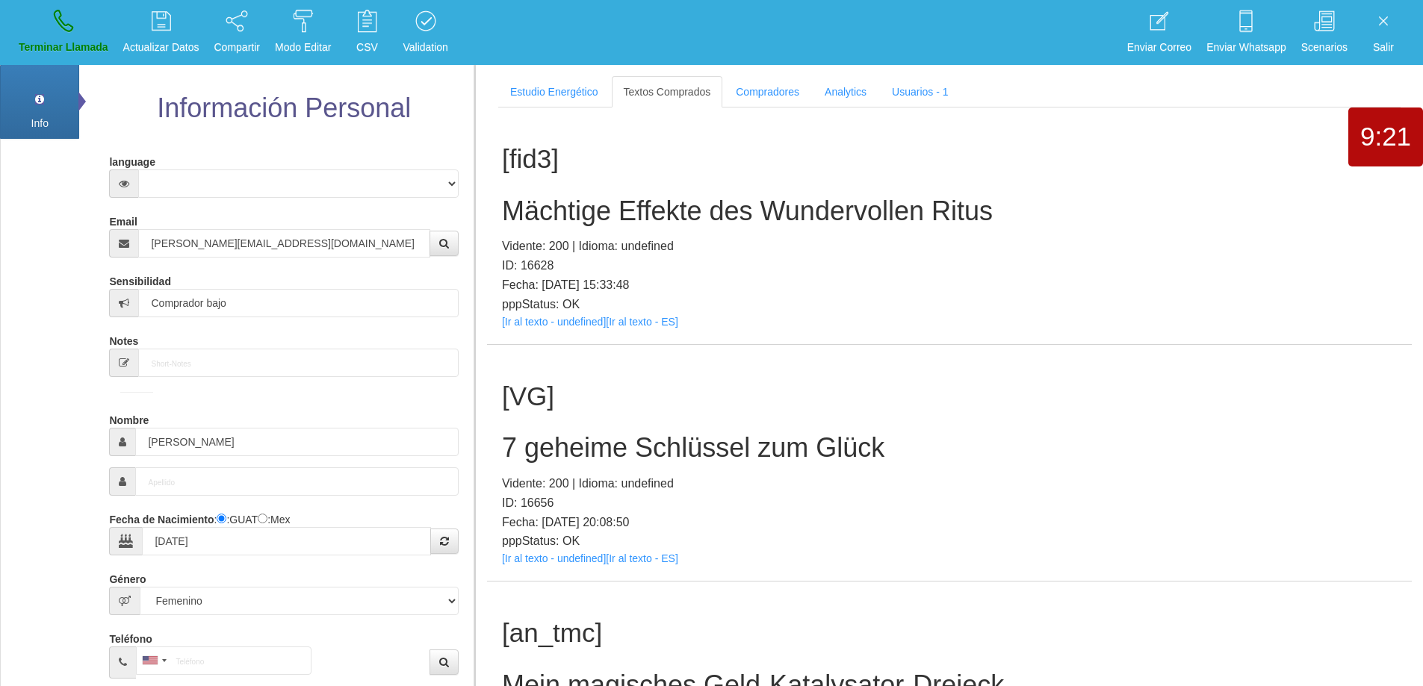
click at [1061, 235] on div "[fid3] Mächtige Effekte des Wundervollen Ritus Vidente: 200 | Idioma: undefined…" at bounding box center [949, 226] width 925 height 237
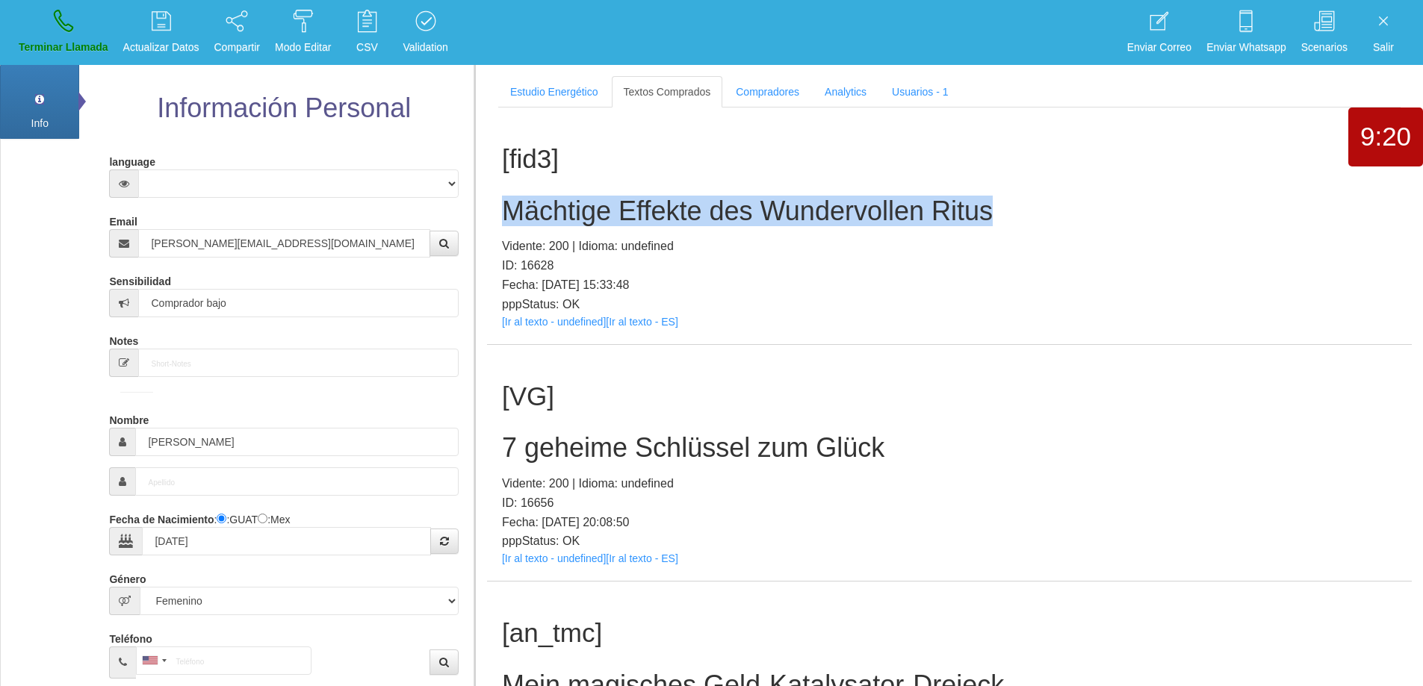
drag, startPoint x: 1010, startPoint y: 211, endPoint x: 482, endPoint y: 214, distance: 528.1
click at [482, 214] on section "Estudio Energético Realizar Pago Textos Comprados Compradores Analytics Usuario…" at bounding box center [948, 408] width 949 height 686
click at [55, 33] on link "Terminar Llamada" at bounding box center [63, 32] width 100 height 56
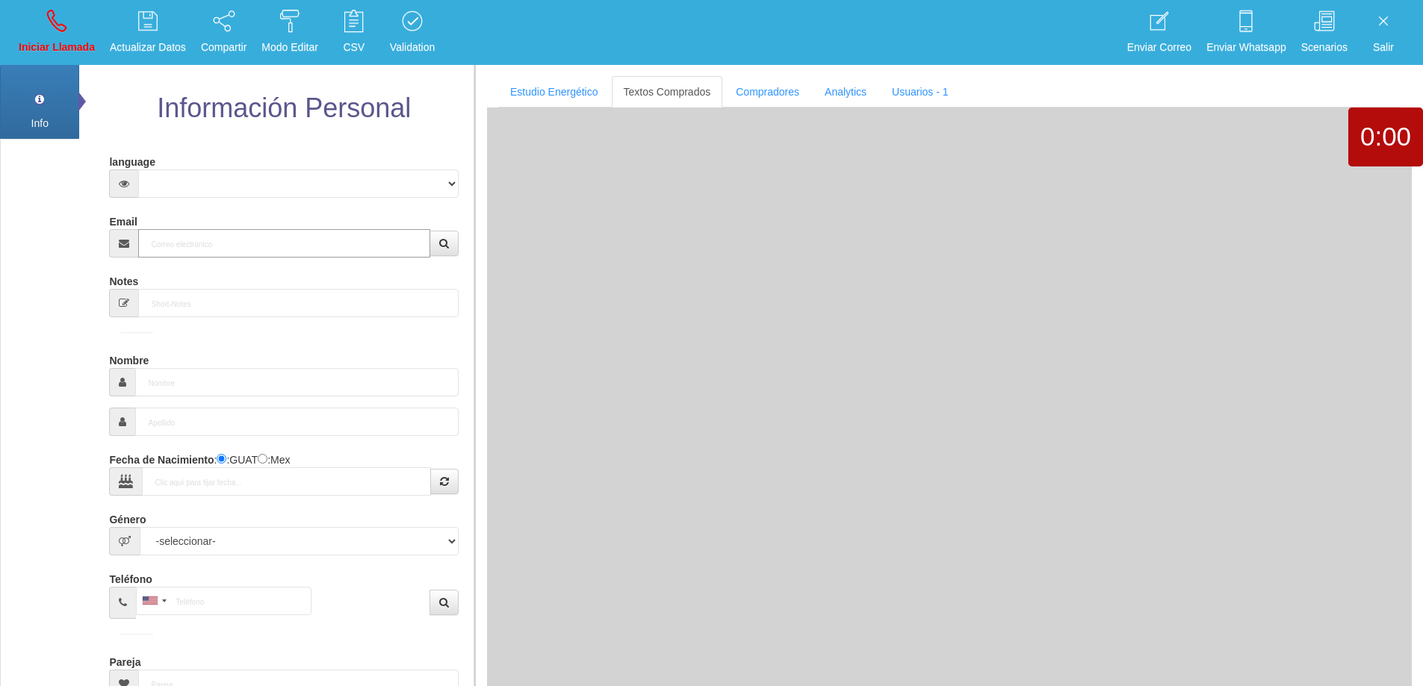
drag, startPoint x: 322, startPoint y: 241, endPoint x: 342, endPoint y: 235, distance: 21.3
click at [323, 240] on input "Email" at bounding box center [283, 243] width 291 height 28
paste input "[DOMAIN_NAME][EMAIL_ADDRESS][DOMAIN_NAME]"
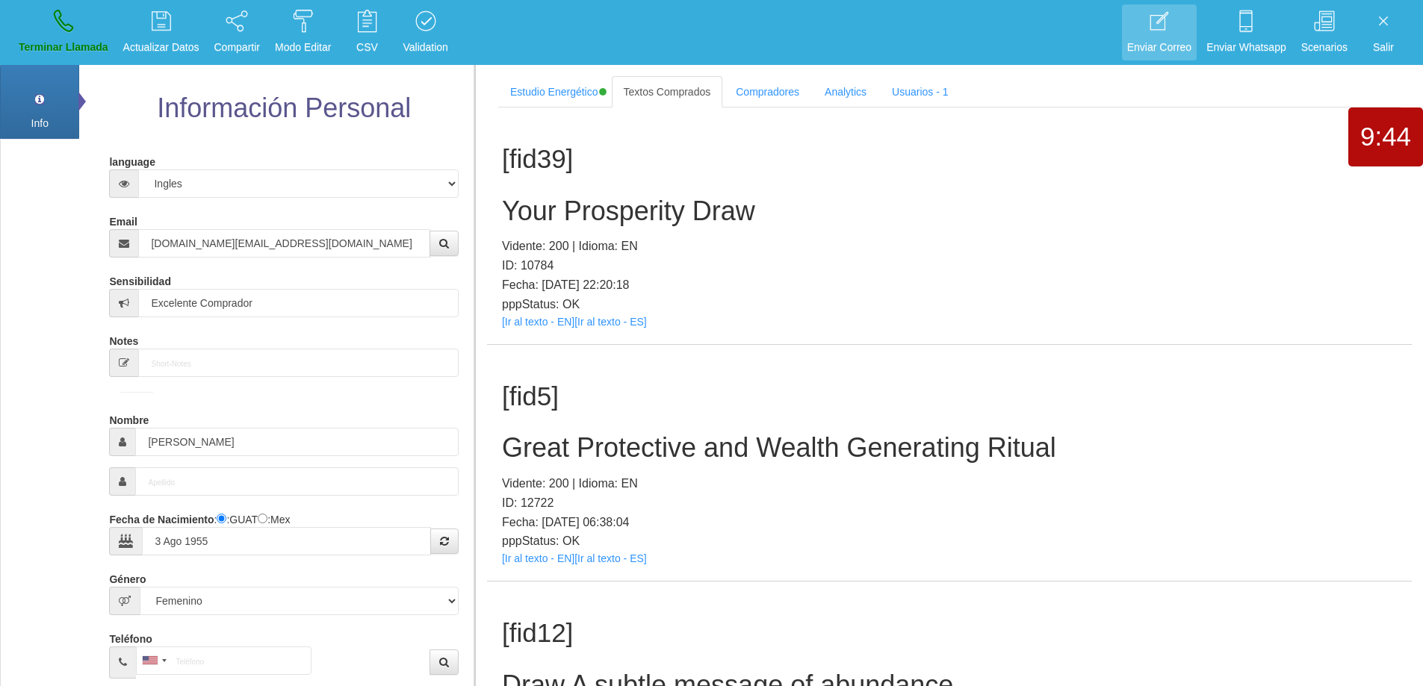
scroll to position [5540, 0]
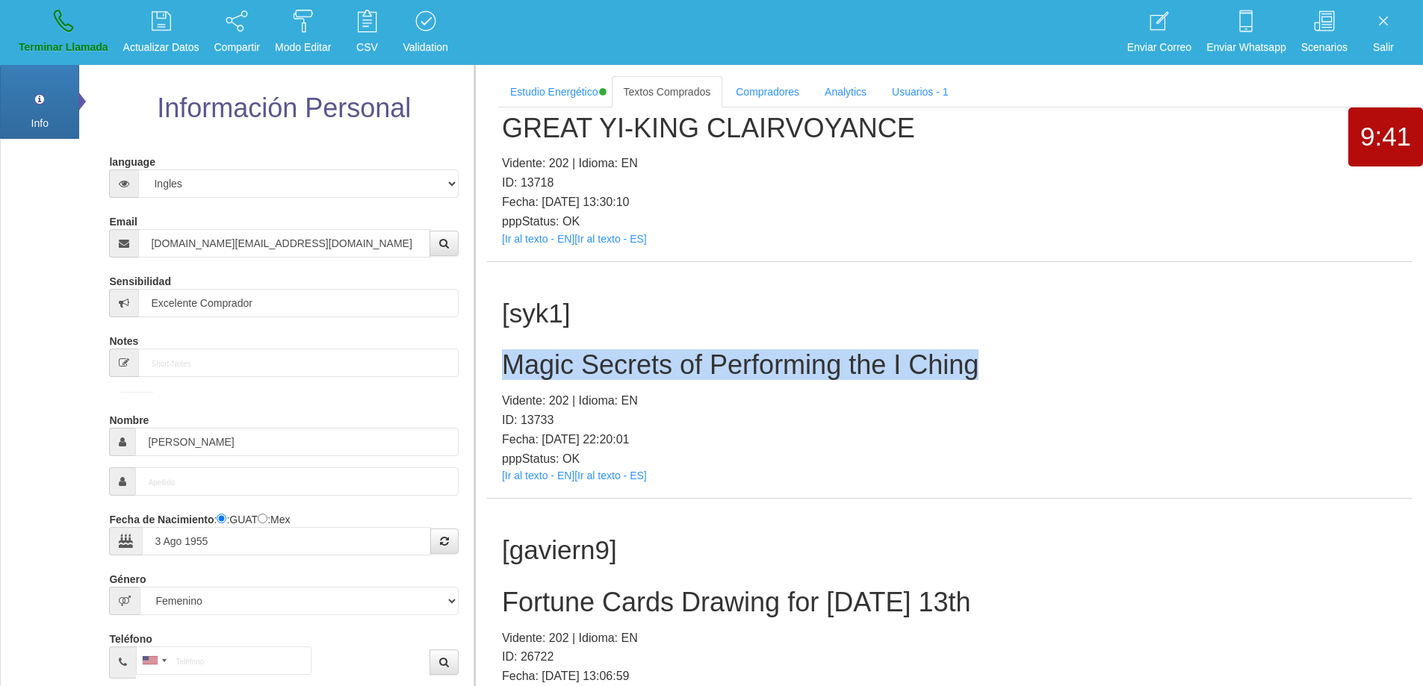
drag, startPoint x: 1003, startPoint y: 363, endPoint x: 503, endPoint y: 362, distance: 500.5
click at [503, 362] on h2 "Magic Secrets of Performing the I Ching" at bounding box center [949, 365] width 895 height 30
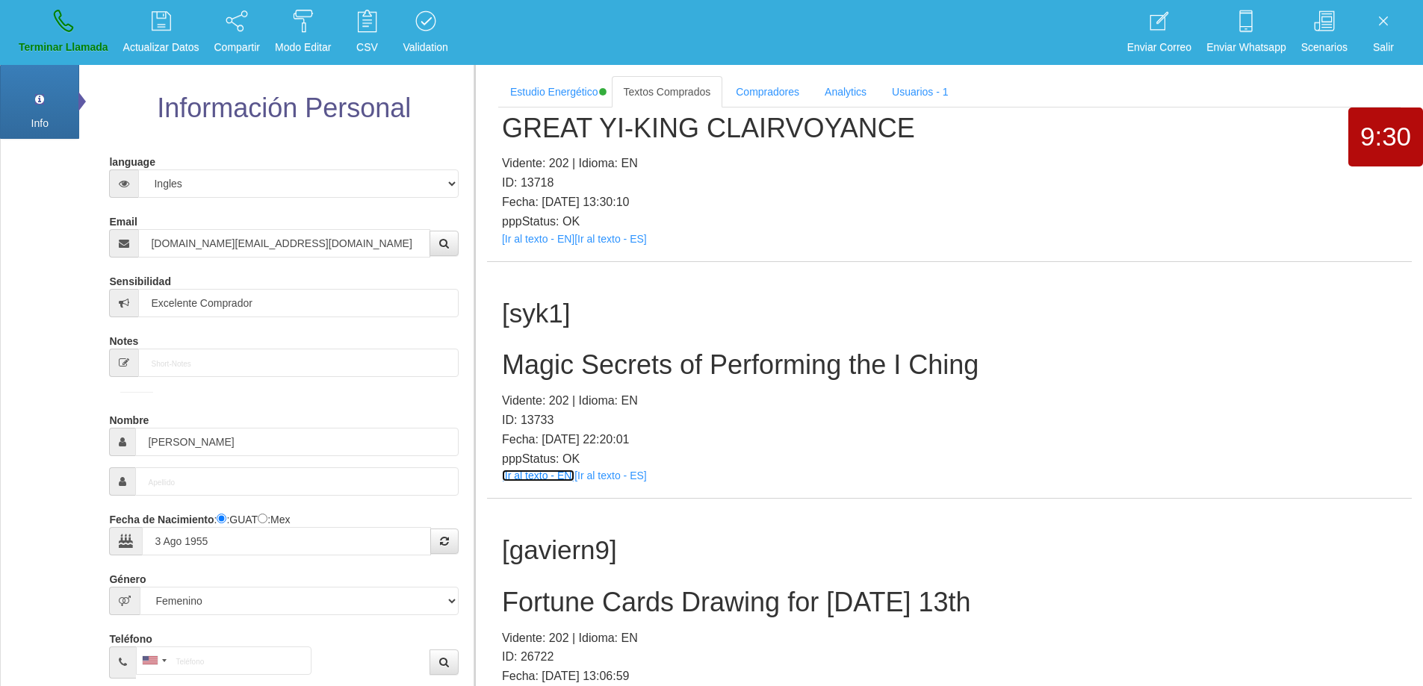
drag, startPoint x: 527, startPoint y: 484, endPoint x: 515, endPoint y: 477, distance: 14.1
click at [1044, 391] on p "Vidente: 202 | Idioma: EN" at bounding box center [949, 400] width 895 height 19
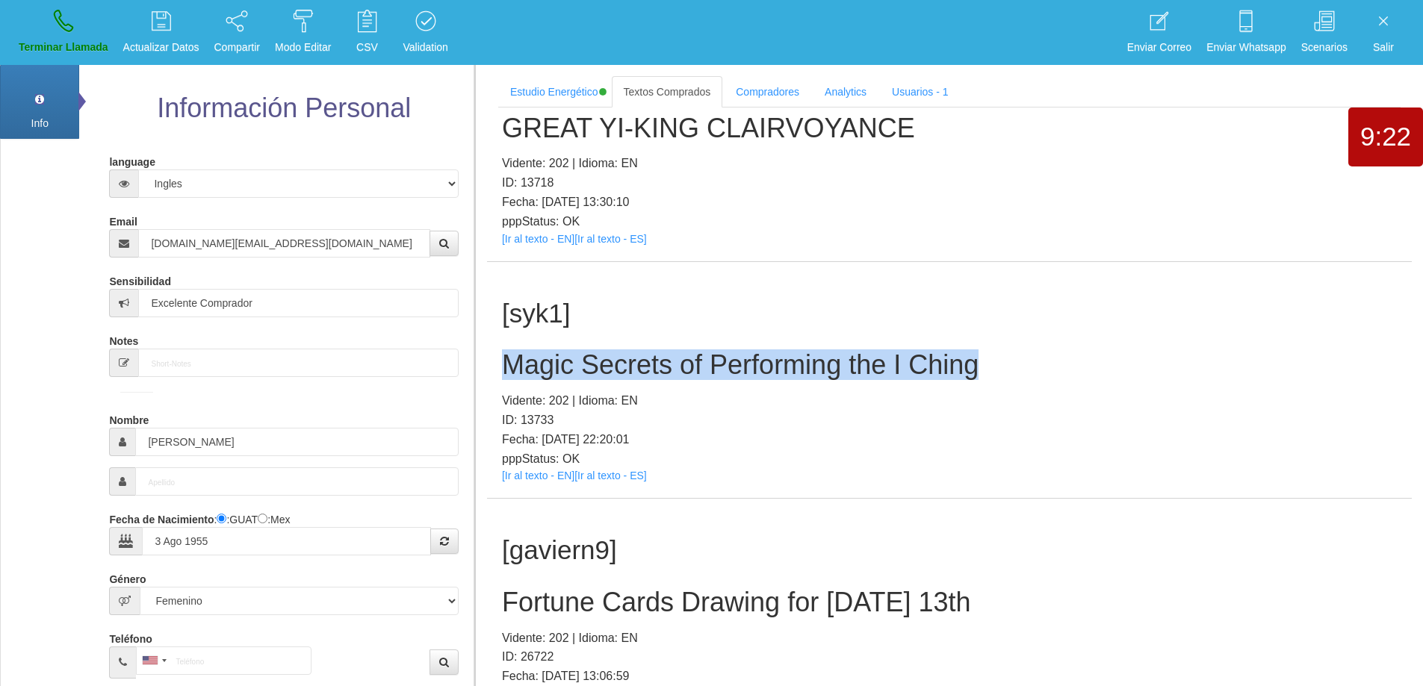
drag, startPoint x: 989, startPoint y: 368, endPoint x: 500, endPoint y: 365, distance: 488.5
click at [500, 365] on div "[syk1] Magic Secrets of Performing the I [PERSON_NAME]: 202 | Idioma: EN ID: 13…" at bounding box center [949, 380] width 925 height 237
